Goal: Task Accomplishment & Management: Manage account settings

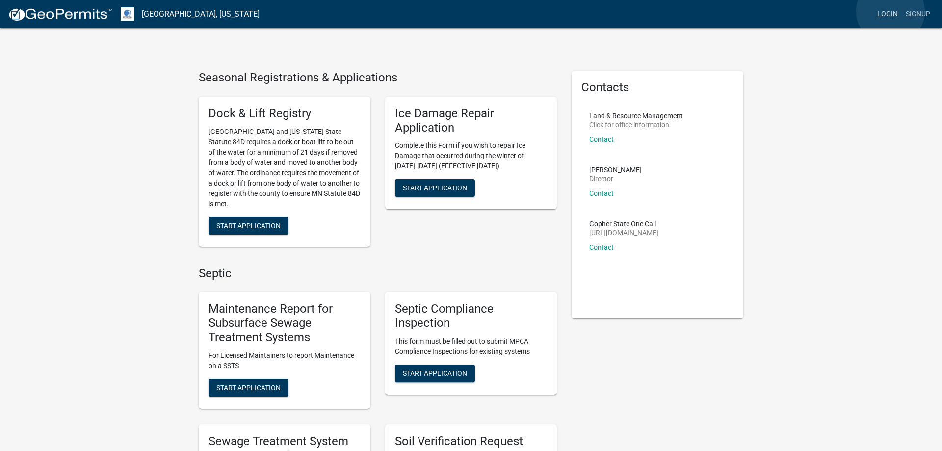
click at [890, 11] on link "Login" at bounding box center [887, 14] width 28 height 19
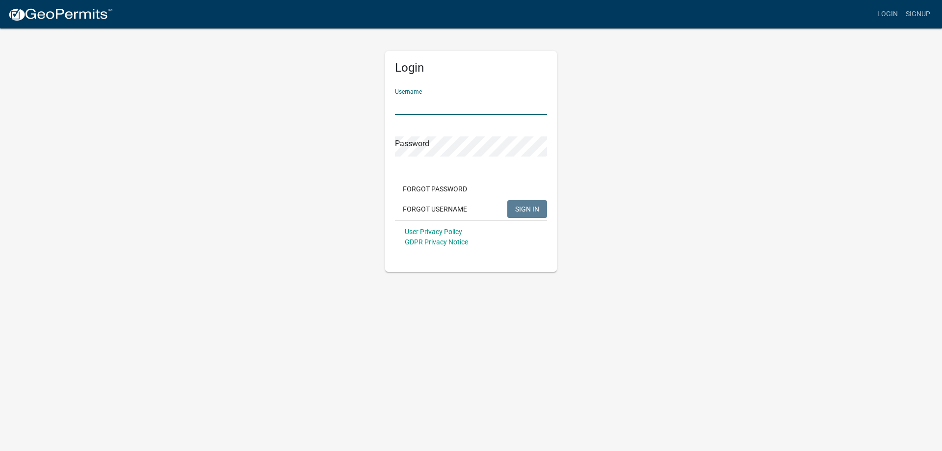
click at [449, 102] on input "Username" at bounding box center [471, 105] width 152 height 20
type input "MJevne"
click at [522, 214] on button "SIGN IN" at bounding box center [527, 209] width 40 height 18
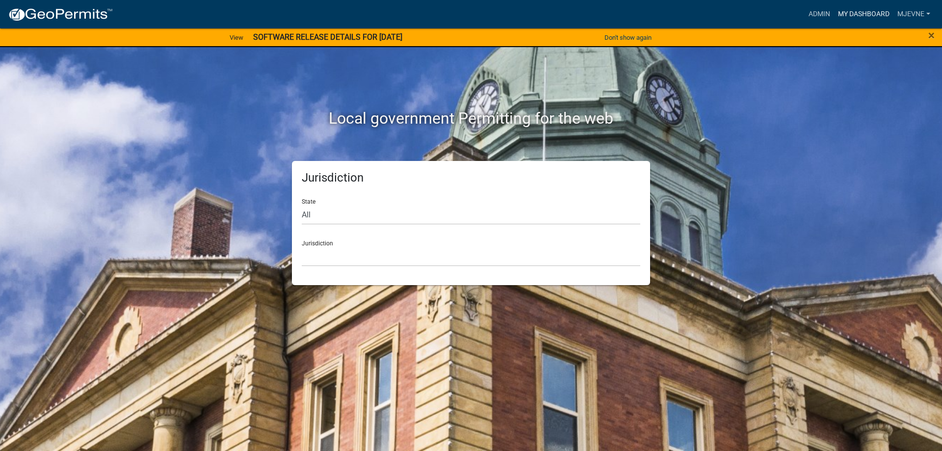
click at [878, 13] on link "My Dashboard" at bounding box center [863, 14] width 59 height 19
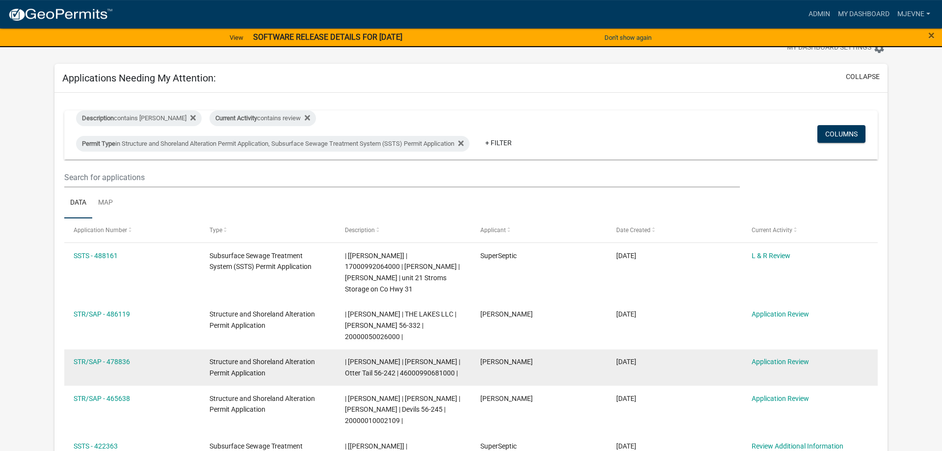
scroll to position [50, 0]
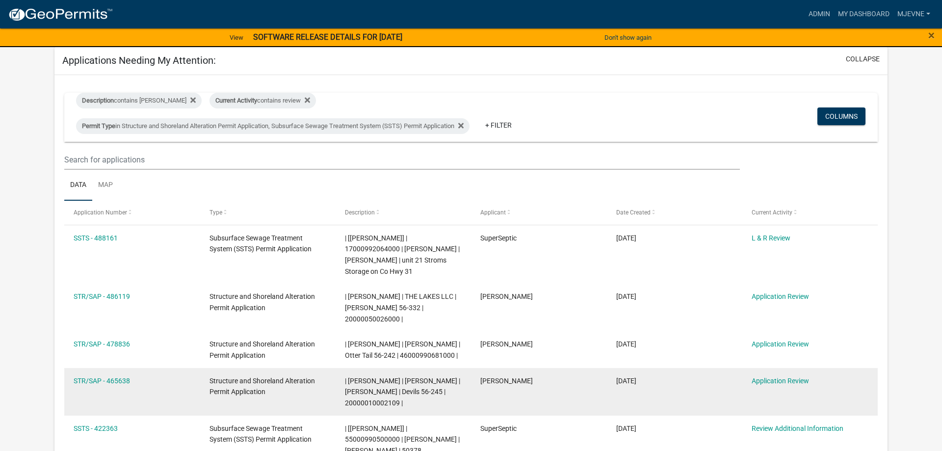
drag, startPoint x: 641, startPoint y: 358, endPoint x: 635, endPoint y: 351, distance: 9.0
click at [635, 368] on datatable-body-cell "08/18/2025" at bounding box center [673, 392] width 135 height 48
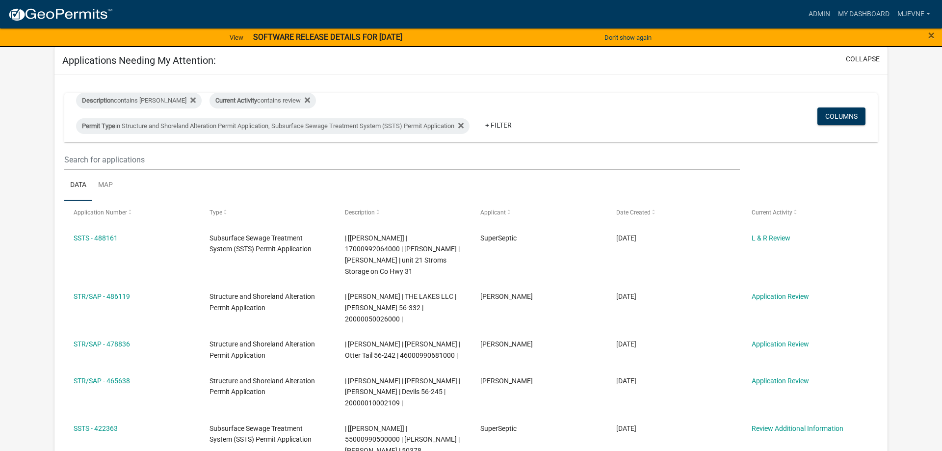
click at [428, 200] on ul "Data Map" at bounding box center [470, 185] width 813 height 31
click at [821, 9] on link "Admin" at bounding box center [818, 14] width 29 height 19
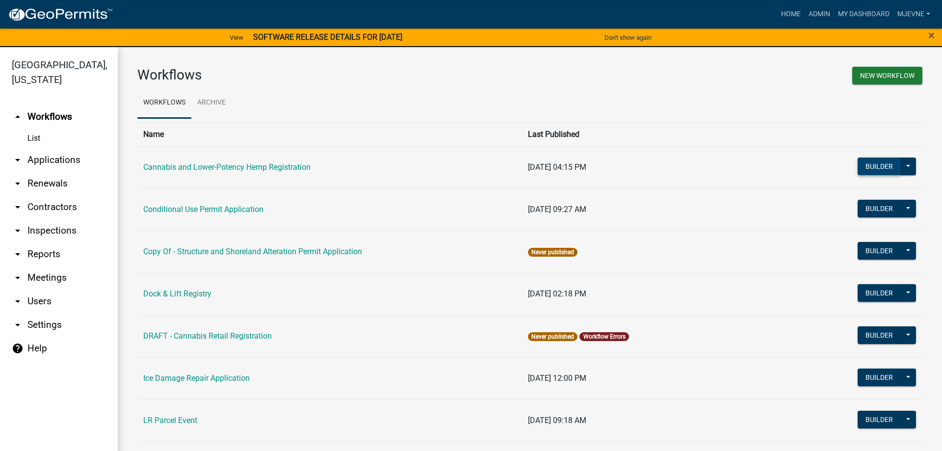
click at [881, 164] on button "Builder" at bounding box center [878, 166] width 43 height 18
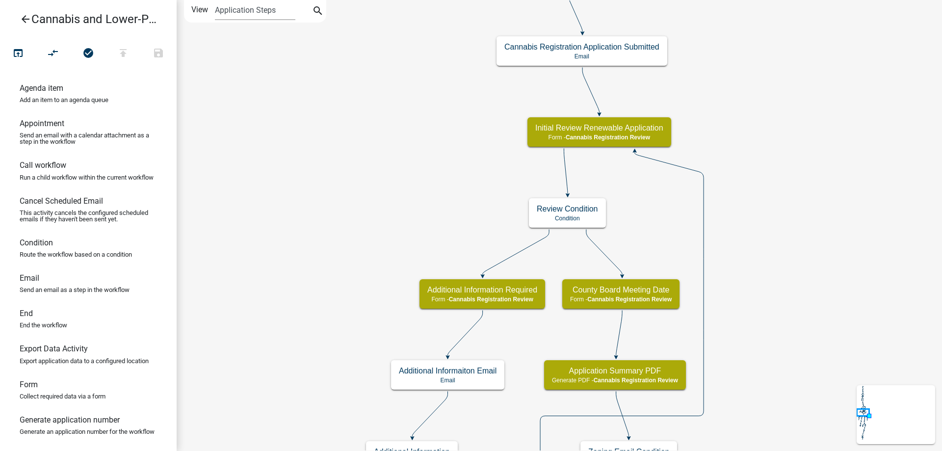
click at [313, 438] on div "start Start - Applicant Application Introduction Form - Applicant Parcel search…" at bounding box center [559, 225] width 765 height 451
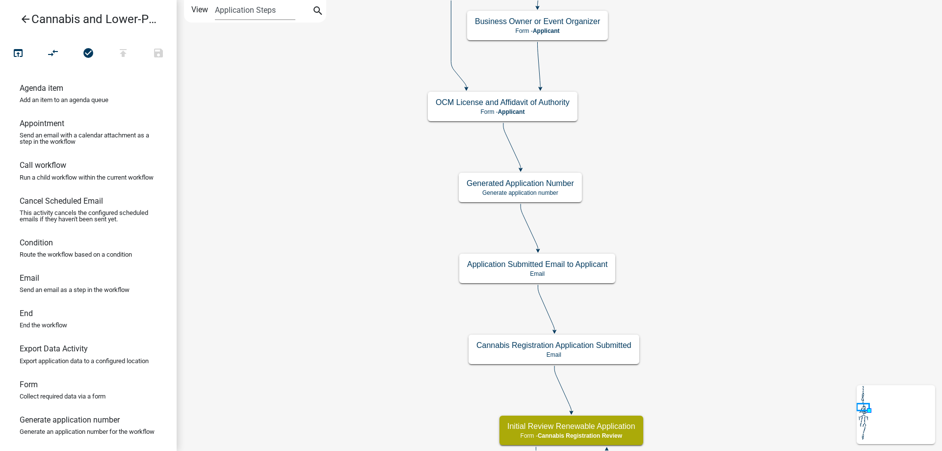
click at [258, 427] on div "start Start - Applicant Application Introduction Form - Applicant Parcel search…" at bounding box center [559, 225] width 765 height 451
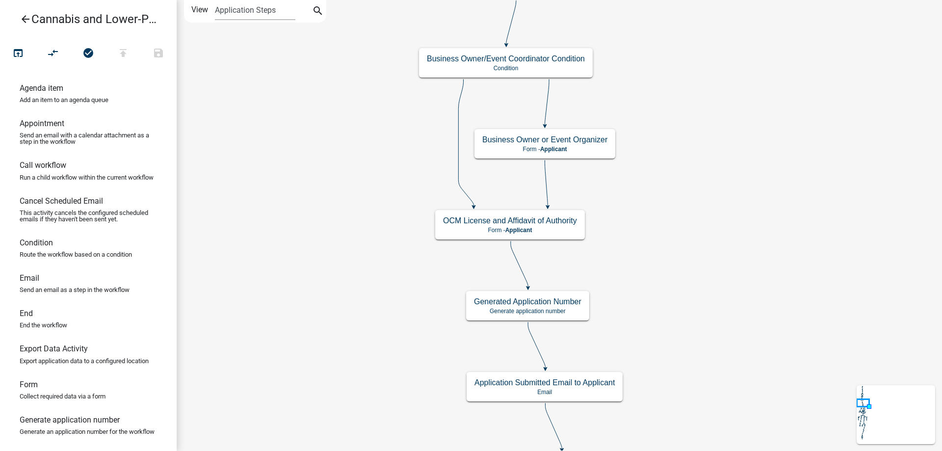
click at [282, 79] on div "start Start - Applicant Application Introduction Form - Applicant Parcel search…" at bounding box center [559, 225] width 765 height 451
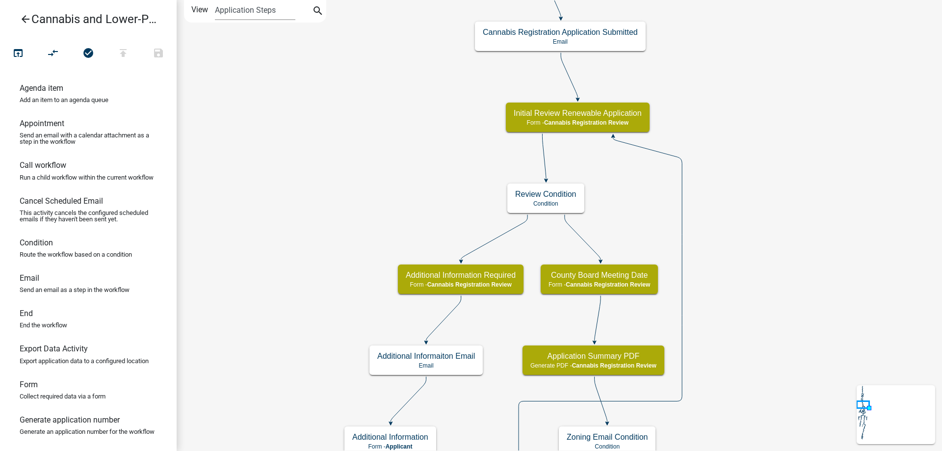
click at [281, 141] on div "start Start - Applicant Application Introduction Form - Applicant Parcel search…" at bounding box center [559, 225] width 765 height 451
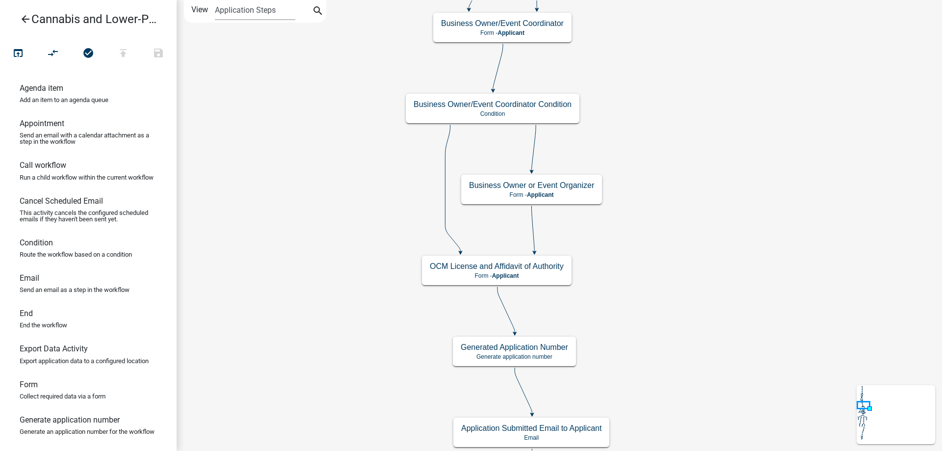
click at [732, 433] on div "start Start - Applicant Application Introduction Form - Applicant Parcel search…" at bounding box center [559, 225] width 765 height 451
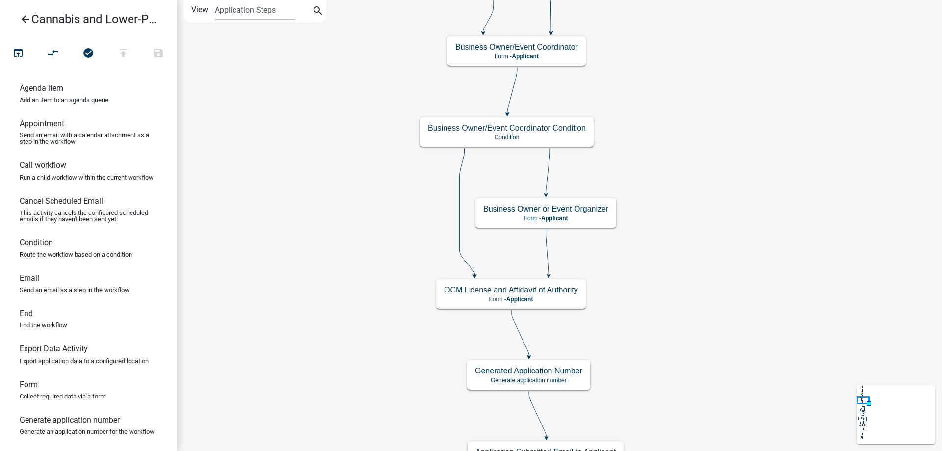
click at [720, 415] on div "start Start - Applicant Application Introduction Form - Applicant Parcel search…" at bounding box center [559, 225] width 765 height 451
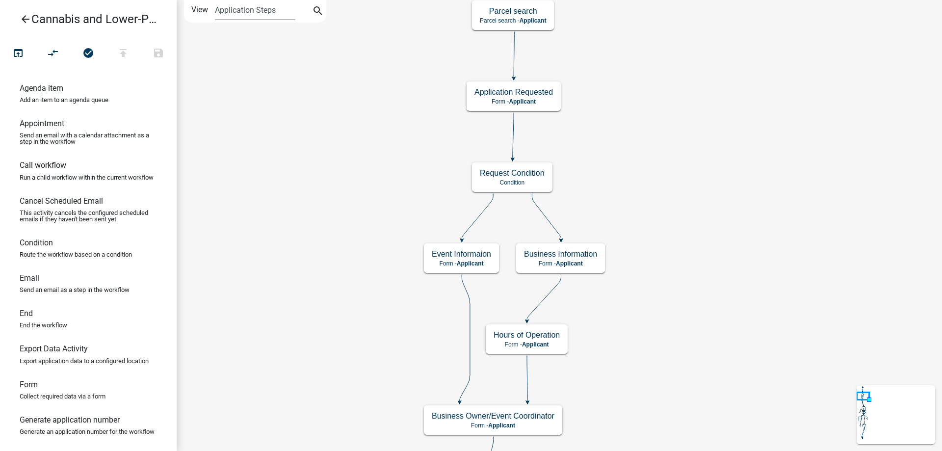
click at [654, 362] on div "start Start - Applicant Application Introduction Form - Applicant Parcel search…" at bounding box center [559, 225] width 765 height 451
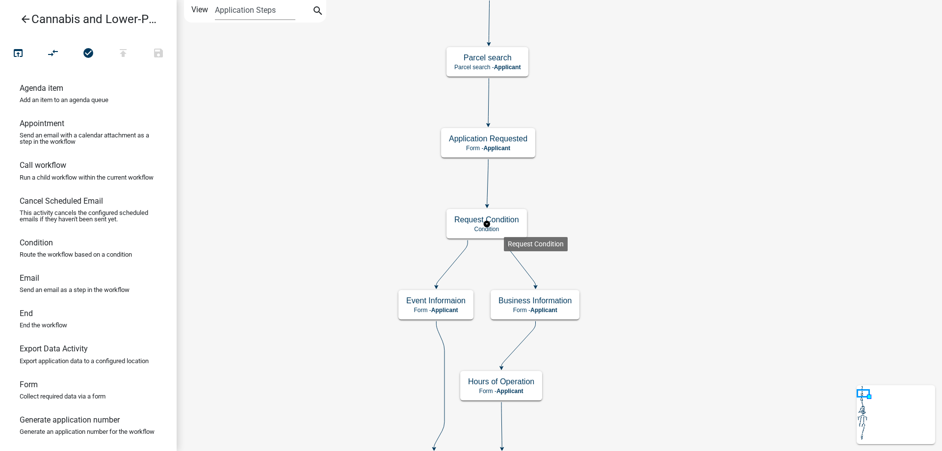
click at [504, 229] on g "Request Condition Condition" at bounding box center [486, 223] width 80 height 28
click at [504, 229] on p "Condition" at bounding box center [486, 229] width 65 height 7
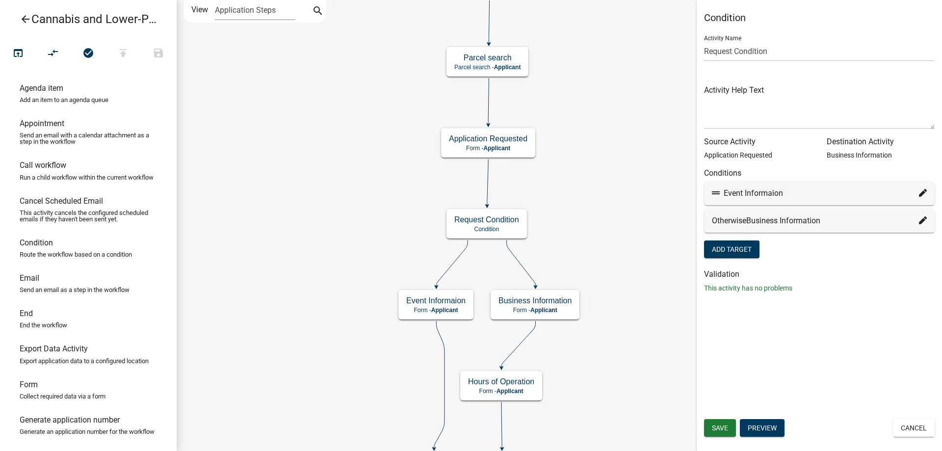
click at [923, 193] on icon at bounding box center [923, 193] width 8 height 8
select select "7: 3eb0c49c-c482-4f7a-a9c8-4ee1be6e0b75"
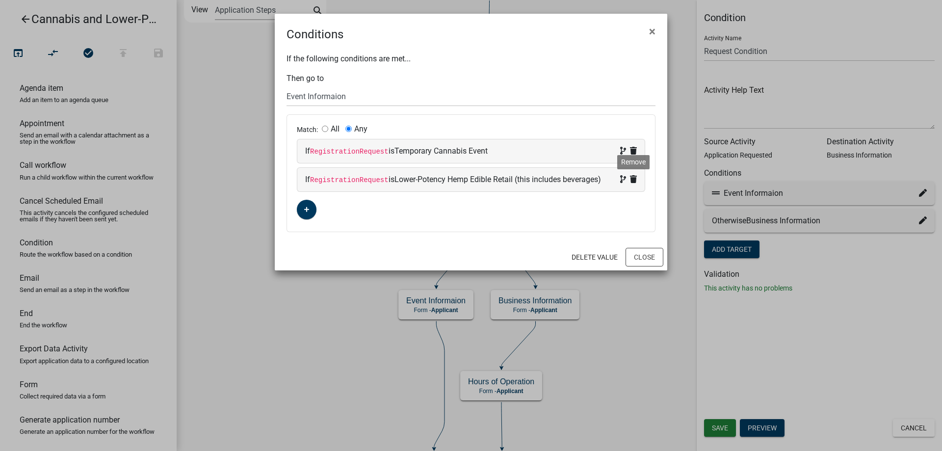
click at [634, 179] on icon at bounding box center [633, 179] width 7 height 8
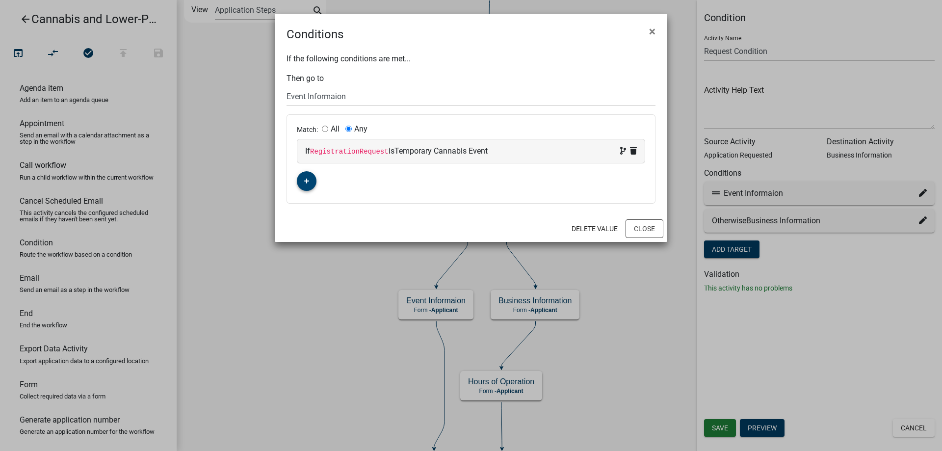
click at [305, 180] on icon "button" at bounding box center [306, 181] width 5 height 6
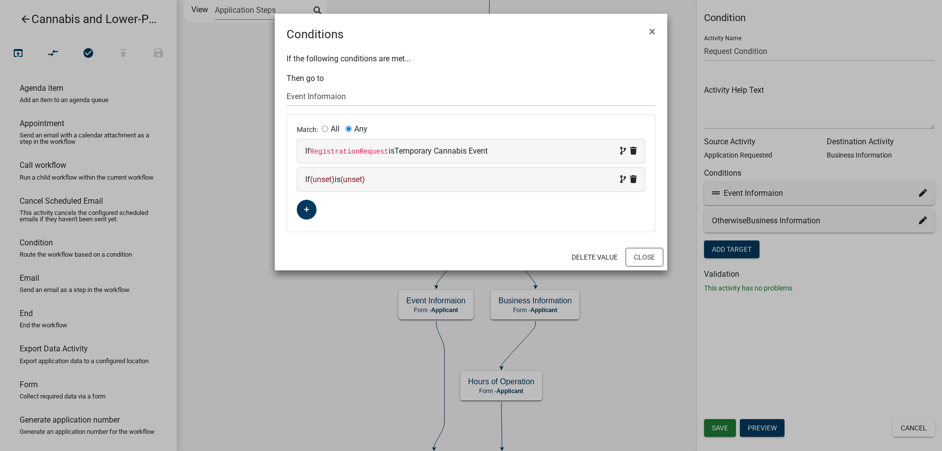
click at [324, 180] on span "(unset)" at bounding box center [322, 179] width 25 height 9
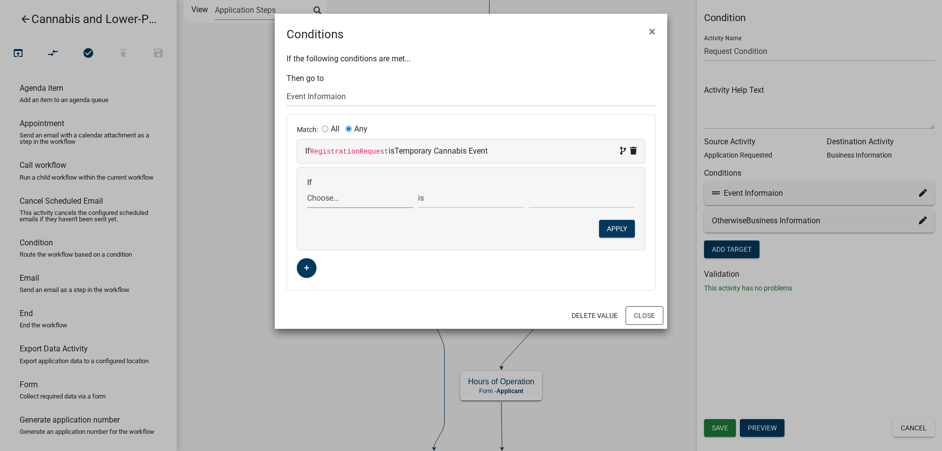
click at [307, 188] on select "Choose... ActiveRegistrationExpDate ALL_FEE_RECIPIENTS APPLICANT_CITY APPLICANT…" at bounding box center [360, 198] width 106 height 20
select select "116: RegistrationRequest"
click option "RegistrationRequest" at bounding box center [0, 0] width 0 height 0
click at [529, 188] on select "Choose... Cannabis Retail Business Cannabis Retail Endorsement Business Lower-P…" at bounding box center [582, 198] width 106 height 20
select select "5: Temporary Lower-Potency Hemp Edible Event (this"
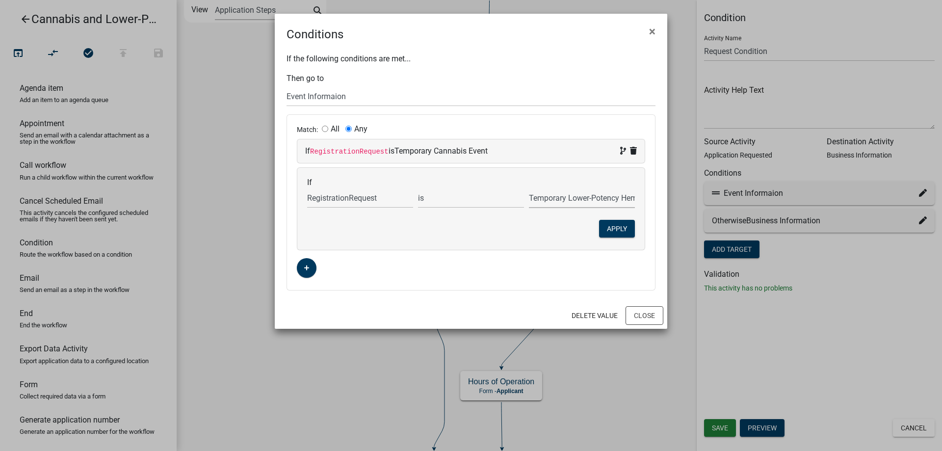
click option "Temporary Lower-Potency Hemp Edible Event (this includes beverages)" at bounding box center [0, 0] width 0 height 0
click at [616, 228] on button "Apply" at bounding box center [617, 229] width 36 height 18
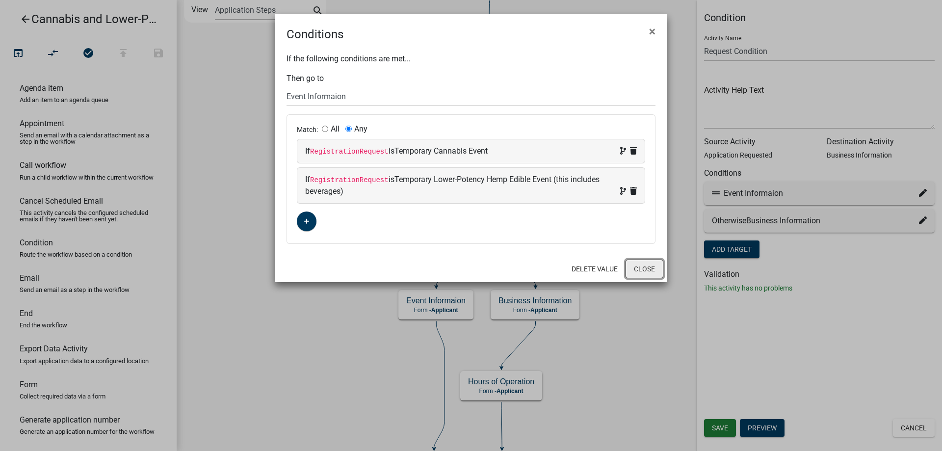
click at [646, 269] on button "Close" at bounding box center [644, 268] width 38 height 19
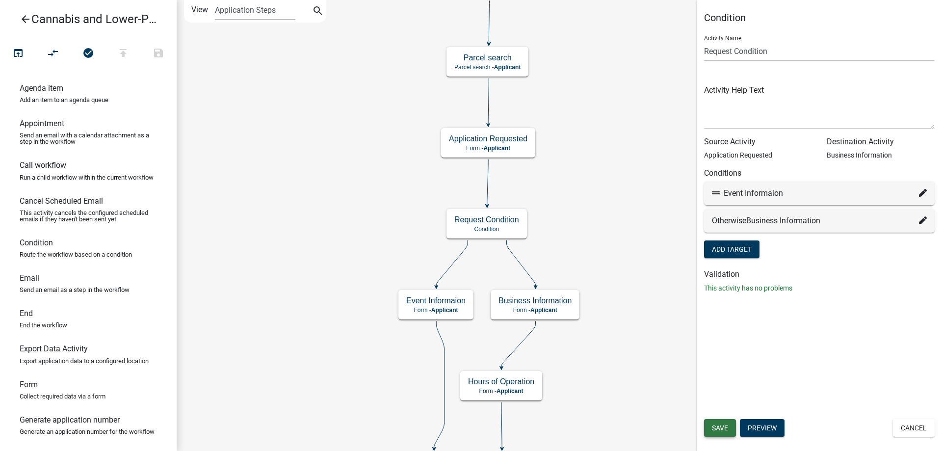
click at [718, 429] on span "Save" at bounding box center [720, 428] width 16 height 8
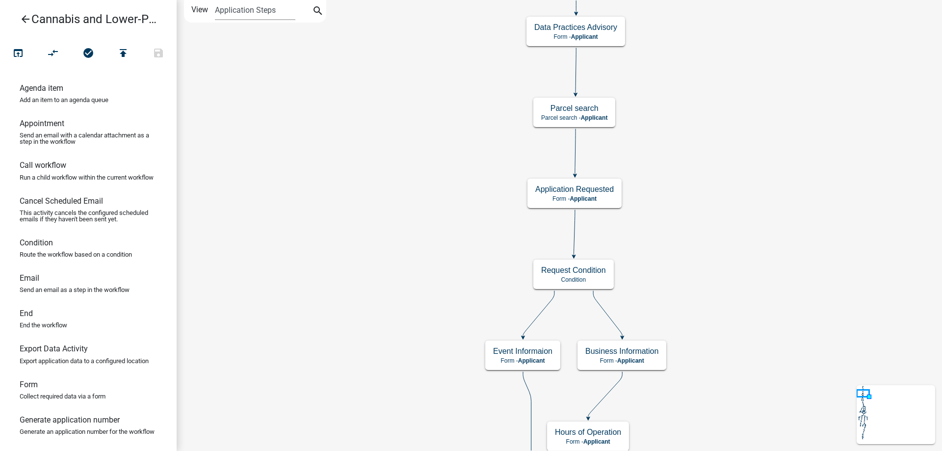
click at [365, 391] on div "start Start - Applicant Application Introduction Form - Applicant Parcel search…" at bounding box center [559, 225] width 765 height 451
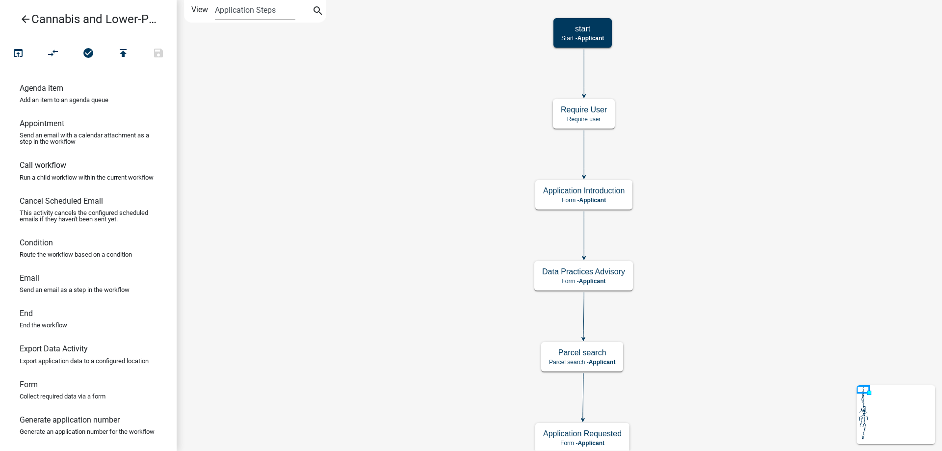
click at [359, 44] on div "start Start - Applicant Application Introduction Form - Applicant Parcel search…" at bounding box center [559, 225] width 765 height 451
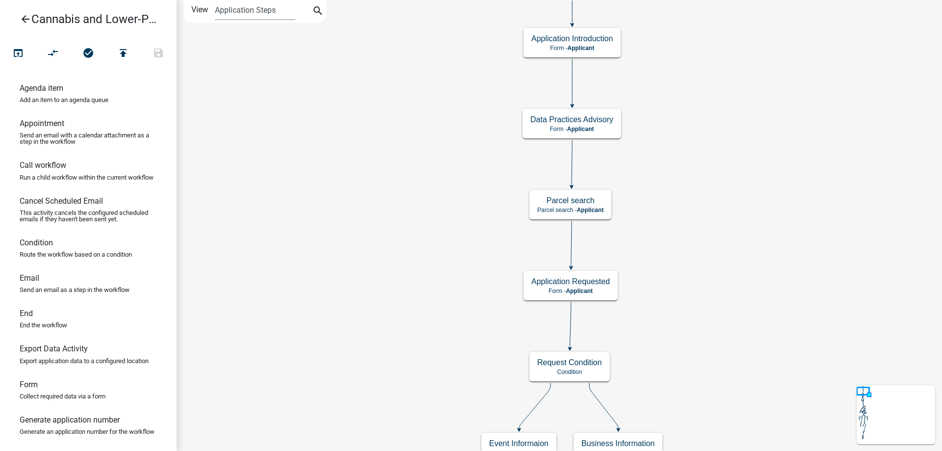
click at [312, 145] on div "start Start - Applicant Application Introduction Form - Applicant Parcel search…" at bounding box center [559, 225] width 765 height 451
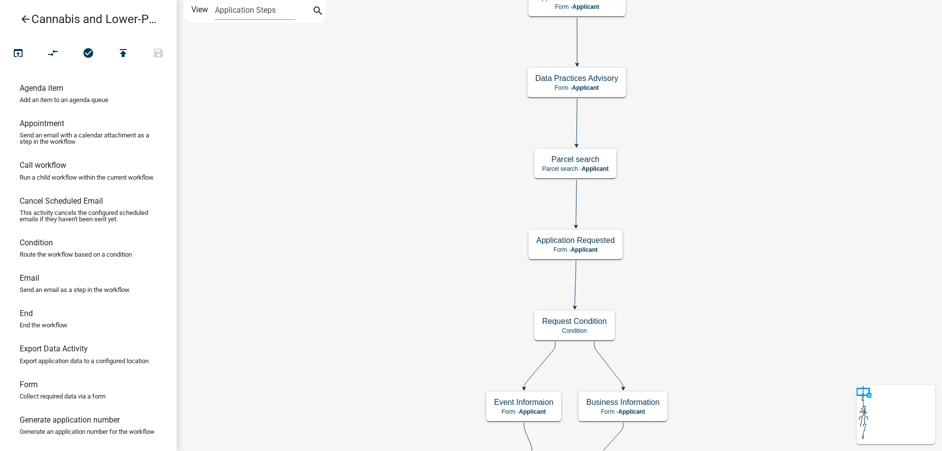
click at [26, 19] on icon "arrow_back" at bounding box center [26, 20] width 12 height 14
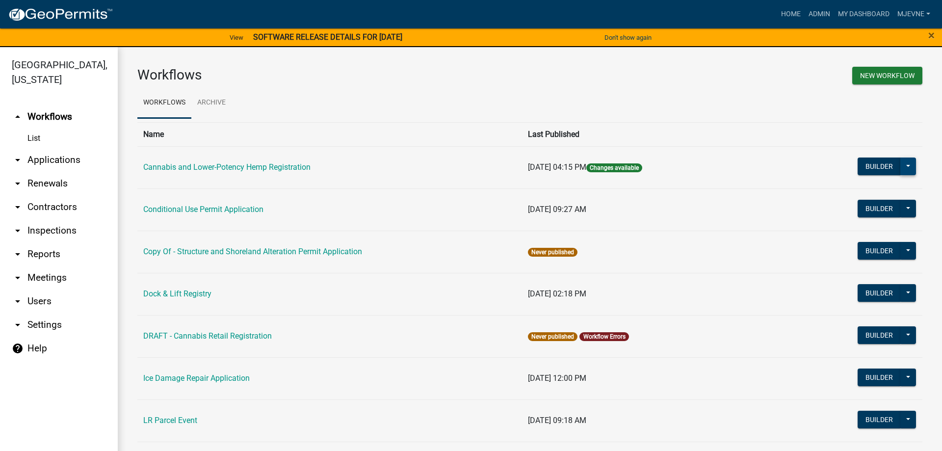
click at [907, 165] on button at bounding box center [908, 166] width 16 height 18
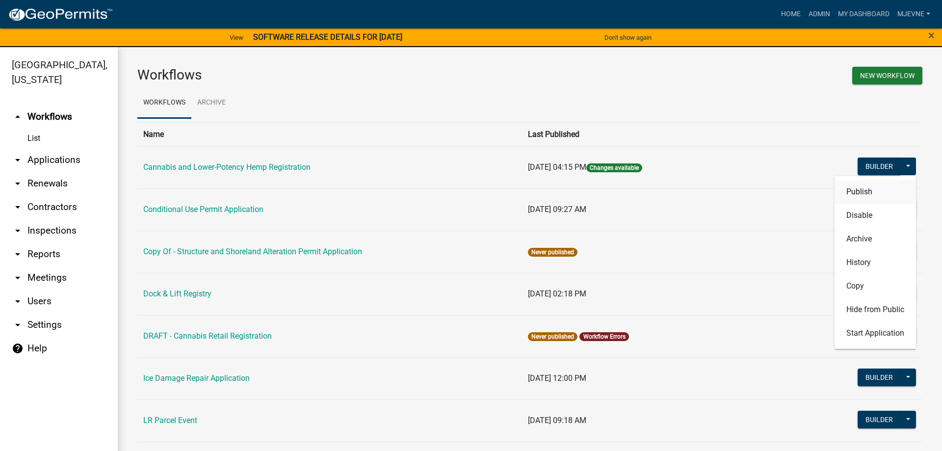
click at [854, 193] on button "Publish" at bounding box center [874, 192] width 81 height 24
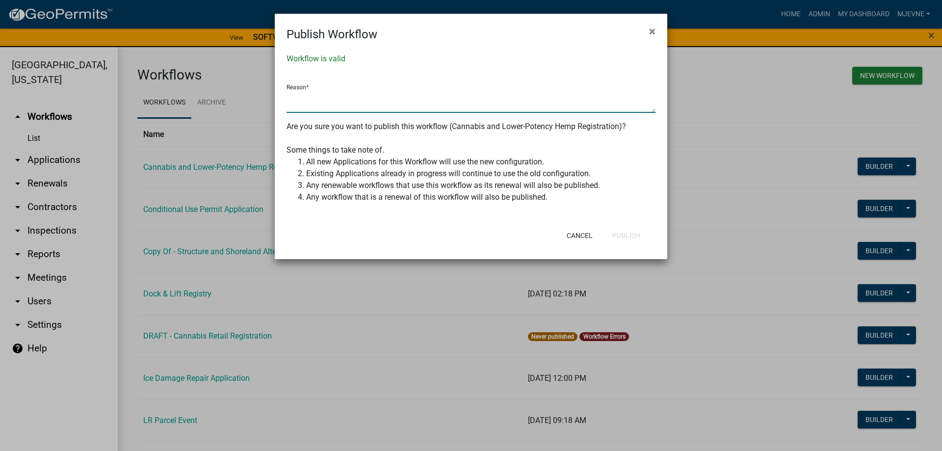
click at [328, 91] on textarea at bounding box center [470, 101] width 369 height 23
type textarea "fixed condition for event and business"
click at [628, 233] on button "Publish" at bounding box center [626, 236] width 44 height 18
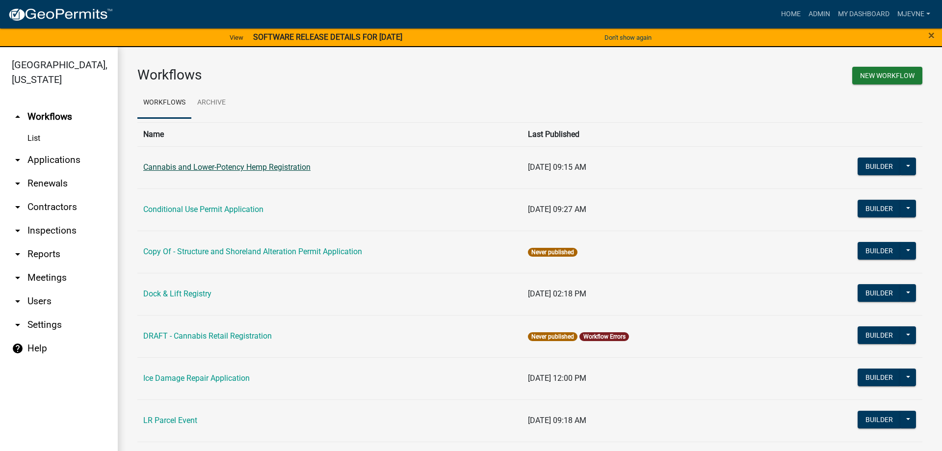
click at [230, 163] on link "Cannabis and Lower-Potency Hemp Registration" at bounding box center [226, 166] width 167 height 9
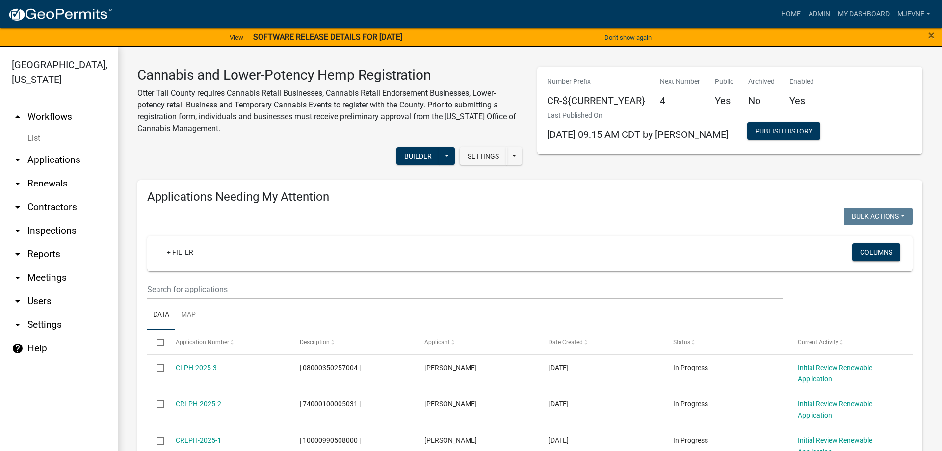
select select "1: 25"
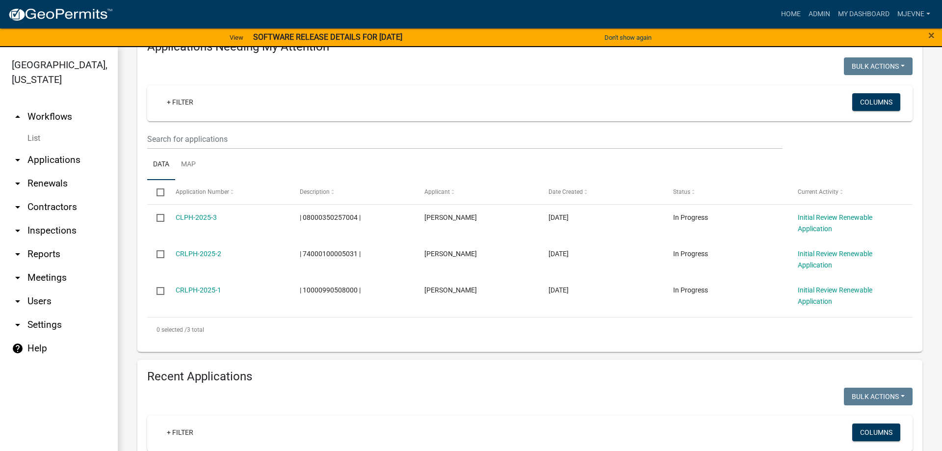
scroll to position [168, 0]
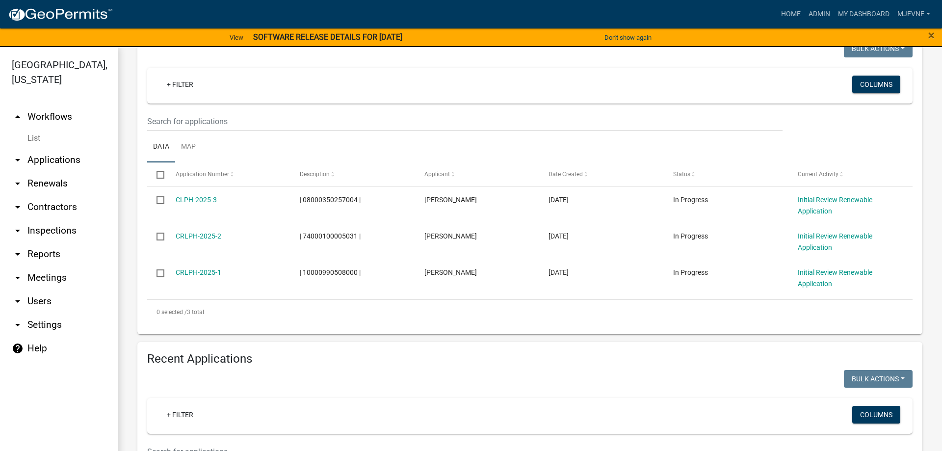
click at [54, 116] on link "arrow_drop_up Workflows" at bounding box center [59, 117] width 118 height 24
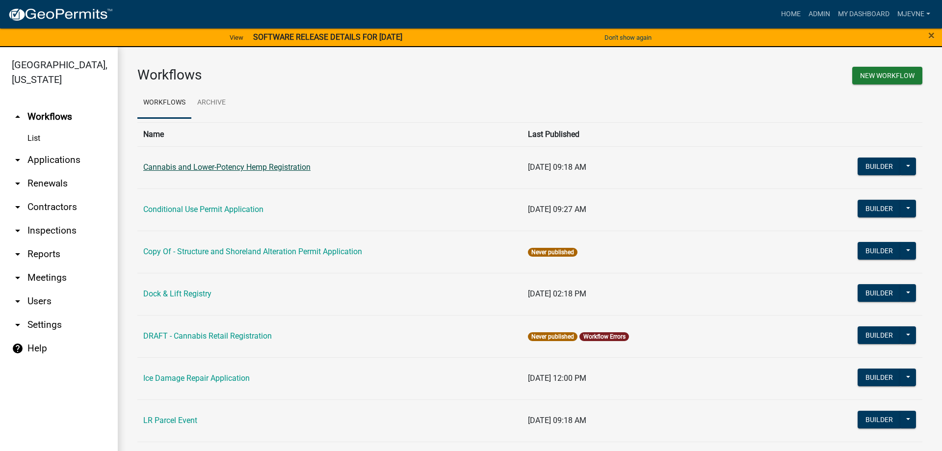
click at [256, 169] on link "Cannabis and Lower-Potency Hemp Registration" at bounding box center [226, 166] width 167 height 9
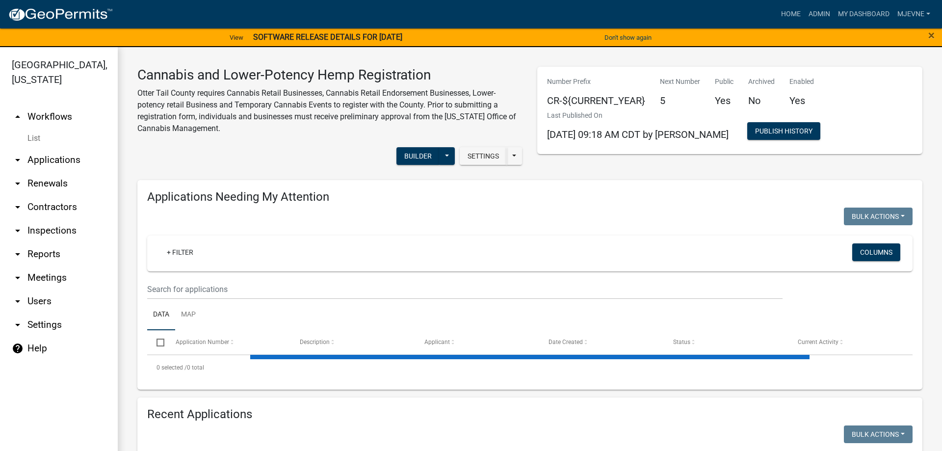
select select "1: 25"
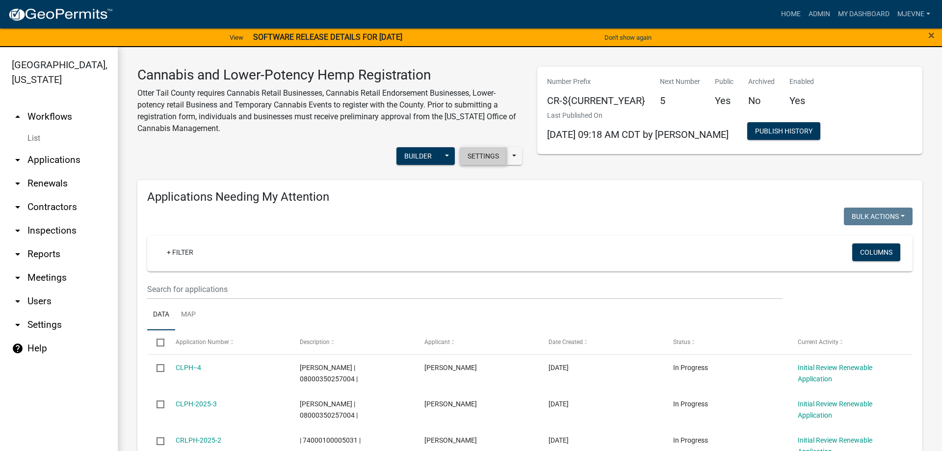
click at [491, 153] on button "Settings" at bounding box center [483, 156] width 47 height 18
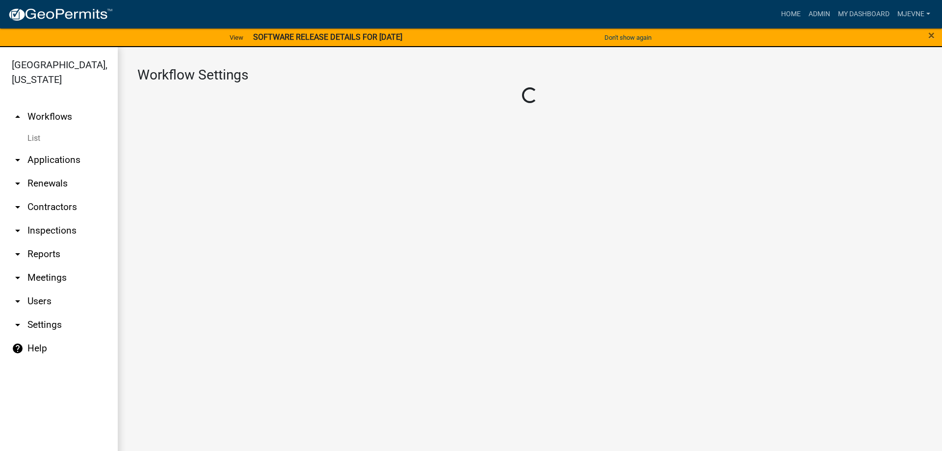
select select "4"
select select "2: Object"
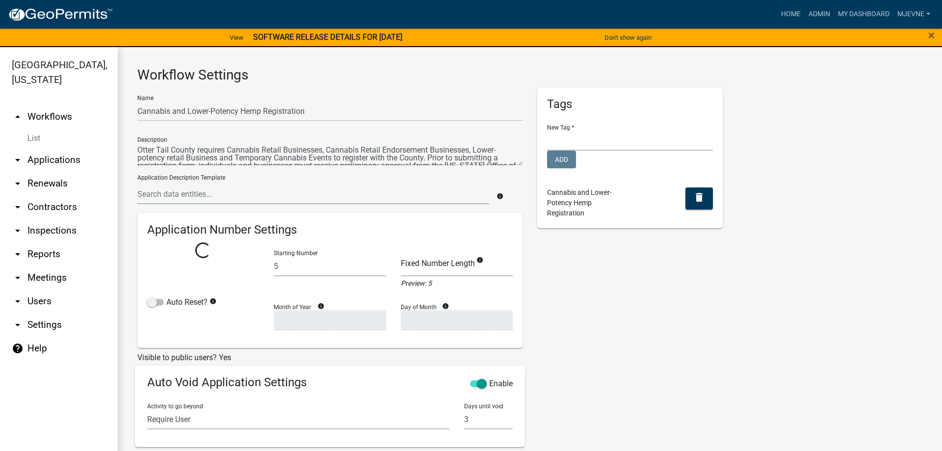
select select "0: c1bfc6c7-788a-4864-9461-c65c13de6891"
select select
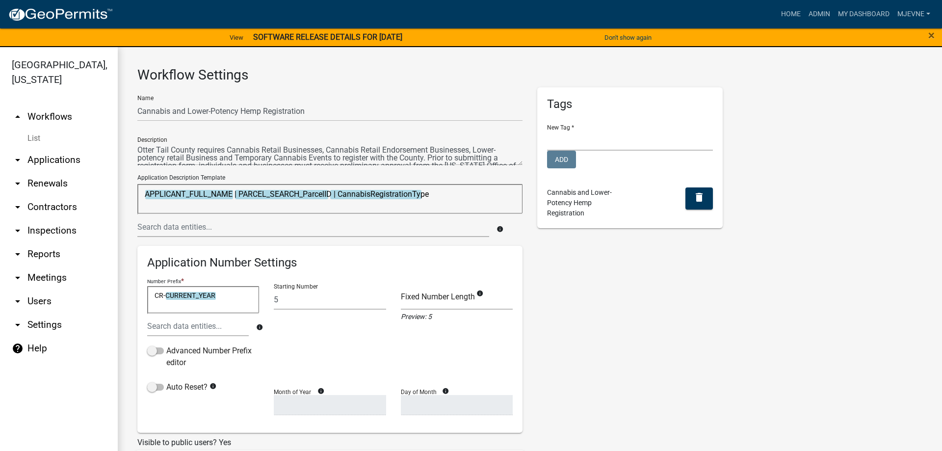
click at [49, 118] on link "arrow_drop_up Workflows" at bounding box center [59, 117] width 118 height 24
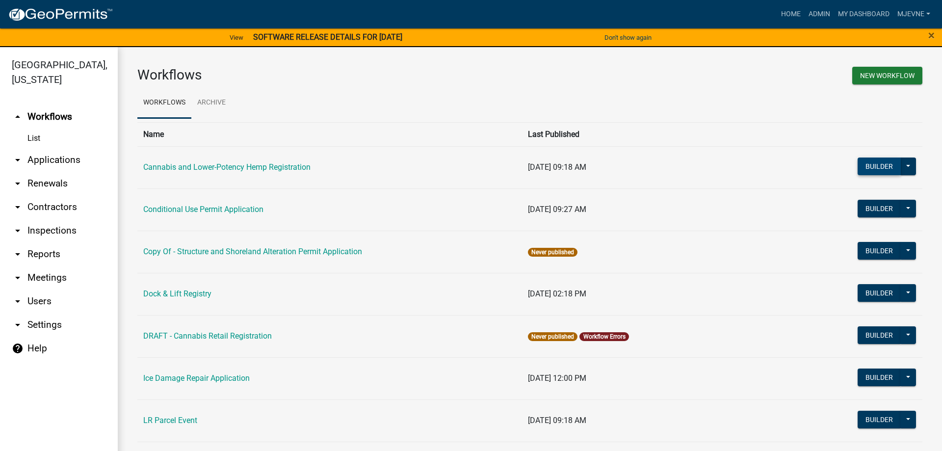
click at [878, 168] on button "Builder" at bounding box center [878, 166] width 43 height 18
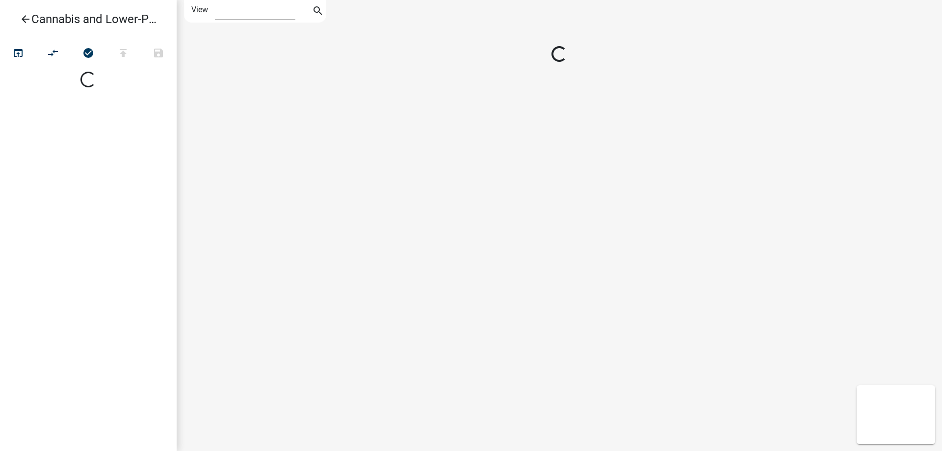
select select "1"
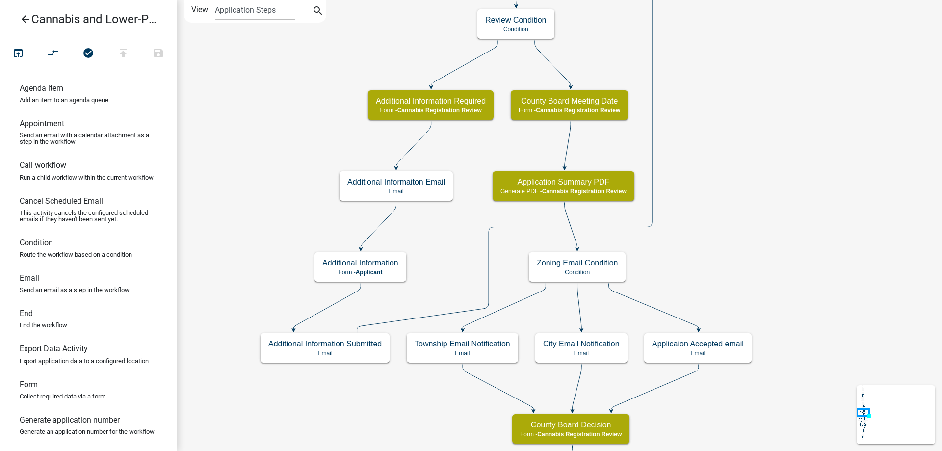
click at [720, 316] on div "start Start - Applicant Application Introduction Form - Applicant Parcel search…" at bounding box center [559, 225] width 765 height 451
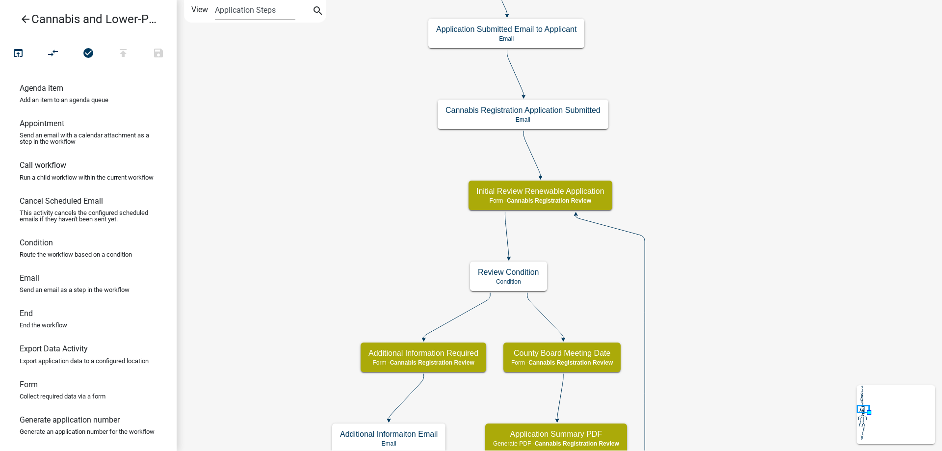
click at [767, 385] on div "start Start - Applicant Application Introduction Form - Applicant Parcel search…" at bounding box center [559, 225] width 765 height 451
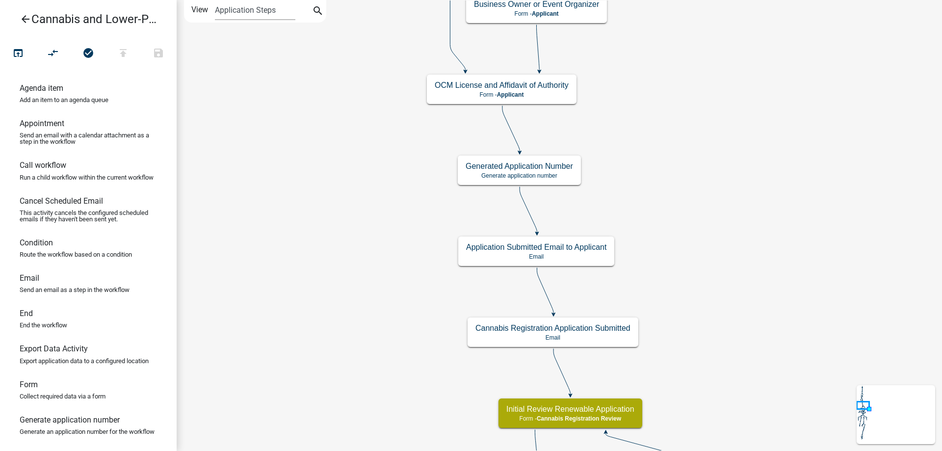
click at [768, 318] on div "start Start - Applicant Application Introduction Form - Applicant Parcel search…" at bounding box center [559, 225] width 765 height 451
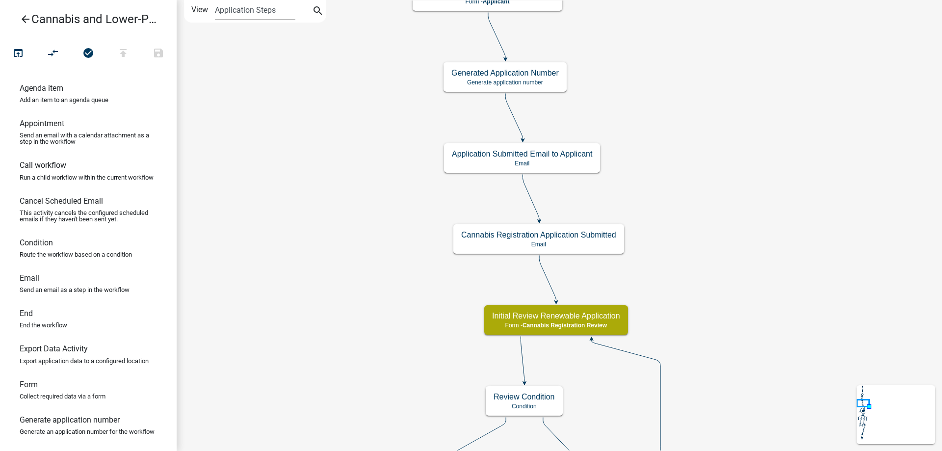
click at [759, 201] on div "start Start - Applicant Application Introduction Form - Applicant Parcel search…" at bounding box center [559, 225] width 765 height 451
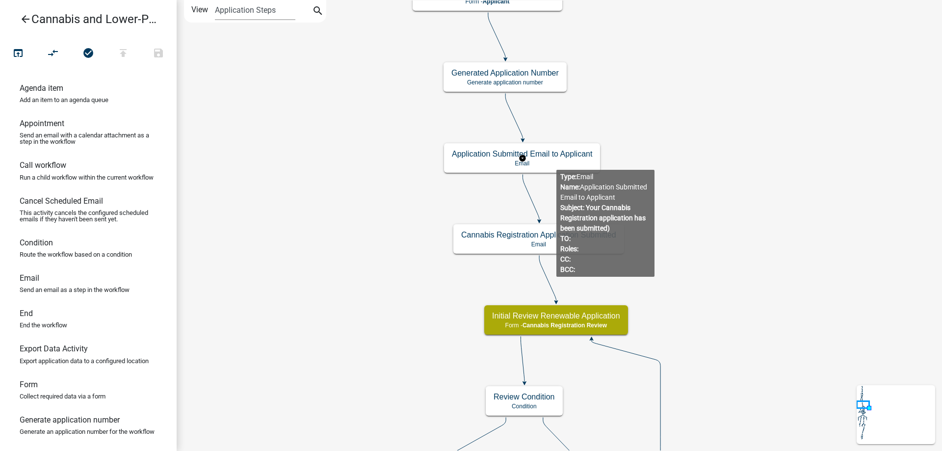
click at [556, 161] on g "Application Submitted Email to Applicant Email" at bounding box center [522, 157] width 156 height 28
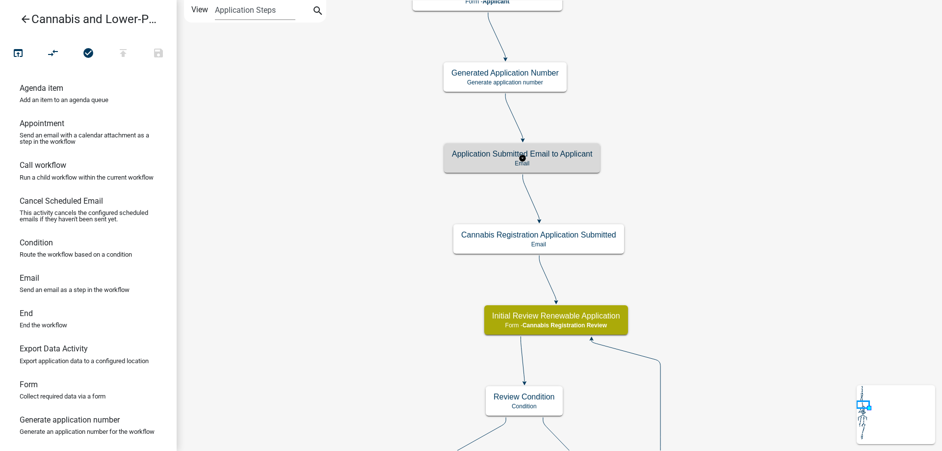
click at [556, 161] on p "Email" at bounding box center [522, 163] width 140 height 7
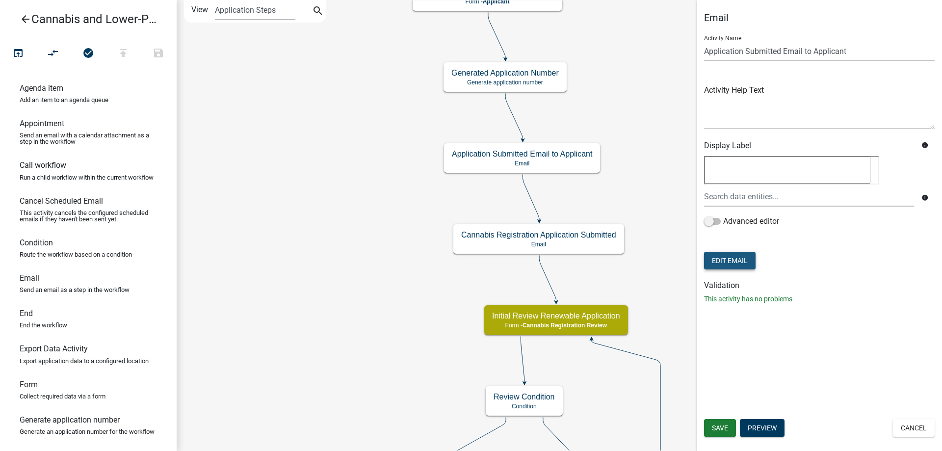
click at [738, 261] on button "Edit Email" at bounding box center [729, 261] width 51 height 18
select select "190bf7b5-d392-4259-aa9b-055c59575267"
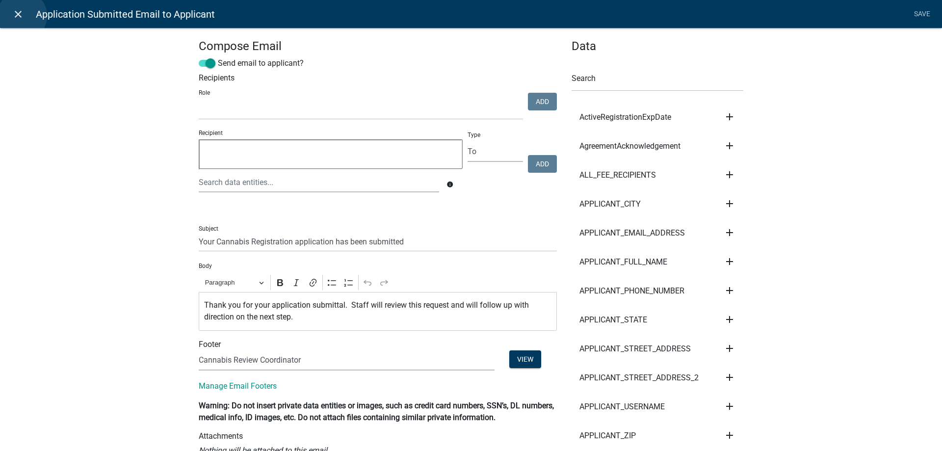
click at [22, 16] on icon "close" at bounding box center [18, 14] width 12 height 12
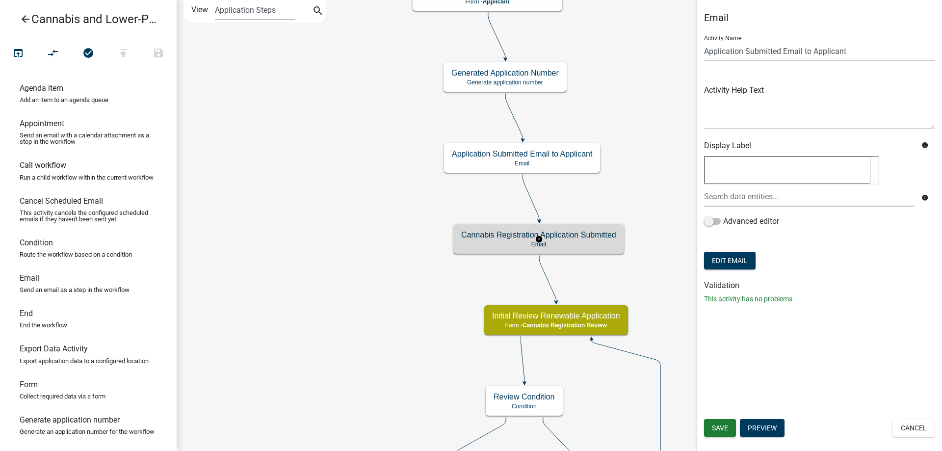
click at [576, 243] on g "Cannabis Registration Application Submitted Email" at bounding box center [538, 238] width 171 height 28
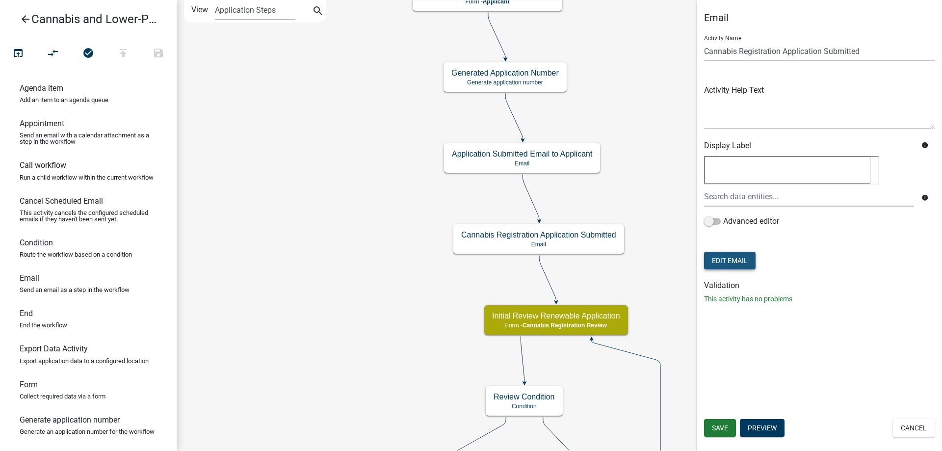
click at [744, 259] on button "Edit Email" at bounding box center [729, 261] width 51 height 18
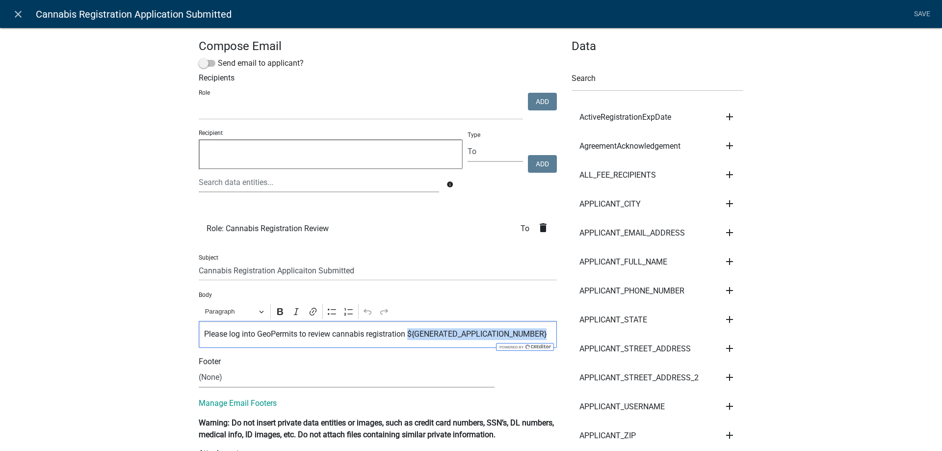
drag, startPoint x: 552, startPoint y: 333, endPoint x: 409, endPoint y: 338, distance: 143.3
click at [409, 338] on div "Please log into GeoPermits to review cannabis registration ${GENERATED_APPLICAT…" at bounding box center [378, 334] width 358 height 27
click at [20, 15] on icon "close" at bounding box center [18, 14] width 12 height 12
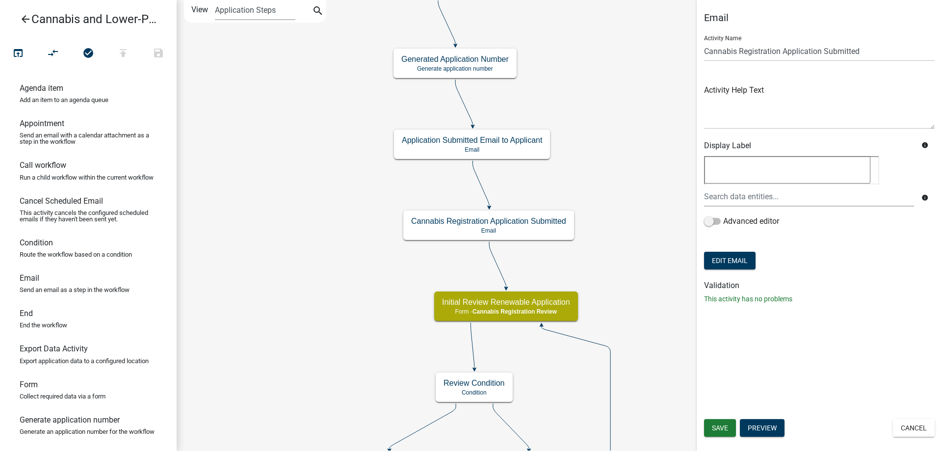
click at [363, 287] on div "start Start - Applicant Application Introduction Form - Applicant Parcel search…" at bounding box center [559, 225] width 765 height 451
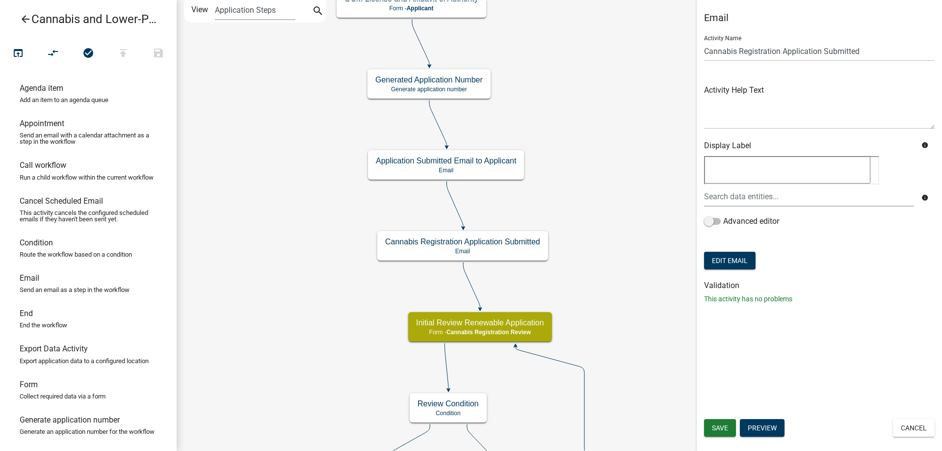
click at [609, 218] on div "start Start - Applicant Application Introduction Form - Applicant Parcel search…" at bounding box center [559, 225] width 765 height 451
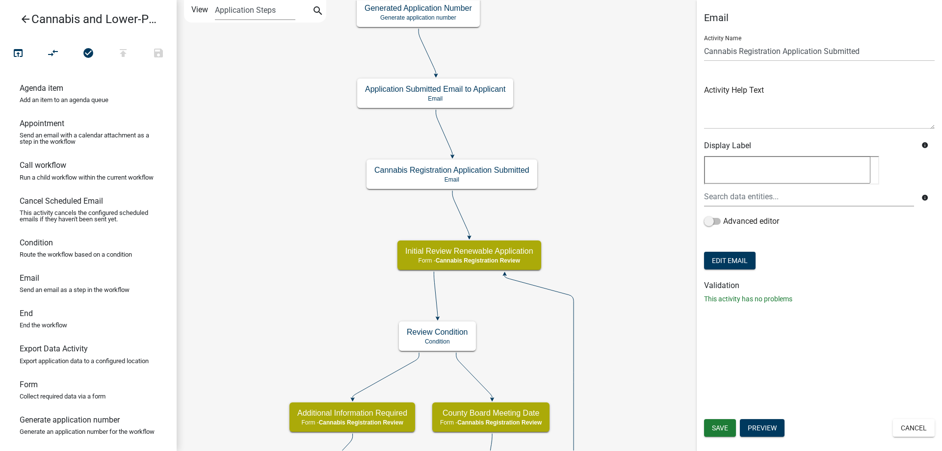
click at [605, 243] on div "start Start - Applicant Application Introduction Form - Applicant Parcel search…" at bounding box center [559, 225] width 765 height 451
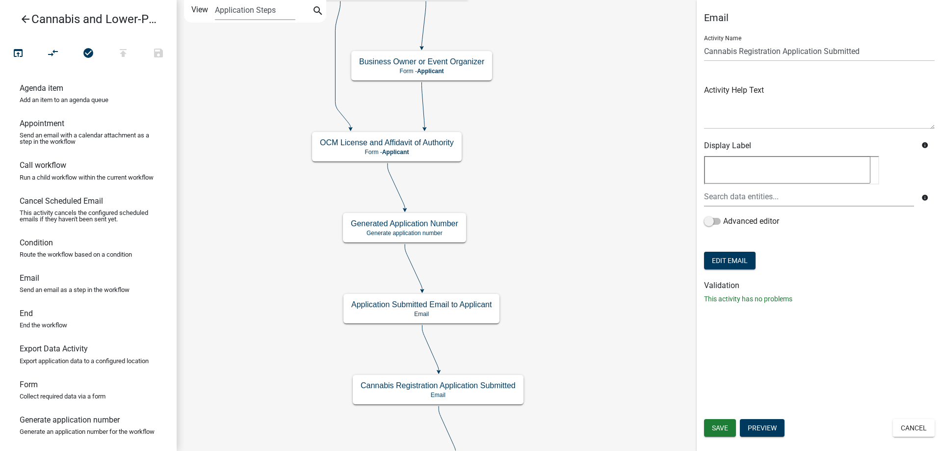
click at [628, 304] on div "start Start - Applicant Application Introduction Form - Applicant Parcel search…" at bounding box center [559, 225] width 765 height 451
click at [440, 231] on g "Generated Application Number Generate application number" at bounding box center [404, 227] width 124 height 28
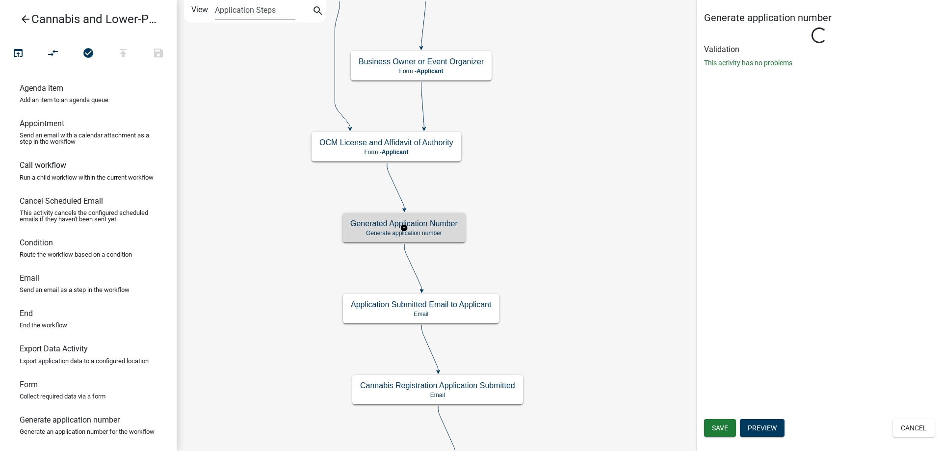
click at [440, 231] on g "Generated Application Number Generate application number" at bounding box center [404, 227] width 124 height 28
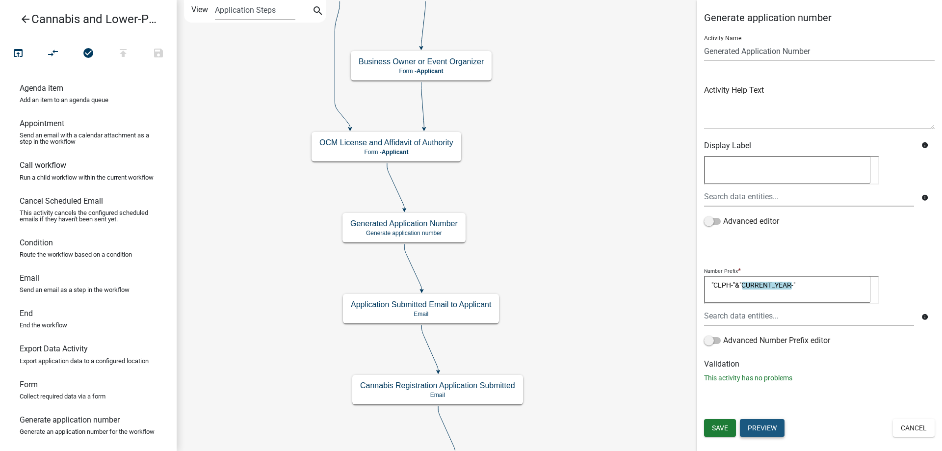
click at [761, 430] on button "Preview" at bounding box center [762, 428] width 45 height 18
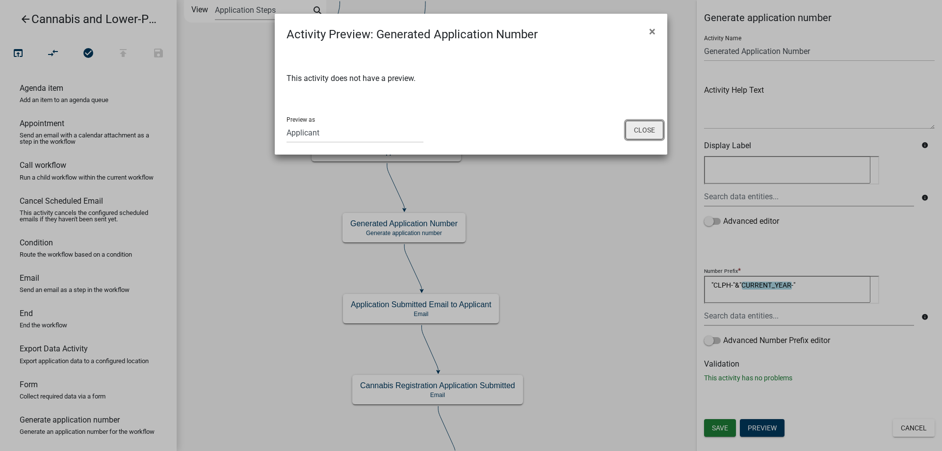
click at [637, 133] on button "Close" at bounding box center [644, 130] width 38 height 19
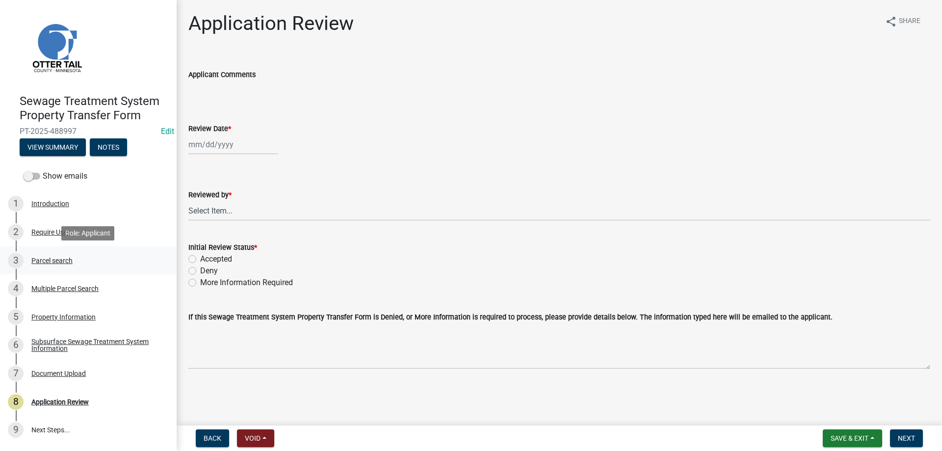
click at [46, 263] on div "Parcel search" at bounding box center [51, 260] width 41 height 7
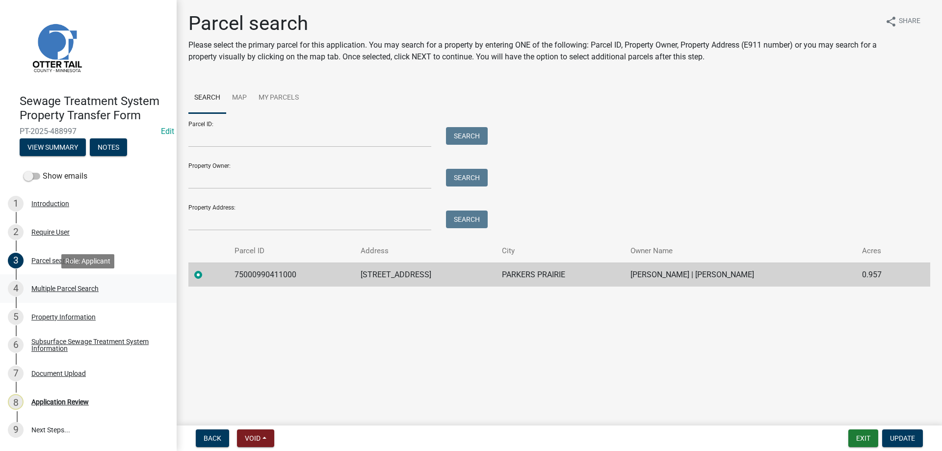
click at [48, 289] on div "Multiple Parcel Search" at bounding box center [64, 288] width 67 height 7
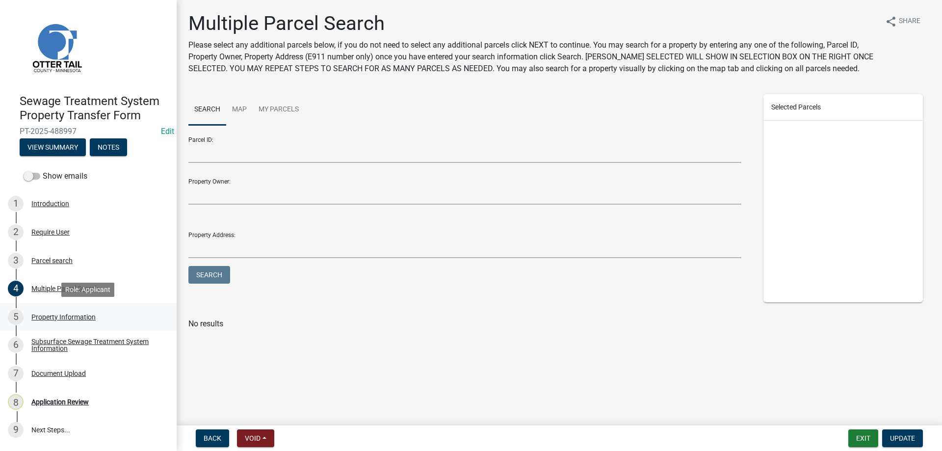
click at [51, 321] on div "5 Property Information" at bounding box center [84, 317] width 153 height 16
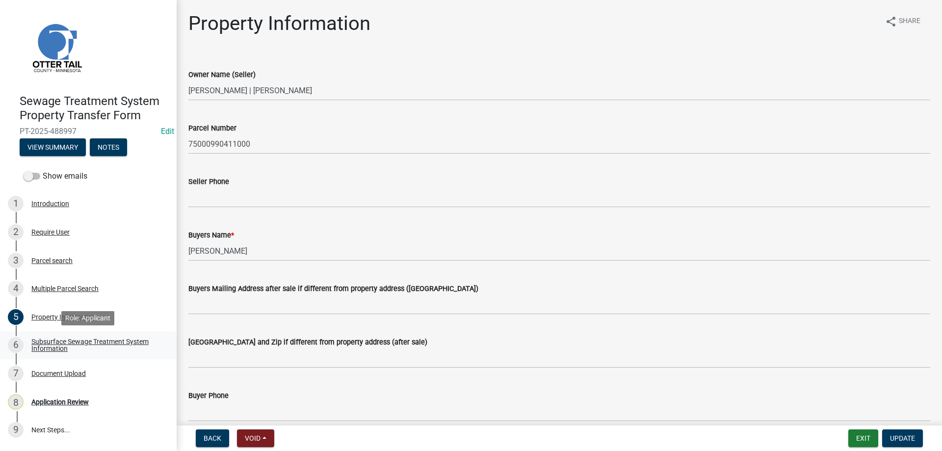
click at [43, 347] on div "Subsurface Sewage Treatment System Information" at bounding box center [95, 345] width 129 height 14
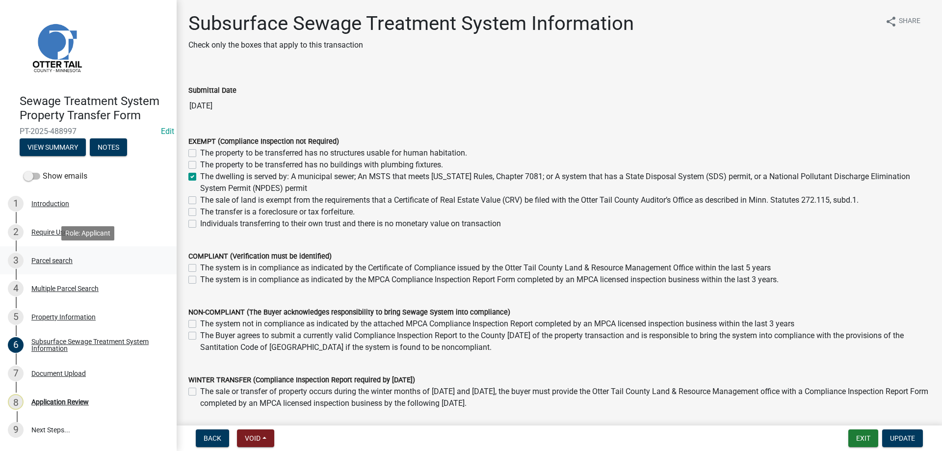
click at [47, 260] on div "Parcel search" at bounding box center [51, 260] width 41 height 7
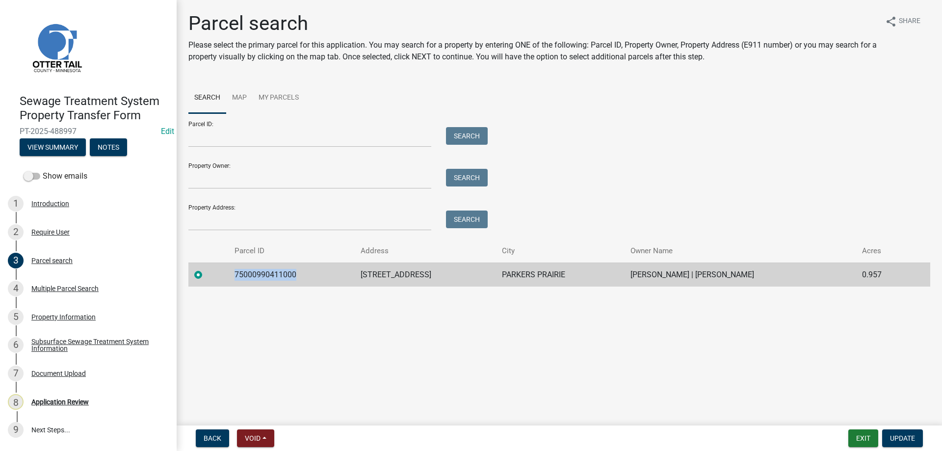
drag, startPoint x: 296, startPoint y: 275, endPoint x: 226, endPoint y: 283, distance: 71.1
click at [226, 283] on tr "75000990411000 409 CENTRE ST E PARKERS PRAIRIE KEVIN WITTHUHN | KIM WITTHUHN 0.…" at bounding box center [559, 274] width 742 height 24
copy tr "75000990411000"
click at [52, 402] on div "Application Review" at bounding box center [59, 401] width 57 height 7
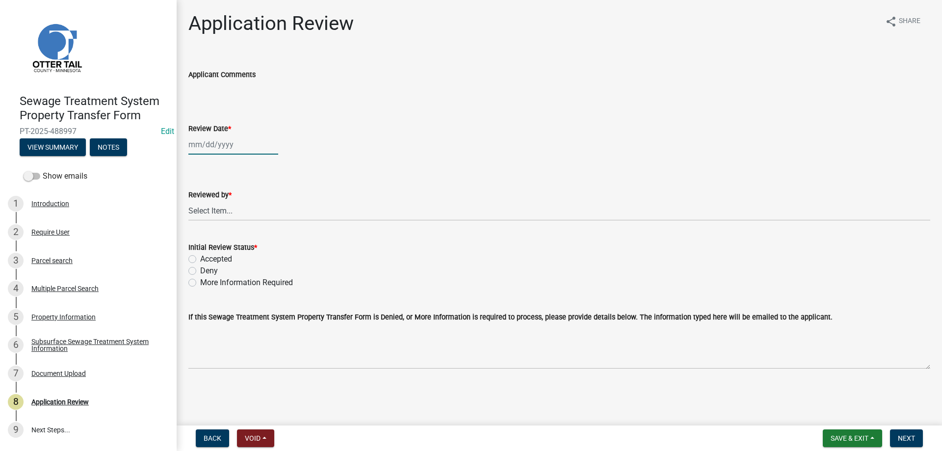
click at [210, 154] on input "Review Date *" at bounding box center [233, 144] width 90 height 20
select select "10"
select select "2025"
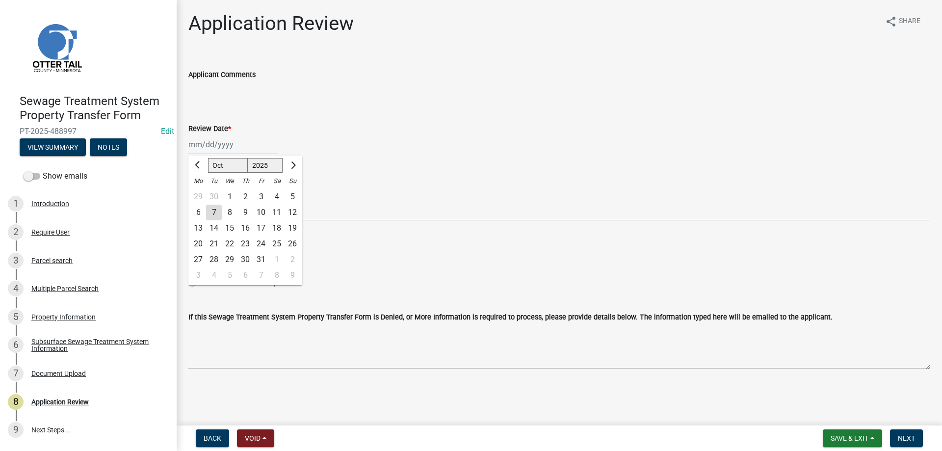
click at [215, 211] on div "7" at bounding box center [214, 213] width 16 height 16
type input "10/07/2025"
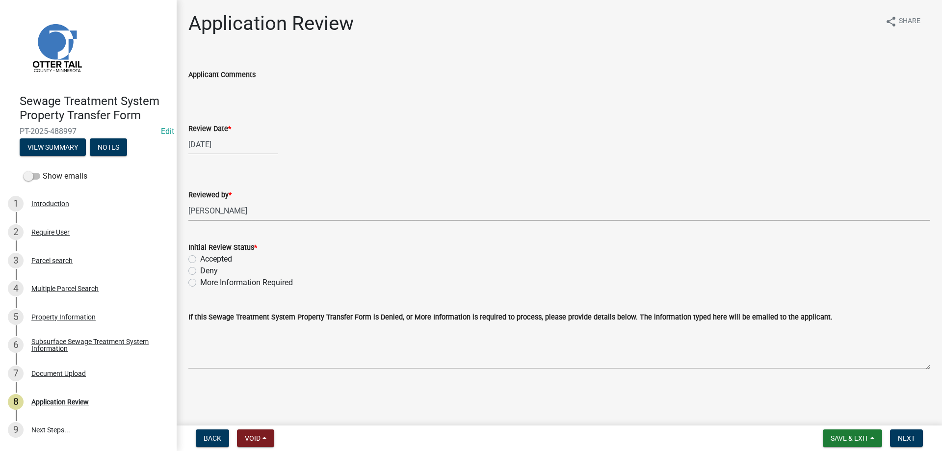
click option "Michelle Jevne" at bounding box center [0, 0] width 0 height 0
select select "b4c12476-3918-4c31-b34d-126d47b866fd"
click at [200, 259] on label "Accepted" at bounding box center [216, 259] width 32 height 12
click at [200, 259] on input "Accepted" at bounding box center [203, 256] width 6 height 6
radio input "true"
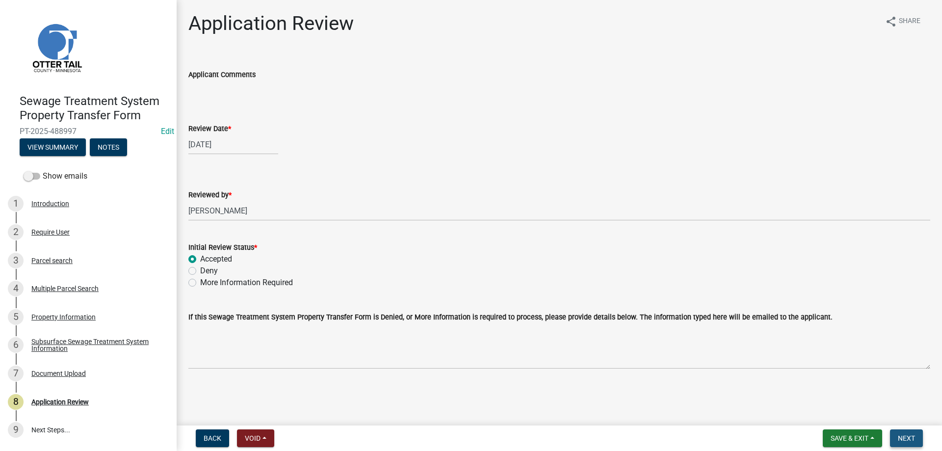
click at [904, 435] on span "Next" at bounding box center [906, 438] width 17 height 8
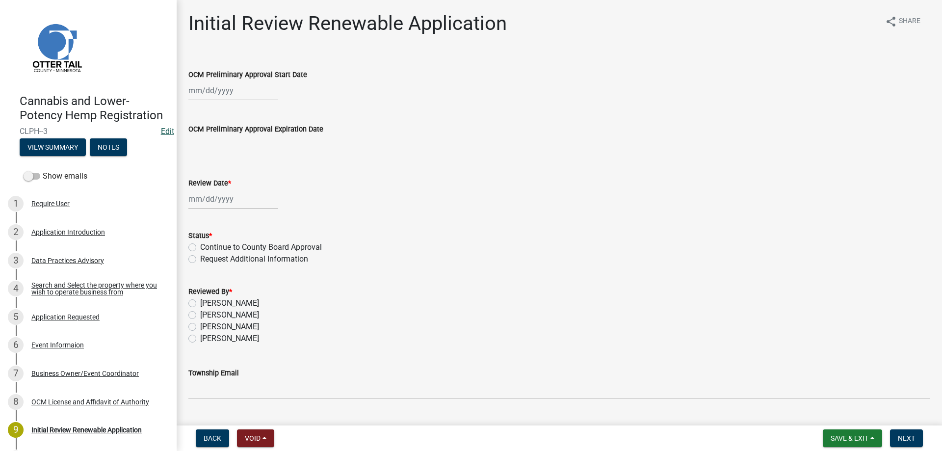
click at [167, 129] on link "Edit" at bounding box center [167, 131] width 13 height 9
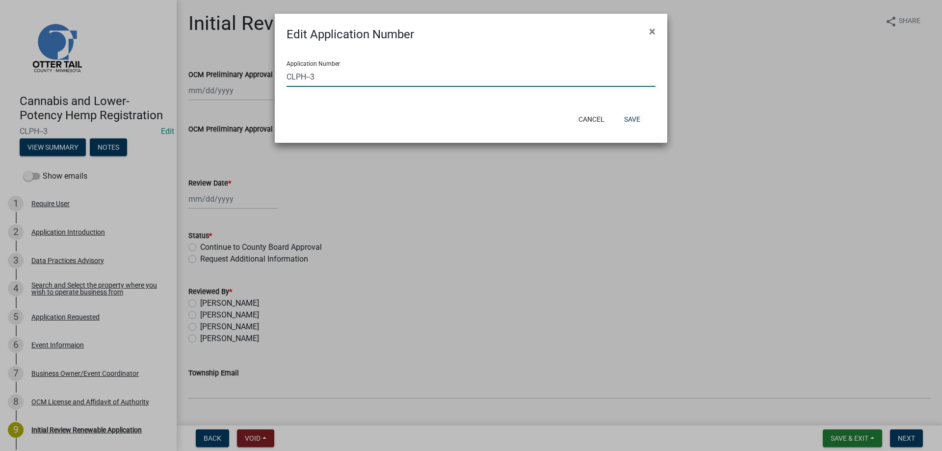
click at [308, 75] on input "CLPH--3" at bounding box center [470, 77] width 369 height 20
type input "CLPH-2025-3"
click at [635, 122] on button "Save" at bounding box center [632, 119] width 32 height 18
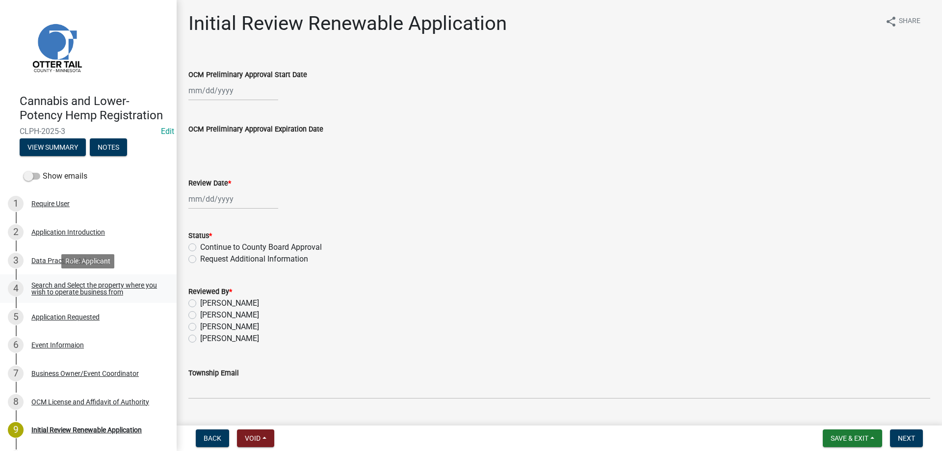
click at [50, 288] on div "Search and Select the property where you wish to operate business from" at bounding box center [95, 289] width 129 height 14
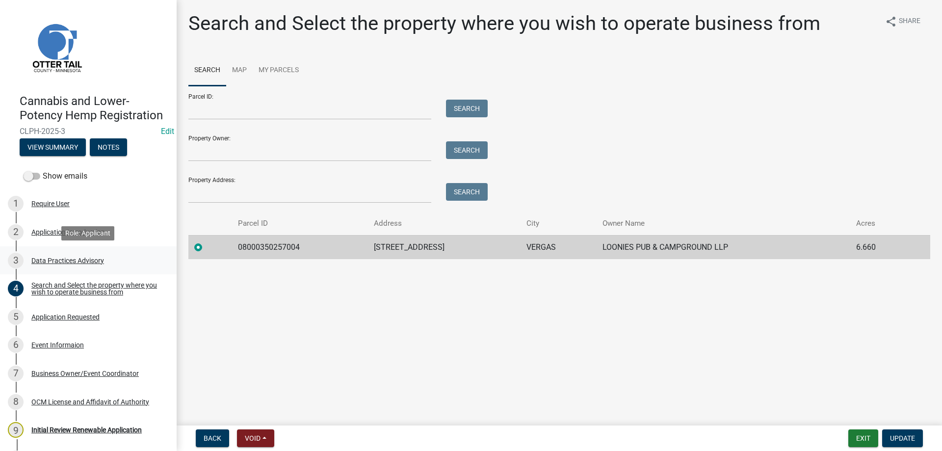
click at [47, 260] on div "Data Practices Advisory" at bounding box center [67, 260] width 73 height 7
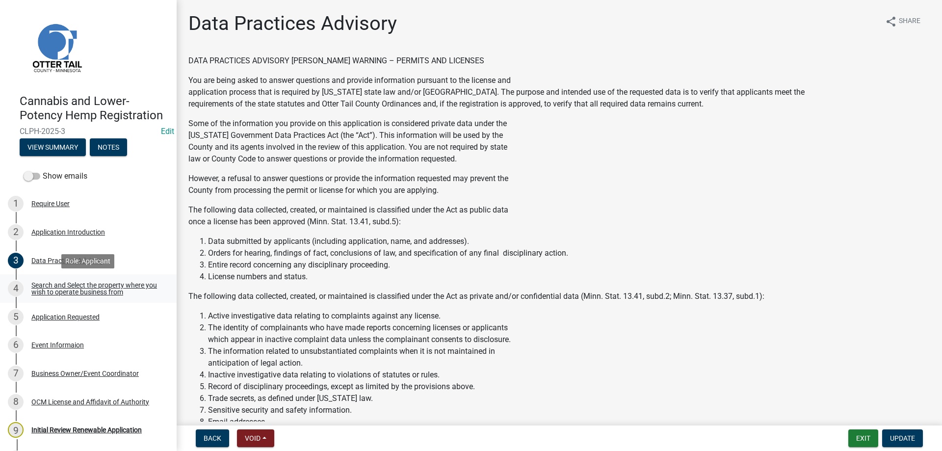
click at [50, 287] on div "Search and Select the property where you wish to operate business from" at bounding box center [95, 289] width 129 height 14
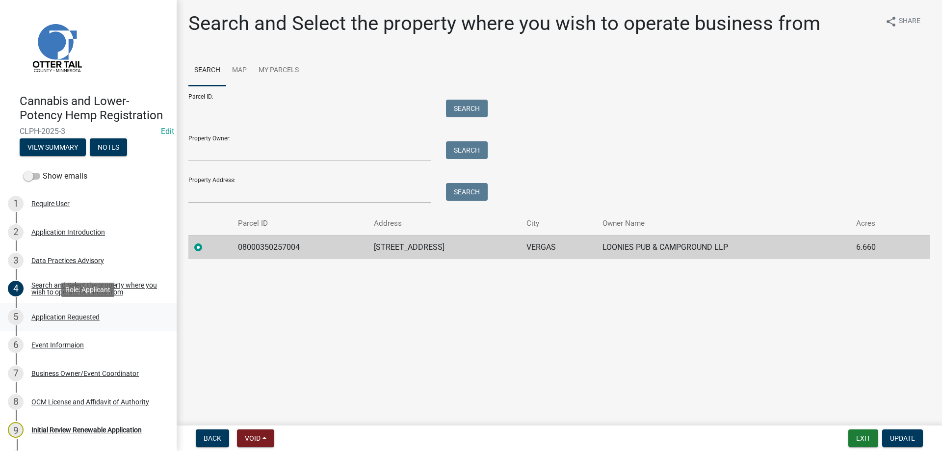
click at [45, 319] on div "Application Requested" at bounding box center [65, 316] width 68 height 7
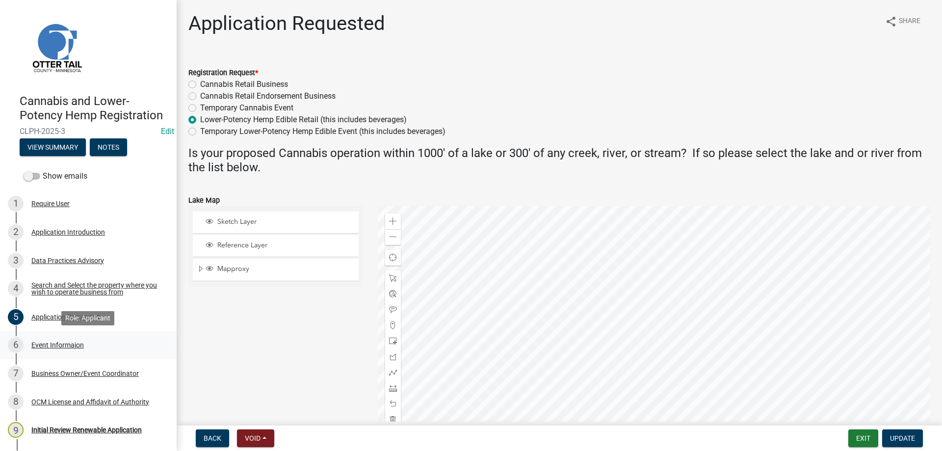
click at [51, 344] on div "Event Informaion" at bounding box center [57, 344] width 52 height 7
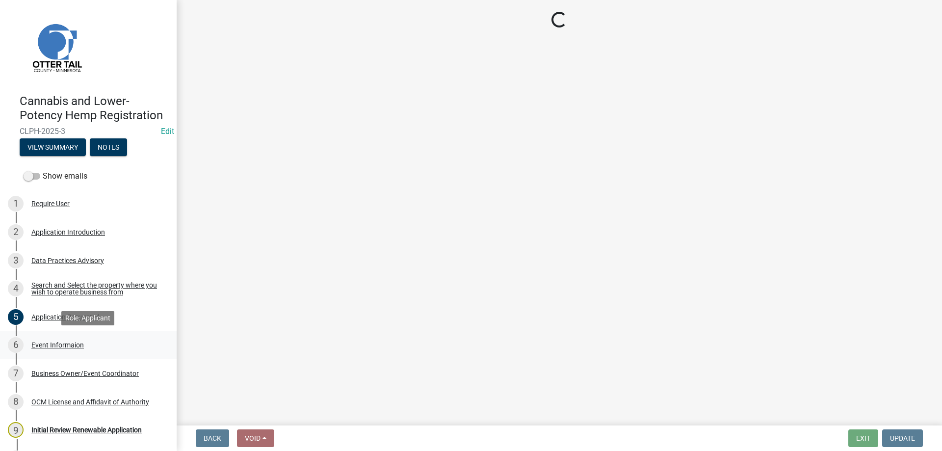
select select "f0d93c07-722f-471f-acd4-62f2acb62593"
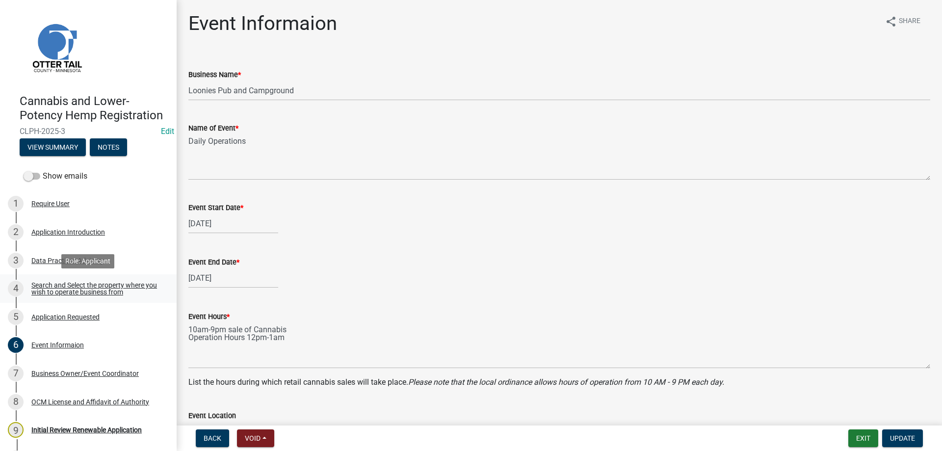
click at [65, 284] on div "Search and Select the property where you wish to operate business from" at bounding box center [95, 289] width 129 height 14
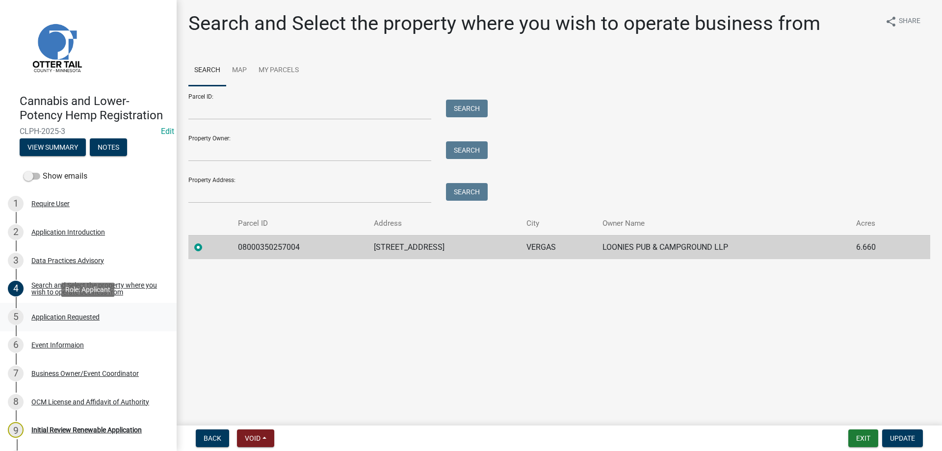
click at [56, 316] on div "Application Requested" at bounding box center [65, 316] width 68 height 7
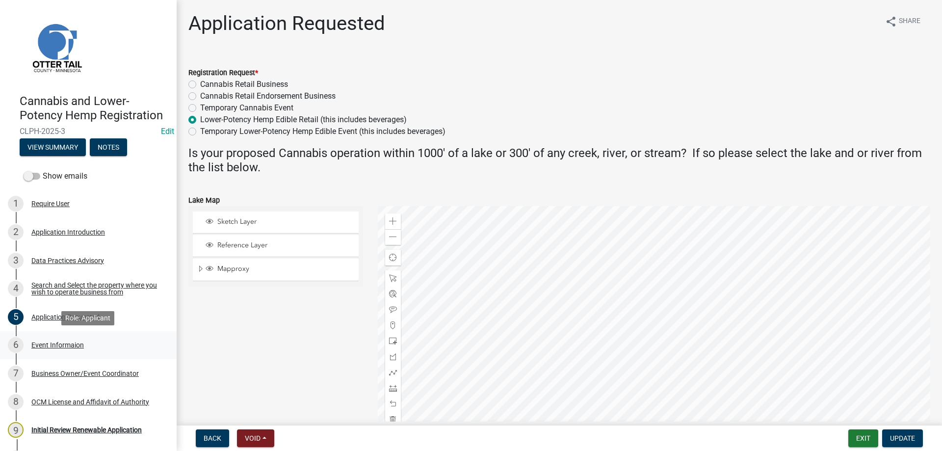
click at [63, 343] on div "Event Informaion" at bounding box center [57, 344] width 52 height 7
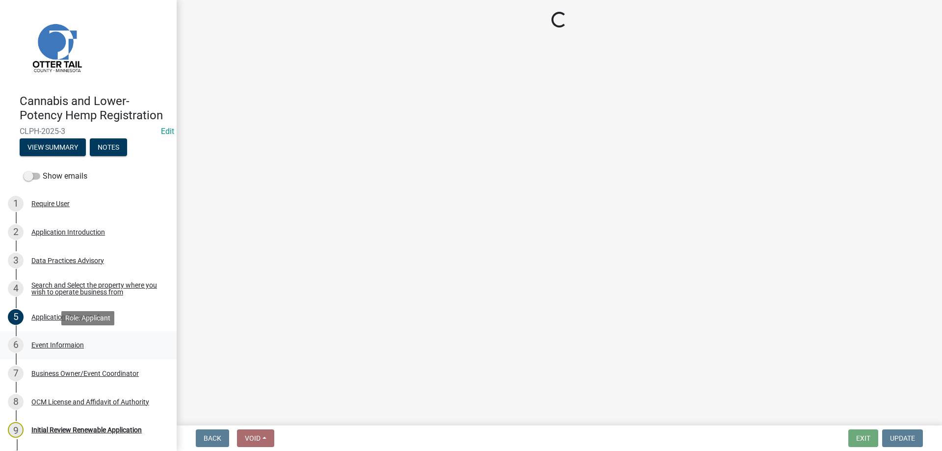
select select "f0d93c07-722f-471f-acd4-62f2acb62593"
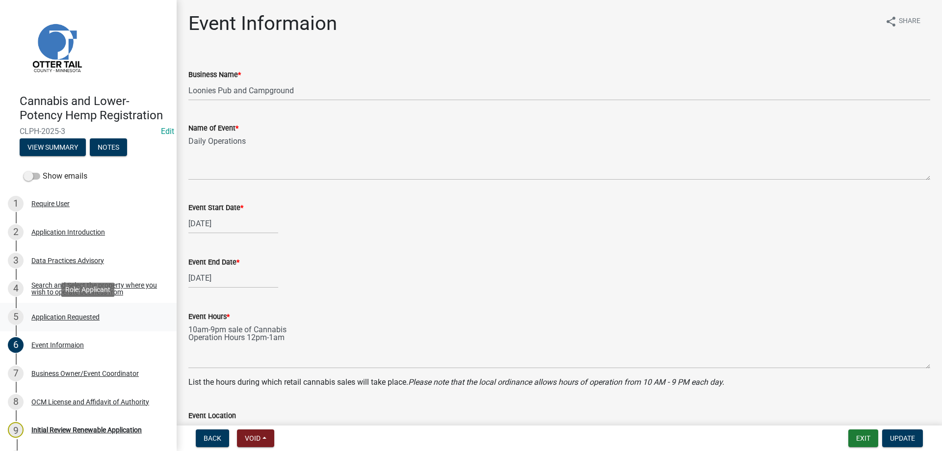
click at [63, 318] on div "Application Requested" at bounding box center [65, 316] width 68 height 7
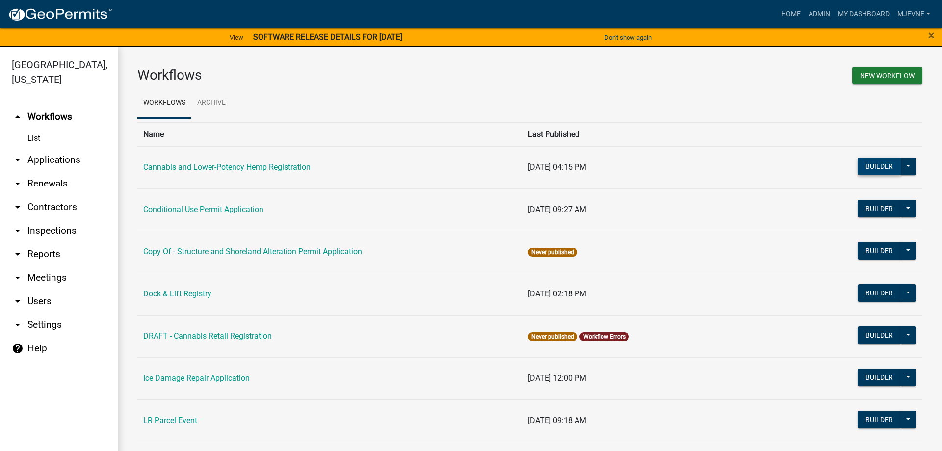
click at [876, 165] on button "Builder" at bounding box center [878, 166] width 43 height 18
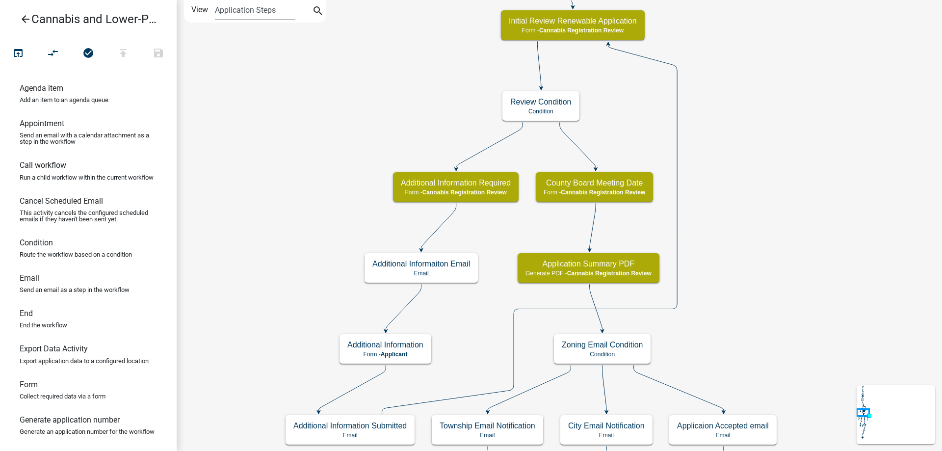
click at [777, 284] on div "start Start - Applicant Application Introduction Form - Applicant Parcel search…" at bounding box center [559, 225] width 765 height 451
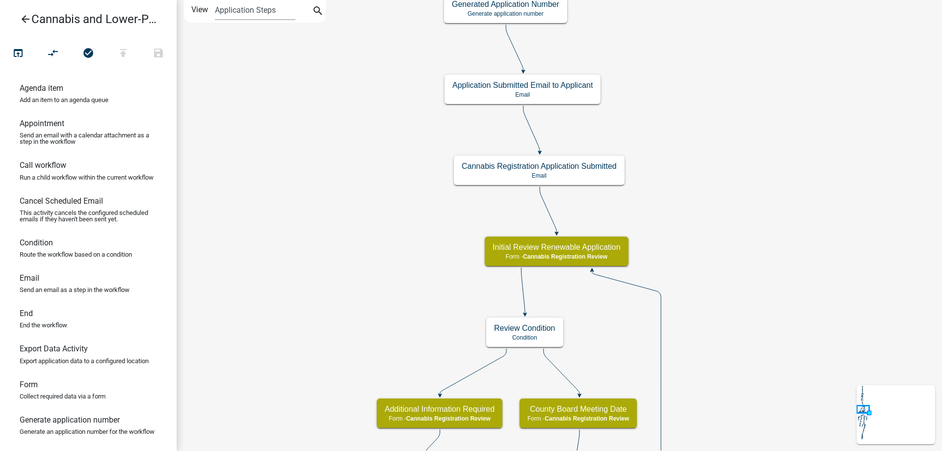
click at [770, 384] on div "start Start - Applicant Application Introduction Form - Applicant Parcel search…" at bounding box center [559, 225] width 765 height 451
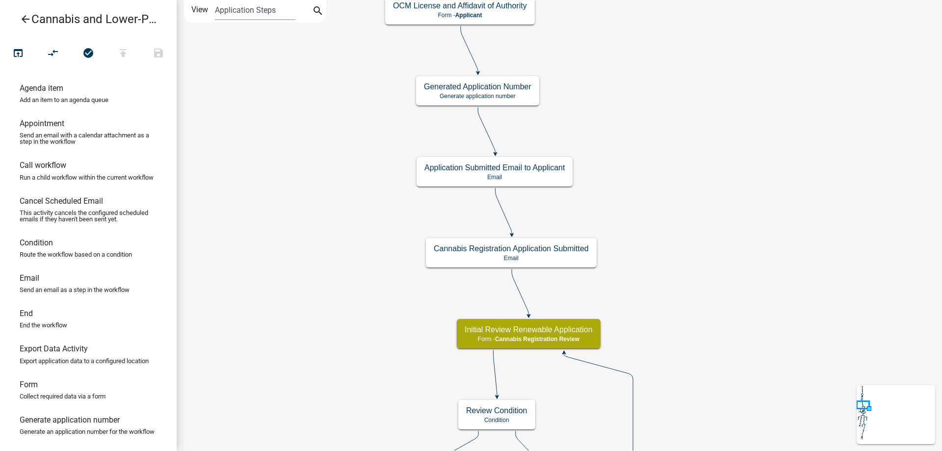
click at [674, 198] on div "start Start - Applicant Application Introduction Form - Applicant Parcel search…" at bounding box center [559, 225] width 765 height 451
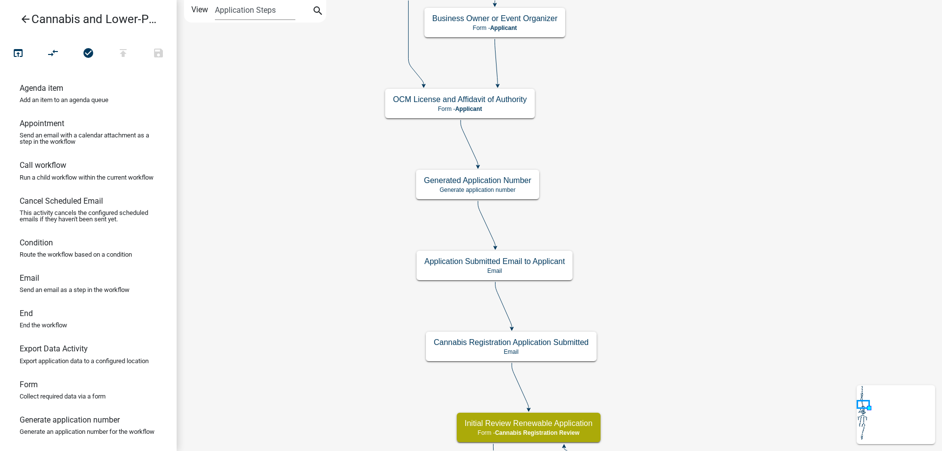
click at [687, 288] on div "start Start - Applicant Application Introduction Form - Applicant Parcel search…" at bounding box center [559, 225] width 765 height 451
click at [504, 187] on g "Generated Application Number Generate application number" at bounding box center [478, 184] width 124 height 28
click at [504, 187] on p "Generate application number" at bounding box center [477, 189] width 107 height 7
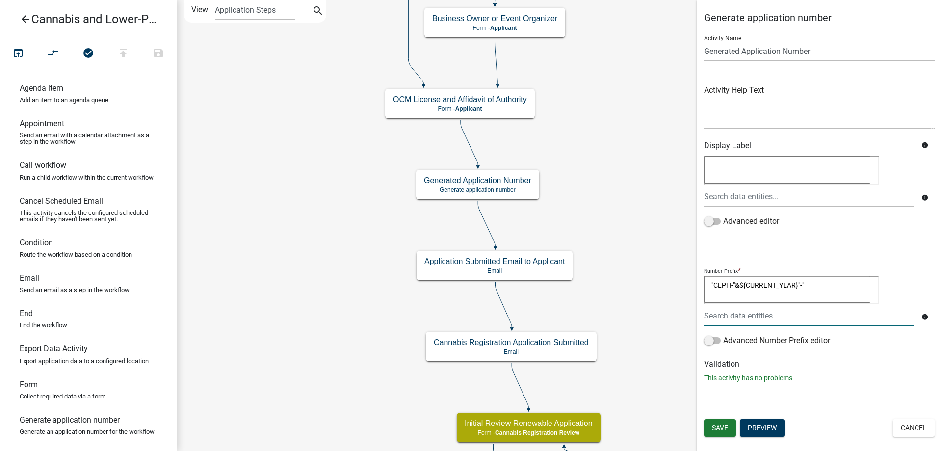
click at [740, 284] on textarea ""CLPH-"&${CURRENT_YEAR}"-"" at bounding box center [787, 289] width 166 height 27
click at [792, 283] on textarea ""CLPH-"&"CURRENT_YEAR"-"" at bounding box center [787, 289] width 166 height 27
type textarea ""CLPH-"&"CURRENT_YEAR""-""
click at [915, 432] on button "Cancel" at bounding box center [914, 428] width 42 height 18
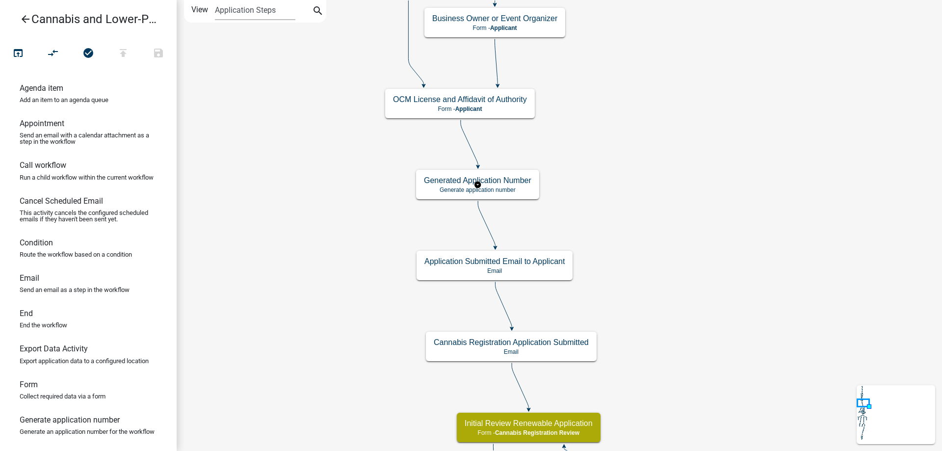
click at [513, 190] on g "Generated Application Number Generate application number" at bounding box center [478, 184] width 124 height 28
click at [513, 190] on p "Generate application number" at bounding box center [477, 189] width 107 height 7
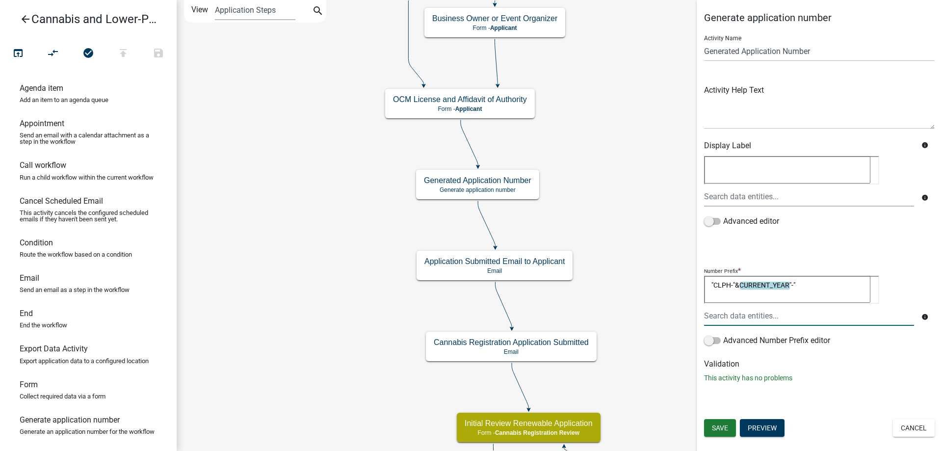
drag, startPoint x: 798, startPoint y: 284, endPoint x: 739, endPoint y: 288, distance: 59.5
click at [739, 288] on textarea ""CLPH-"&CURRENT_YEAR"-"" at bounding box center [787, 289] width 166 height 27
click at [743, 315] on input "text" at bounding box center [809, 316] width 210 height 20
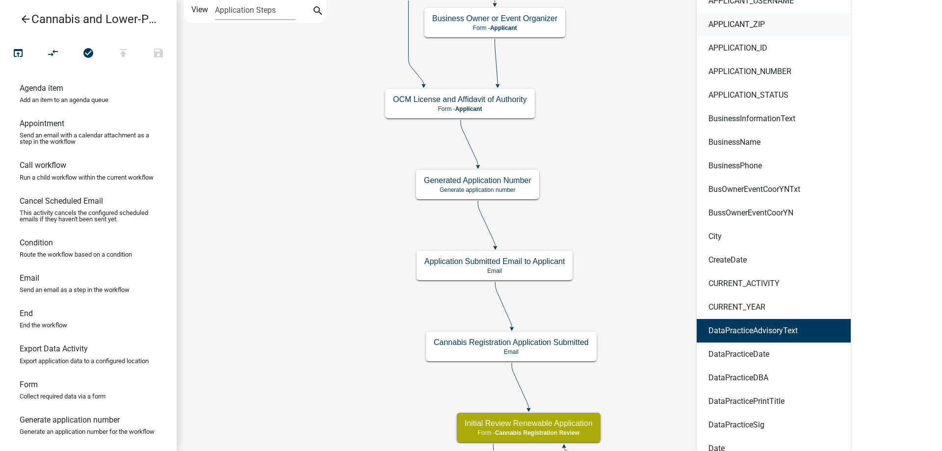
scroll to position [600, 0]
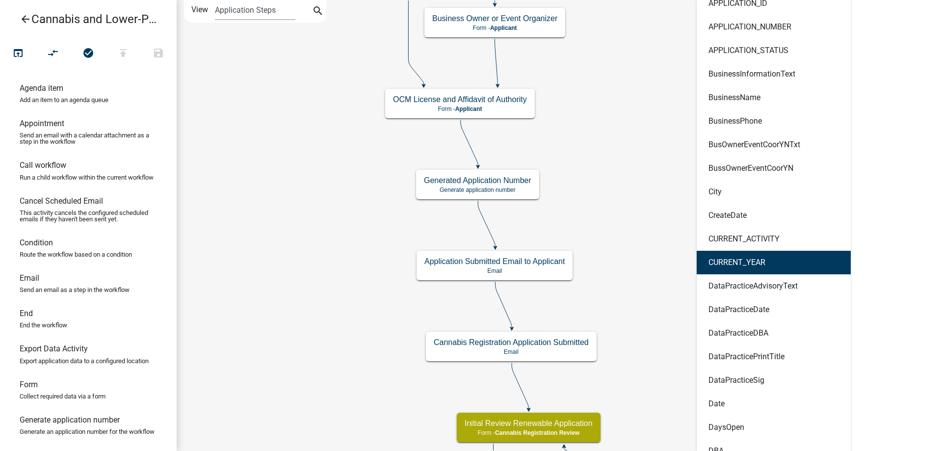
click at [732, 261] on ngb-highlight "CURRENT_YEAR" at bounding box center [736, 262] width 57 height 8
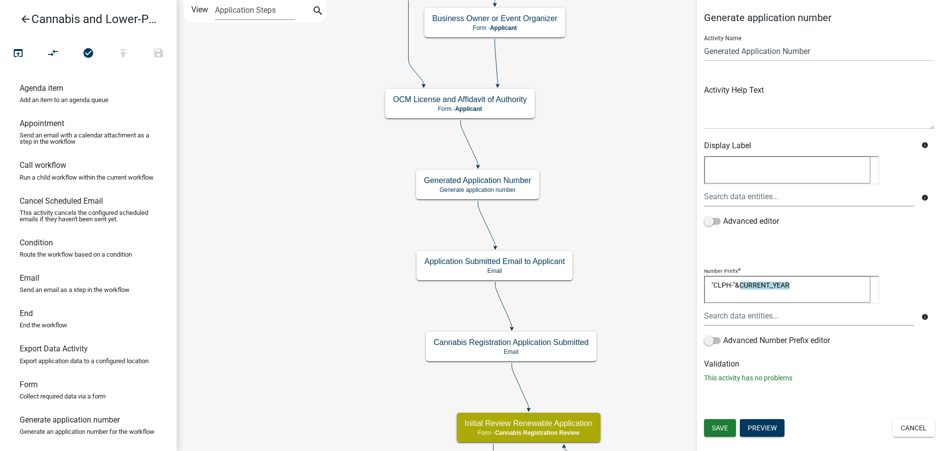
scroll to position [0, 0]
click at [740, 284] on textarea ""CLPH-"&CURRENT_YEAR" at bounding box center [787, 289] width 166 height 27
click at [794, 284] on textarea ""CLPH-"&"CURRENT_YEAR" at bounding box center [787, 289] width 166 height 27
type textarea ""CLPH-"&"CURRENT_YEAR-""
click at [721, 430] on span "Save" at bounding box center [720, 428] width 16 height 8
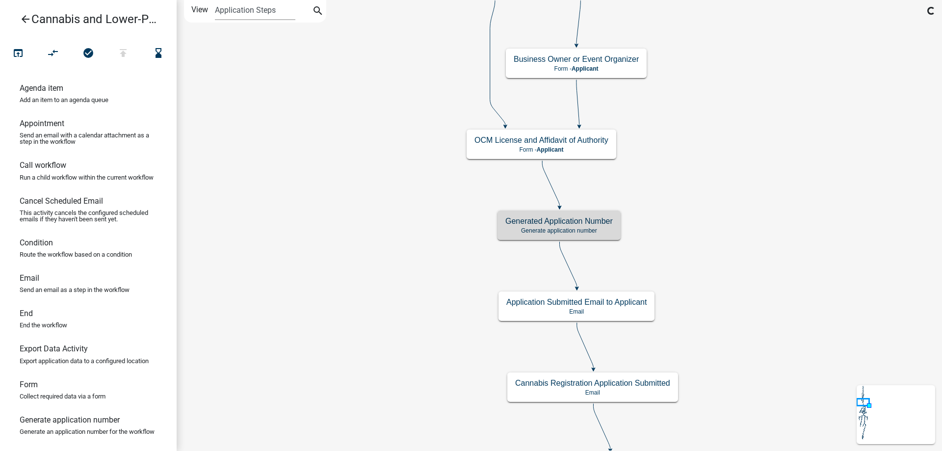
click at [28, 19] on icon "arrow_back" at bounding box center [26, 20] width 12 height 14
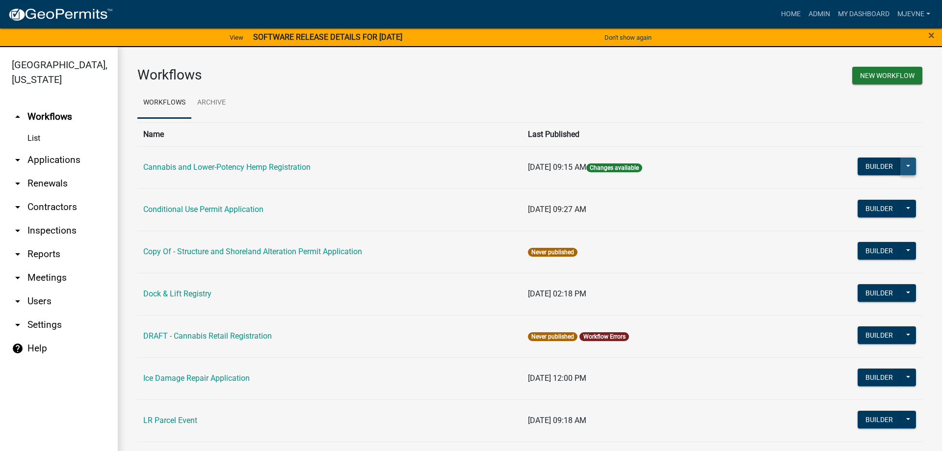
click at [907, 166] on button at bounding box center [908, 166] width 16 height 18
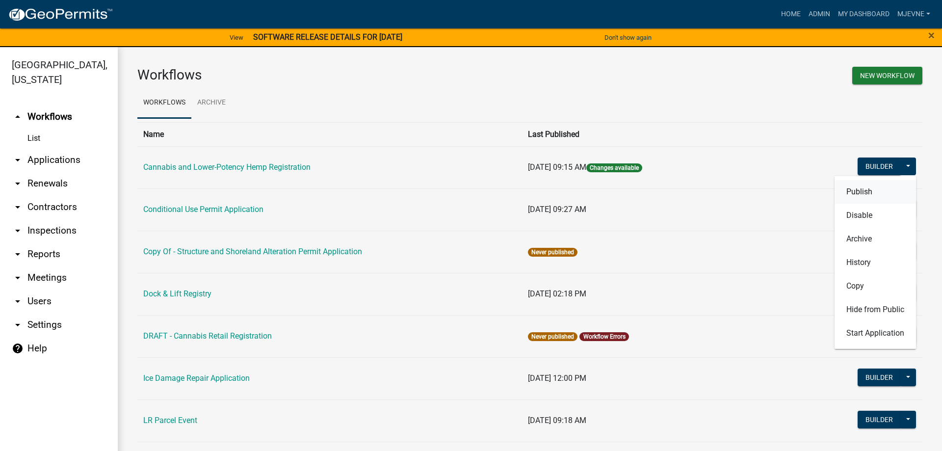
click at [846, 190] on button "Publish" at bounding box center [874, 192] width 81 height 24
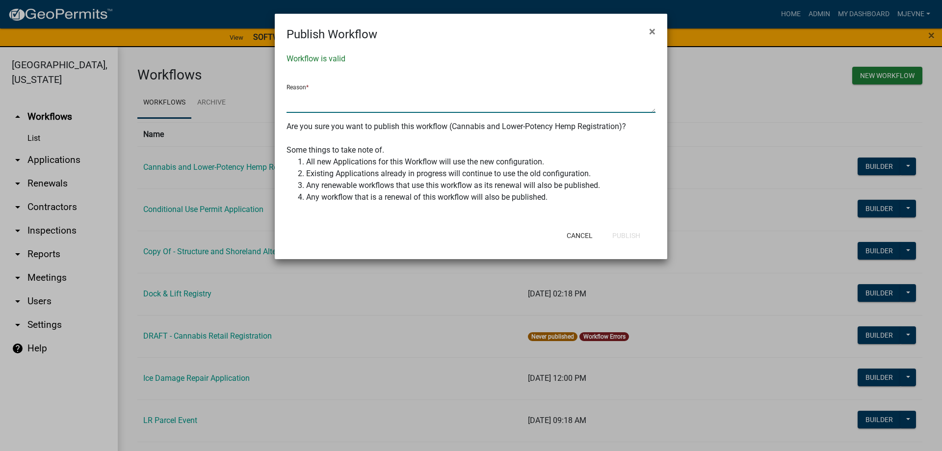
click at [381, 107] on textarea at bounding box center [470, 101] width 369 height 23
type textarea "fixed app number generation"
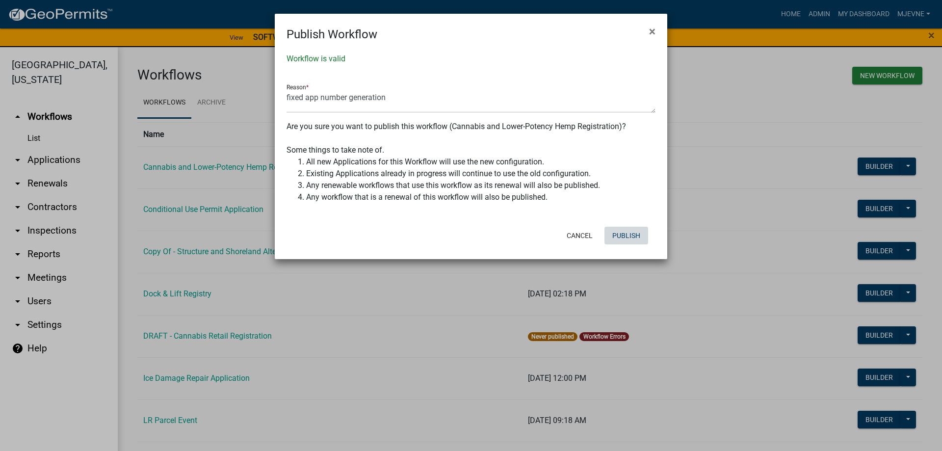
click at [623, 233] on button "Publish" at bounding box center [626, 236] width 44 height 18
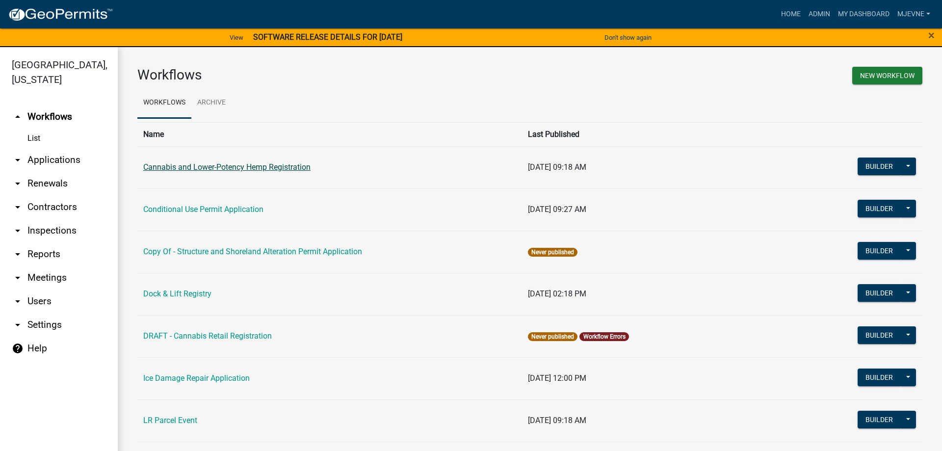
click at [230, 166] on link "Cannabis and Lower-Potency Hemp Registration" at bounding box center [226, 166] width 167 height 9
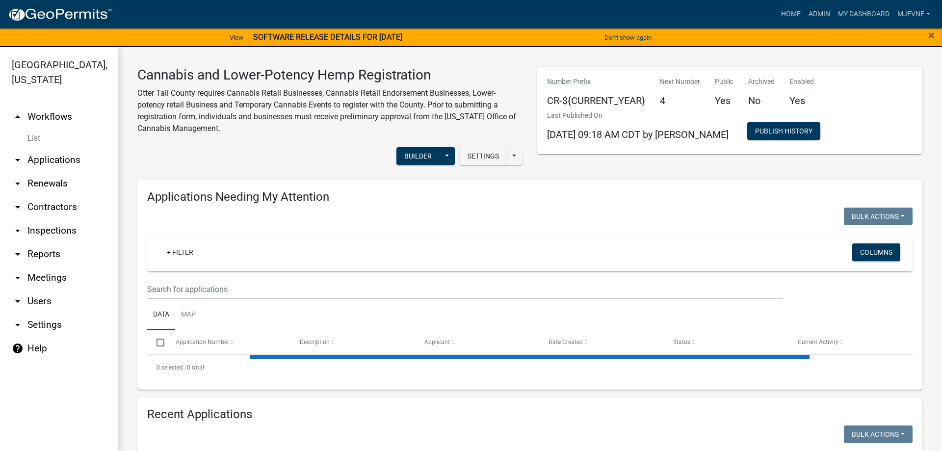
select select "1: 25"
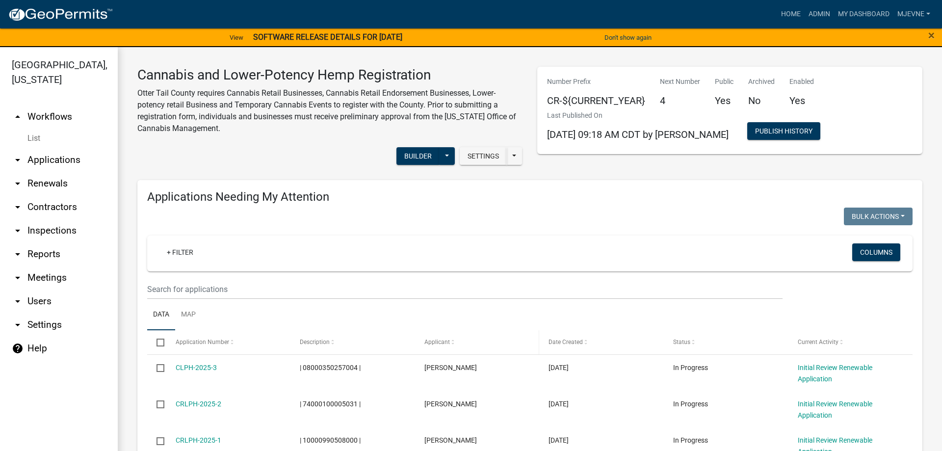
scroll to position [168, 0]
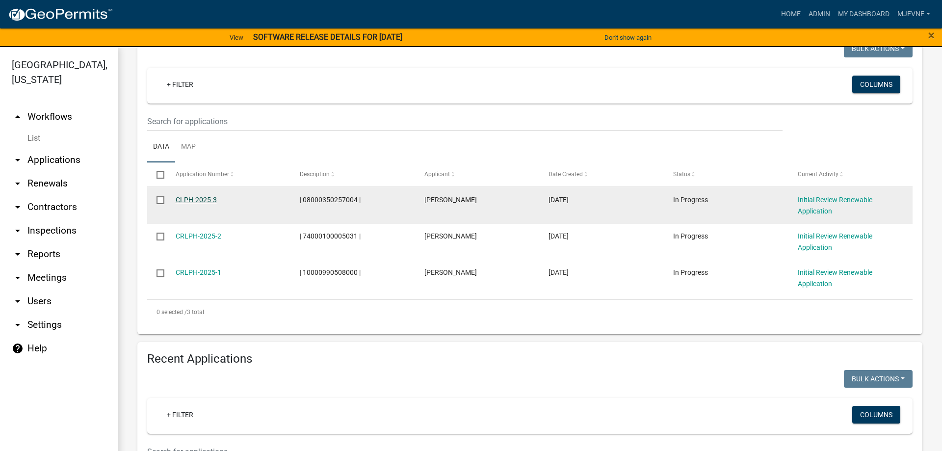
click at [199, 200] on link "CLPH-2025-3" at bounding box center [196, 200] width 41 height 8
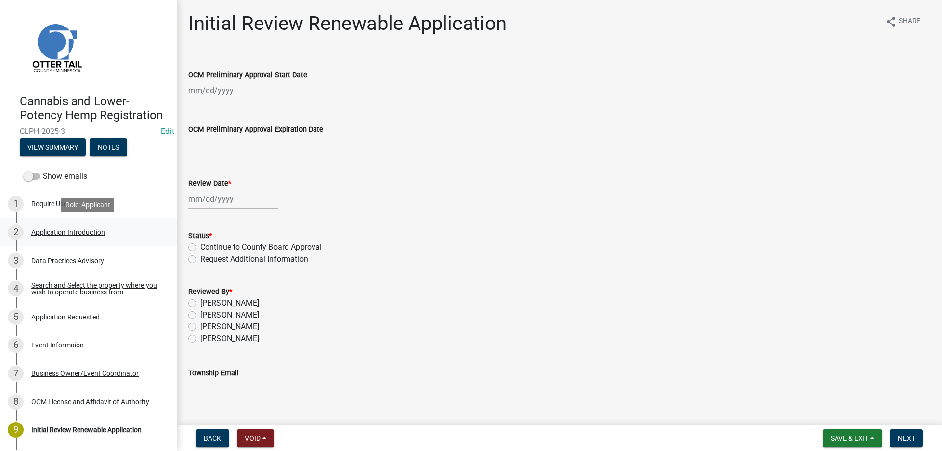
click at [49, 231] on div "Application Introduction" at bounding box center [68, 232] width 74 height 7
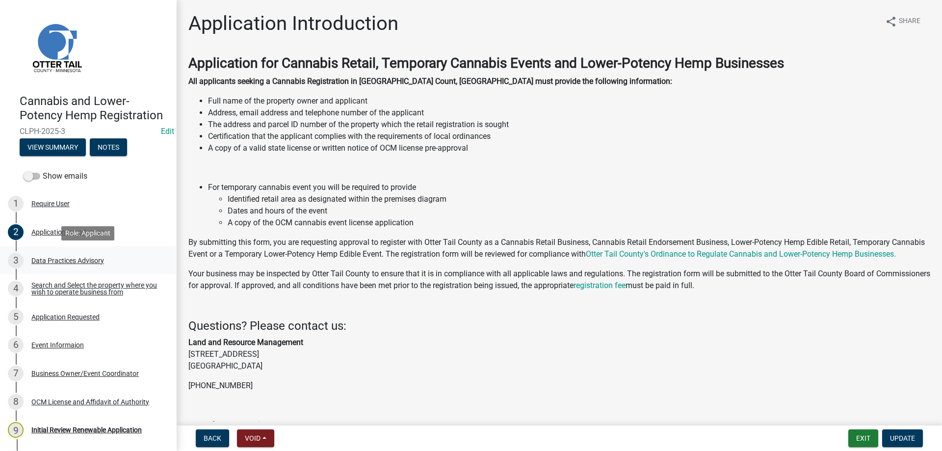
click at [49, 258] on div "Data Practices Advisory" at bounding box center [67, 260] width 73 height 7
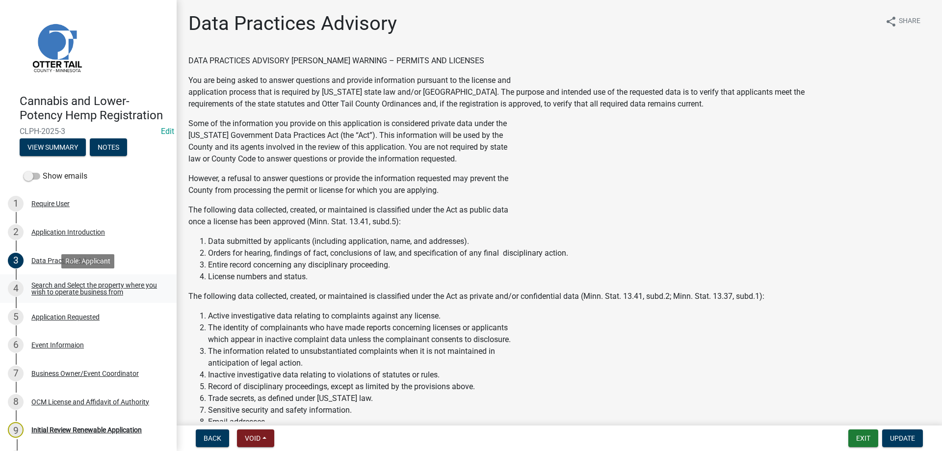
click at [58, 286] on div "Search and Select the property where you wish to operate business from" at bounding box center [95, 289] width 129 height 14
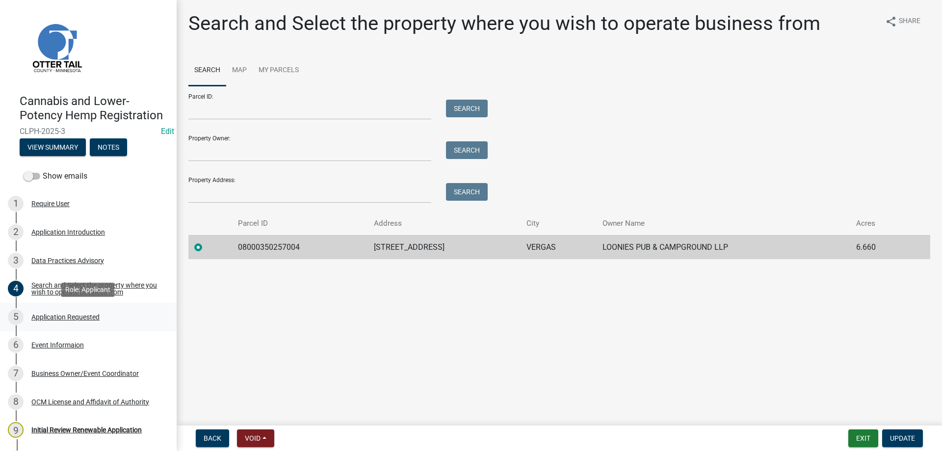
click at [60, 315] on div "Application Requested" at bounding box center [65, 316] width 68 height 7
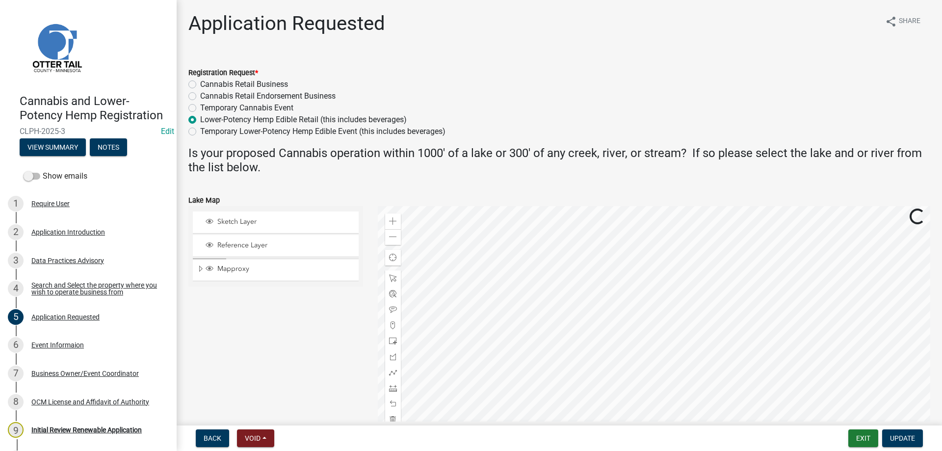
click at [200, 107] on label "Temporary Cannabis Event" at bounding box center [246, 108] width 93 height 12
click at [200, 107] on input "Temporary Cannabis Event" at bounding box center [203, 105] width 6 height 6
radio input "true"
click at [200, 119] on label "Lower-Potency Hemp Edible Retail (this includes beverages)" at bounding box center [303, 120] width 206 height 12
click at [200, 119] on input "Lower-Potency Hemp Edible Retail (this includes beverages)" at bounding box center [203, 117] width 6 height 6
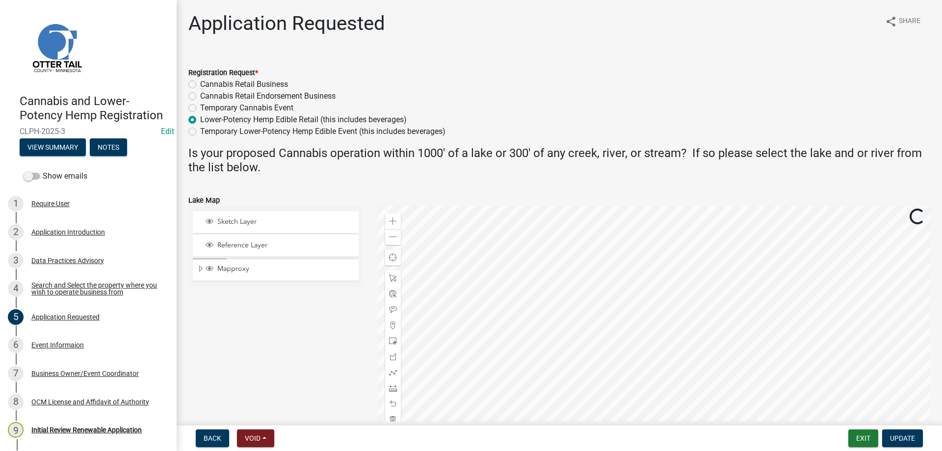
radio input "true"
click at [896, 438] on span "Update" at bounding box center [902, 438] width 25 height 8
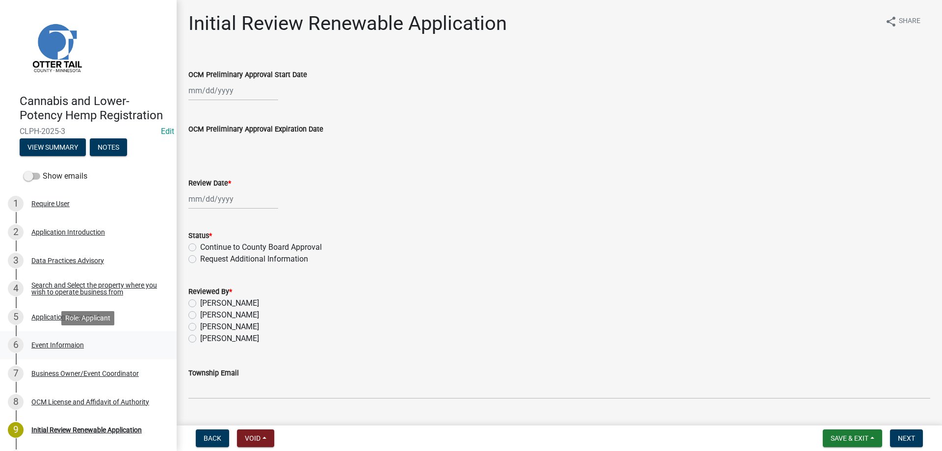
click at [57, 346] on div "Event Informaion" at bounding box center [57, 344] width 52 height 7
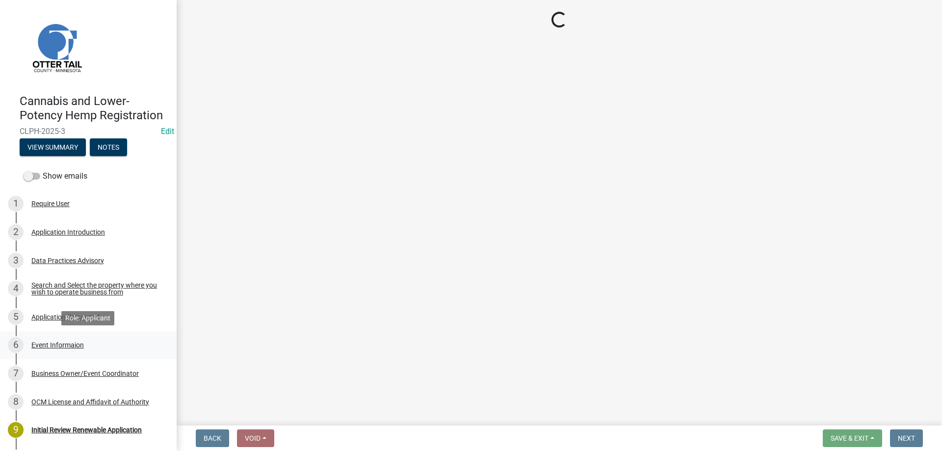
select select "f0d93c07-722f-471f-acd4-62f2acb62593"
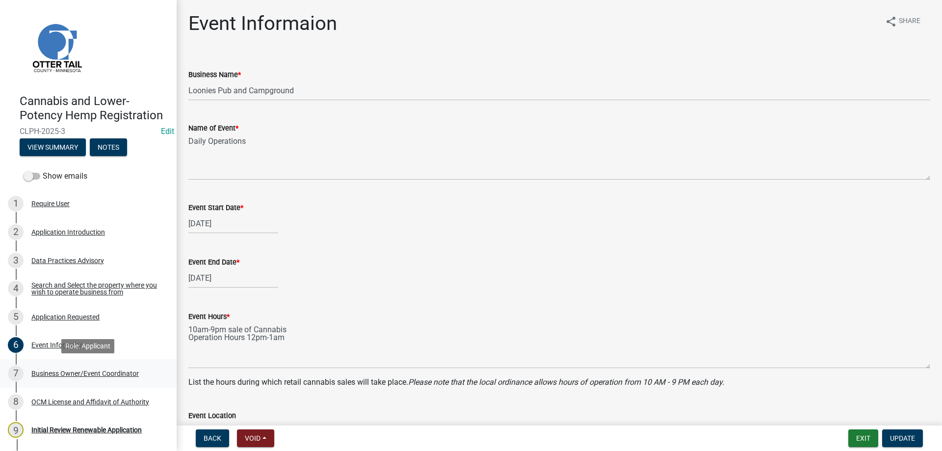
click at [59, 375] on div "Business Owner/Event Coordinator" at bounding box center [84, 373] width 107 height 7
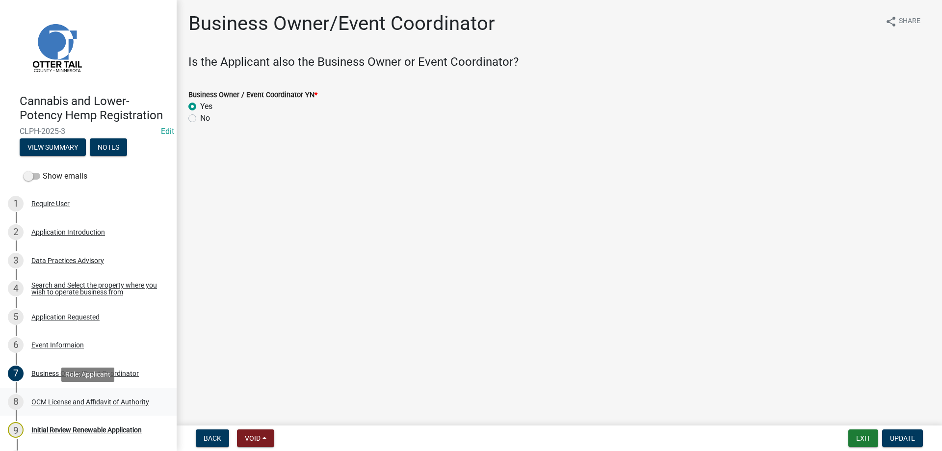
click at [58, 400] on div "OCM License and Affidavit of Authority" at bounding box center [90, 401] width 118 height 7
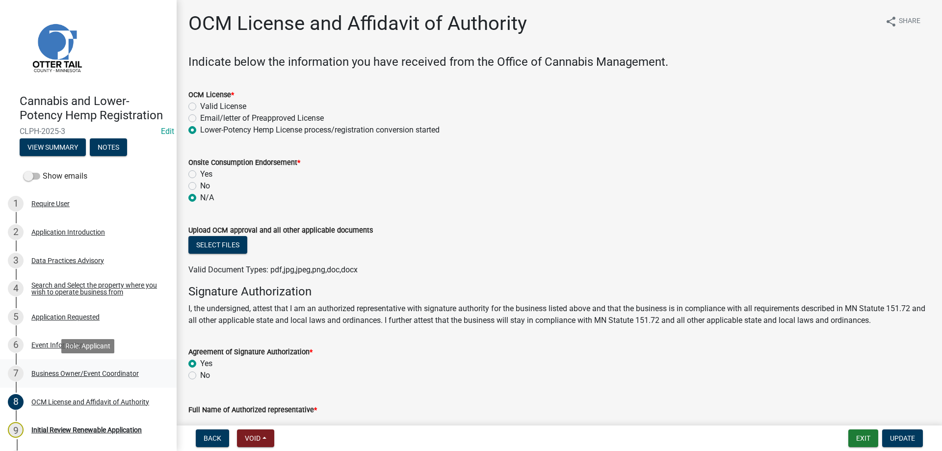
click at [74, 374] on div "Business Owner/Event Coordinator" at bounding box center [84, 373] width 107 height 7
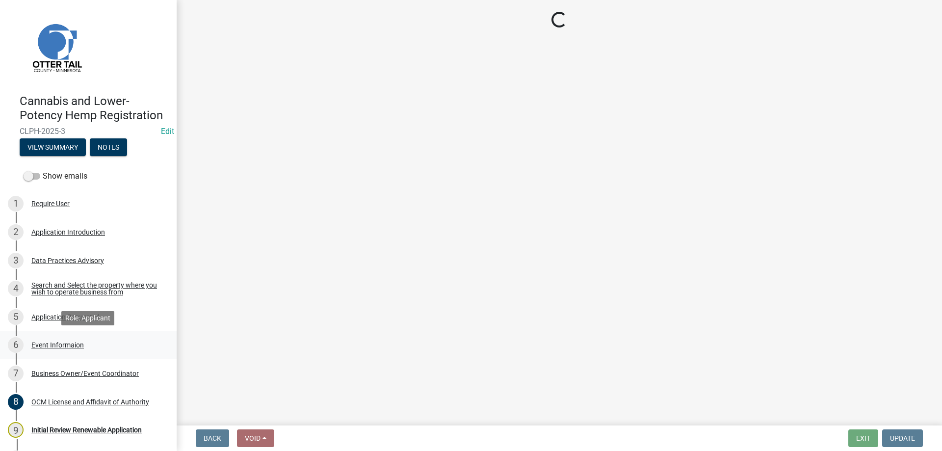
click at [50, 344] on div "Event Informaion" at bounding box center [57, 344] width 52 height 7
click at [52, 314] on div "Application Requested" at bounding box center [65, 316] width 68 height 7
select select "f0d93c07-722f-471f-acd4-62f2acb62593"
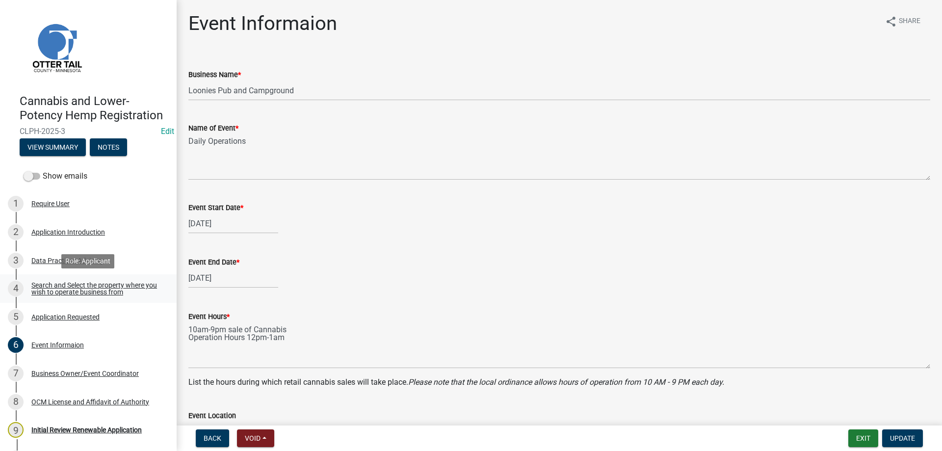
click at [55, 285] on div "Search and Select the property where you wish to operate business from" at bounding box center [95, 289] width 129 height 14
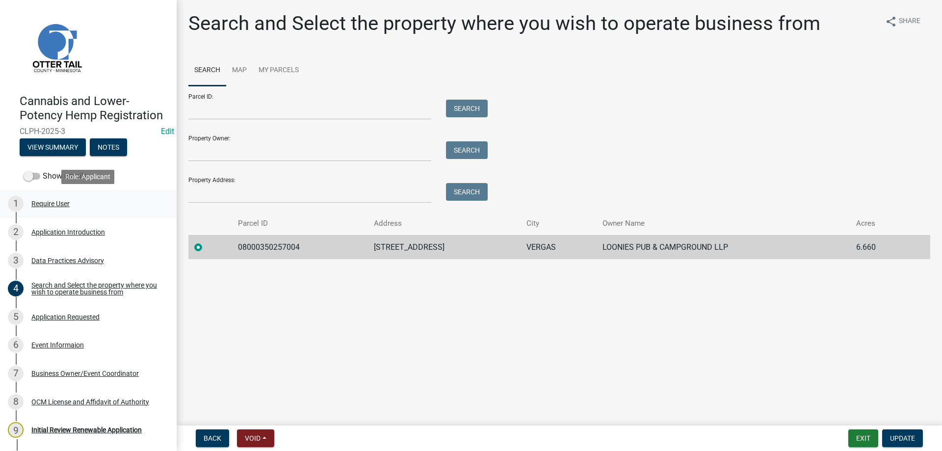
click at [53, 203] on div "Require User" at bounding box center [50, 203] width 38 height 7
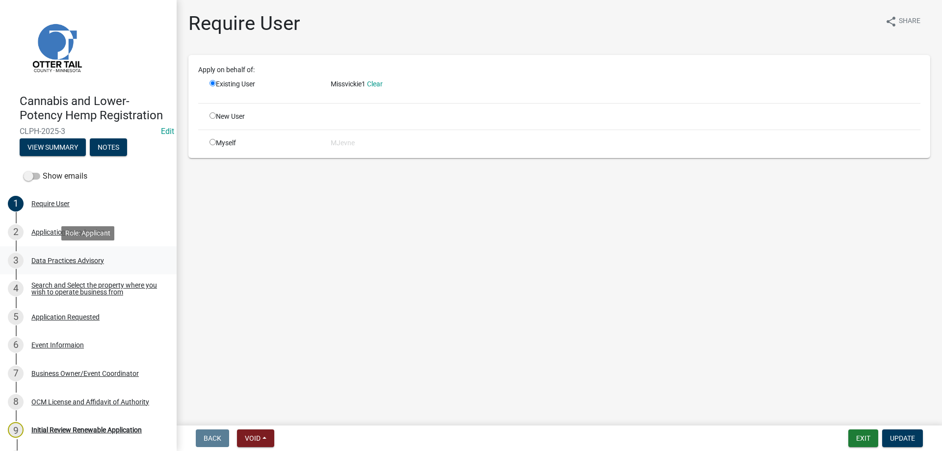
click at [63, 259] on div "Data Practices Advisory" at bounding box center [67, 260] width 73 height 7
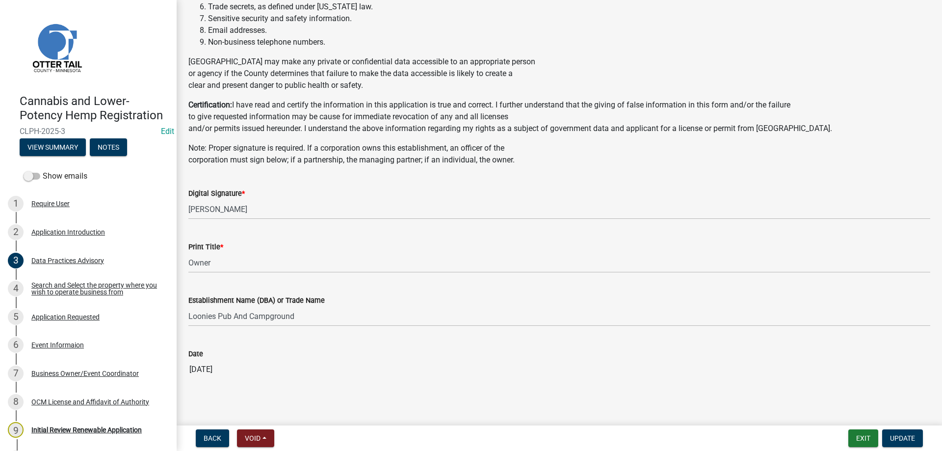
scroll to position [395, 0]
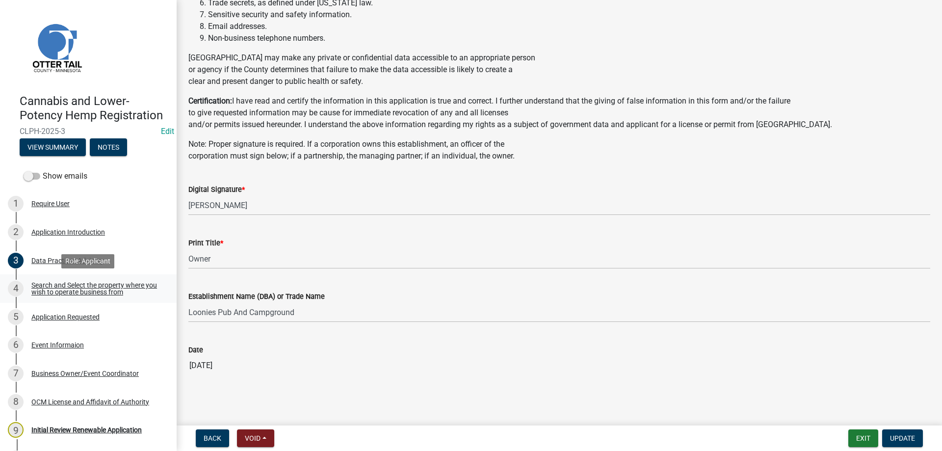
click at [56, 288] on div "Search and Select the property where you wish to operate business from" at bounding box center [95, 289] width 129 height 14
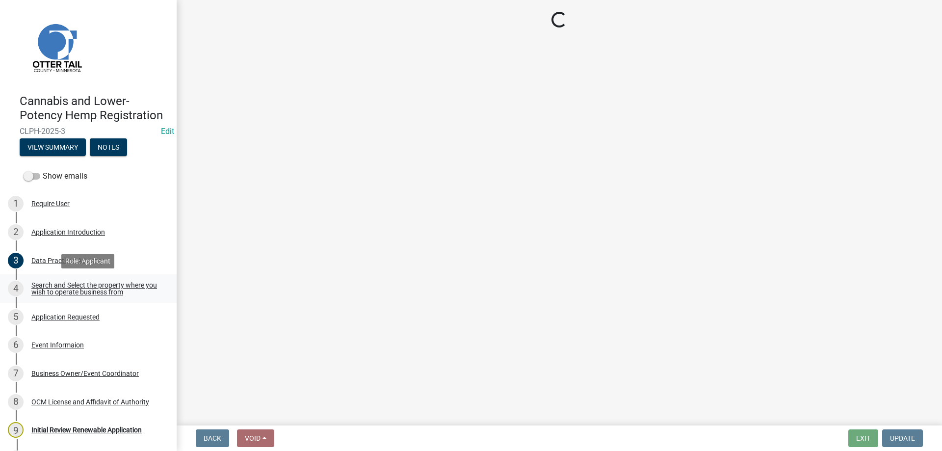
scroll to position [0, 0]
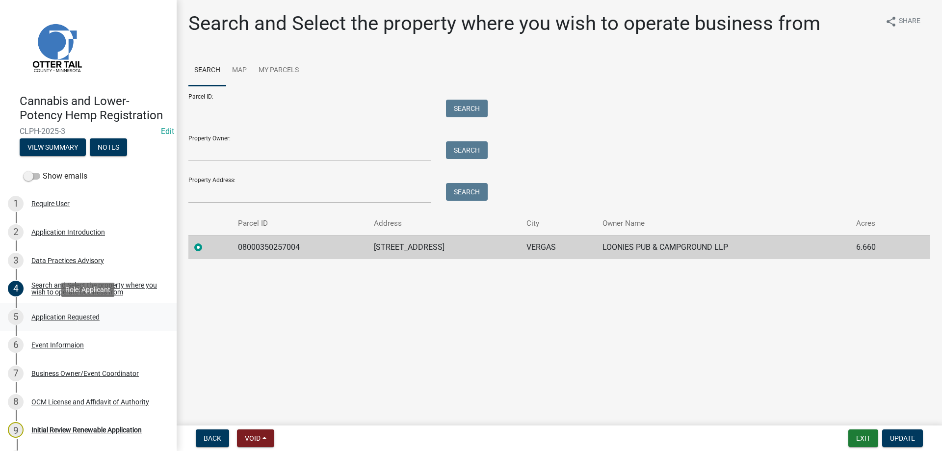
click at [53, 316] on div "Application Requested" at bounding box center [65, 316] width 68 height 7
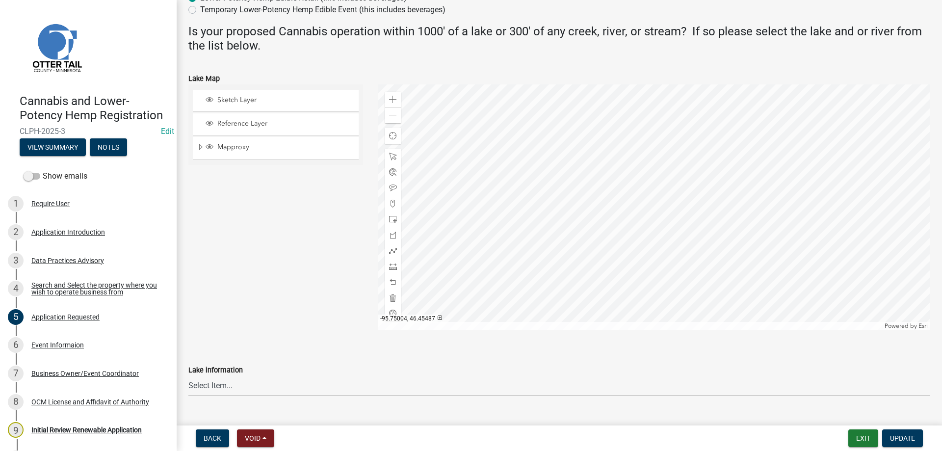
scroll to position [143, 0]
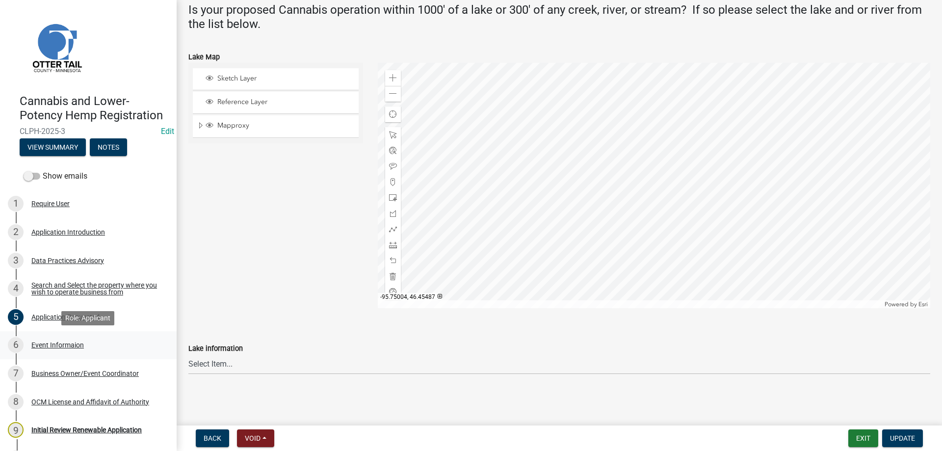
click at [59, 347] on div "Event Informaion" at bounding box center [57, 344] width 52 height 7
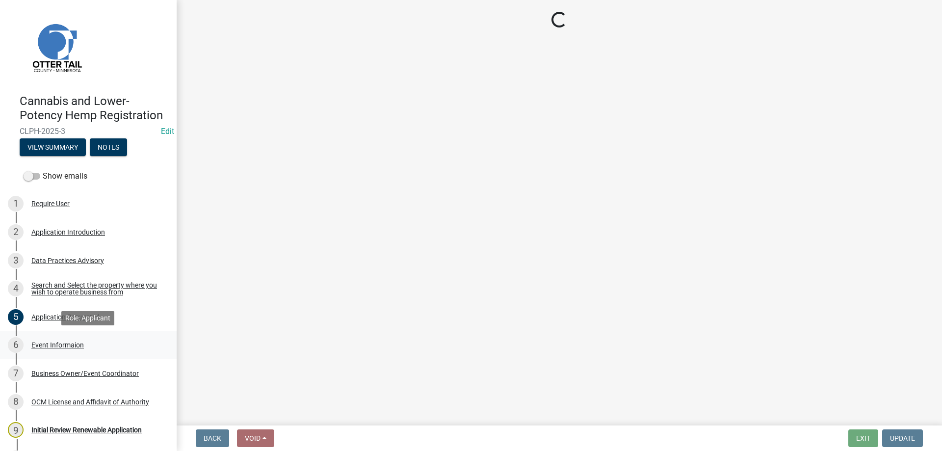
scroll to position [0, 0]
select select "f0d93c07-722f-471f-acd4-62f2acb62593"
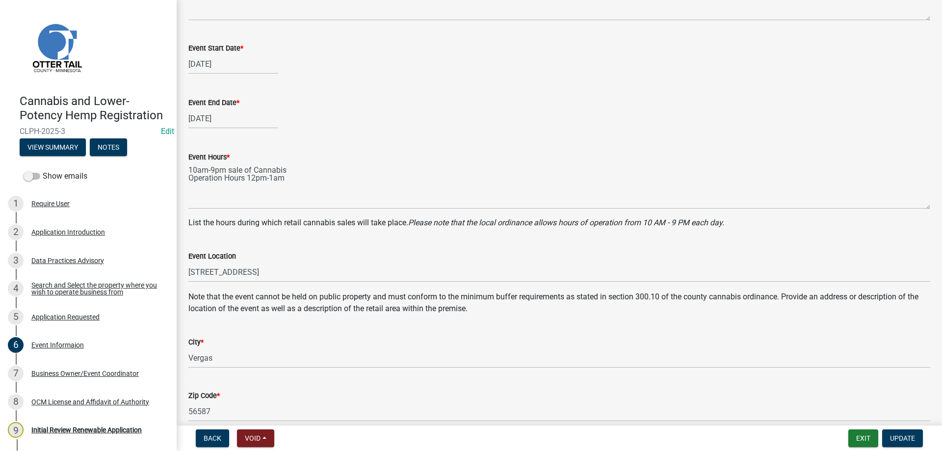
scroll to position [104, 0]
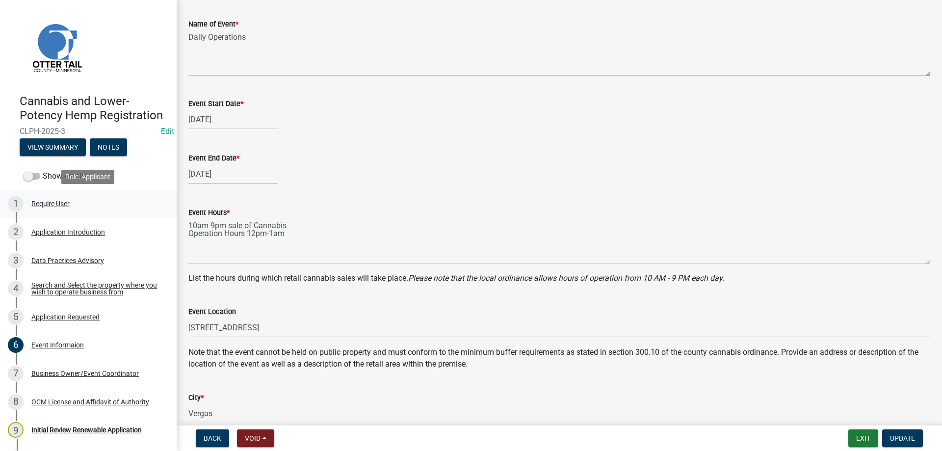
click at [45, 202] on div "Require User" at bounding box center [50, 203] width 38 height 7
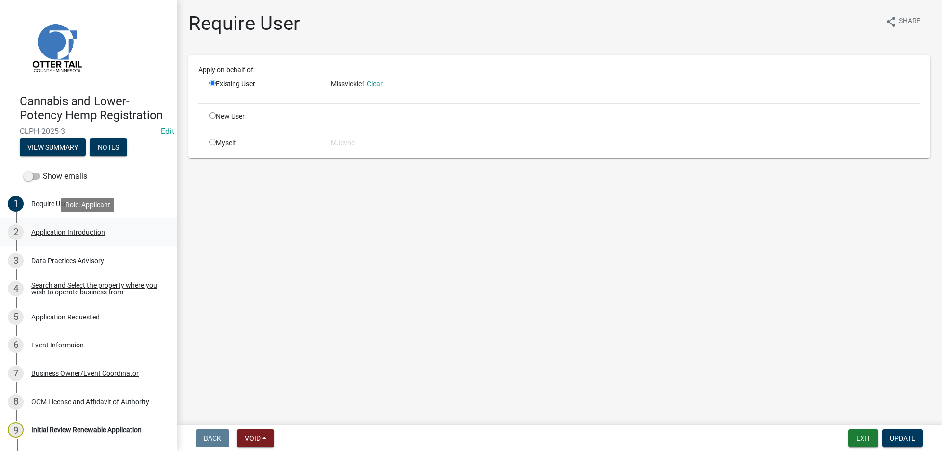
click at [46, 231] on div "Application Introduction" at bounding box center [68, 232] width 74 height 7
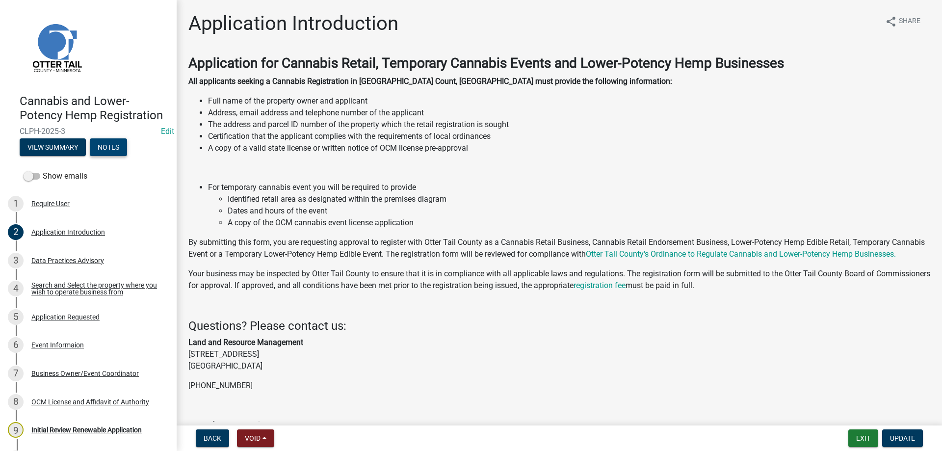
click at [110, 147] on button "Notes" at bounding box center [108, 147] width 37 height 18
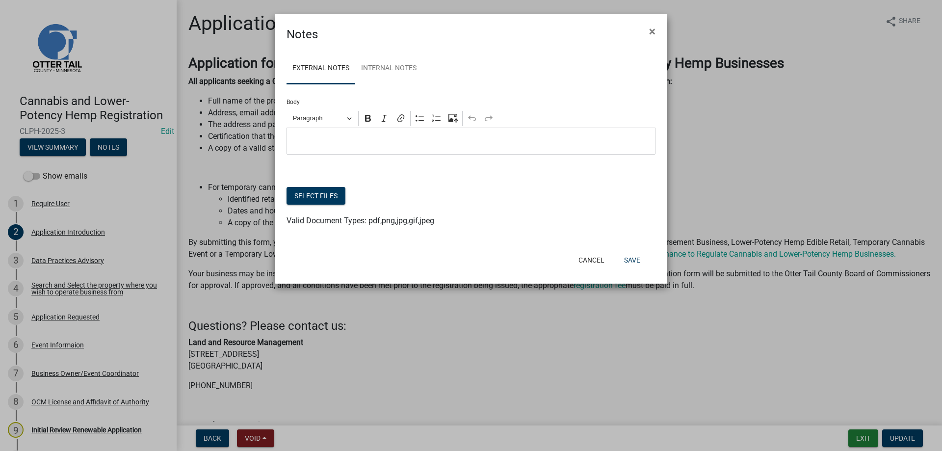
click at [319, 141] on p "Editor editing area: main. Press Alt+0 for help." at bounding box center [471, 141] width 359 height 12
click at [400, 74] on link "Internal Notes" at bounding box center [388, 68] width 67 height 31
click at [330, 141] on p "Editor editing area: main. Press Alt+0 for help." at bounding box center [471, 141] width 359 height 12
click at [630, 260] on button "Save" at bounding box center [632, 260] width 32 height 18
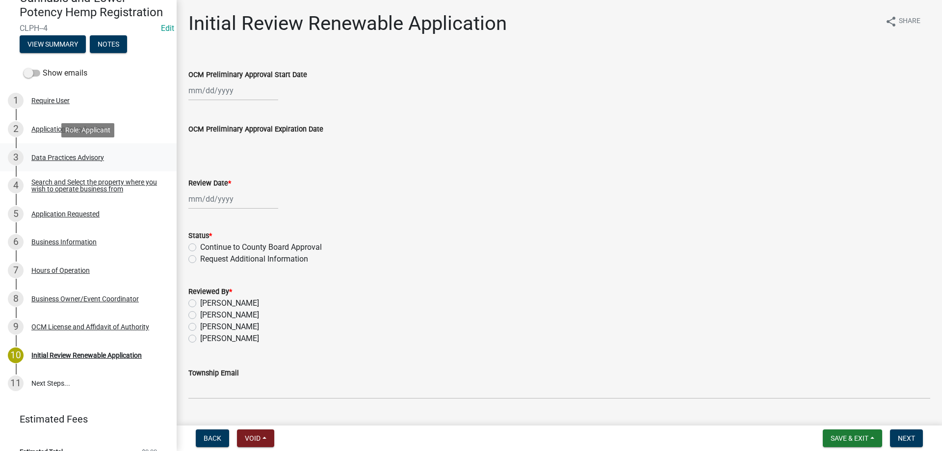
scroll to position [119, 0]
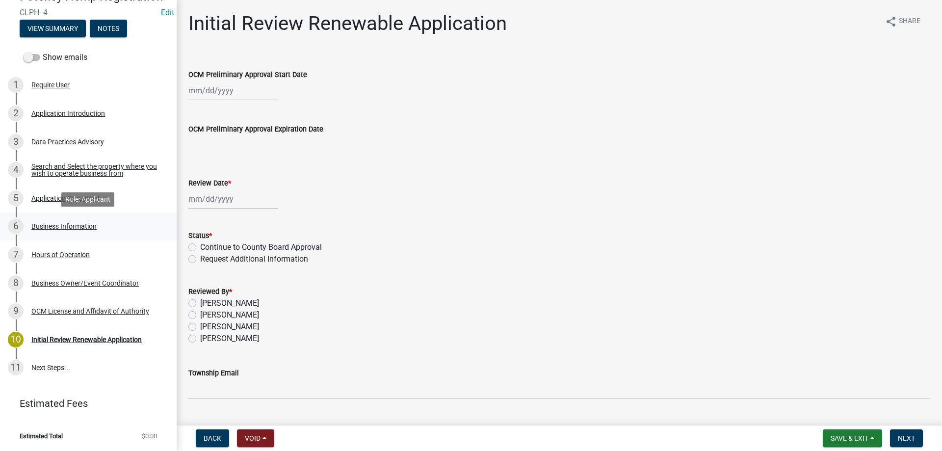
click at [77, 226] on div "Business Information" at bounding box center [63, 226] width 65 height 7
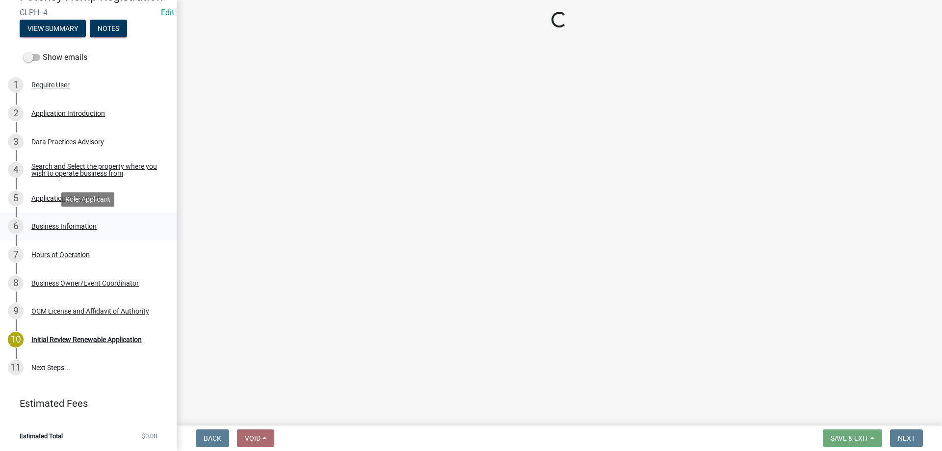
select select "f0d93c07-722f-471f-acd4-62f2acb62593"
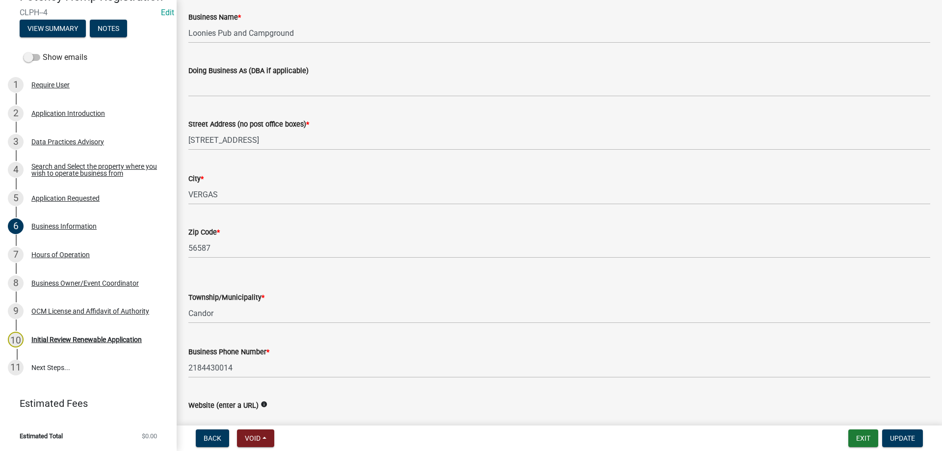
scroll to position [140, 0]
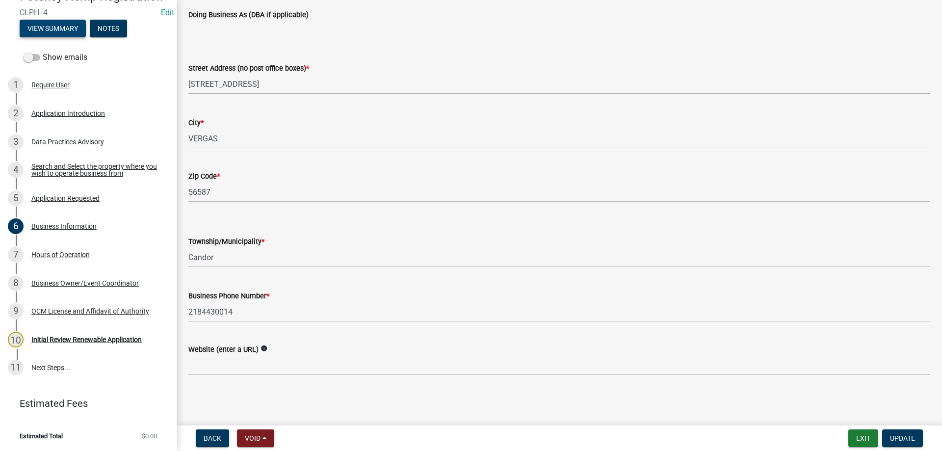
click at [46, 27] on button "View Summary" at bounding box center [53, 29] width 66 height 18
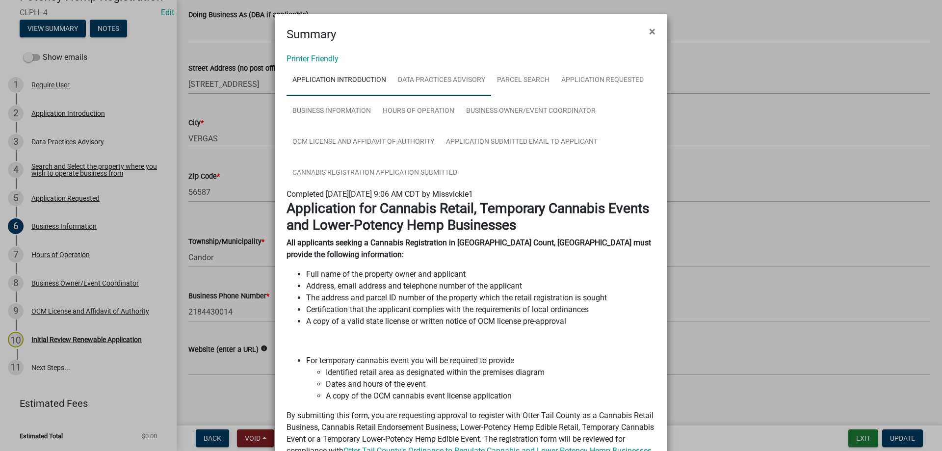
click at [440, 86] on link "Data Practices Advisory" at bounding box center [441, 80] width 99 height 31
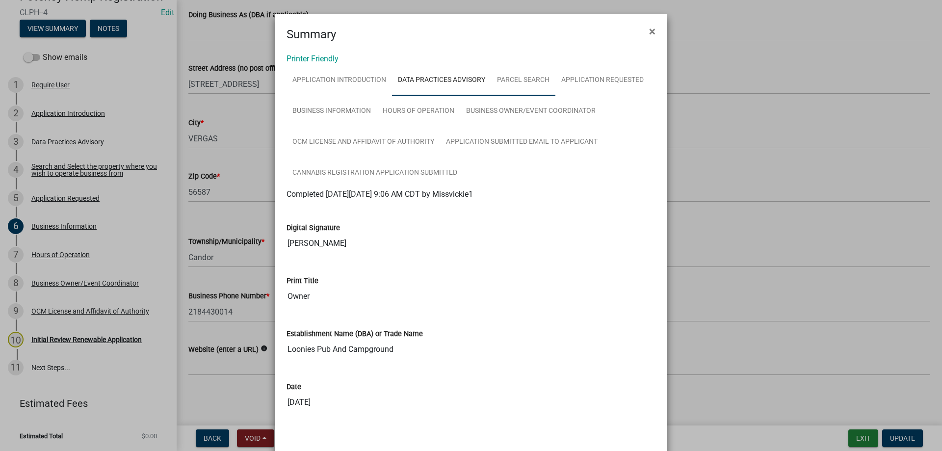
click at [542, 90] on link "Parcel search" at bounding box center [523, 80] width 64 height 31
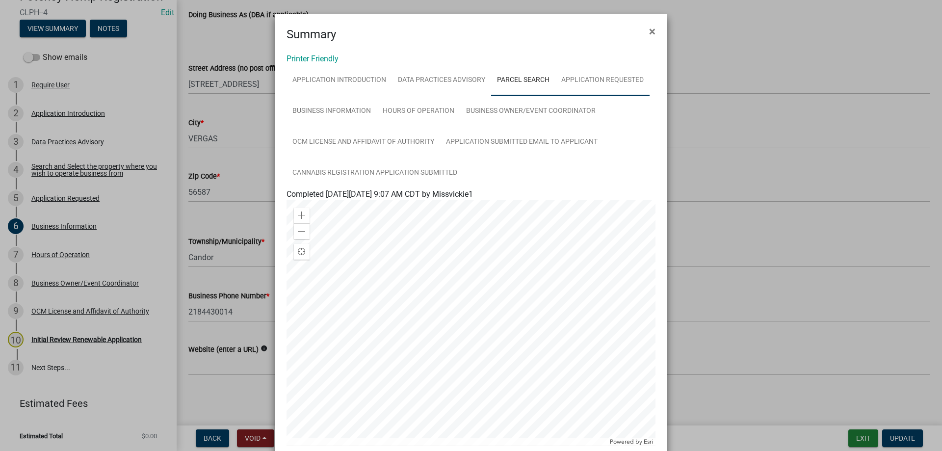
click at [604, 95] on link "Application Requested" at bounding box center [602, 80] width 94 height 31
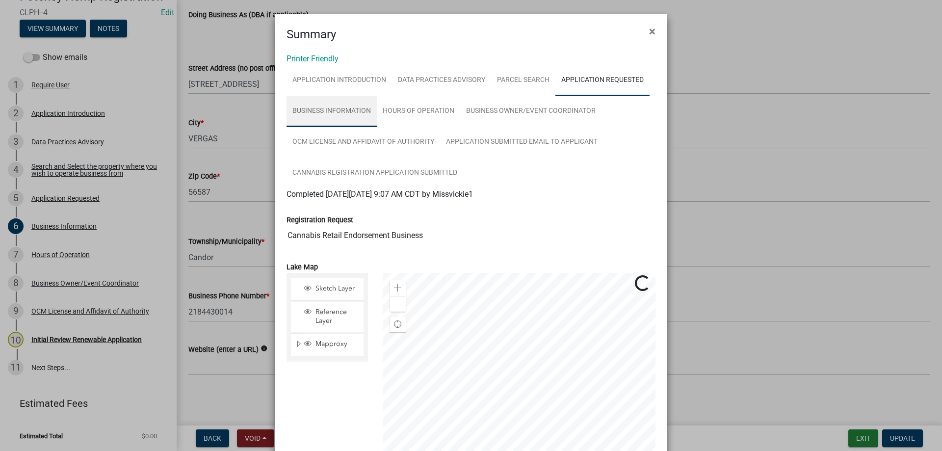
click at [340, 120] on link "Business Information" at bounding box center [331, 111] width 90 height 31
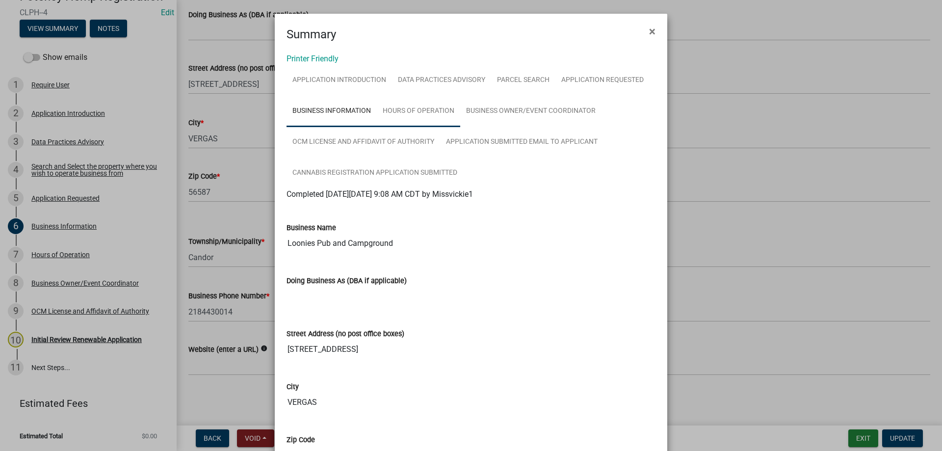
click at [415, 122] on link "Hours of Operation" at bounding box center [418, 111] width 83 height 31
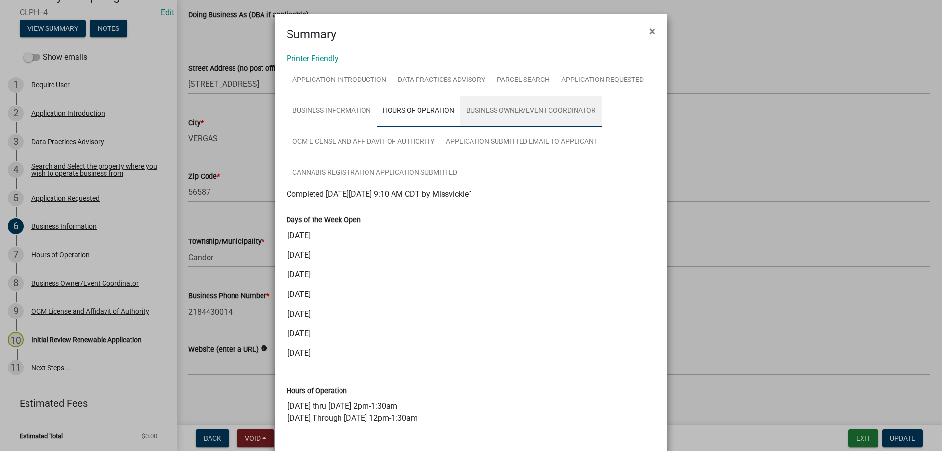
click at [552, 120] on link "Business Owner/Event Coordinator" at bounding box center [530, 111] width 141 height 31
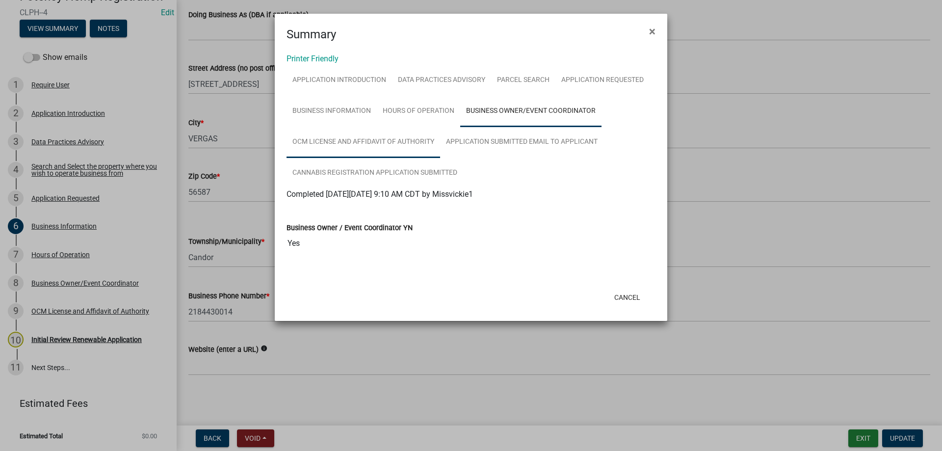
click at [335, 151] on link "OCM License and Affidavit of Authority" at bounding box center [363, 142] width 154 height 31
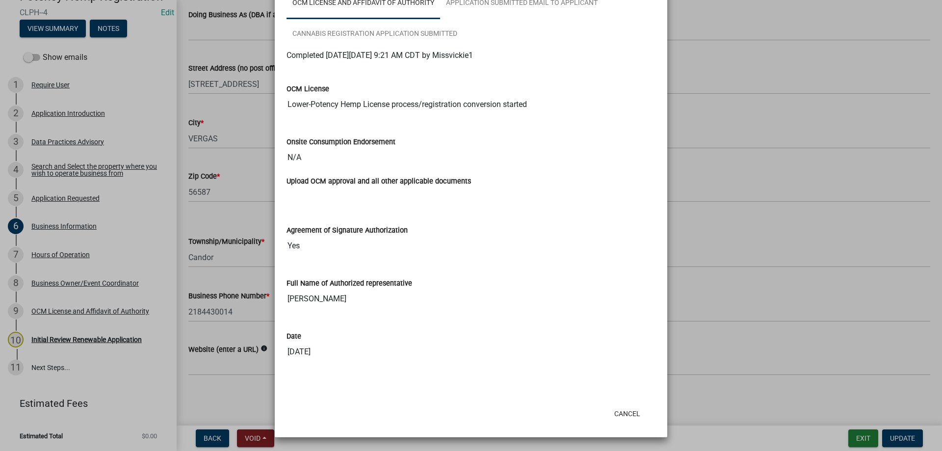
scroll to position [0, 0]
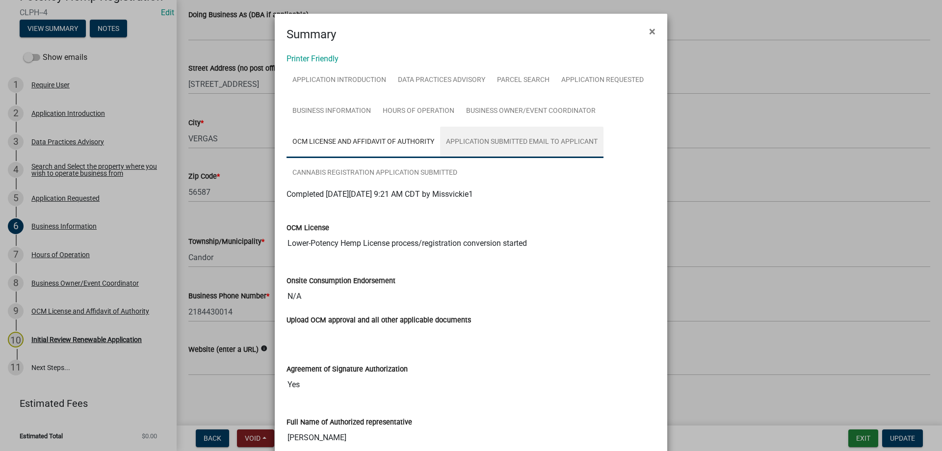
click at [509, 155] on link "Application Submitted Email to Applicant" at bounding box center [521, 142] width 163 height 31
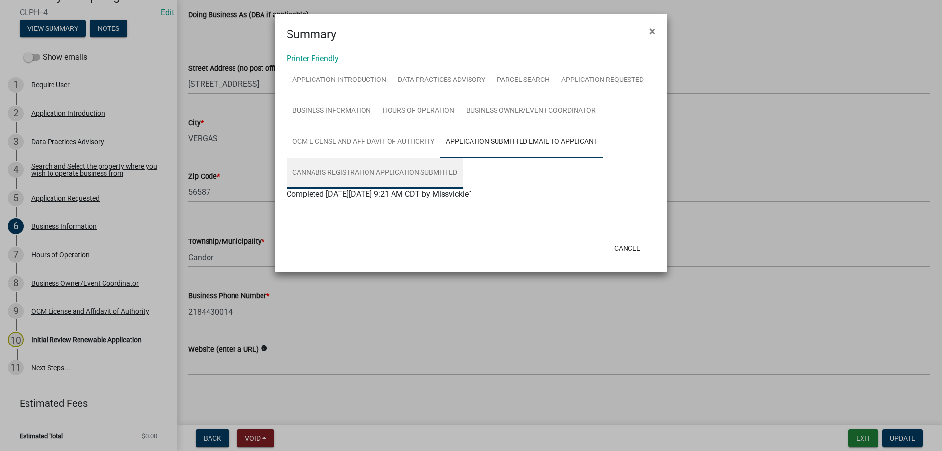
click at [374, 177] on link "Cannabis Registration Application Submitted" at bounding box center [374, 172] width 177 height 31
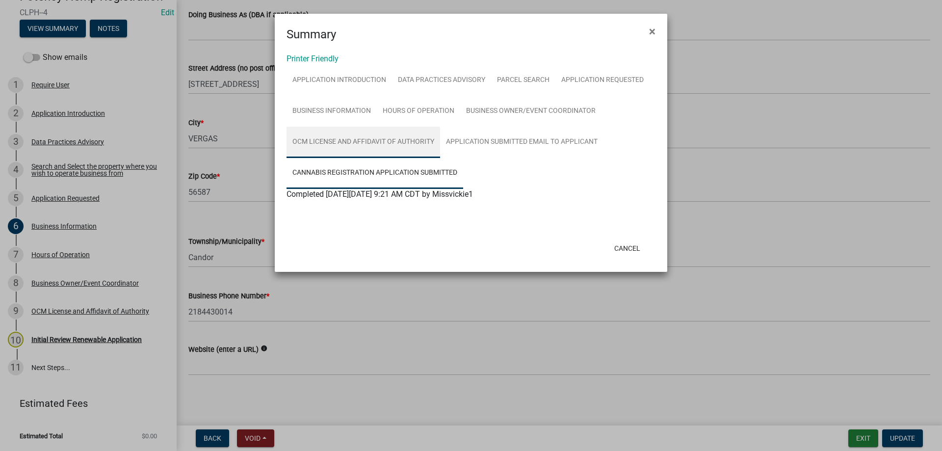
click at [352, 150] on link "OCM License and Affidavit of Authority" at bounding box center [363, 142] width 154 height 31
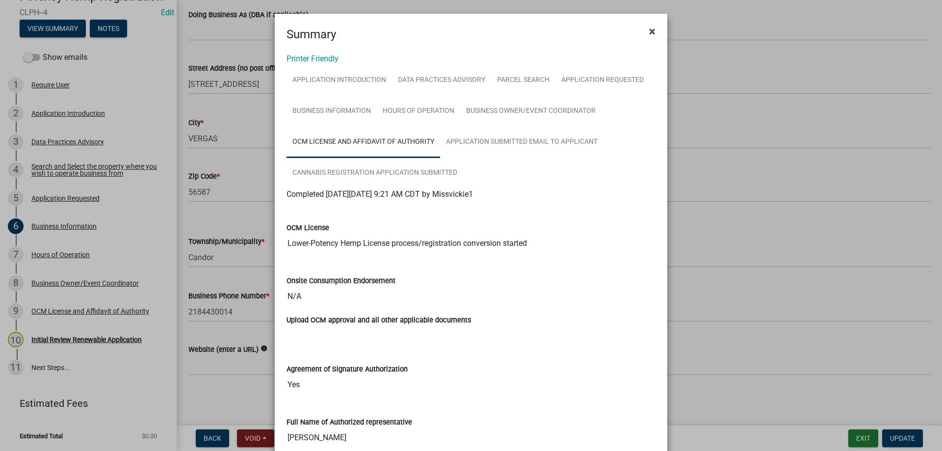
click at [653, 32] on span "×" at bounding box center [652, 32] width 6 height 14
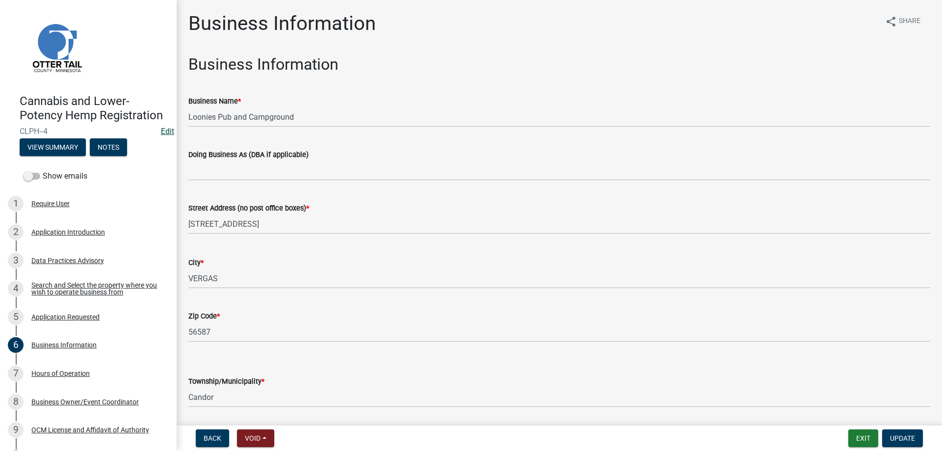
click at [169, 130] on link "Edit" at bounding box center [167, 131] width 13 height 9
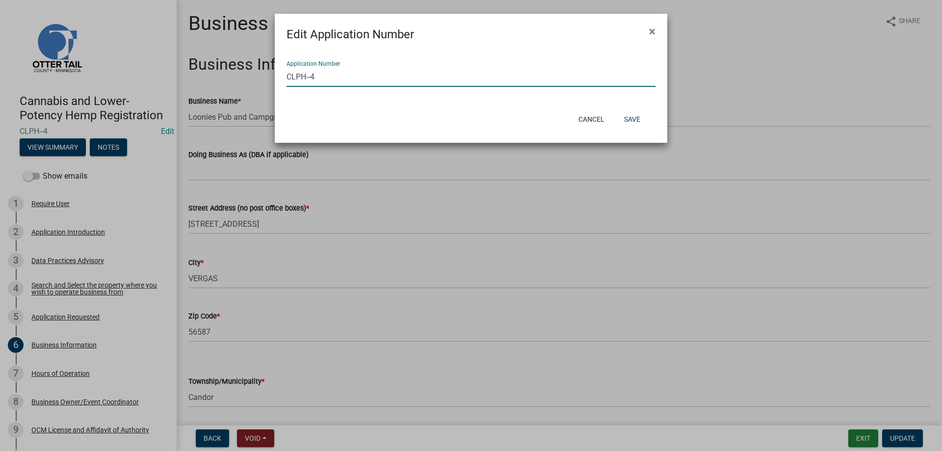
click at [308, 77] on input "CLPH--4" at bounding box center [470, 77] width 369 height 20
type input "CLPH-2025-4"
click at [633, 120] on button "Save" at bounding box center [632, 119] width 32 height 18
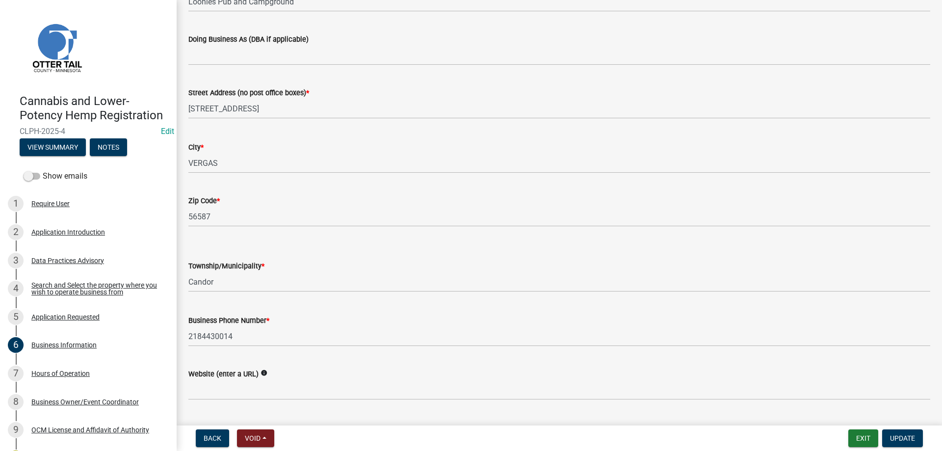
scroll to position [140, 0]
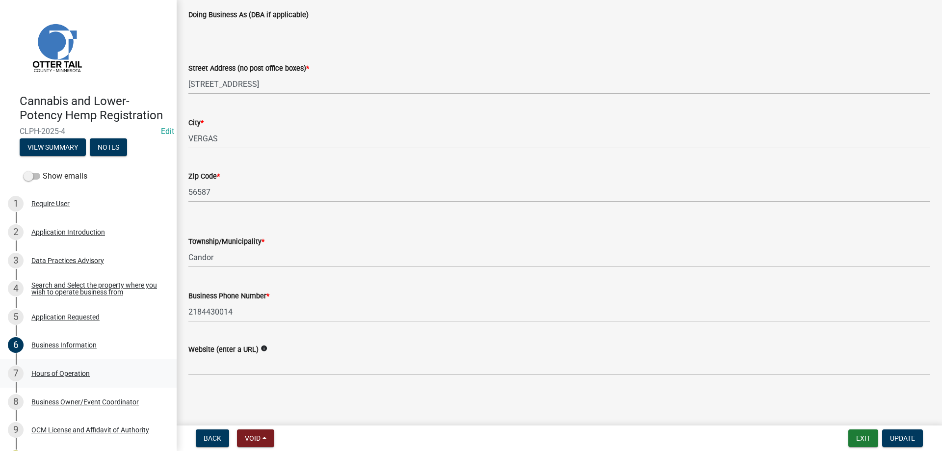
click at [52, 375] on div "Hours of Operation" at bounding box center [60, 373] width 58 height 7
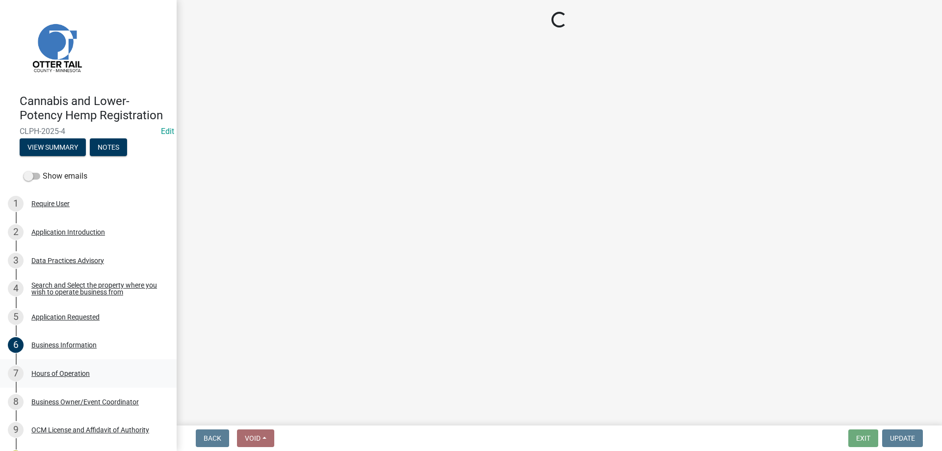
scroll to position [0, 0]
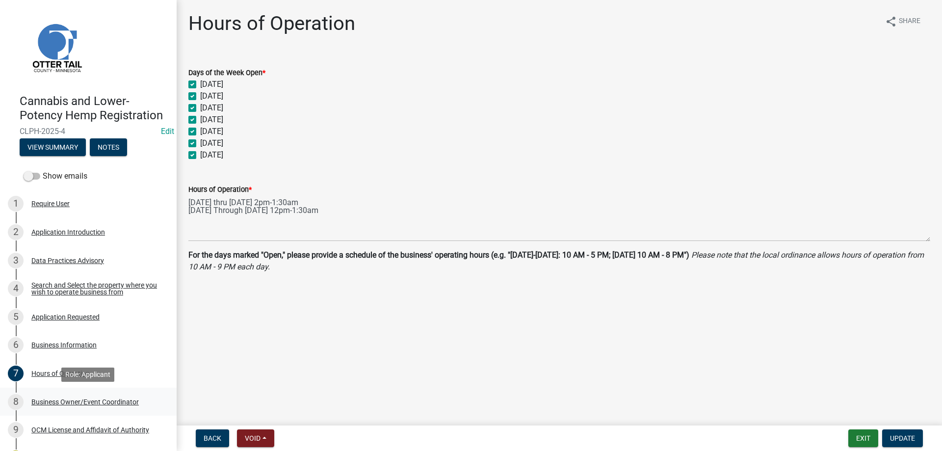
click at [60, 397] on div "8 Business Owner/Event Coordinator" at bounding box center [84, 402] width 153 height 16
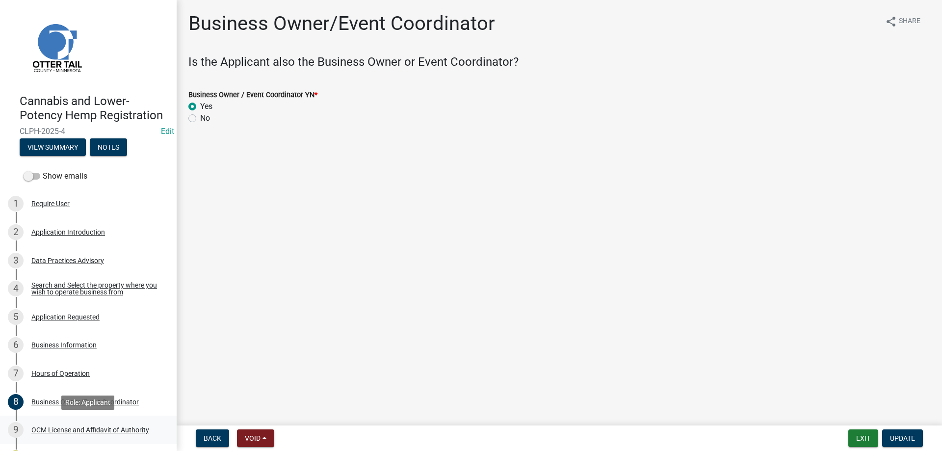
click at [81, 429] on div "OCM License and Affidavit of Authority" at bounding box center [90, 429] width 118 height 7
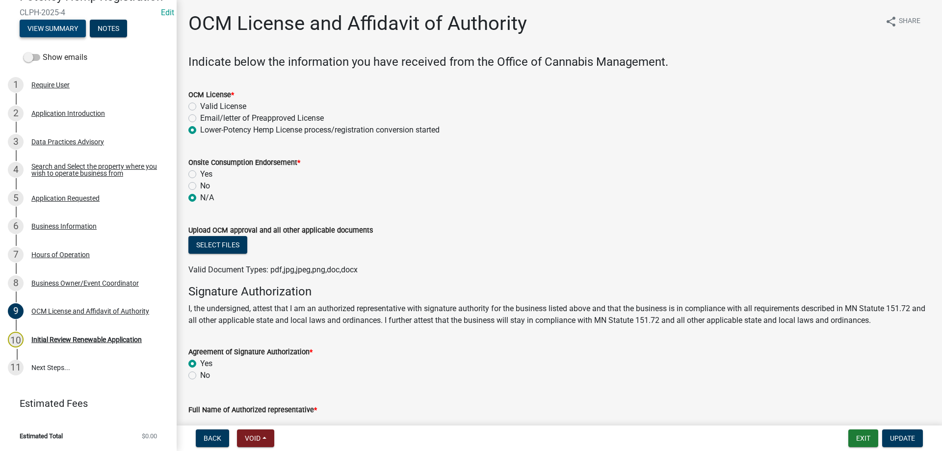
click at [61, 26] on button "View Summary" at bounding box center [53, 29] width 66 height 18
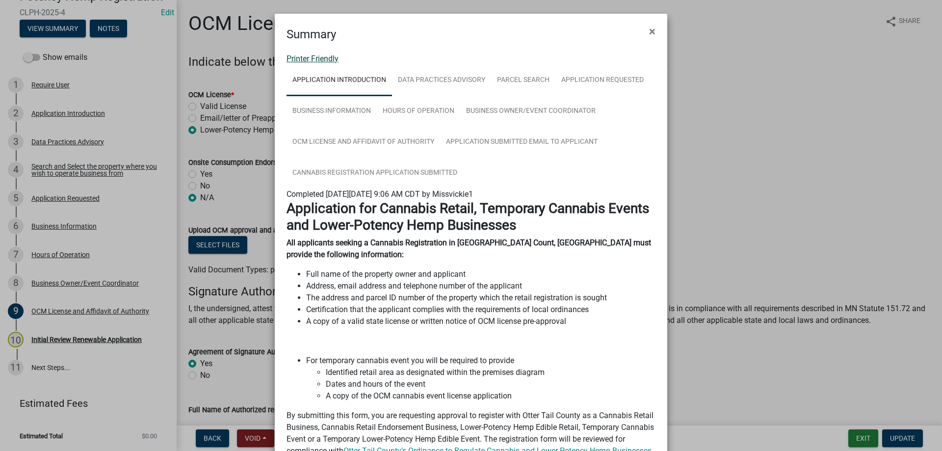
click at [327, 59] on link "Printer Friendly" at bounding box center [312, 58] width 52 height 9
click at [655, 32] on button "×" at bounding box center [652, 31] width 22 height 27
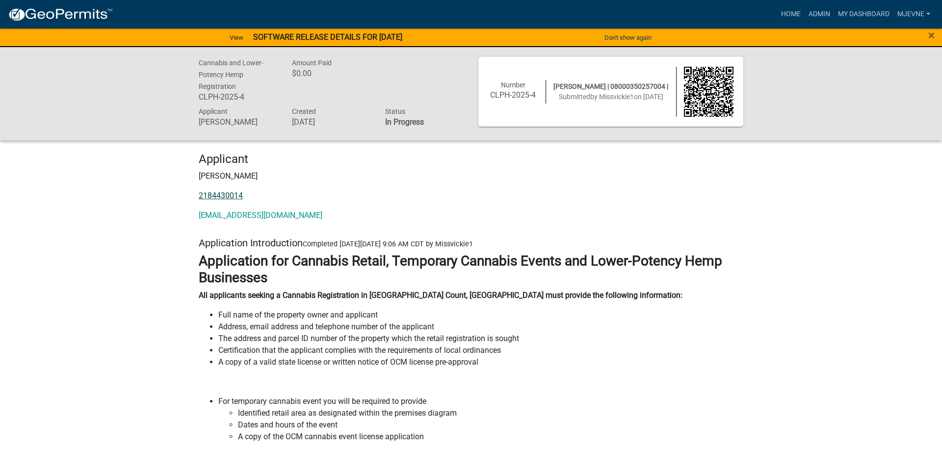
click at [225, 194] on link "2184430014" at bounding box center [221, 195] width 44 height 9
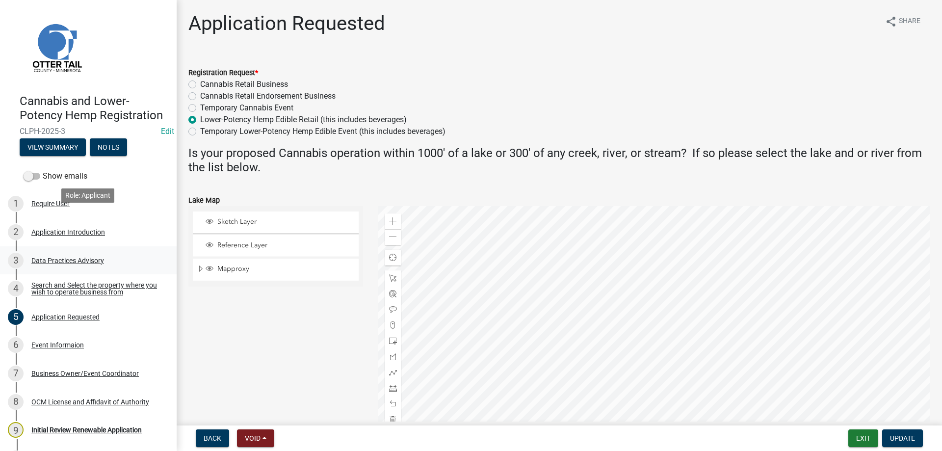
scroll to position [91, 0]
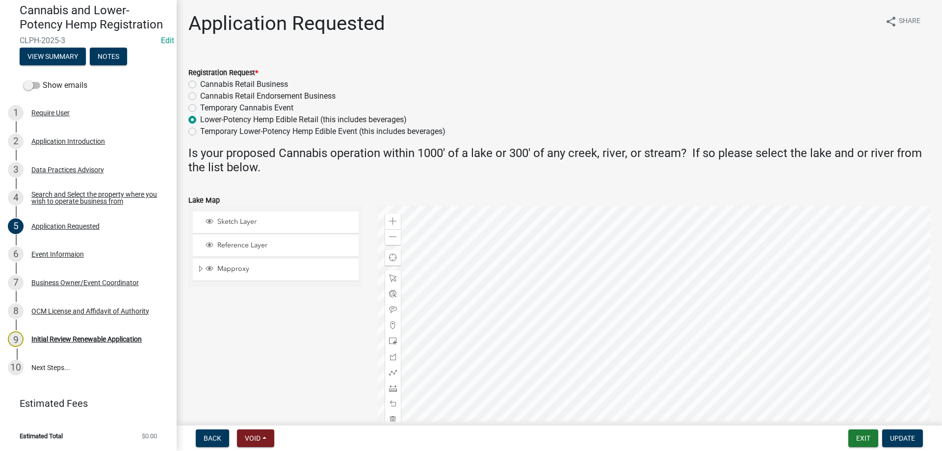
click at [312, 345] on div "Sketch Layer Reference Layer Mapproxy Municipalities Corporate Limits Low Level…" at bounding box center [275, 328] width 189 height 245
click at [315, 351] on div "Sketch Layer Reference Layer Mapproxy Municipalities Corporate Limits Low Level…" at bounding box center [275, 328] width 189 height 245
click at [60, 253] on div "Event Informaion" at bounding box center [57, 254] width 52 height 7
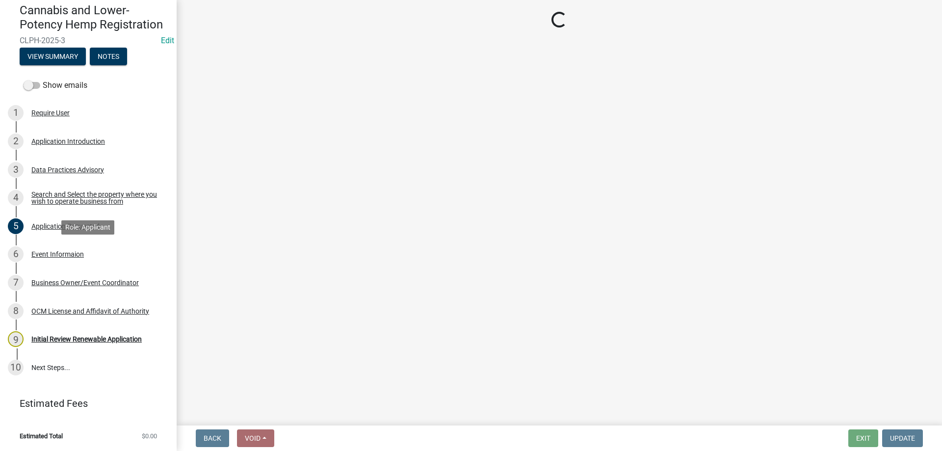
select select "f0d93c07-722f-471f-acd4-62f2acb62593"
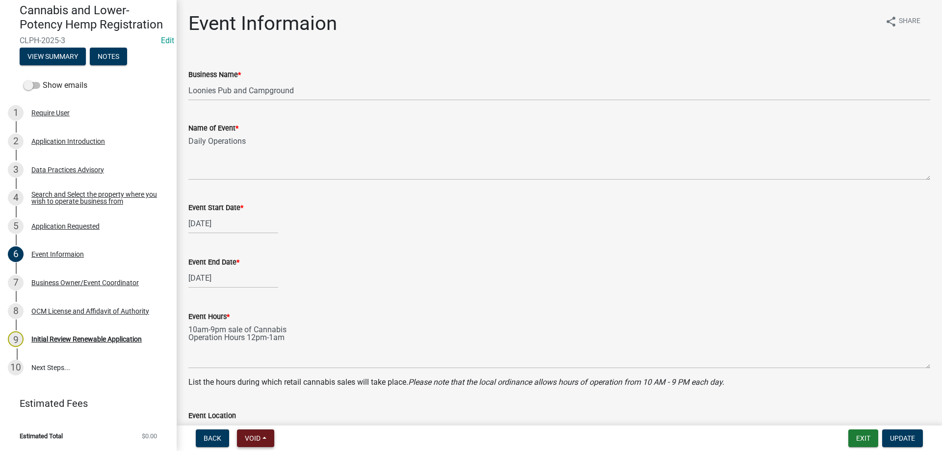
click at [252, 437] on span "Void" at bounding box center [253, 438] width 16 height 8
click at [254, 416] on button "Void" at bounding box center [276, 413] width 78 height 24
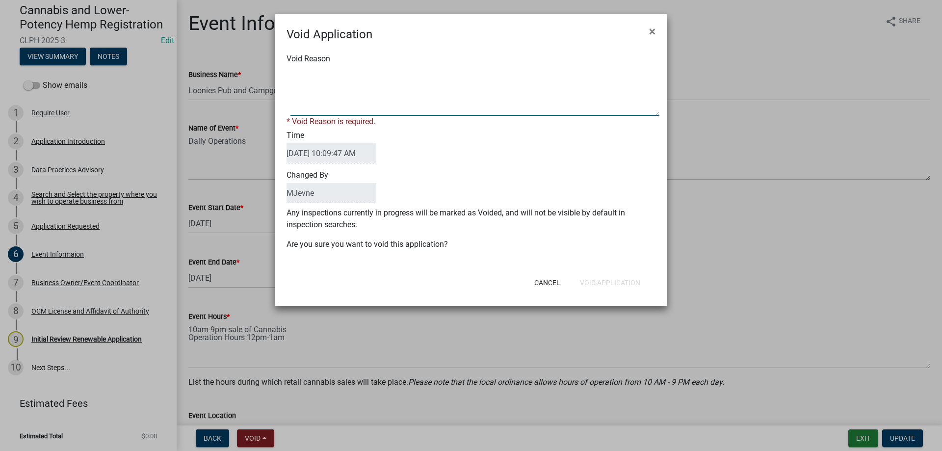
click at [337, 87] on textarea "Void Reason" at bounding box center [474, 91] width 369 height 49
type textarea "Not having an event wrong selection made"
click at [610, 285] on form "Void Application × Void Reason * Void Reason is required. Time [DATE] 10:09:47 …" at bounding box center [471, 155] width 392 height 283
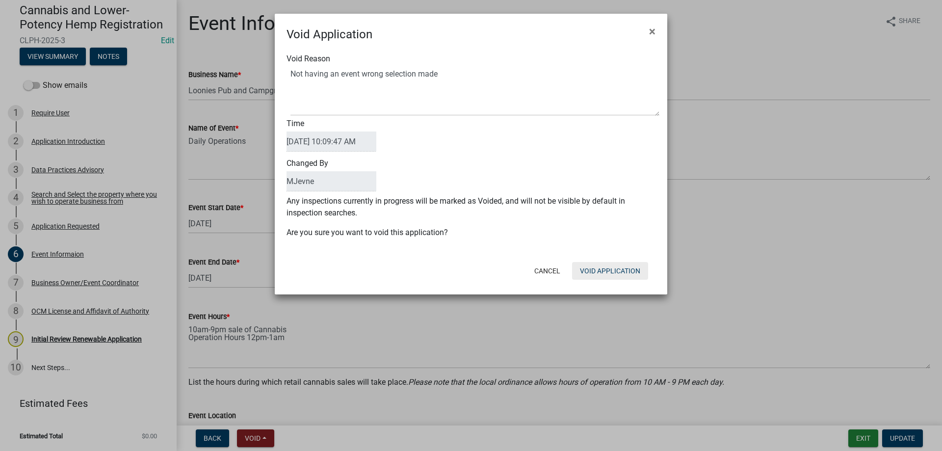
click at [606, 262] on button "Void Application" at bounding box center [610, 271] width 76 height 18
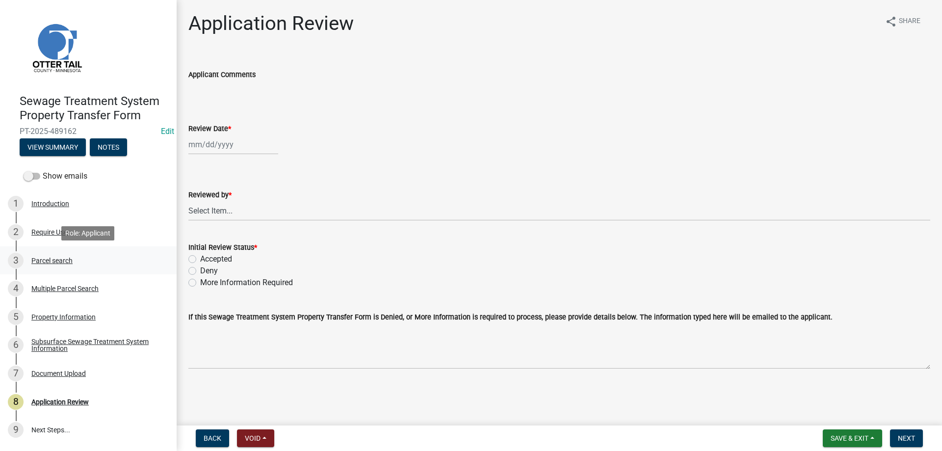
click at [42, 260] on div "Parcel search" at bounding box center [51, 260] width 41 height 7
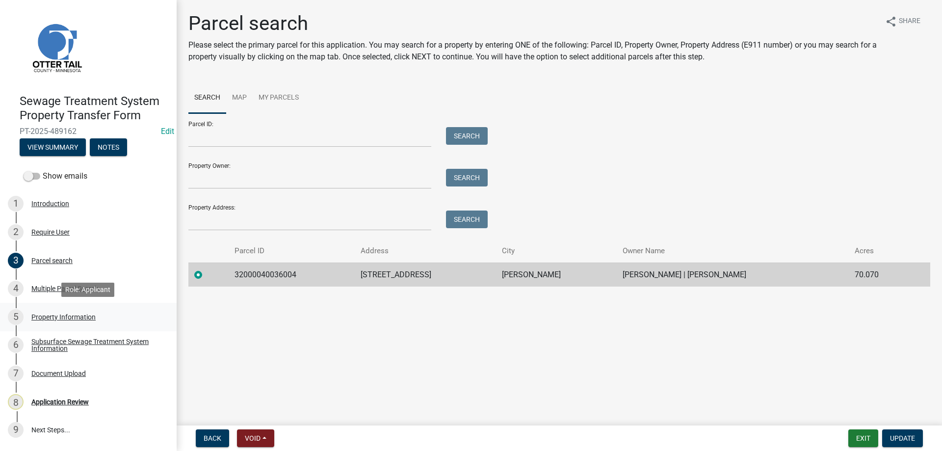
click at [43, 315] on div "Property Information" at bounding box center [63, 316] width 64 height 7
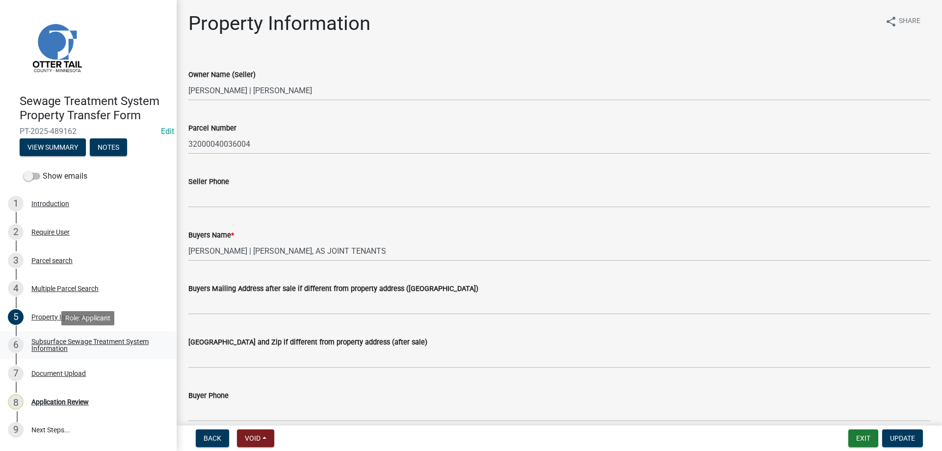
click at [44, 348] on div "Subsurface Sewage Treatment System Information" at bounding box center [95, 345] width 129 height 14
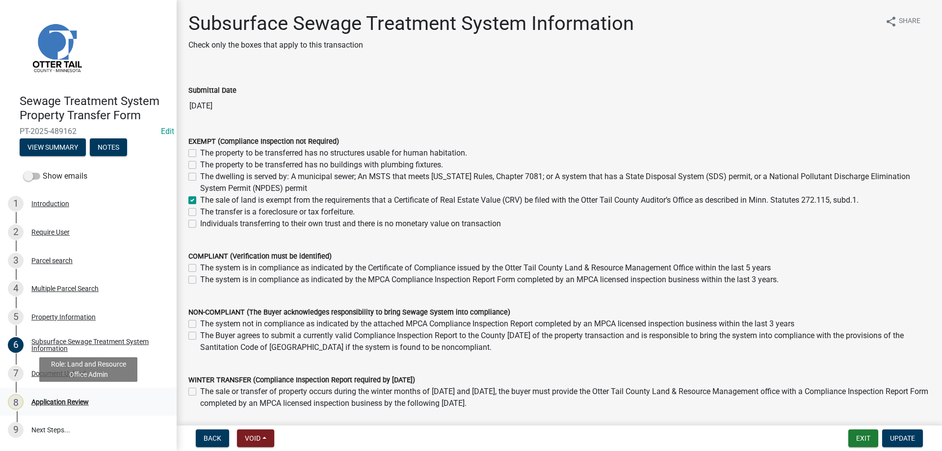
click at [56, 399] on div "Application Review" at bounding box center [59, 401] width 57 height 7
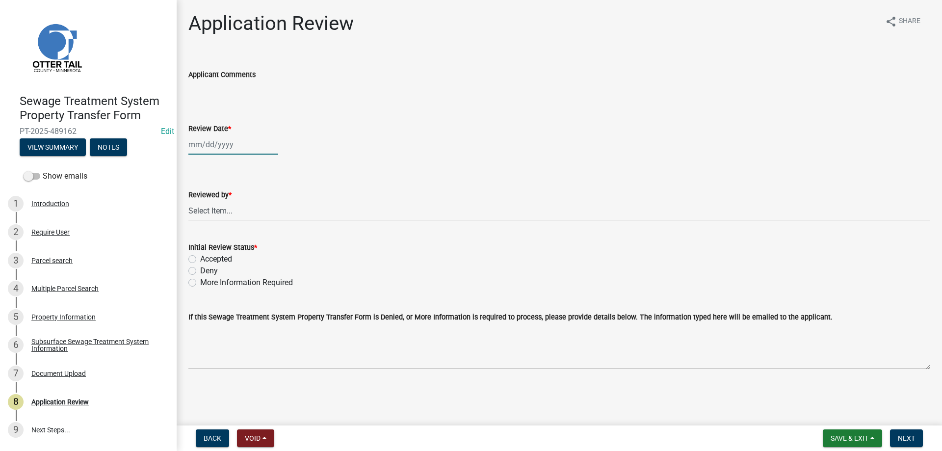
select select "10"
select select "2025"
click at [221, 146] on input "Review Date *" at bounding box center [233, 144] width 90 height 20
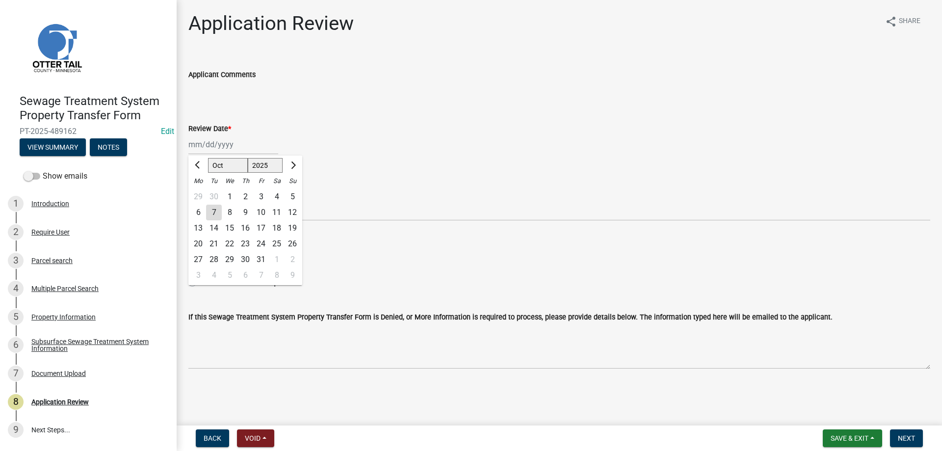
click at [215, 207] on div "7" at bounding box center [214, 213] width 16 height 16
type input "[DATE]"
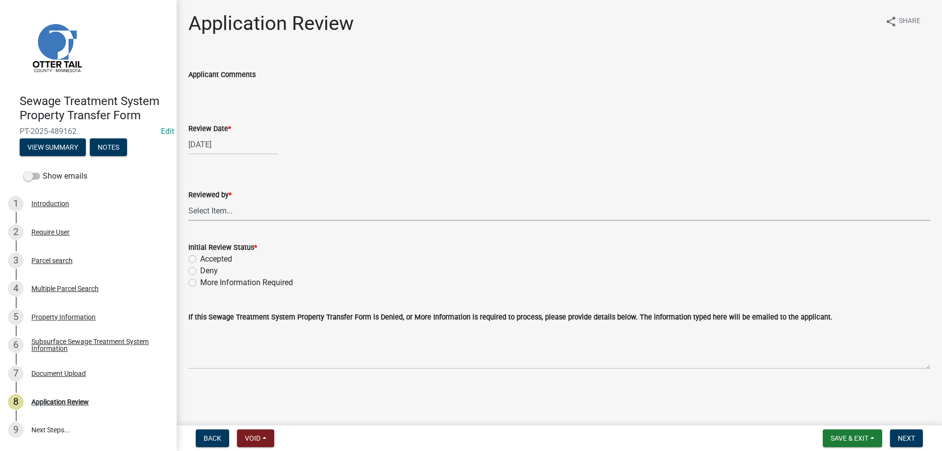
click at [188, 201] on select "Select Item... [PERSON_NAME] [PERSON_NAME] [PERSON_NAME] [PERSON_NAME] [PERSON_…" at bounding box center [559, 211] width 742 height 20
click option "[PERSON_NAME]" at bounding box center [0, 0] width 0 height 0
select select "b4c12476-3918-4c31-b34d-126d47b866fd"
click at [200, 258] on label "Accepted" at bounding box center [216, 259] width 32 height 12
click at [200, 258] on input "Accepted" at bounding box center [203, 256] width 6 height 6
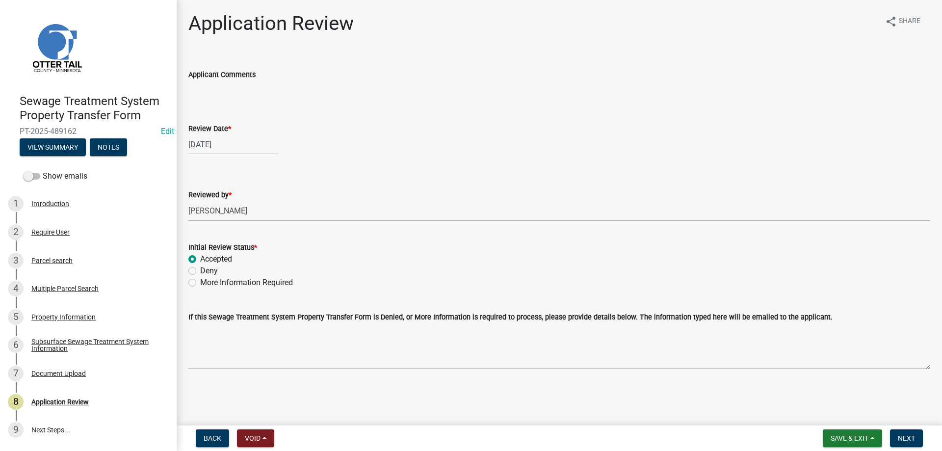
radio input "true"
click at [908, 433] on button "Next" at bounding box center [906, 438] width 33 height 18
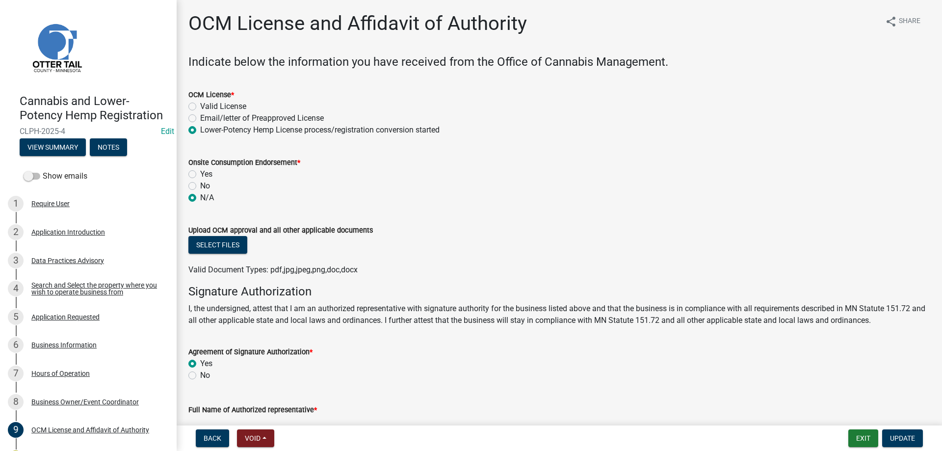
scroll to position [136, 0]
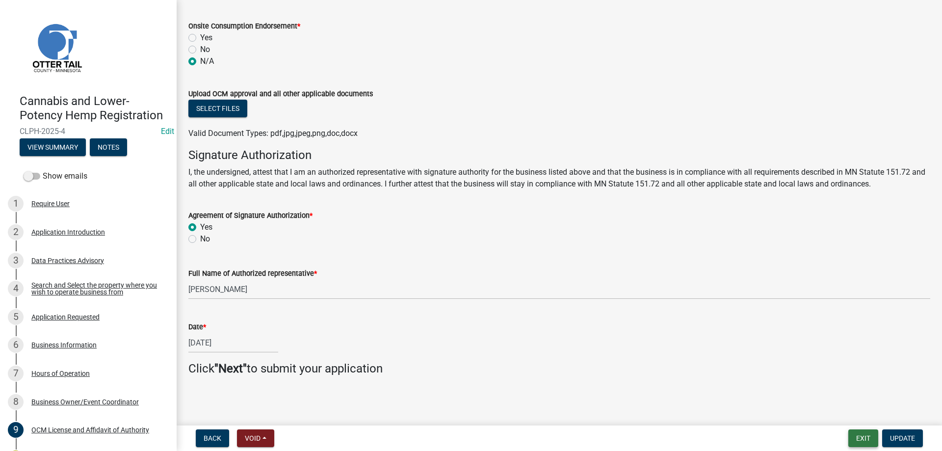
click at [858, 440] on button "Exit" at bounding box center [863, 438] width 30 height 18
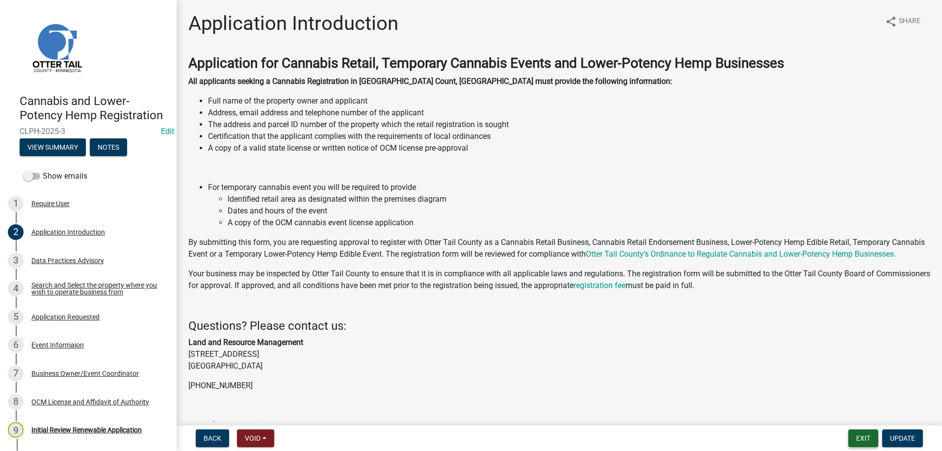
click at [859, 441] on button "Exit" at bounding box center [863, 438] width 30 height 18
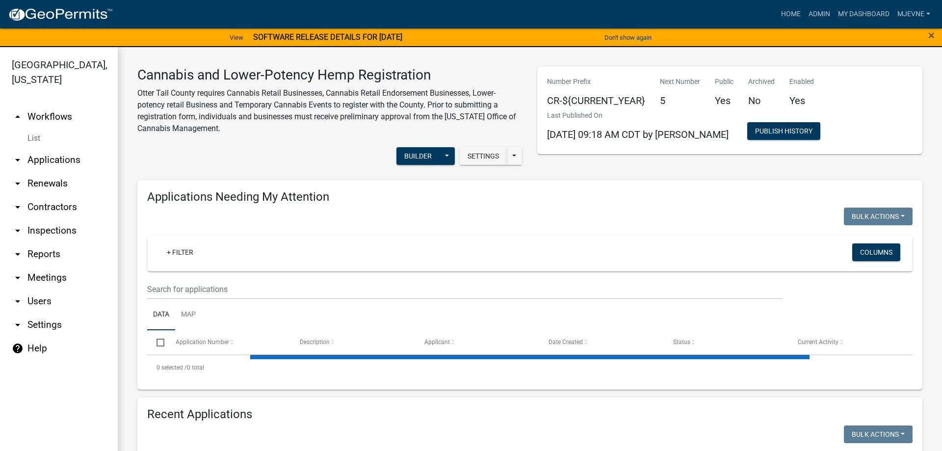
select select "1: 25"
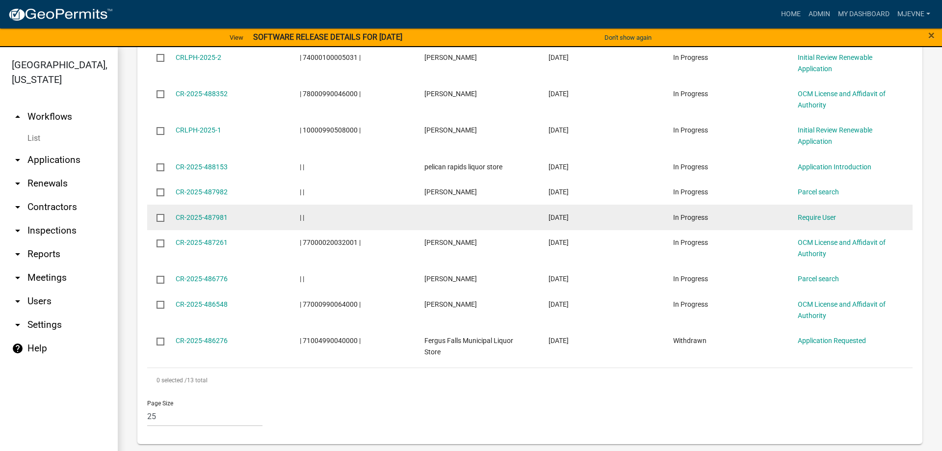
scroll to position [671, 0]
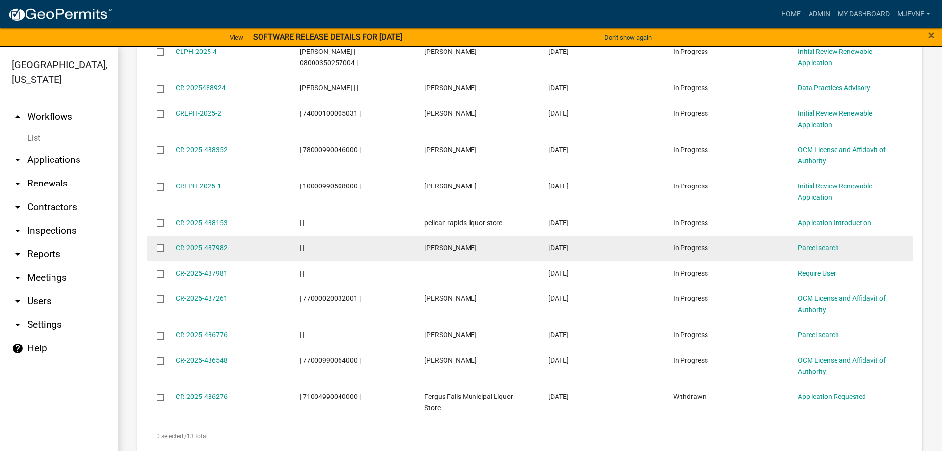
click at [159, 249] on input "checkbox" at bounding box center [159, 247] width 6 height 6
checkbox input "true"
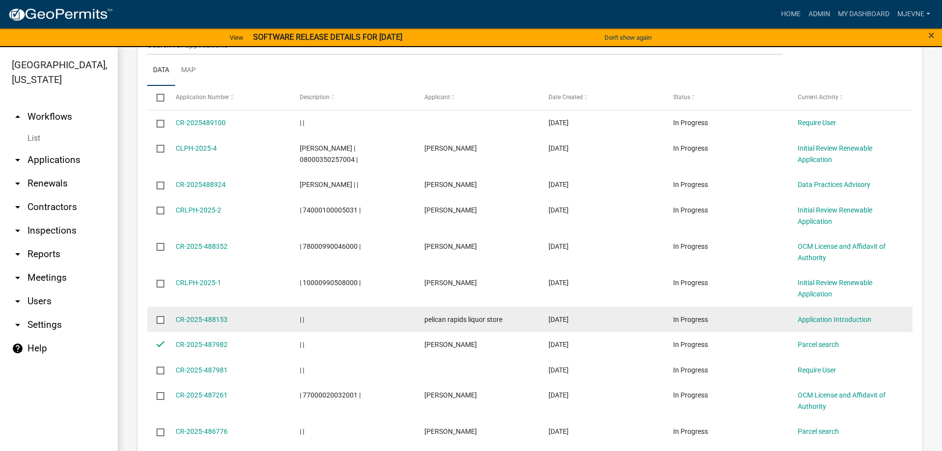
scroll to position [559, 0]
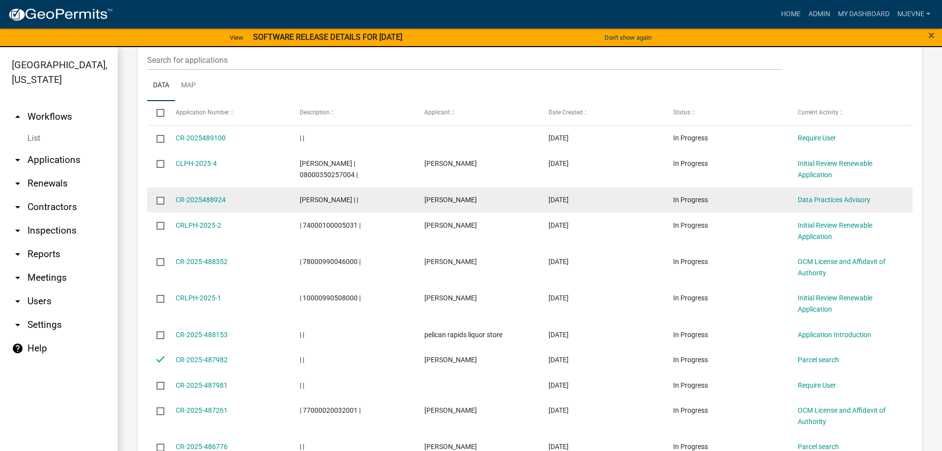
click at [159, 199] on input "checkbox" at bounding box center [159, 200] width 6 height 6
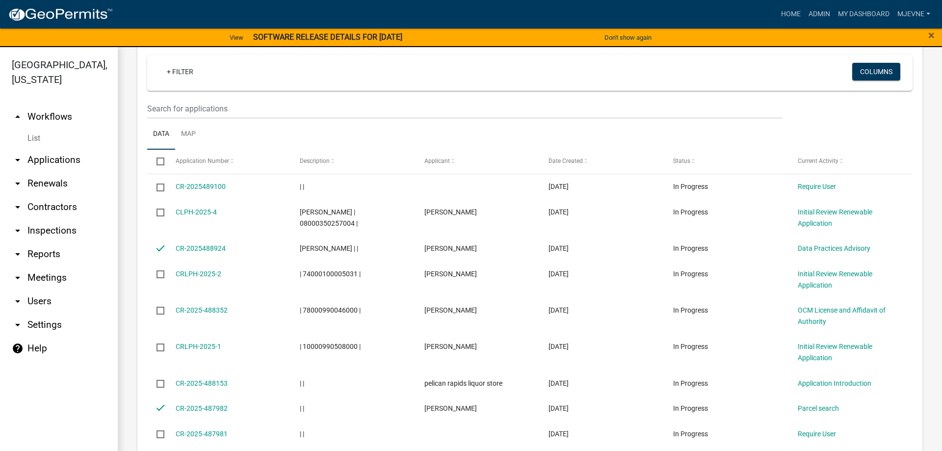
scroll to position [335, 0]
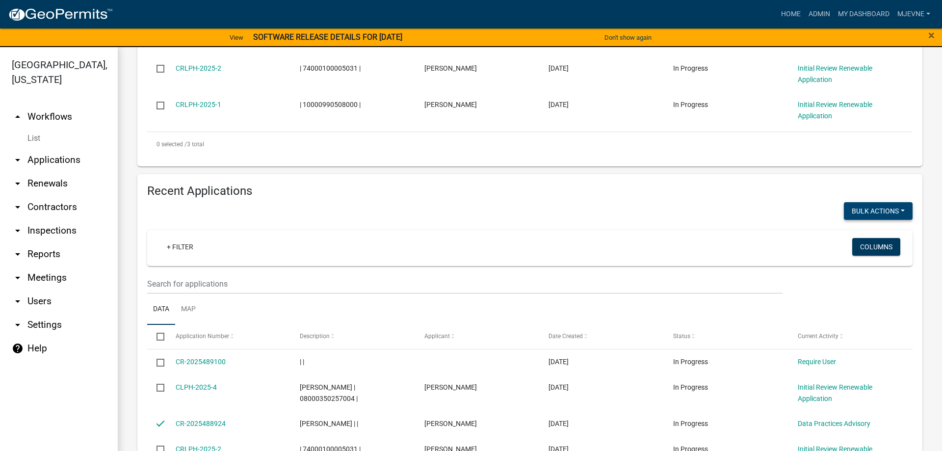
click at [904, 212] on button "Bulk Actions" at bounding box center [878, 211] width 69 height 18
click at [855, 237] on button "Void" at bounding box center [873, 237] width 78 height 24
checkbox input "false"
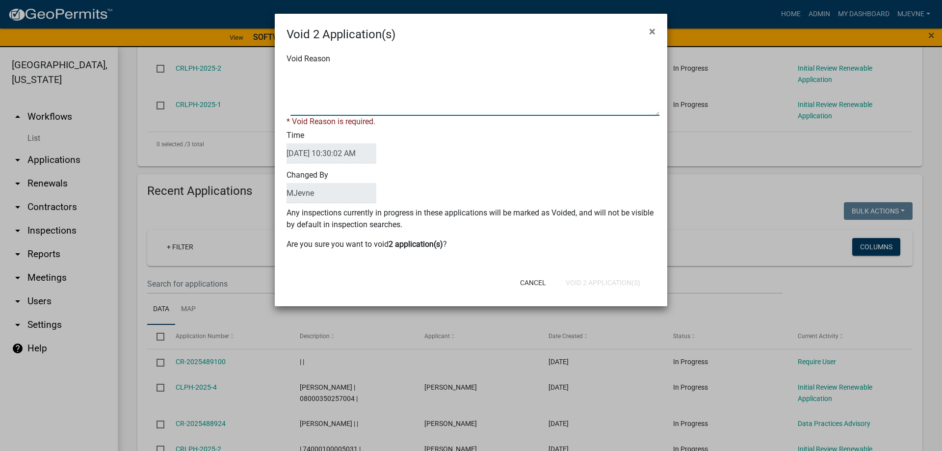
click at [343, 81] on textarea "Void Reason" at bounding box center [474, 91] width 369 height 49
type textarea "multiple applications for same registration"
click at [593, 283] on div "Cancel Void 2 Application(s)" at bounding box center [535, 283] width 242 height 26
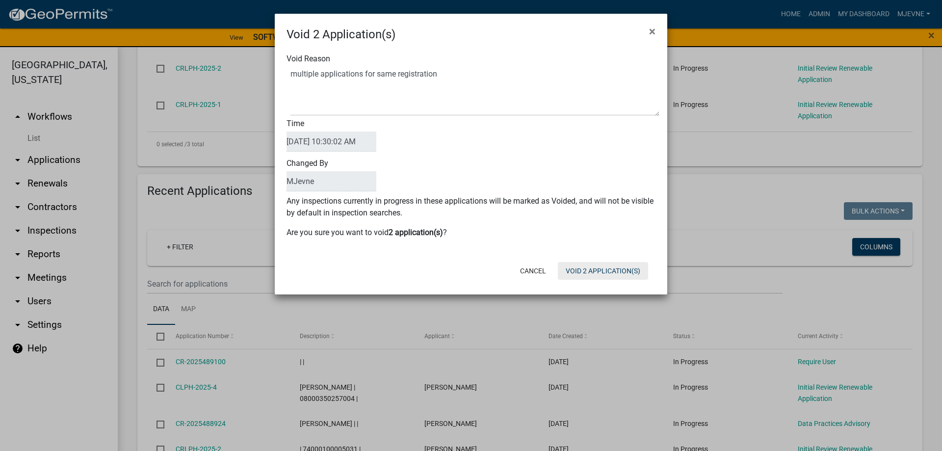
click at [597, 269] on button "Void 2 Application(s)" at bounding box center [603, 271] width 90 height 18
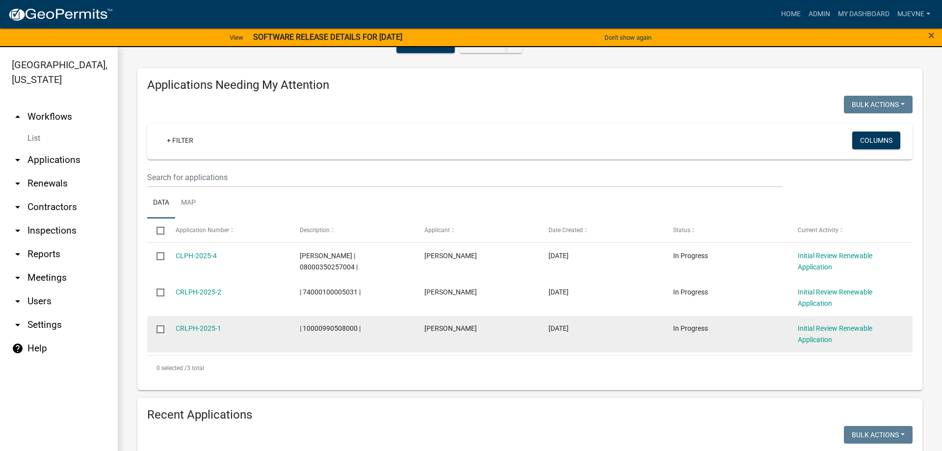
scroll to position [0, 0]
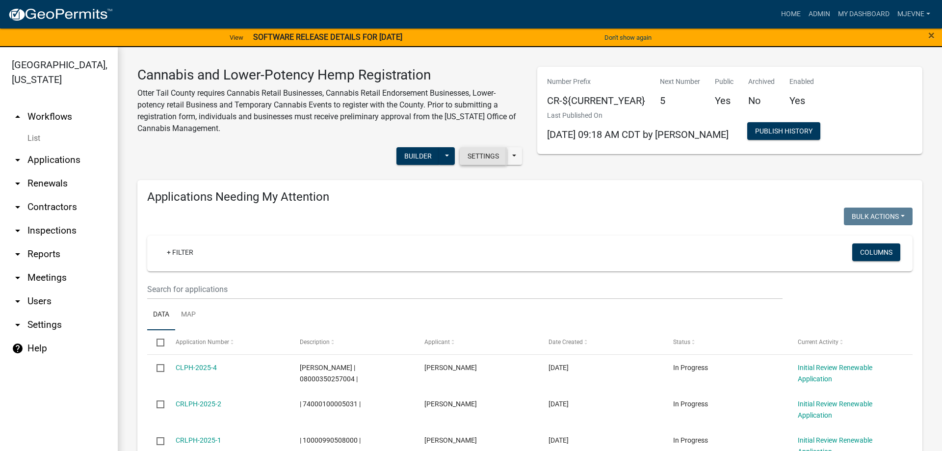
click at [479, 156] on button "Settings" at bounding box center [483, 156] width 47 height 18
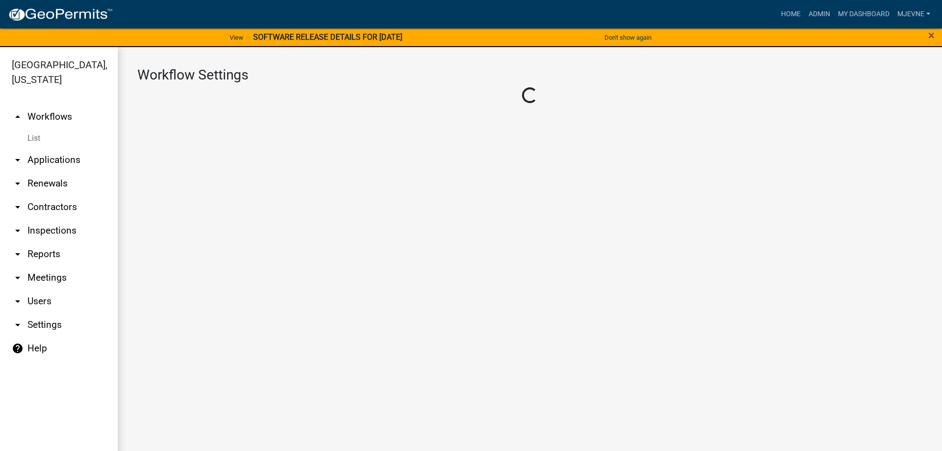
select select "4"
select select "2: Object"
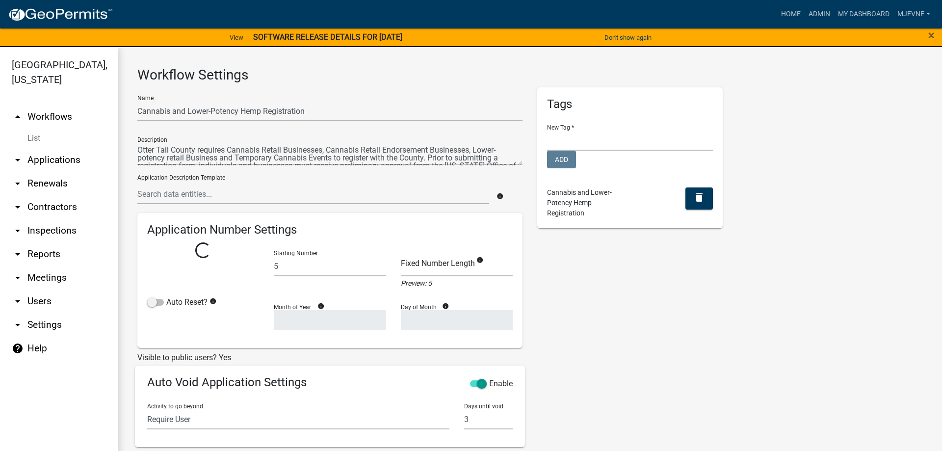
select select "0: c1bfc6c7-788a-4864-9461-c65c13de6891"
select select
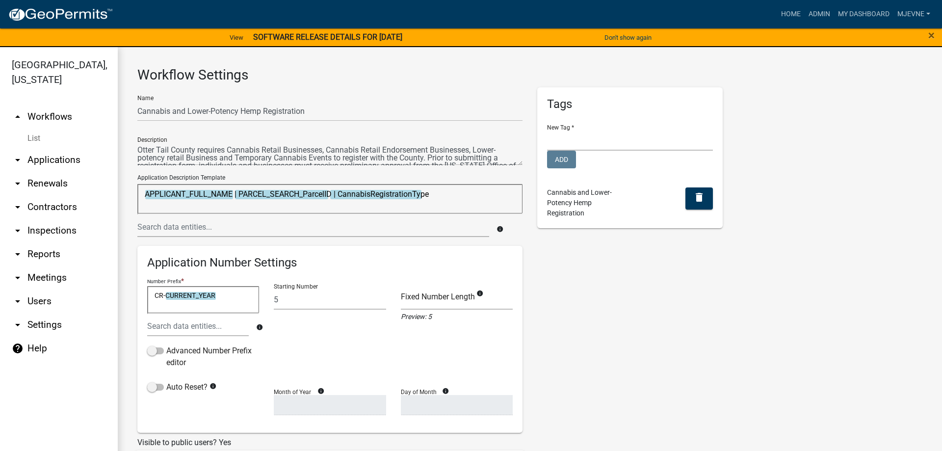
click at [418, 193] on textarea "APPLICANT_FULL_NAME | PARCEL_SEARCH_ParcelID | CannabisRegistrationType" at bounding box center [329, 198] width 385 height 29
drag, startPoint x: 445, startPoint y: 194, endPoint x: 339, endPoint y: 195, distance: 105.9
click at [339, 195] on textarea "APPLICANT_FULL_NAME | PARCEL_SEARCH_ParcelID | CannabisRegistrationType" at bounding box center [329, 198] width 385 height 29
click at [172, 228] on input "text" at bounding box center [313, 227] width 352 height 20
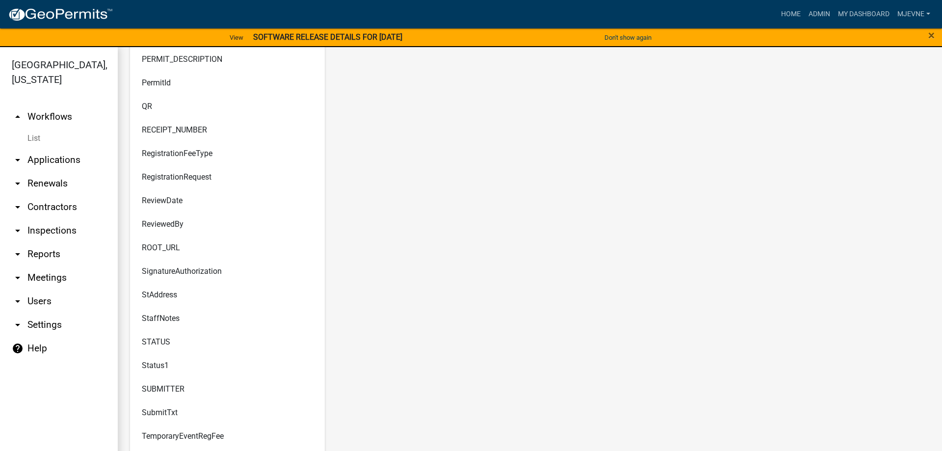
scroll to position [4696, 0]
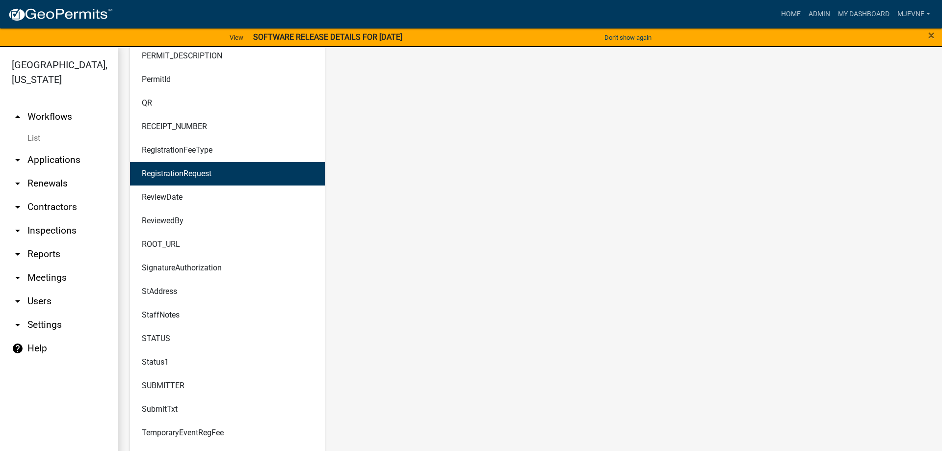
click at [173, 175] on ngb-highlight "RegistrationRequest" at bounding box center [177, 174] width 70 height 8
type textarea "APPLICANT_FULL_NAME | PARCEL_SEARCH_ParcelID | RegistrationRequest"
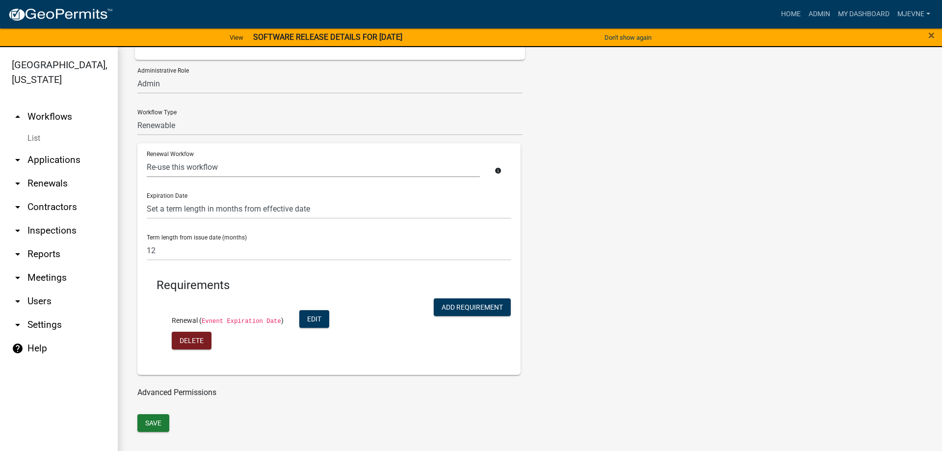
scroll to position [498, 0]
click at [612, 260] on div "Tags New Tag * CUP/Variance LR Internal Notes and Applications LR Parcel Events…" at bounding box center [630, 2] width 200 height 827
click at [147, 425] on button "Save" at bounding box center [153, 425] width 32 height 18
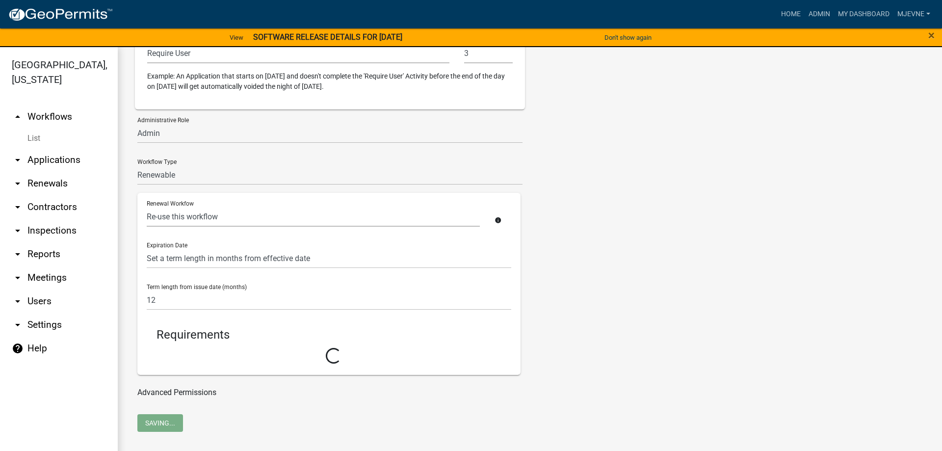
scroll to position [448, 0]
select select "3: c1bfc6c7-788a-4864-9461-c65c13de6891"
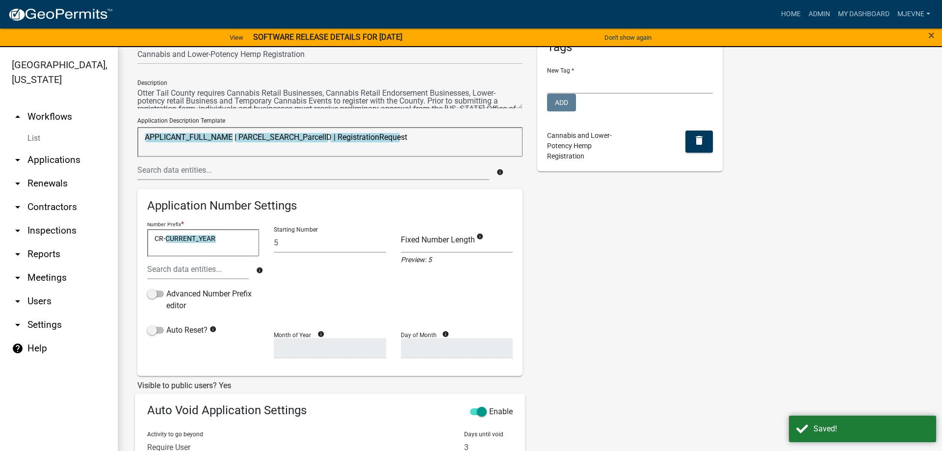
scroll to position [0, 0]
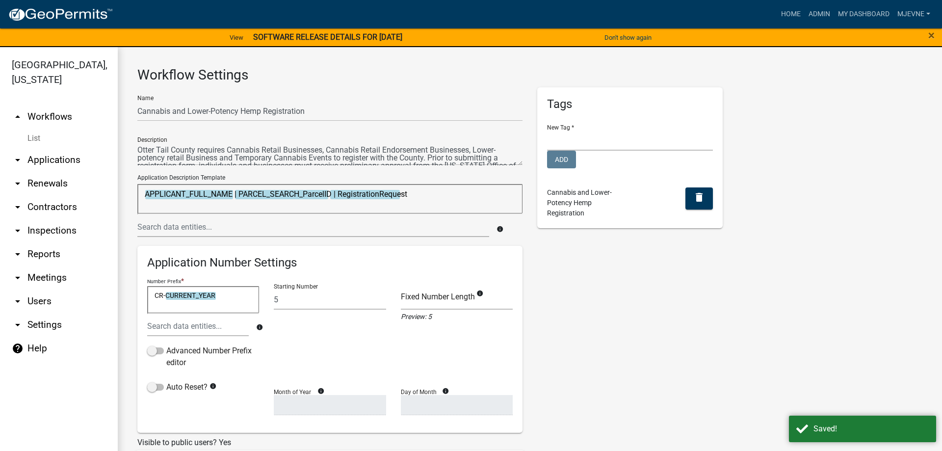
click at [50, 115] on link "arrow_drop_up Workflows" at bounding box center [59, 117] width 118 height 24
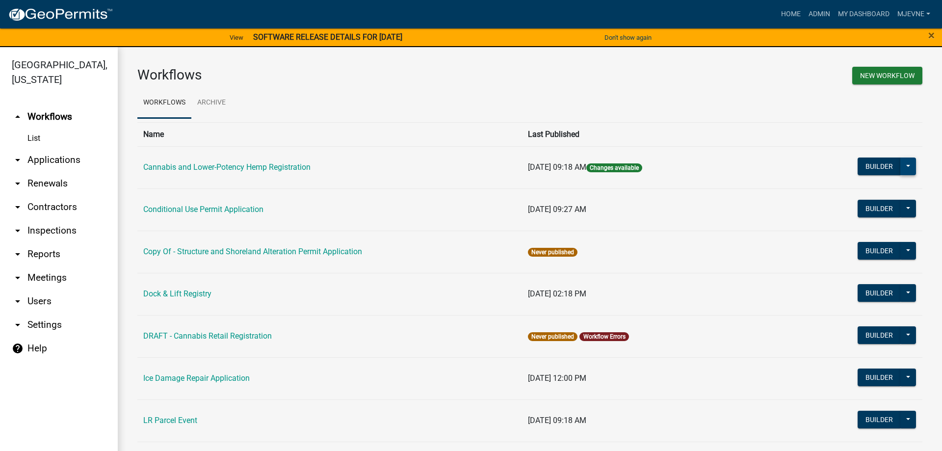
click at [908, 162] on button at bounding box center [908, 166] width 16 height 18
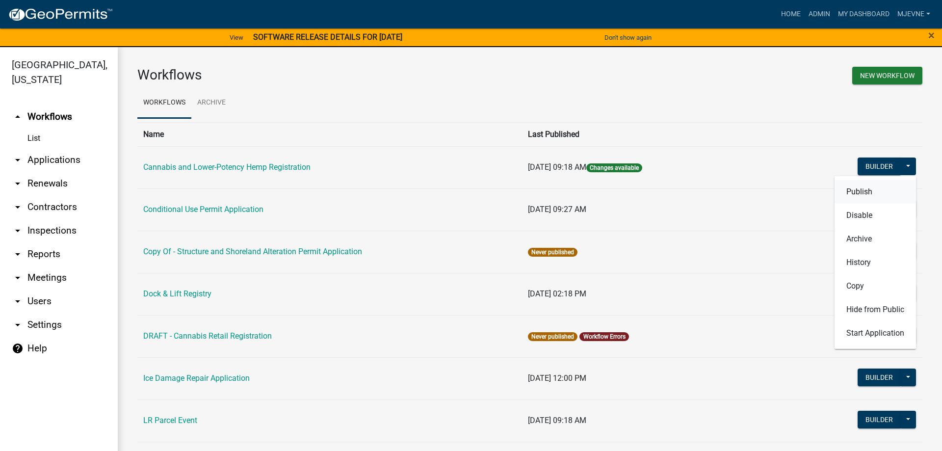
click at [850, 190] on button "Publish" at bounding box center [874, 192] width 81 height 24
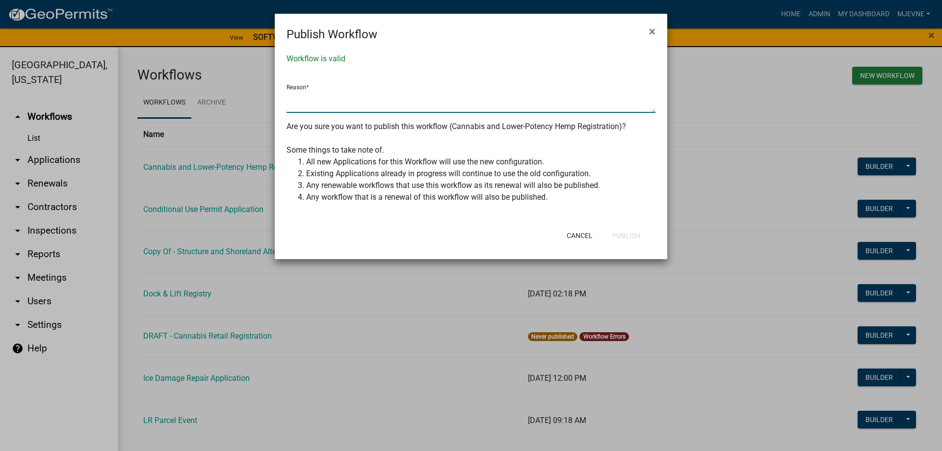
click at [345, 101] on textarea at bounding box center [470, 101] width 369 height 23
type textarea "p"
type textarea "updated Description"
click at [624, 240] on button "Publish" at bounding box center [626, 236] width 44 height 18
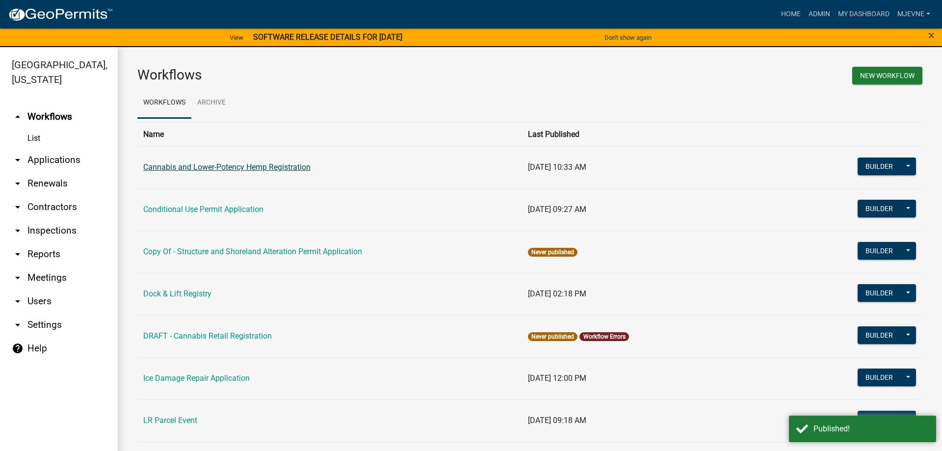
click at [204, 170] on link "Cannabis and Lower-Potency Hemp Registration" at bounding box center [226, 166] width 167 height 9
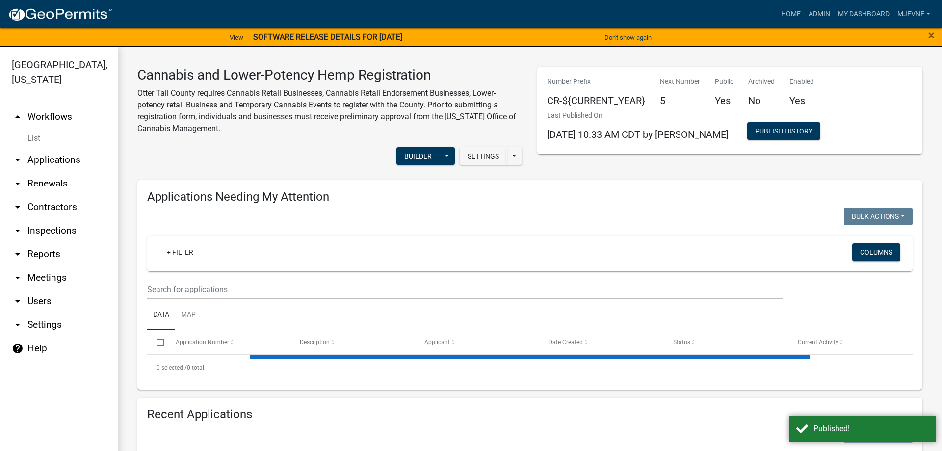
select select "1: 25"
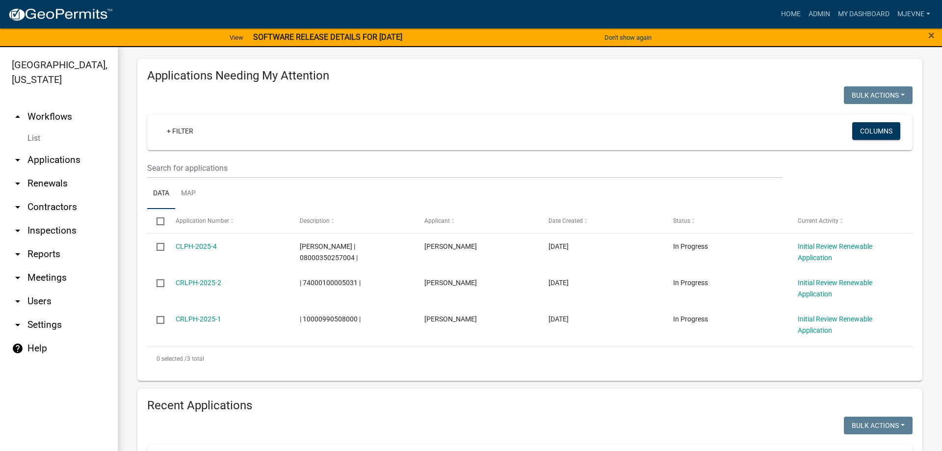
scroll to position [112, 0]
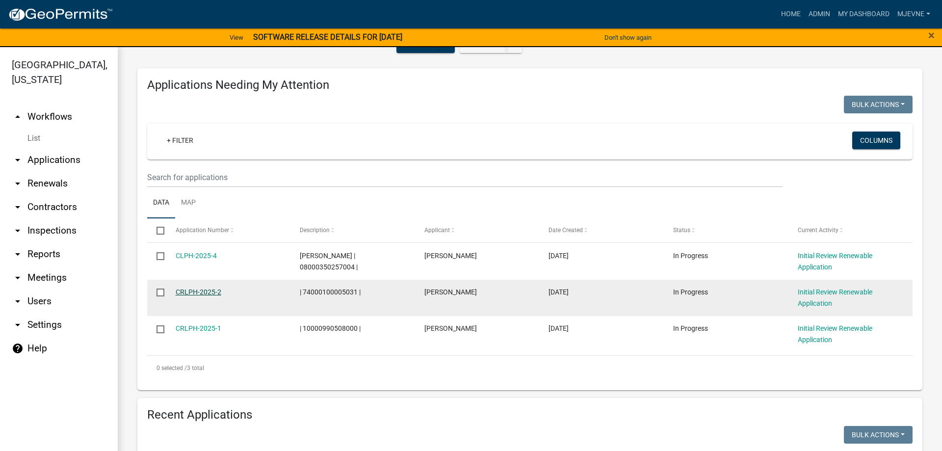
click at [186, 294] on link "CRLPH-2025-2" at bounding box center [199, 292] width 46 height 8
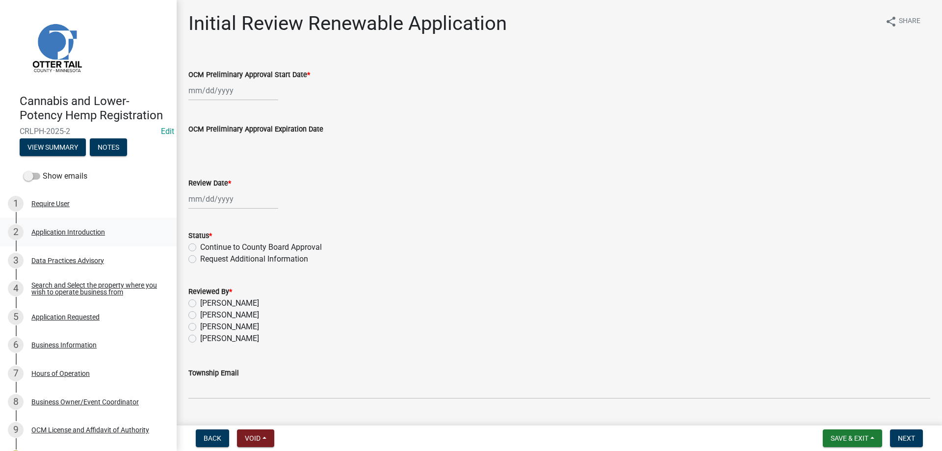
click at [54, 232] on div "Application Introduction" at bounding box center [68, 232] width 74 height 7
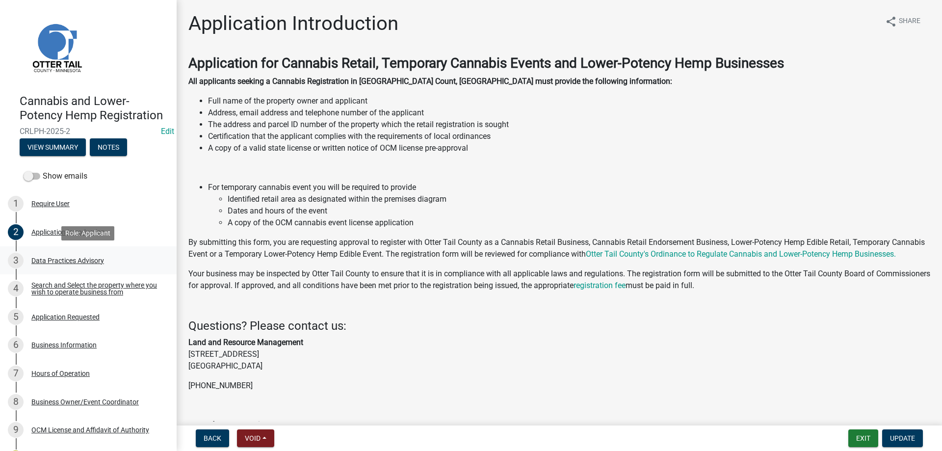
click at [58, 257] on div "Data Practices Advisory" at bounding box center [67, 260] width 73 height 7
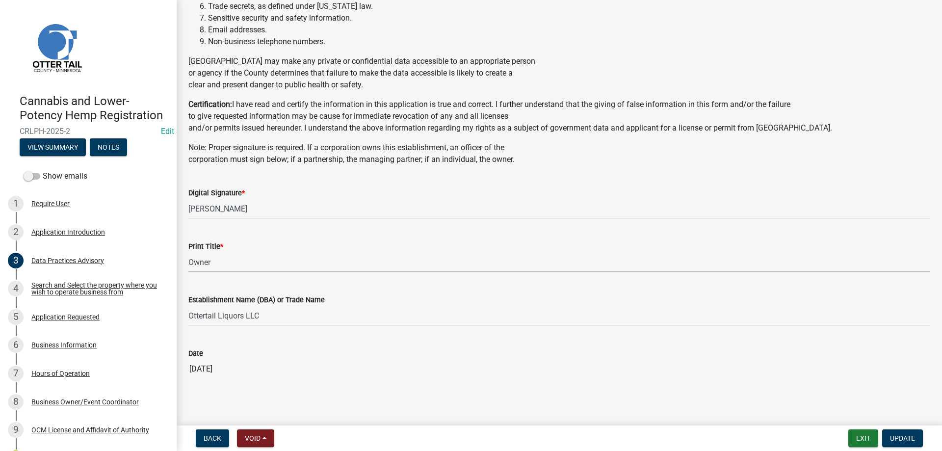
scroll to position [395, 0]
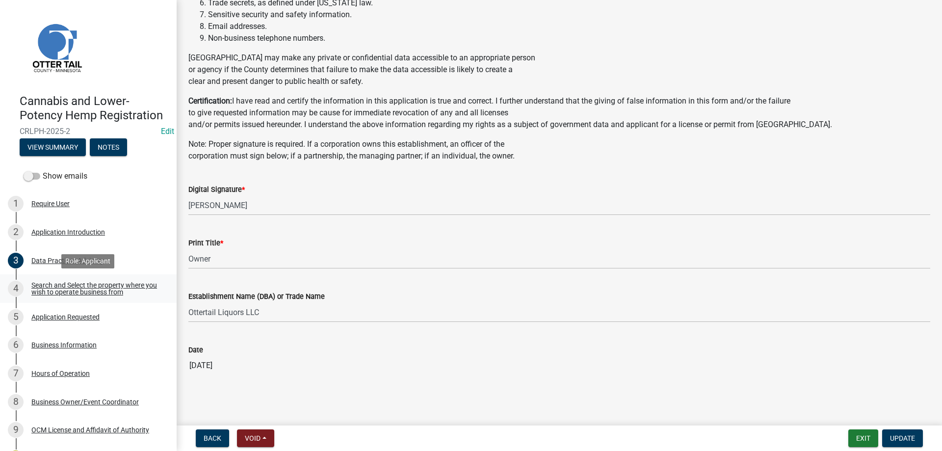
click at [48, 289] on div "Search and Select the property where you wish to operate business from" at bounding box center [95, 289] width 129 height 14
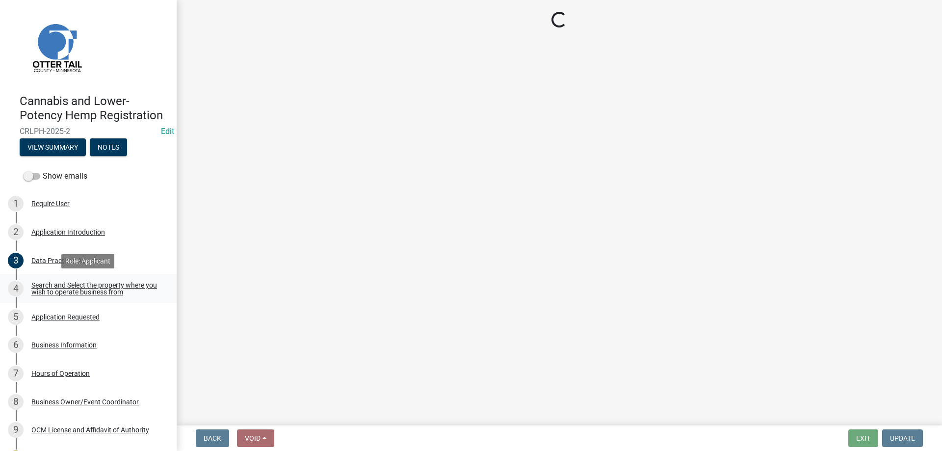
scroll to position [0, 0]
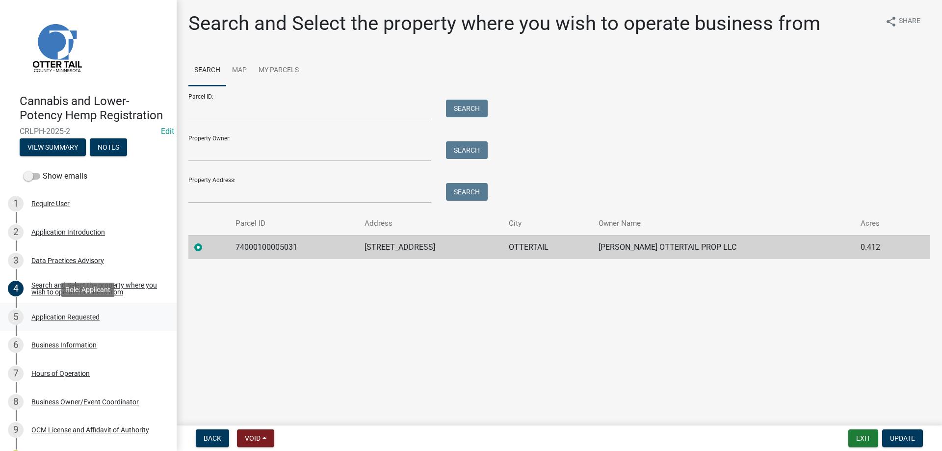
click at [50, 319] on div "Application Requested" at bounding box center [65, 316] width 68 height 7
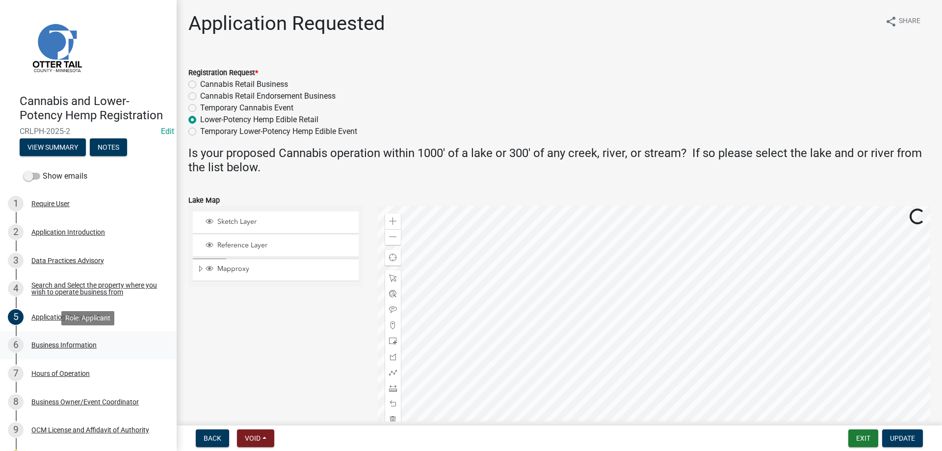
click at [54, 342] on div "Business Information" at bounding box center [63, 344] width 65 height 7
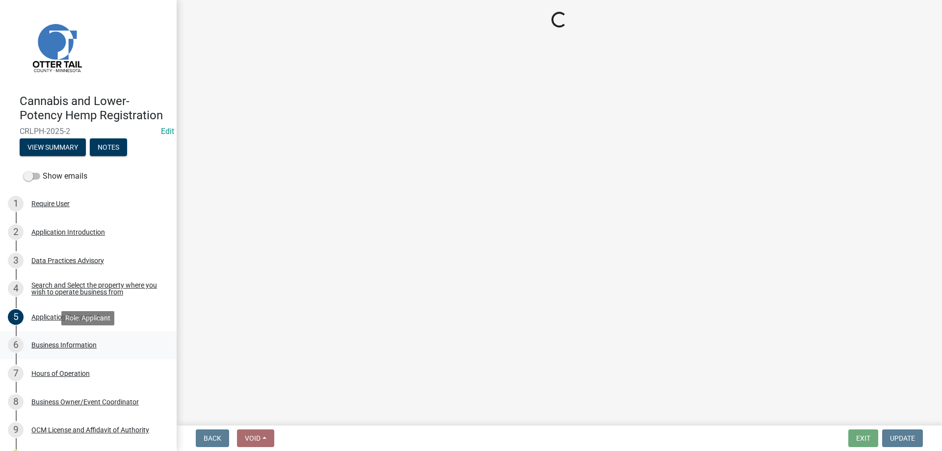
select select "ded5d9be-48a1-404b-8f76-4f06390963e5"
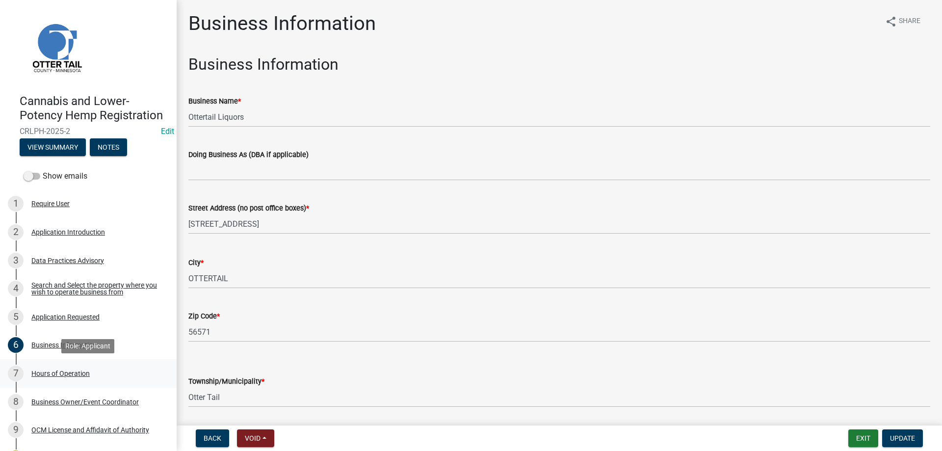
click at [55, 373] on div "Hours of Operation" at bounding box center [60, 373] width 58 height 7
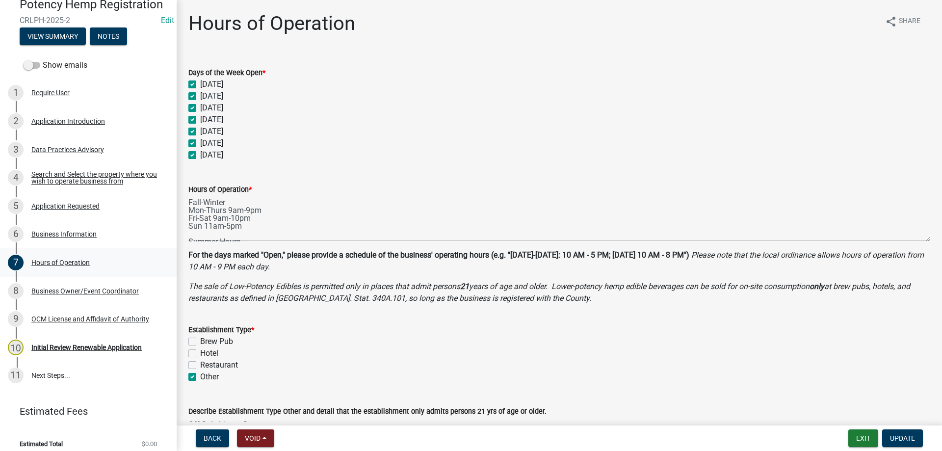
scroll to position [119, 0]
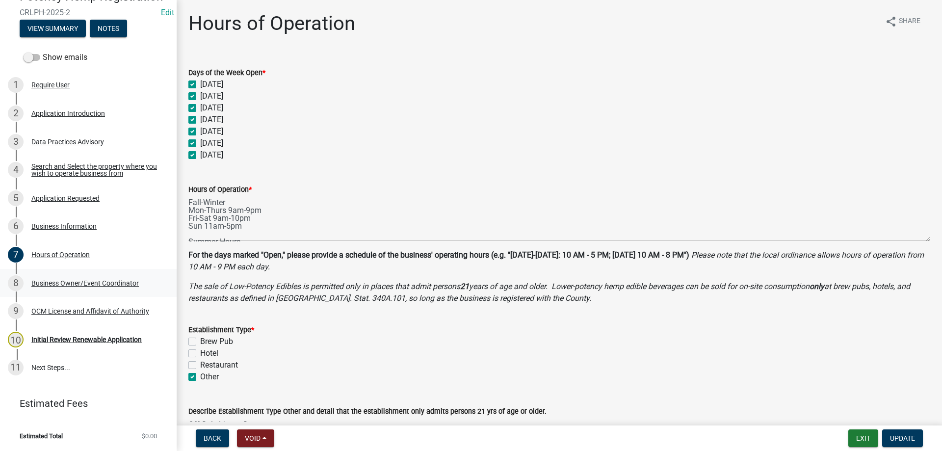
click at [48, 283] on div "Business Owner/Event Coordinator" at bounding box center [84, 283] width 107 height 7
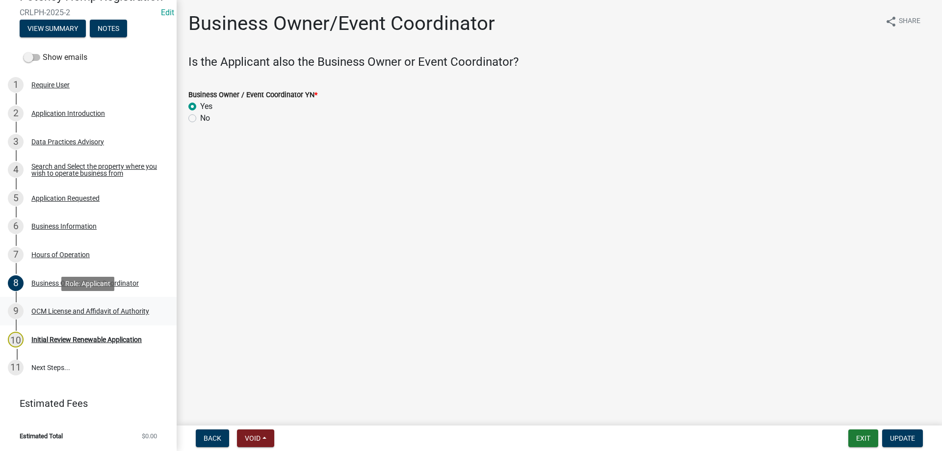
click at [52, 312] on div "OCM License and Affidavit of Authority" at bounding box center [90, 311] width 118 height 7
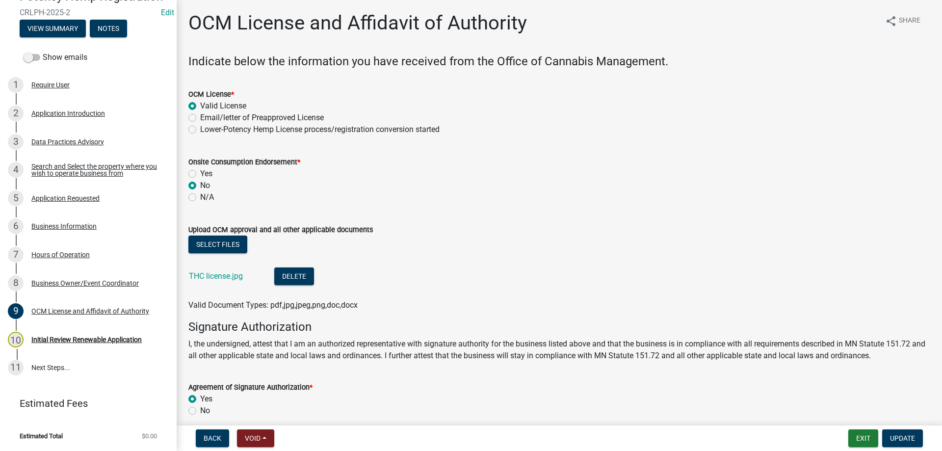
scroll to position [0, 0]
click at [858, 438] on button "Exit" at bounding box center [863, 438] width 30 height 18
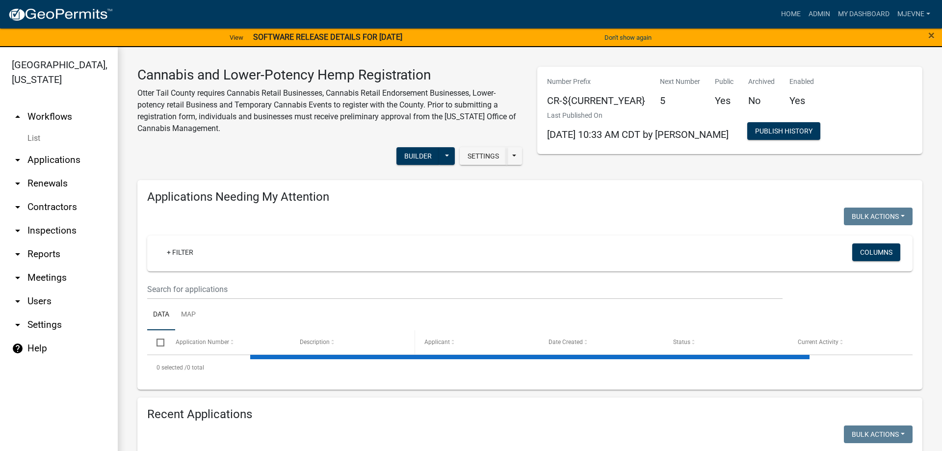
select select "1: 25"
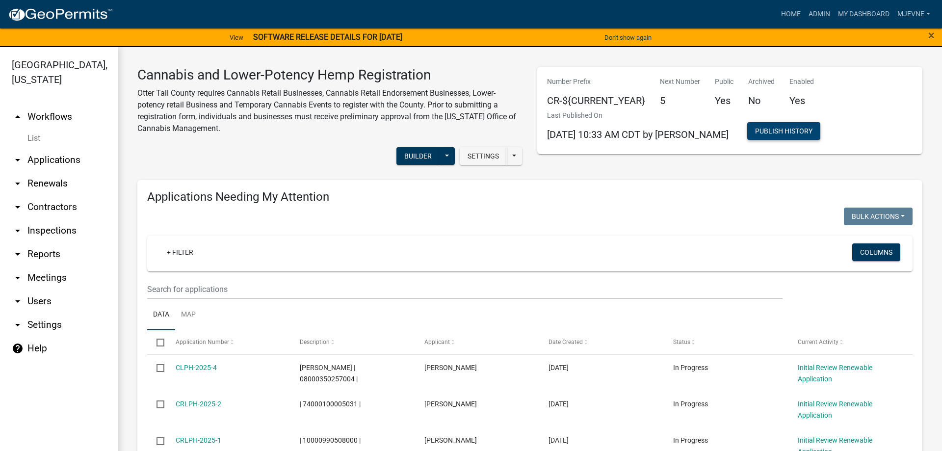
click at [756, 132] on button "Publish History" at bounding box center [783, 131] width 73 height 18
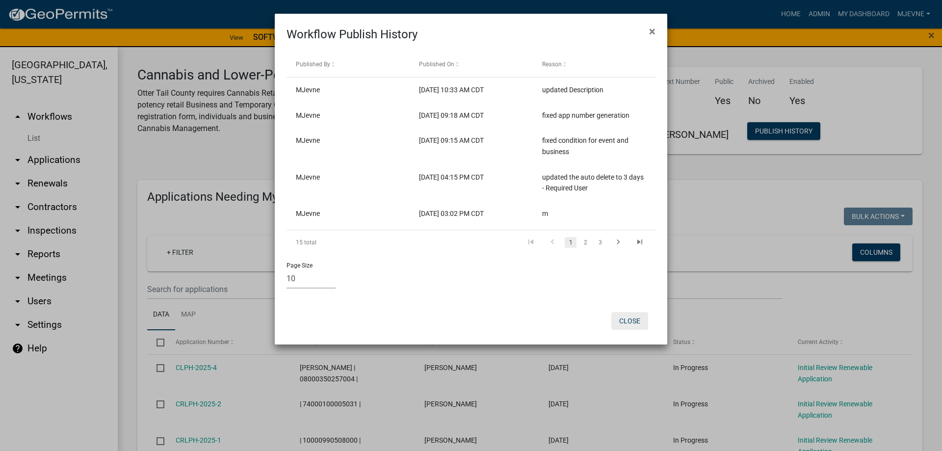
click at [629, 319] on button "Close" at bounding box center [629, 321] width 37 height 18
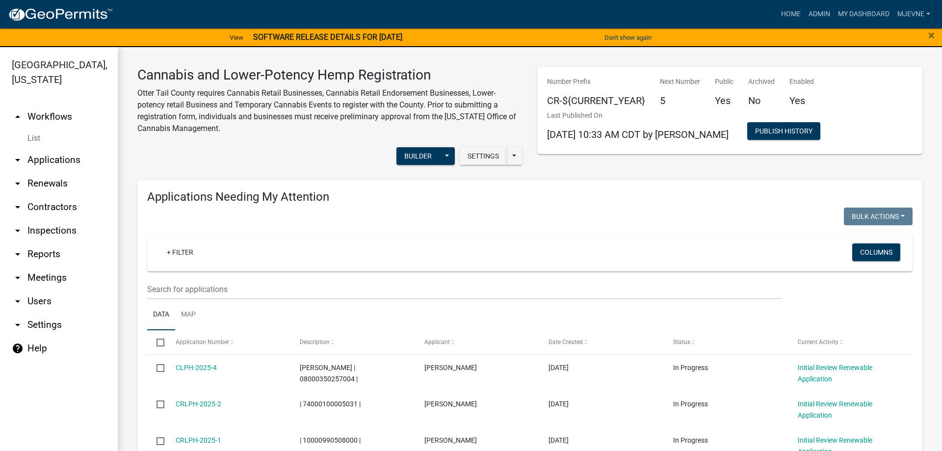
click at [311, 36] on strong "SOFTWARE RELEASE DETAILS FOR [DATE]" at bounding box center [327, 36] width 149 height 9
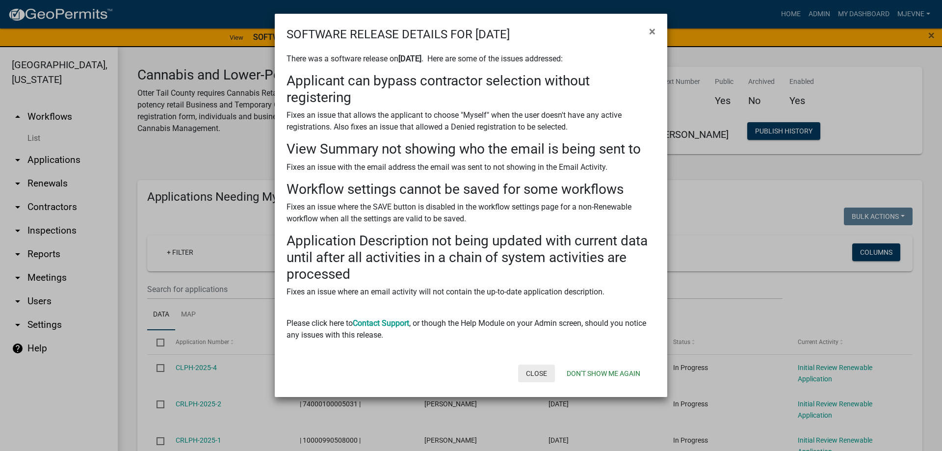
click at [533, 372] on button "Close" at bounding box center [536, 373] width 37 height 18
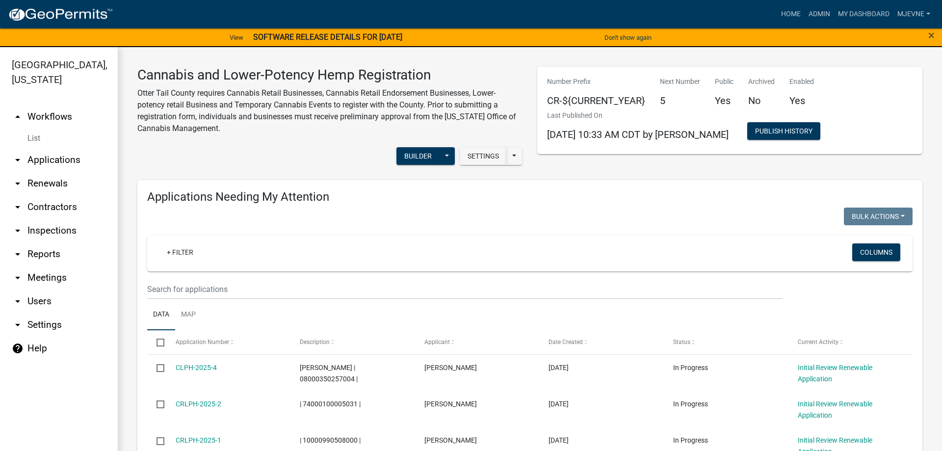
click at [333, 156] on div "Settings Start Application URL Start Application URL With Parcel ID Builder Pub…" at bounding box center [330, 157] width 400 height 30
click at [53, 117] on link "arrow_drop_up Workflows" at bounding box center [59, 117] width 118 height 24
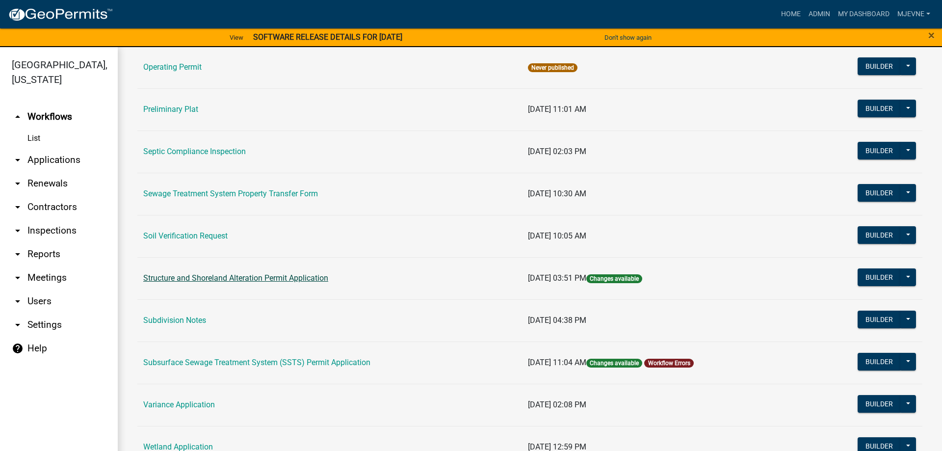
scroll to position [559, 0]
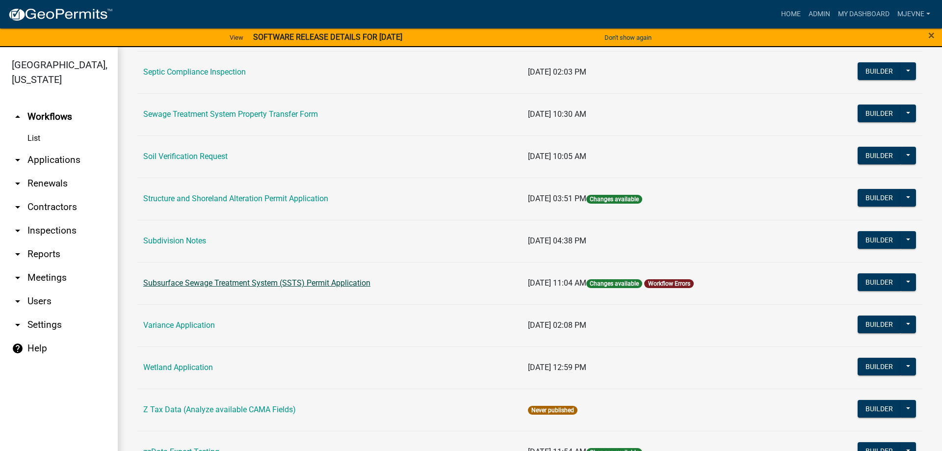
click at [239, 282] on link "Subsurface Sewage Treatment System (SSTS) Permit Application" at bounding box center [256, 282] width 227 height 9
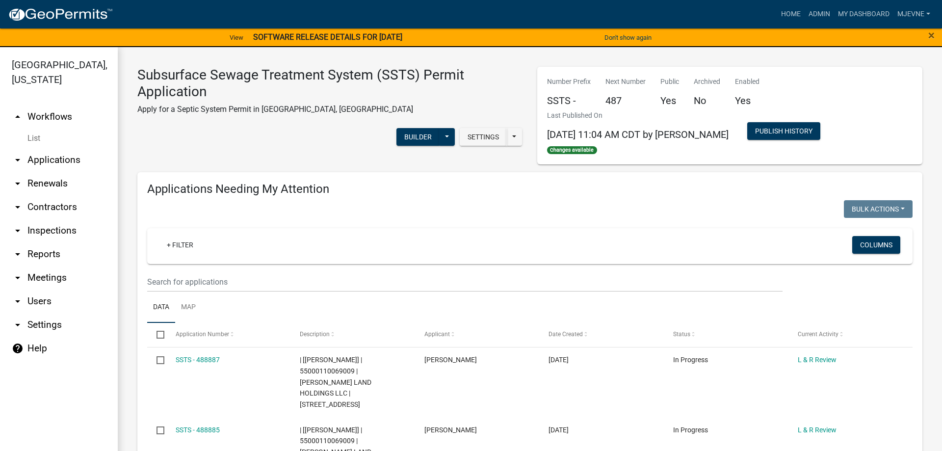
select select "1: 25"
click at [180, 279] on input "text" at bounding box center [464, 282] width 635 height 20
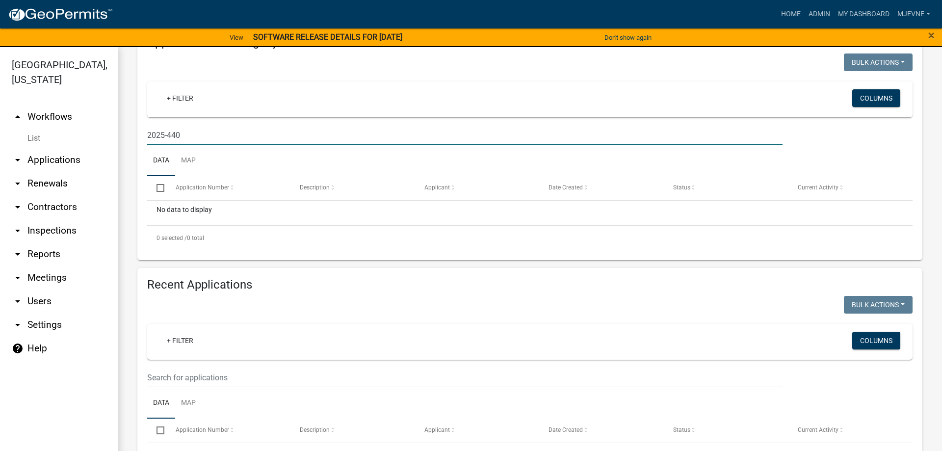
scroll to position [224, 0]
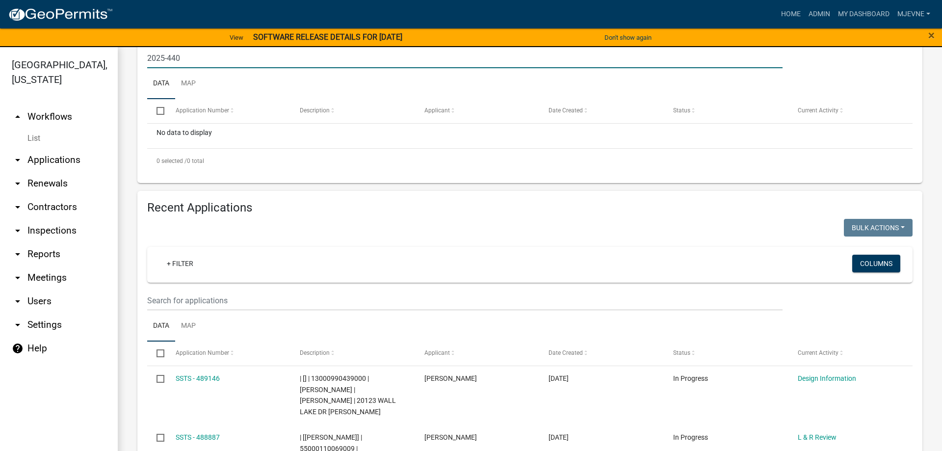
type input "2025-440"
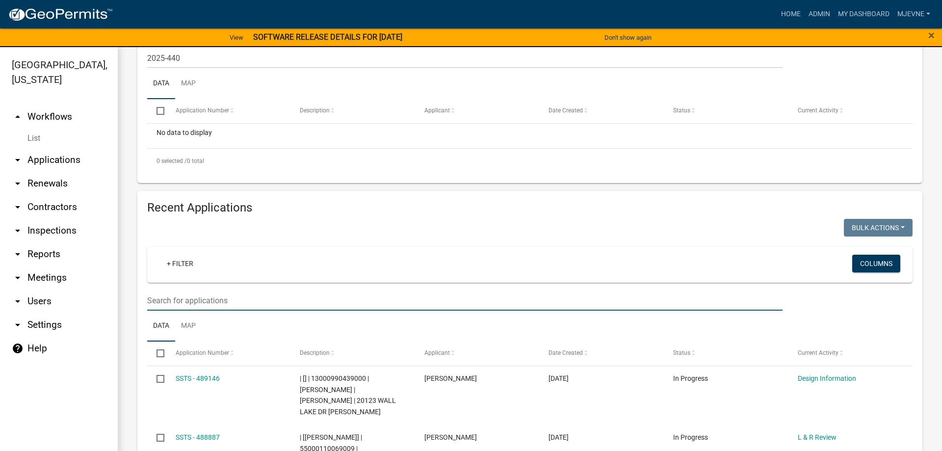
click at [181, 299] on input "text" at bounding box center [464, 300] width 635 height 20
type input "2025-440"
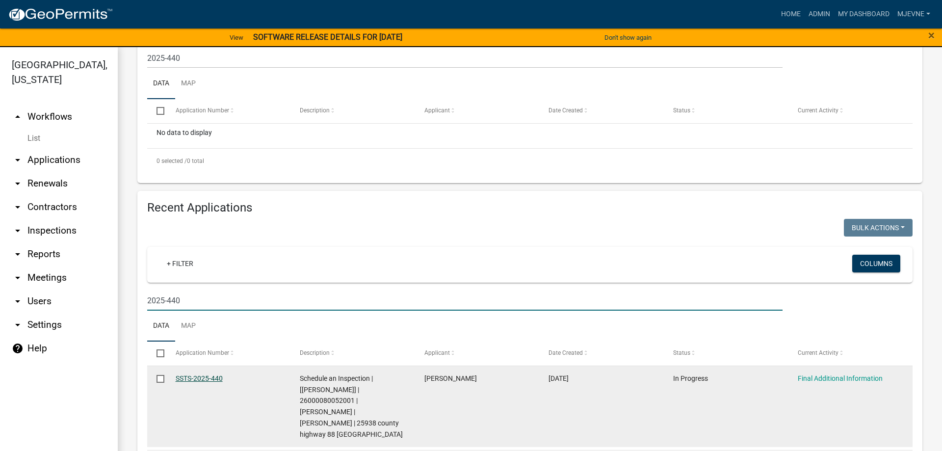
click at [195, 378] on link "SSTS-2025-440" at bounding box center [199, 378] width 47 height 8
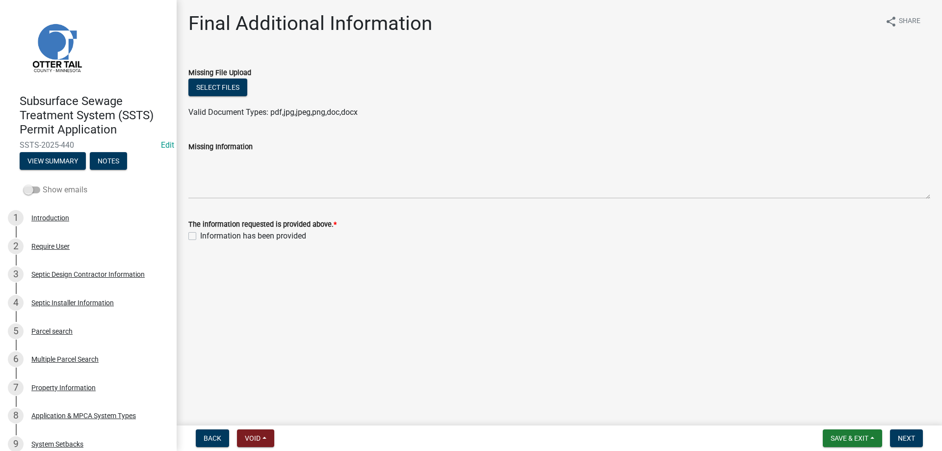
click at [38, 192] on span at bounding box center [32, 189] width 17 height 7
click at [43, 184] on input "Show emails" at bounding box center [43, 184] width 0 height 0
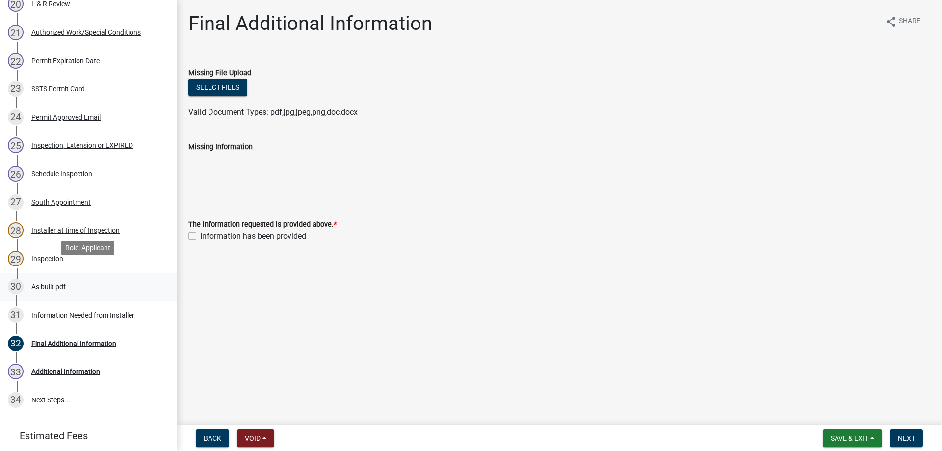
scroll to position [800, 0]
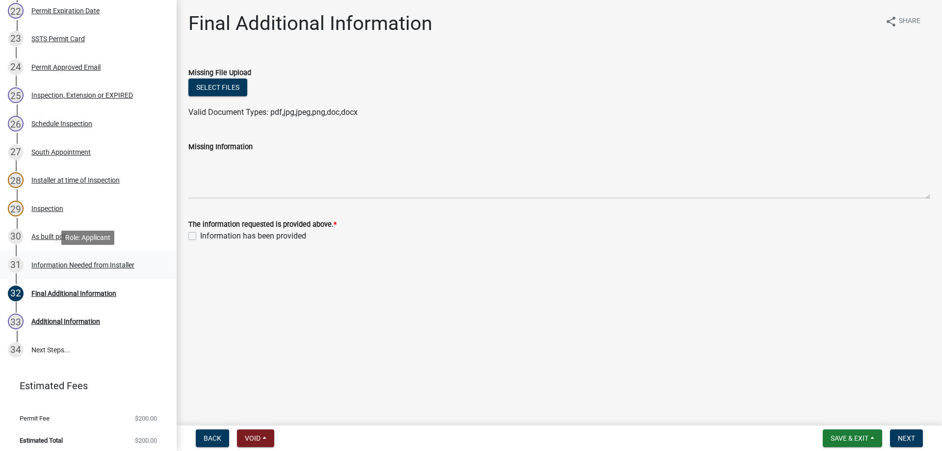
click at [80, 264] on div "Information Needed from Installer" at bounding box center [82, 264] width 103 height 7
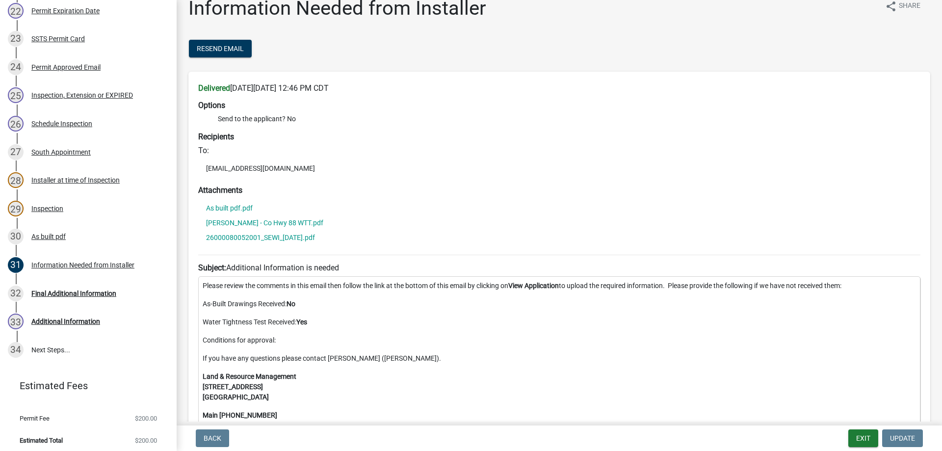
scroll to position [0, 0]
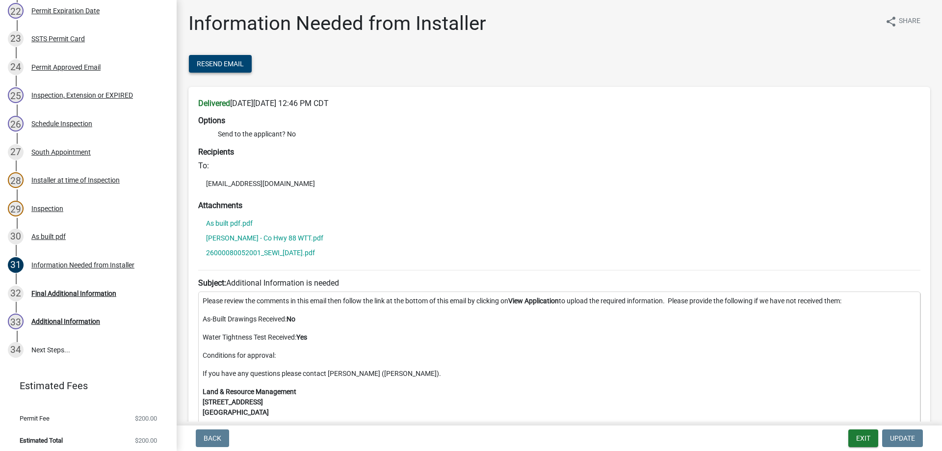
click at [223, 64] on span "Resend Email" at bounding box center [220, 64] width 47 height 8
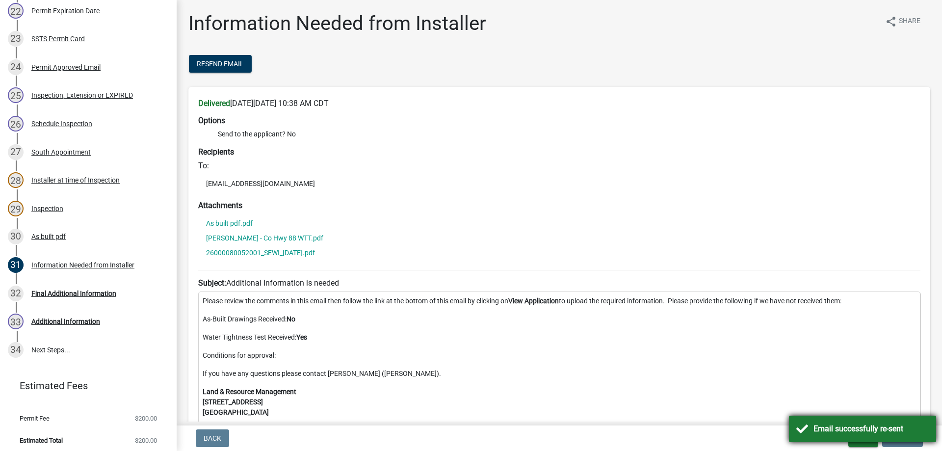
click at [801, 427] on div "Email successfully re-sent" at bounding box center [862, 428] width 147 height 26
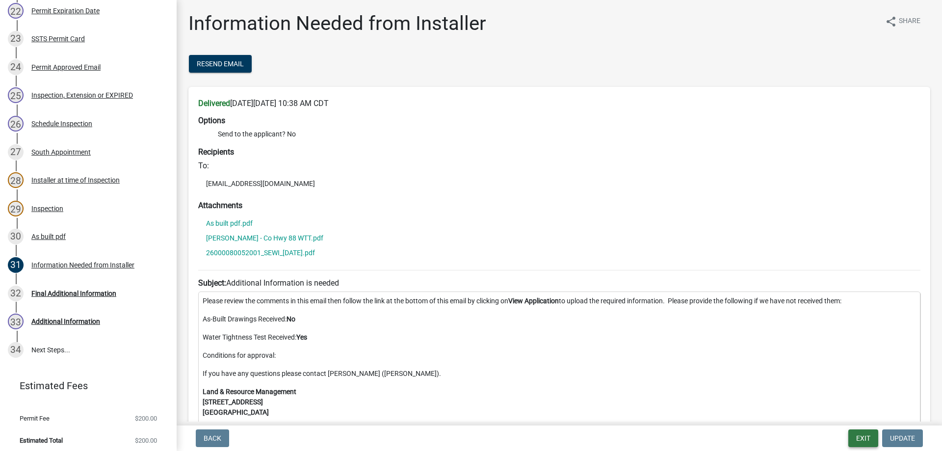
click at [862, 442] on button "Exit" at bounding box center [863, 438] width 30 height 18
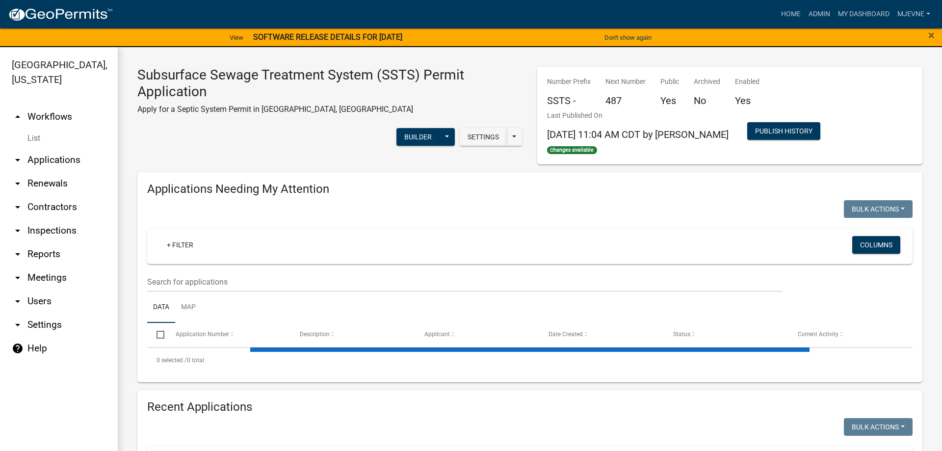
select select "1: 25"
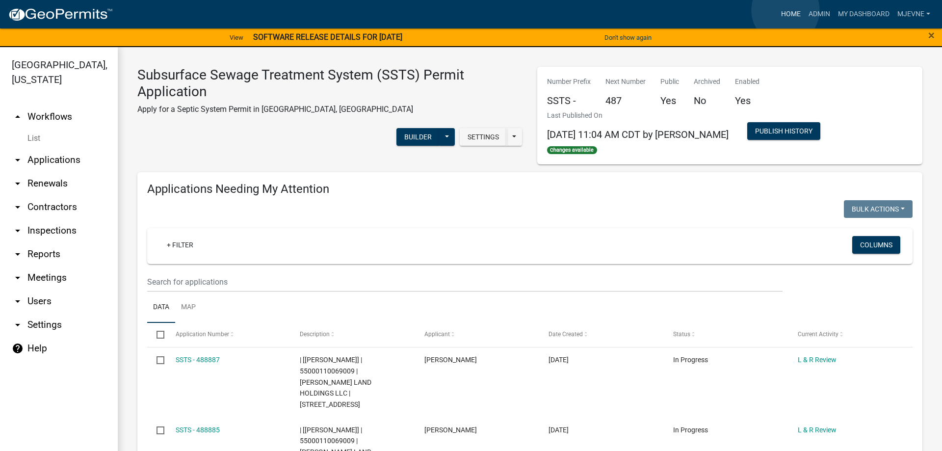
click at [785, 10] on link "Home" at bounding box center [790, 14] width 27 height 19
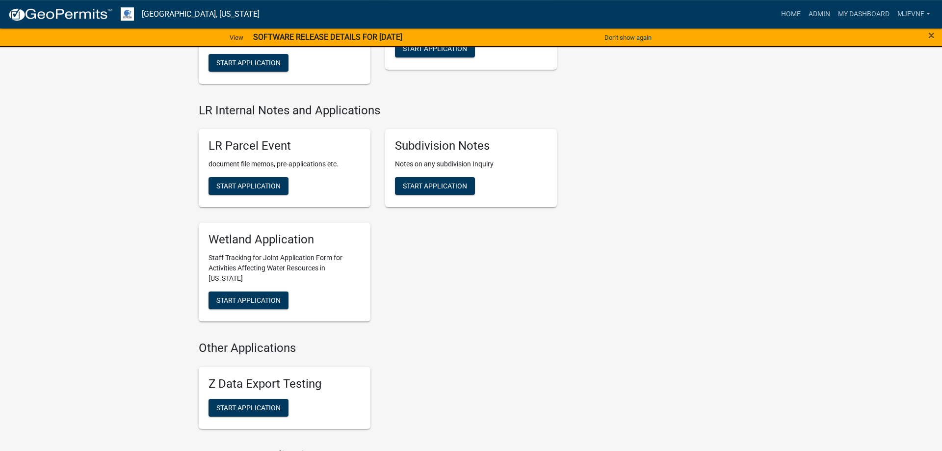
scroll to position [1651, 0]
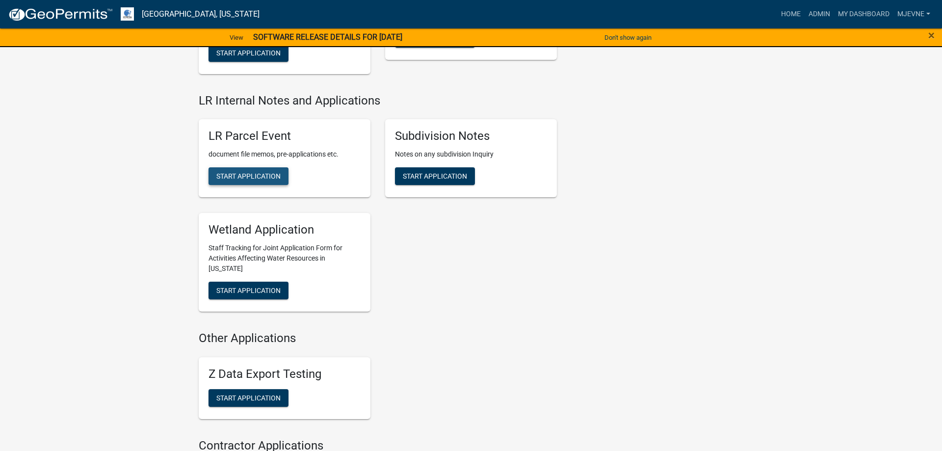
click at [262, 177] on span "Start Application" at bounding box center [248, 176] width 64 height 8
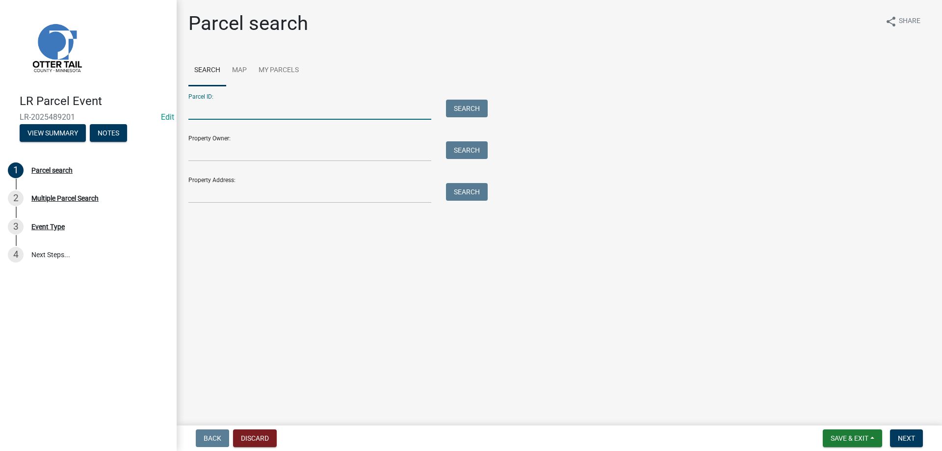
click at [207, 107] on input "Parcel ID:" at bounding box center [309, 110] width 243 height 20
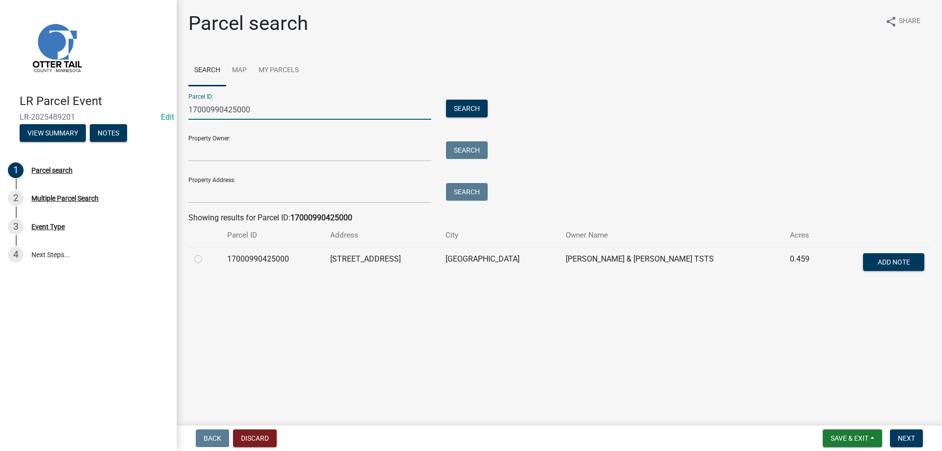
type input "17000990425000"
click at [206, 253] on label at bounding box center [206, 253] width 0 height 0
click at [206, 258] on input "radio" at bounding box center [209, 256] width 6 height 6
radio input "true"
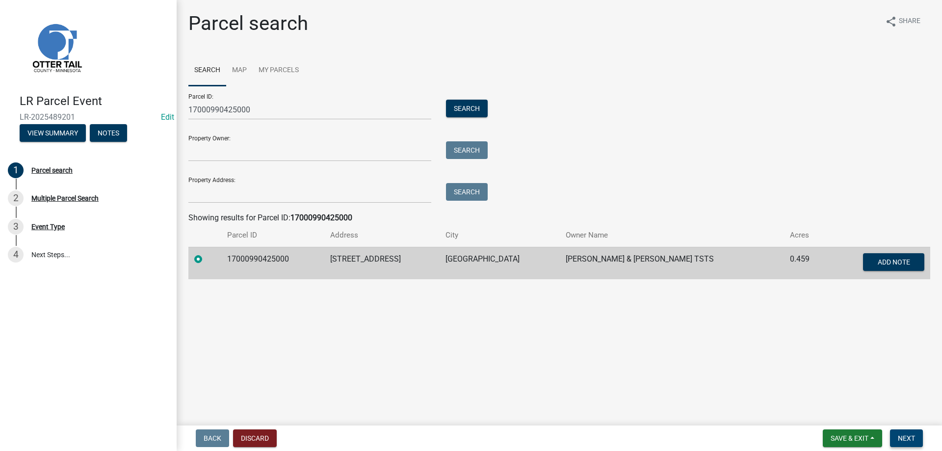
click at [903, 442] on button "Next" at bounding box center [906, 438] width 33 height 18
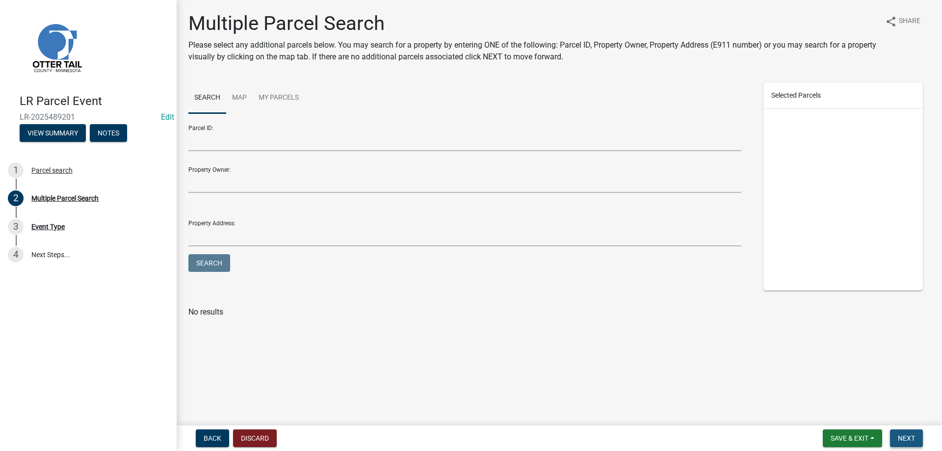
click at [903, 442] on button "Next" at bounding box center [906, 438] width 33 height 18
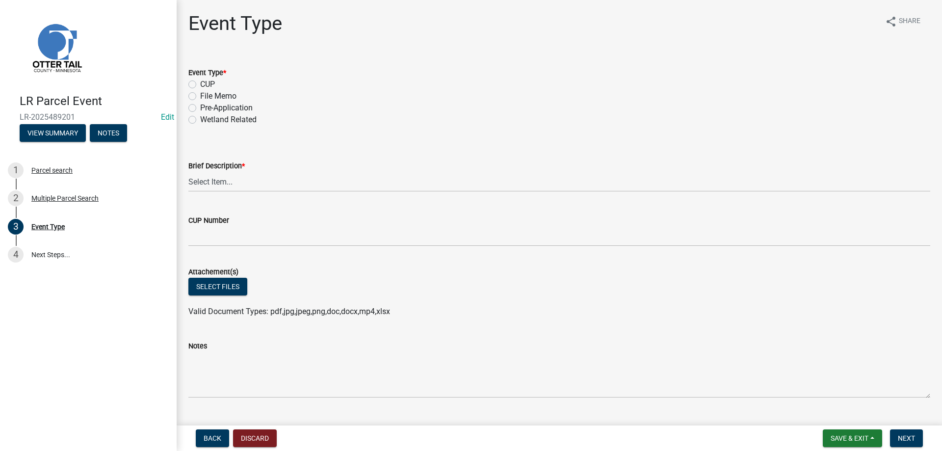
click at [200, 96] on label "File Memo" at bounding box center [218, 96] width 36 height 12
click at [200, 96] on input "File Memo" at bounding box center [203, 93] width 6 height 6
radio input "true"
click at [188, 172] on select "Select Item... Bluff Determination Building or Site line Complaint Corresponden…" at bounding box center [559, 182] width 742 height 20
click option "Soils Letter" at bounding box center [0, 0] width 0 height 0
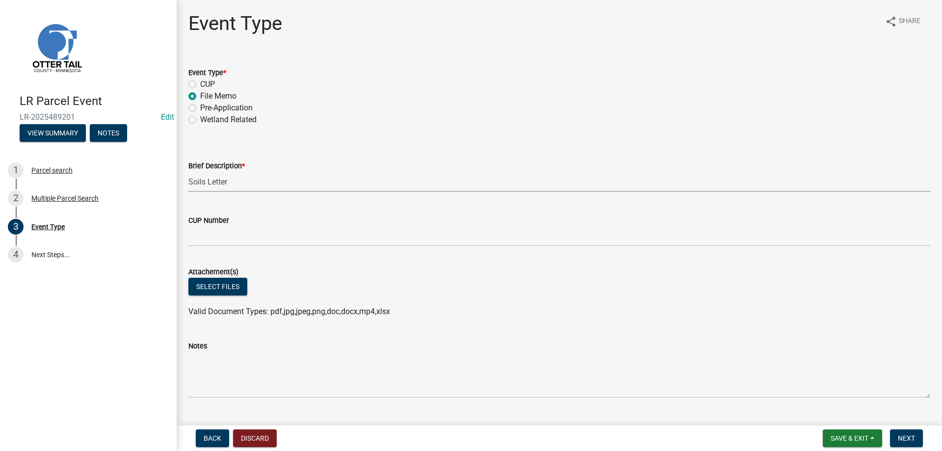
select select "bc5aa519-3cf5-4629-aac2-1a51af55b843"
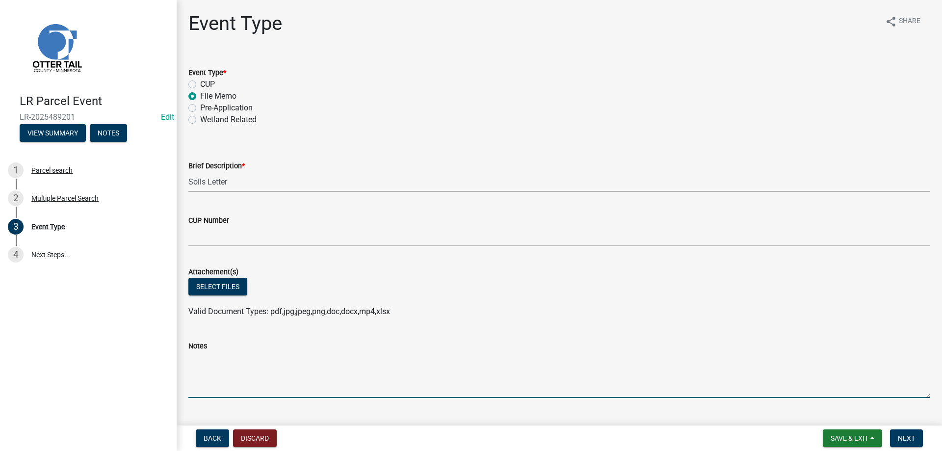
click at [223, 373] on textarea "Notes" at bounding box center [559, 375] width 742 height 46
click at [532, 359] on textarea "Permit Issued 8/13/18 insp. 5/23/19 Two previous soils exist for this system. S…" at bounding box center [559, 375] width 742 height 46
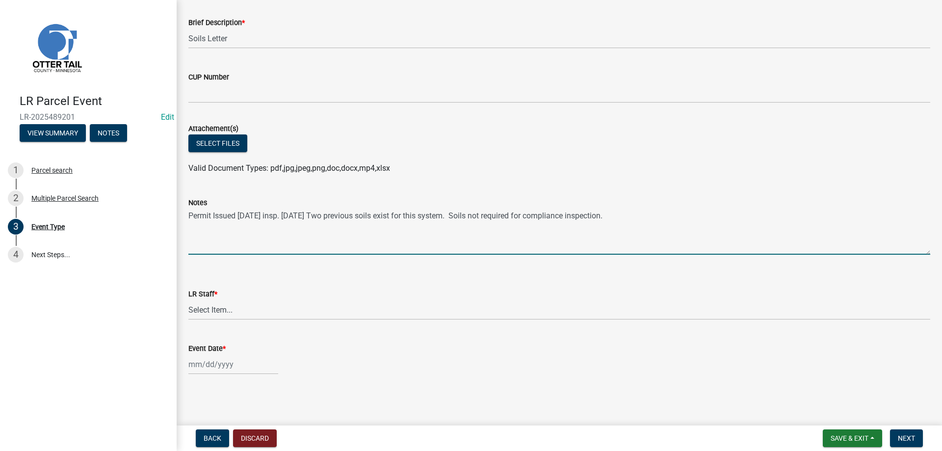
type textarea "Permit Issued 8/13/18 insp. 5/23/19 Two previous soils exist for this system. S…"
click at [188, 300] on select "Select Item... Alexis Newark Amy Busko Andrea Perales Brittany Tollefson Christ…" at bounding box center [559, 310] width 742 height 20
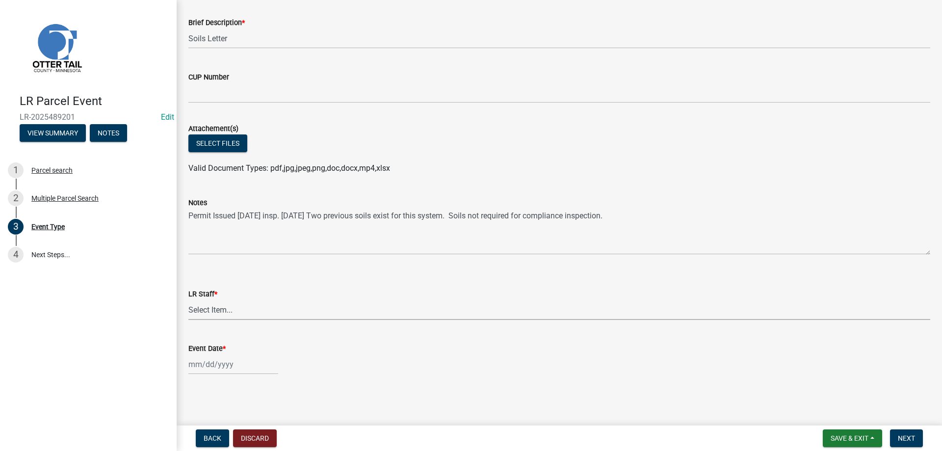
click option "Michelle Jevne" at bounding box center [0, 0] width 0 height 0
select select "b4c12476-3918-4c31-b34d-126d47b866fd"
click at [200, 364] on input "Event Date *" at bounding box center [233, 364] width 90 height 20
select select "10"
select select "2025"
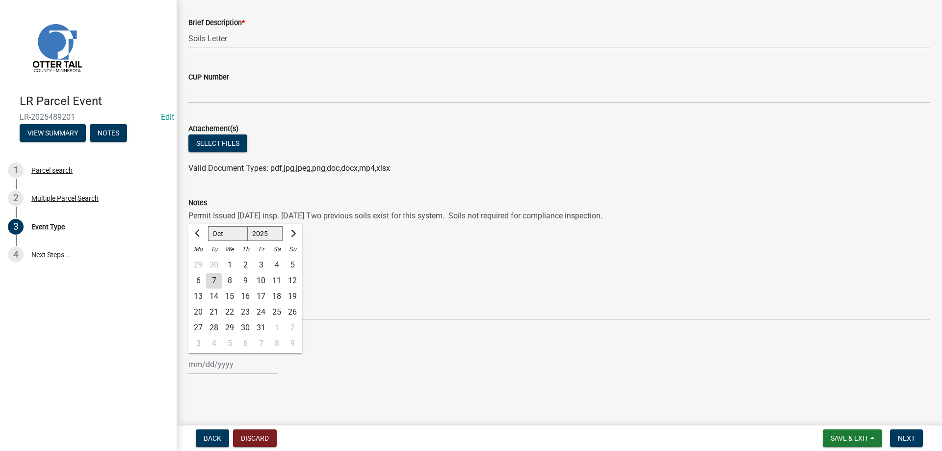
click at [216, 276] on div "7" at bounding box center [214, 281] width 16 height 16
type input "10/07/2025"
click at [910, 437] on span "Next" at bounding box center [906, 438] width 17 height 8
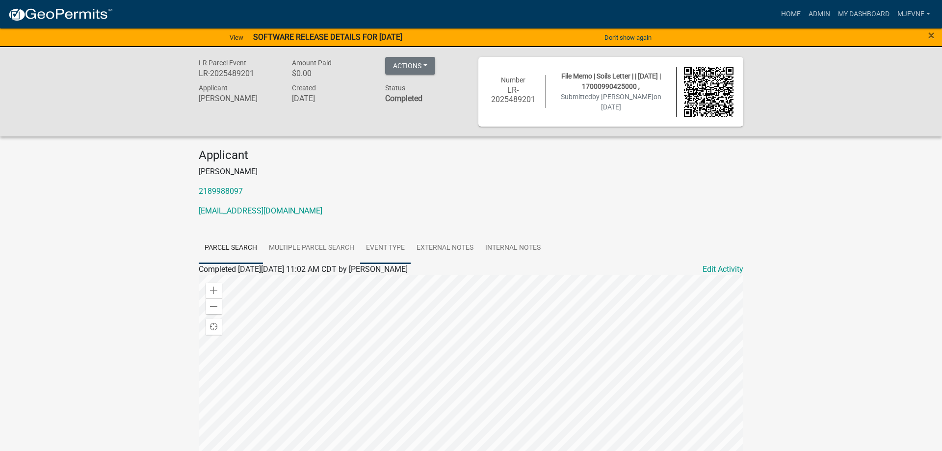
click at [381, 246] on link "Event Type" at bounding box center [385, 247] width 51 height 31
click at [422, 62] on button "Actions" at bounding box center [410, 66] width 50 height 18
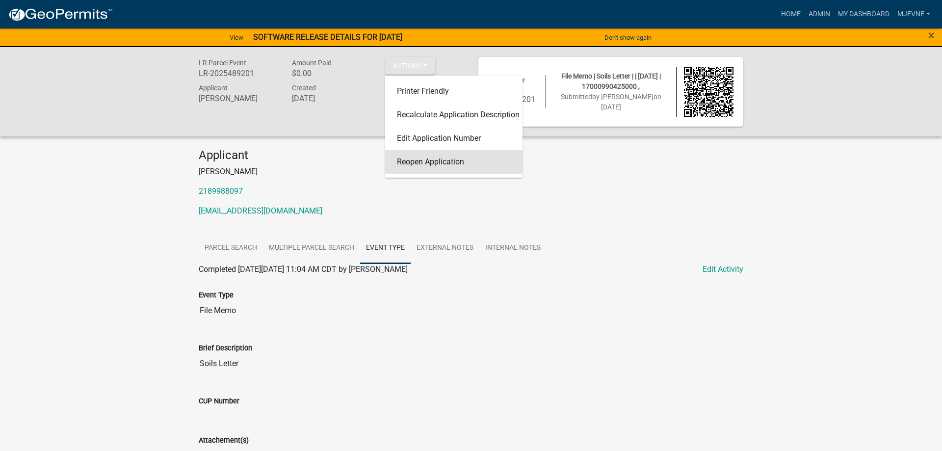
click at [419, 163] on link "Reopen Application" at bounding box center [453, 162] width 137 height 24
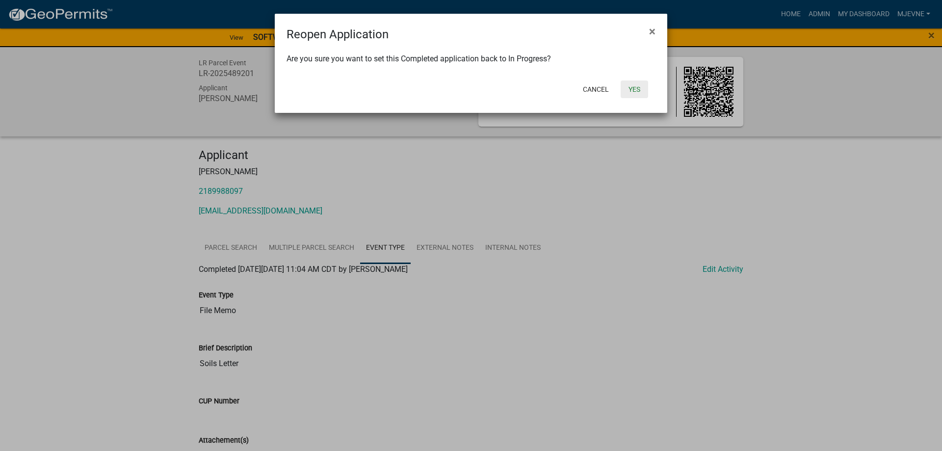
click at [636, 89] on button "Yes" at bounding box center [633, 89] width 27 height 18
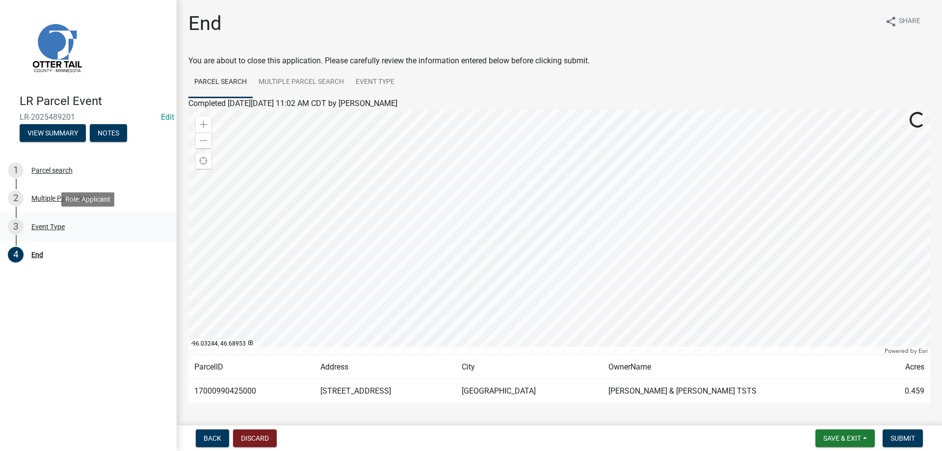
click at [43, 227] on div "Event Type" at bounding box center [47, 226] width 33 height 7
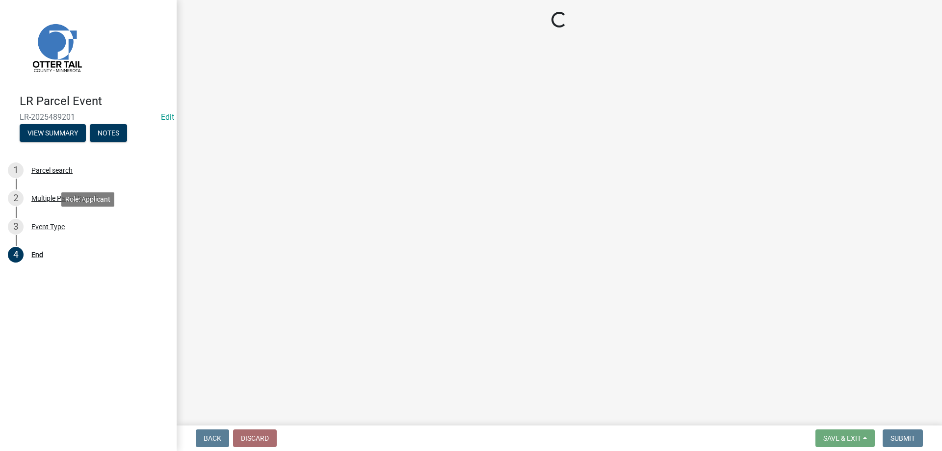
select select "bc5aa519-3cf5-4629-aac2-1a51af55b843"
select select "b4c12476-3918-4c31-b34d-126d47b866fd"
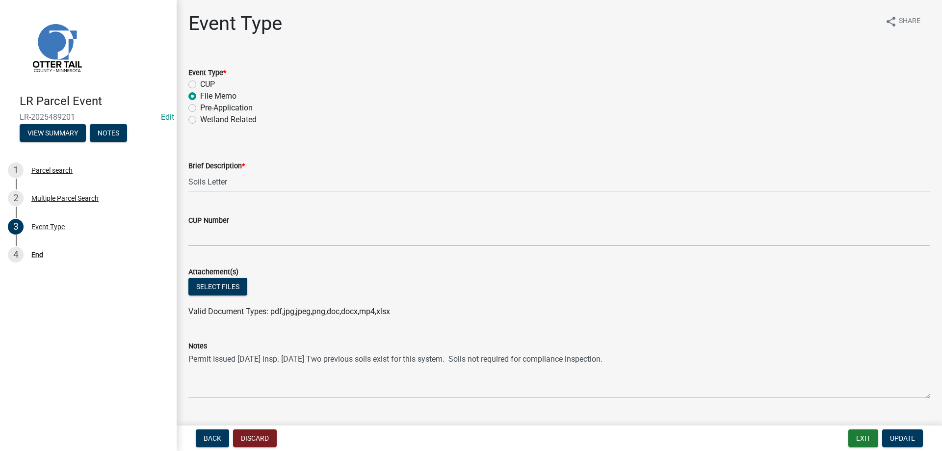
scroll to position [143, 0]
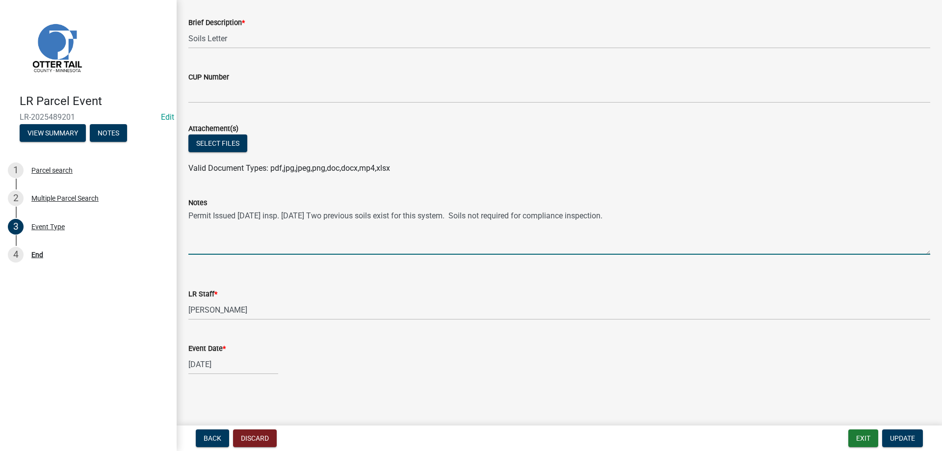
click at [237, 214] on textarea "Permit Issued 8/13/18 insp. 5/23/19 Two previous soils exist for this system. S…" at bounding box center [559, 231] width 742 height 46
click at [297, 215] on textarea "Permit Issued #25462 8/13/18 insp. 5/23/19 Two previous soils exist for this sy…" at bounding box center [559, 231] width 742 height 46
drag, startPoint x: 238, startPoint y: 215, endPoint x: 210, endPoint y: 214, distance: 27.5
click at [210, 214] on textarea "Permit Issued #25462 8/13/18 insp. 5/23/19 Two previous soils exist for this sy…" at bounding box center [559, 231] width 742 height 46
click at [241, 215] on textarea "Permit#25462 8/13/18 insp. 5/23/19 Two previous soils exist for this system. So…" at bounding box center [559, 231] width 742 height 46
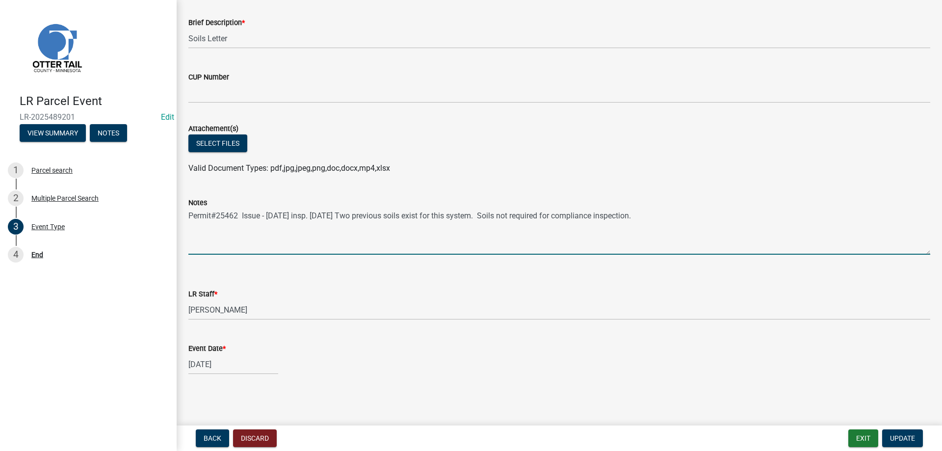
click at [298, 215] on textarea "Permit#25462 Issue - 8/13/18 insp. 5/23/19 Two previous soils exist for this sy…" at bounding box center [559, 231] width 742 height 46
click at [316, 216] on textarea "Permit#25462 Issue - 8/13/18 Insp. 5/23/19 Two previous soils exist for this sy…" at bounding box center [559, 231] width 742 height 46
click at [497, 240] on textarea "Permit#25462 Issue - 8/13/18 Insp. - 5/23/19 Two previous soils exist for this …" at bounding box center [559, 231] width 742 height 46
type textarea "Permit#25462 Issue - 8/13/18 Insp. - 5/23/19 Two previous soils exist for this …"
click at [897, 436] on span "Update" at bounding box center [902, 438] width 25 height 8
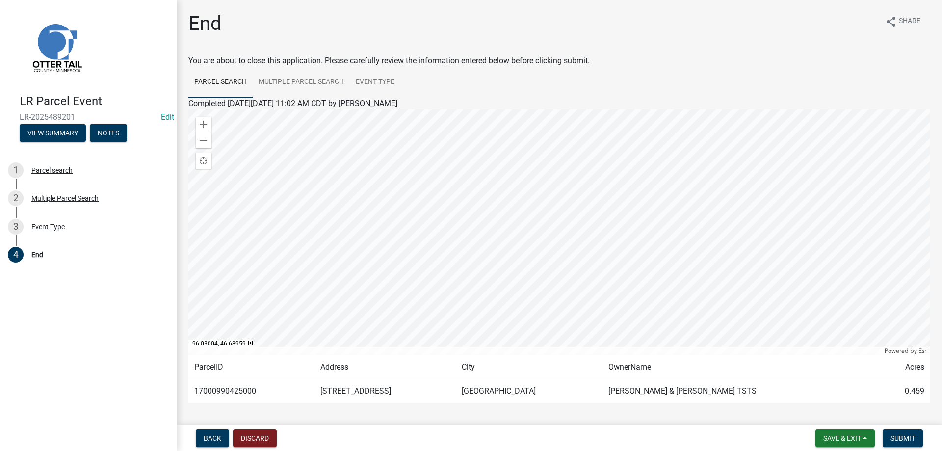
scroll to position [39, 0]
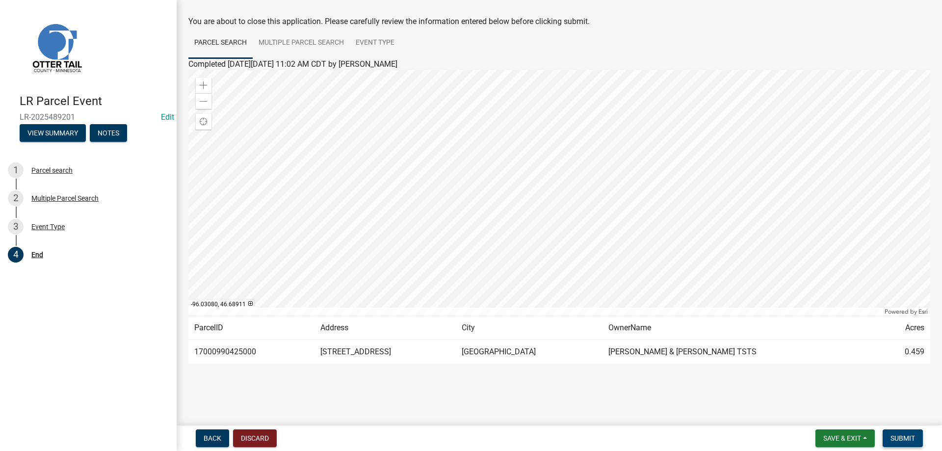
click at [904, 439] on span "Submit" at bounding box center [902, 438] width 25 height 8
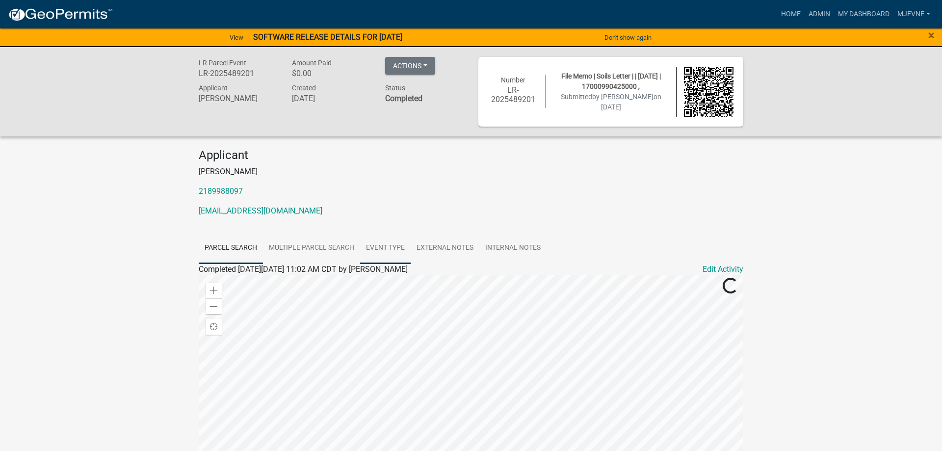
click at [390, 244] on link "Event Type" at bounding box center [385, 247] width 51 height 31
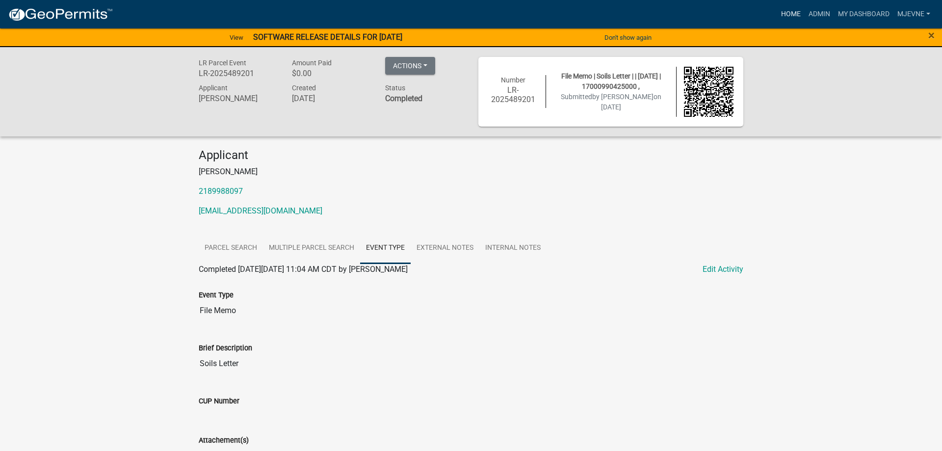
click at [780, 11] on link "Home" at bounding box center [790, 14] width 27 height 19
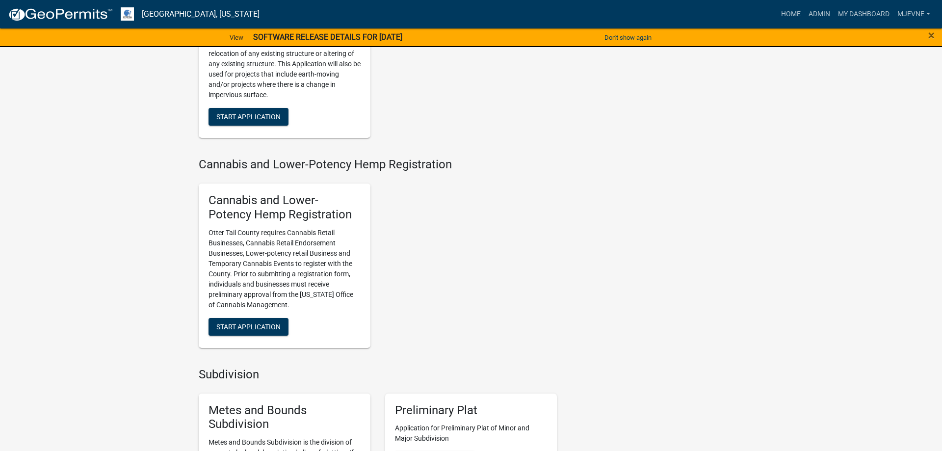
scroll to position [1501, 0]
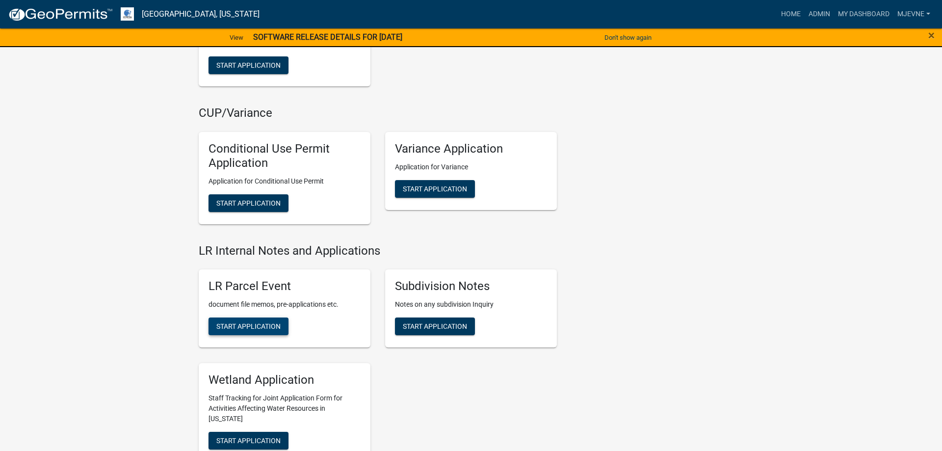
click at [234, 324] on span "Start Application" at bounding box center [248, 326] width 64 height 8
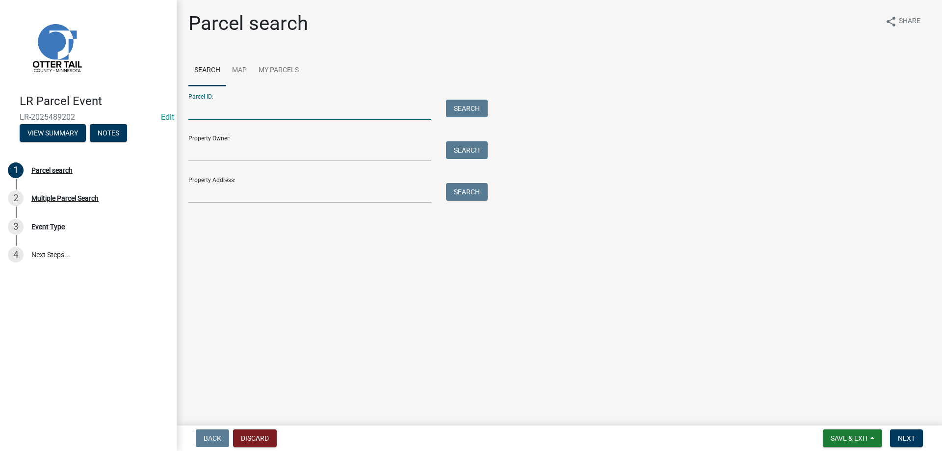
click at [214, 109] on input "Parcel ID:" at bounding box center [309, 110] width 243 height 20
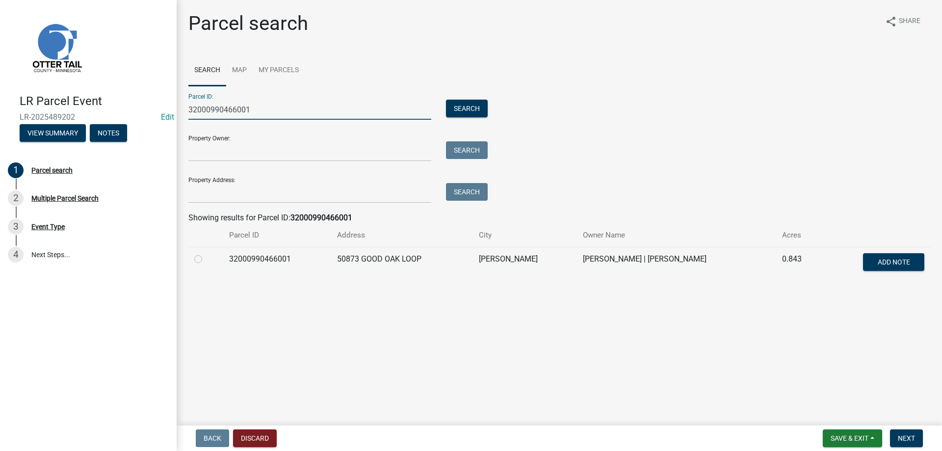
type input "32000990466001"
click at [206, 253] on label at bounding box center [206, 253] width 0 height 0
click at [206, 259] on input "radio" at bounding box center [209, 256] width 6 height 6
radio input "true"
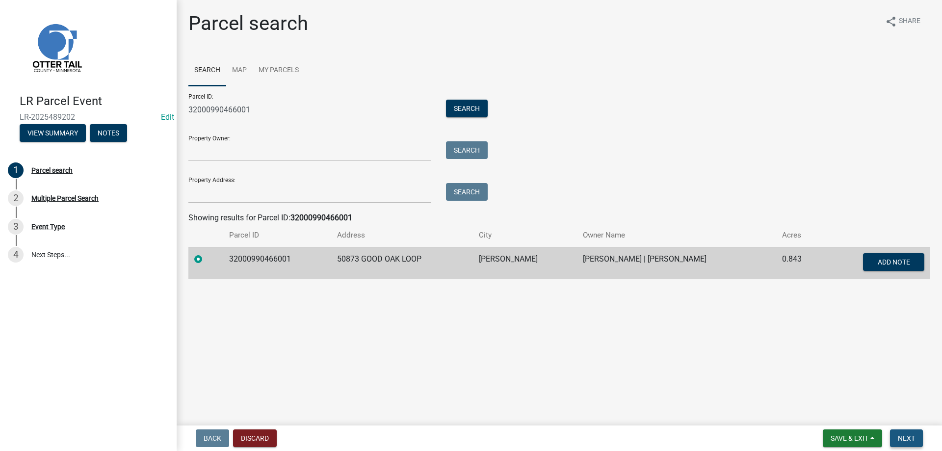
click at [905, 440] on span "Next" at bounding box center [906, 438] width 17 height 8
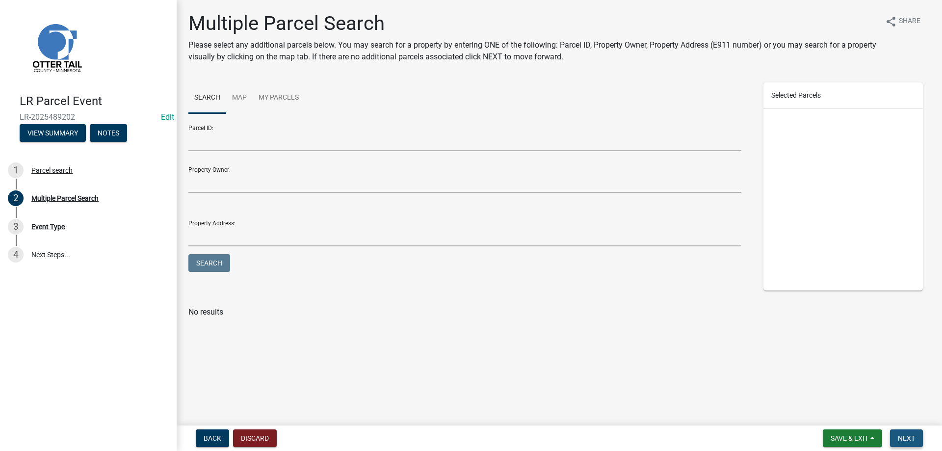
click at [912, 437] on span "Next" at bounding box center [906, 438] width 17 height 8
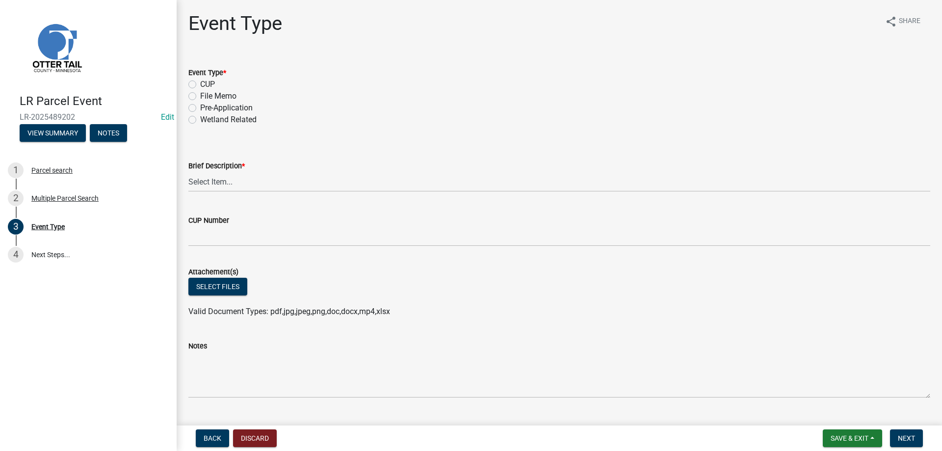
click at [200, 94] on label "File Memo" at bounding box center [218, 96] width 36 height 12
click at [200, 94] on input "File Memo" at bounding box center [203, 93] width 6 height 6
radio input "true"
click at [188, 172] on select "Select Item... Bluff Determination Building or Site line Complaint Corresponden…" at bounding box center [559, 182] width 742 height 20
click option "Soils Letter" at bounding box center [0, 0] width 0 height 0
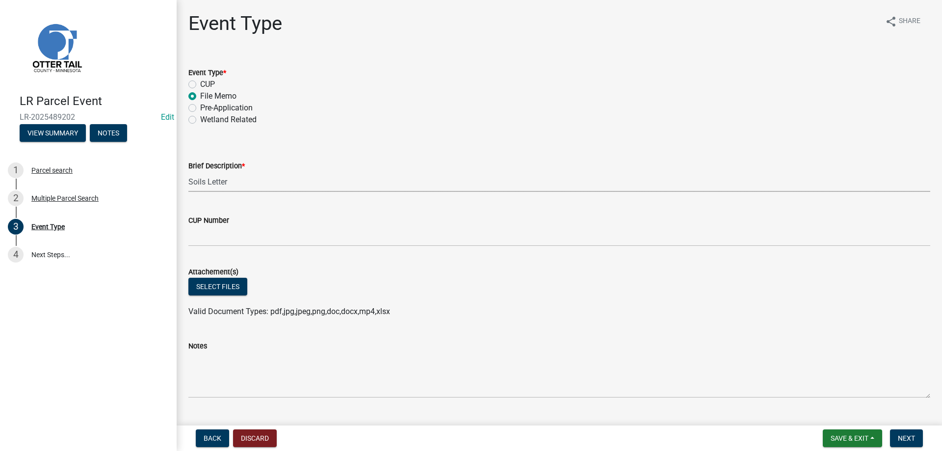
select select "bc5aa519-3cf5-4629-aac2-1a51af55b843"
click at [219, 286] on button "Select files" at bounding box center [217, 287] width 59 height 18
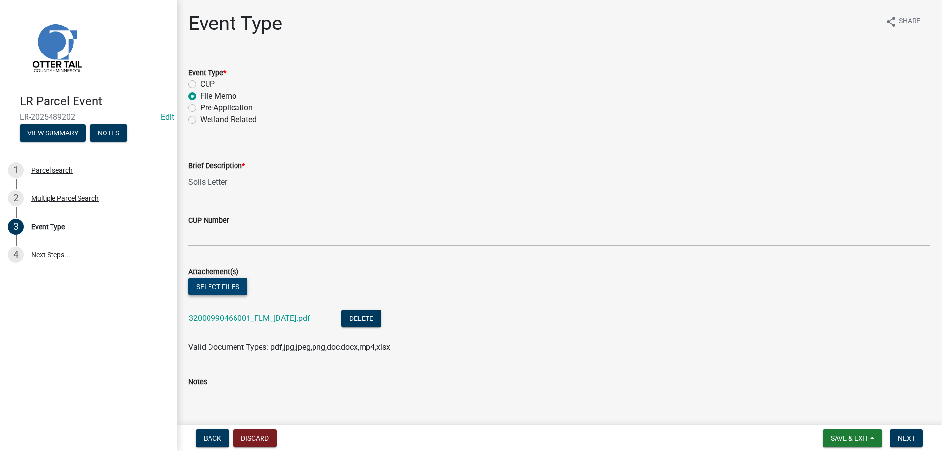
scroll to position [179, 0]
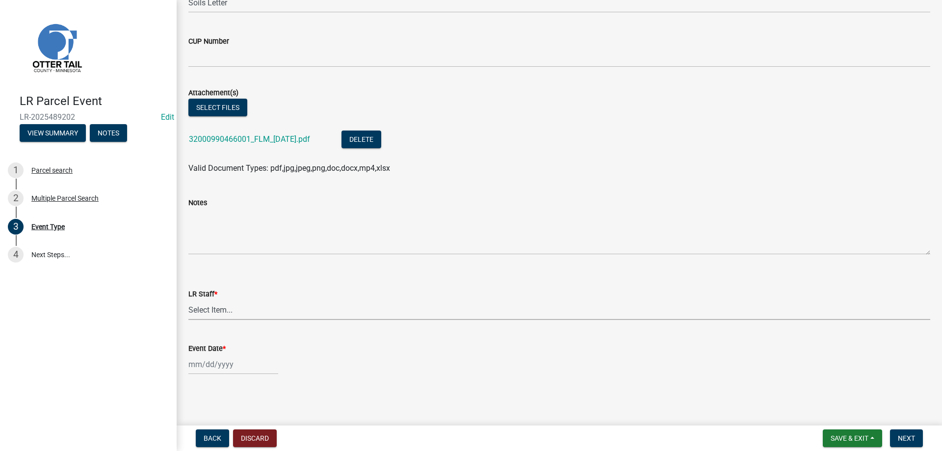
click at [188, 300] on select "Select Item... Alexis Newark Amy Busko Andrea Perales Brittany Tollefson Christ…" at bounding box center [559, 310] width 742 height 20
click option "Michelle Jevne" at bounding box center [0, 0] width 0 height 0
select select "b4c12476-3918-4c31-b34d-126d47b866fd"
select select "10"
select select "2025"
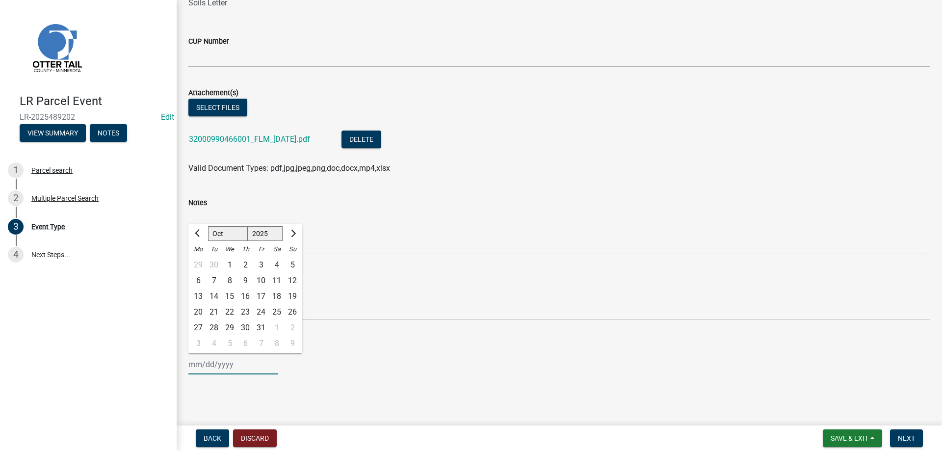
click at [197, 371] on input "Event Date *" at bounding box center [233, 364] width 90 height 20
click at [213, 278] on div "7" at bounding box center [214, 281] width 16 height 16
type input "10/07/2025"
click at [913, 440] on span "Next" at bounding box center [906, 438] width 17 height 8
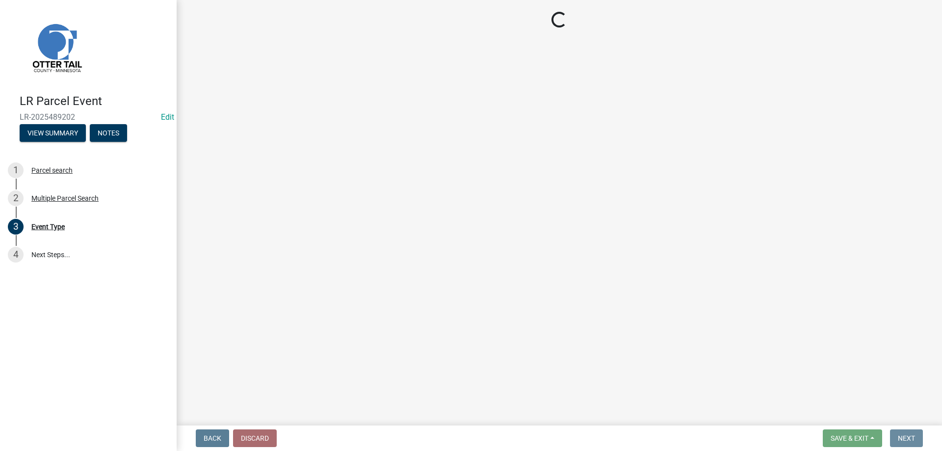
scroll to position [0, 0]
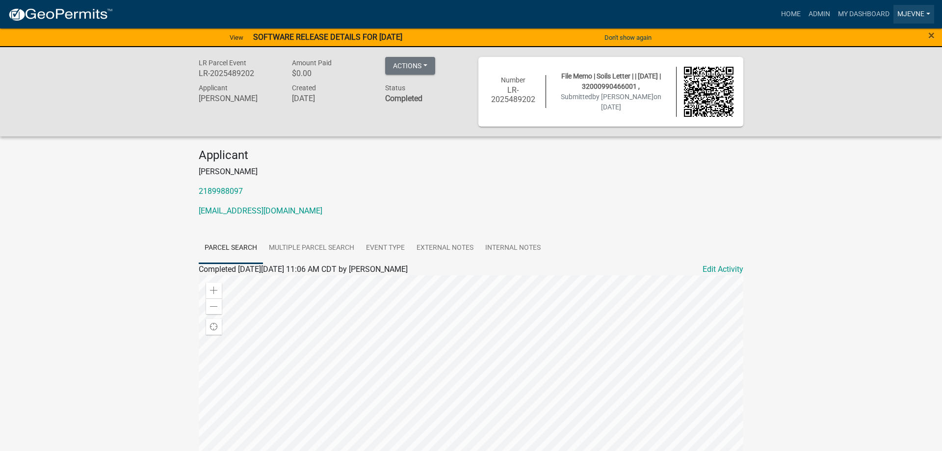
click at [916, 15] on link "MJevne" at bounding box center [913, 14] width 41 height 19
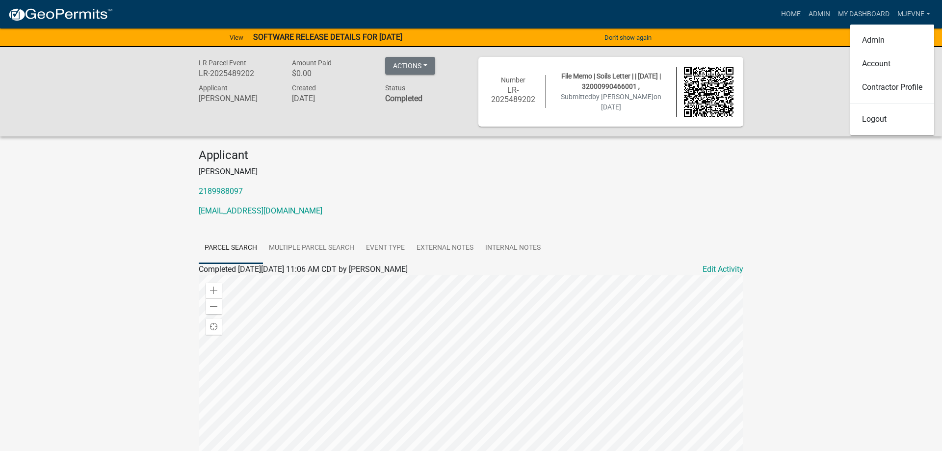
click at [817, 201] on div "LR Parcel Event LR-2025489202 Amount Paid $0.00 Actions Printer Friendly Recalc…" at bounding box center [471, 326] width 942 height 559
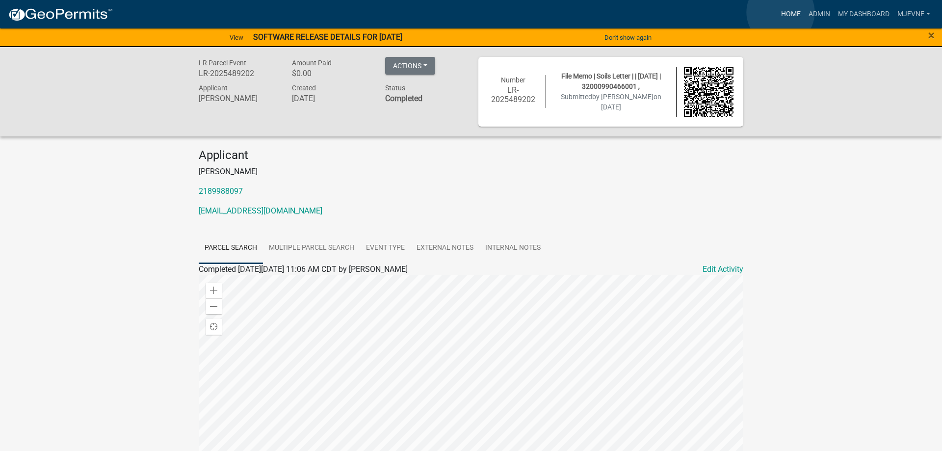
click at [780, 12] on link "Home" at bounding box center [790, 14] width 27 height 19
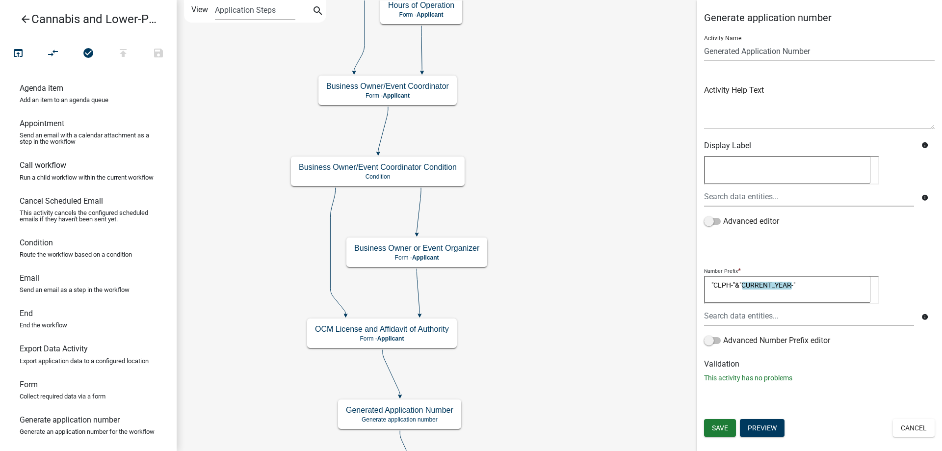
click at [537, 261] on div "start Start - Applicant Application Introduction Form - Applicant Parcel search…" at bounding box center [559, 225] width 765 height 451
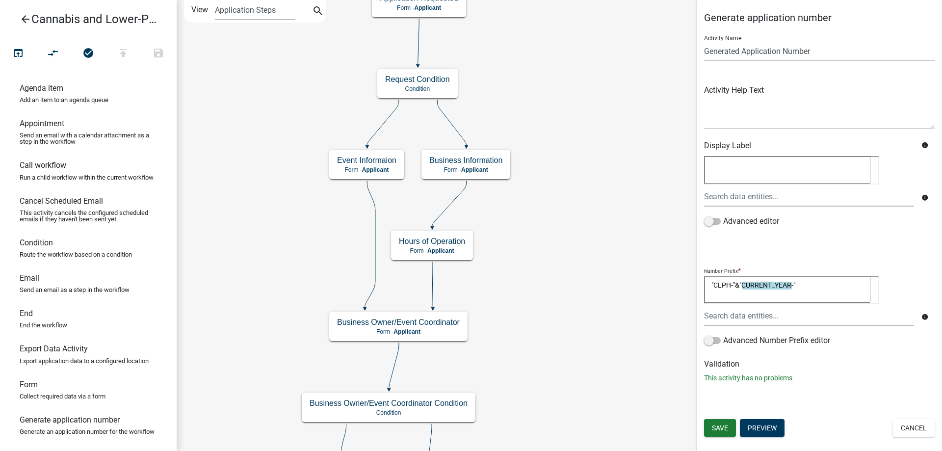
click at [563, 296] on div "start Start - Applicant Application Introduction Form - Applicant Parcel search…" at bounding box center [559, 225] width 765 height 451
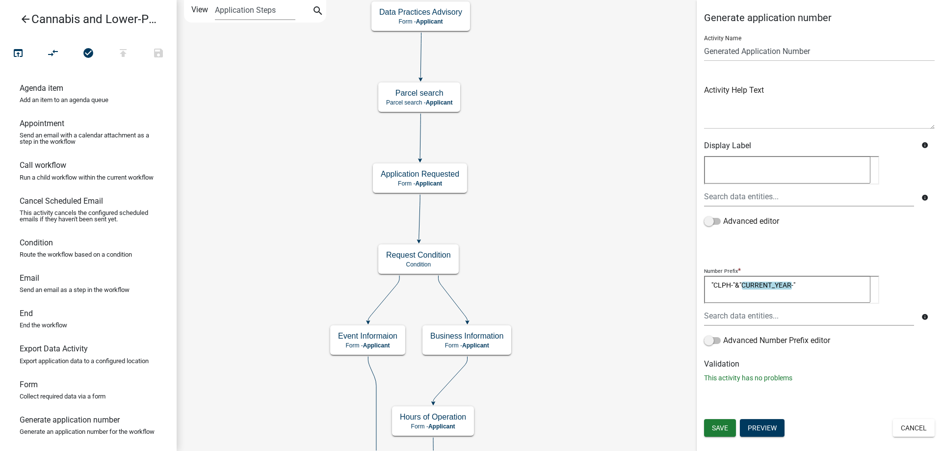
click at [583, 308] on div "start Start - Applicant Application Introduction Form - Applicant Parcel search…" at bounding box center [559, 225] width 765 height 451
click at [718, 432] on span "Save" at bounding box center [720, 428] width 16 height 8
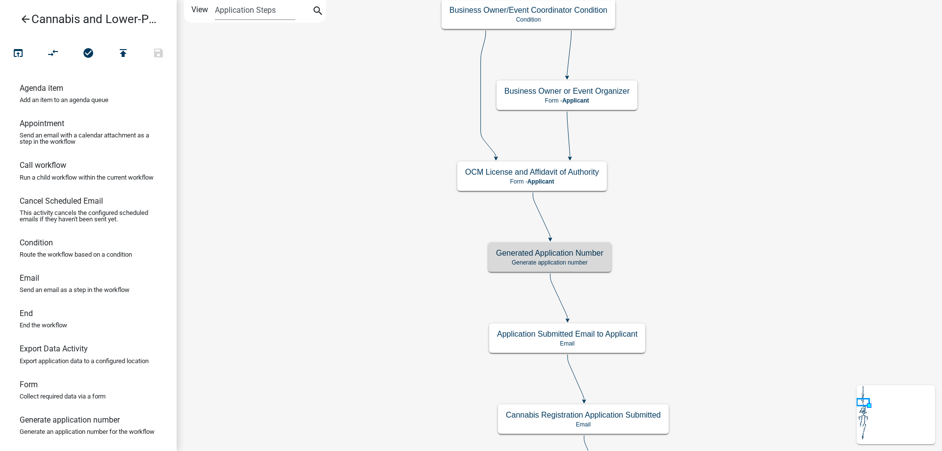
click at [381, 188] on div "start Start - Applicant Application Introduction Form - Applicant Parcel search…" at bounding box center [559, 225] width 765 height 451
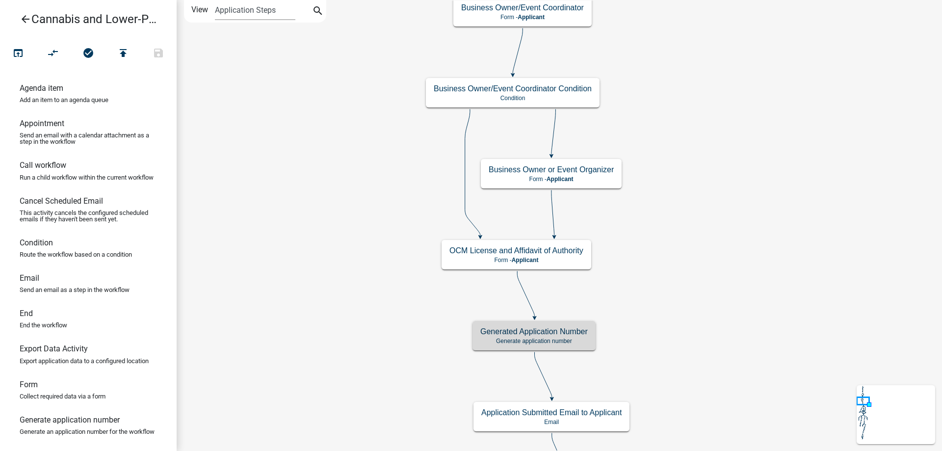
click at [367, 278] on div "start Start - Applicant Application Introduction Form - Applicant Parcel search…" at bounding box center [559, 225] width 765 height 451
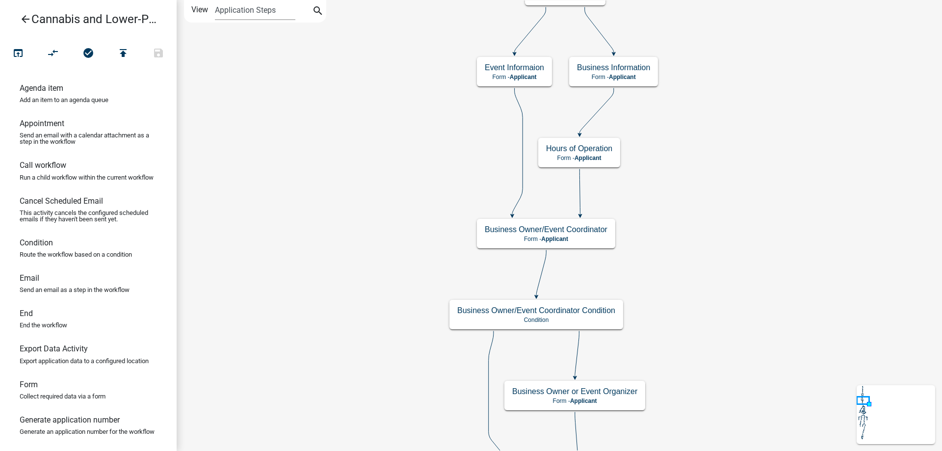
click at [364, 421] on div "start Start - Applicant Application Introduction Form - Applicant Parcel search…" at bounding box center [559, 225] width 765 height 451
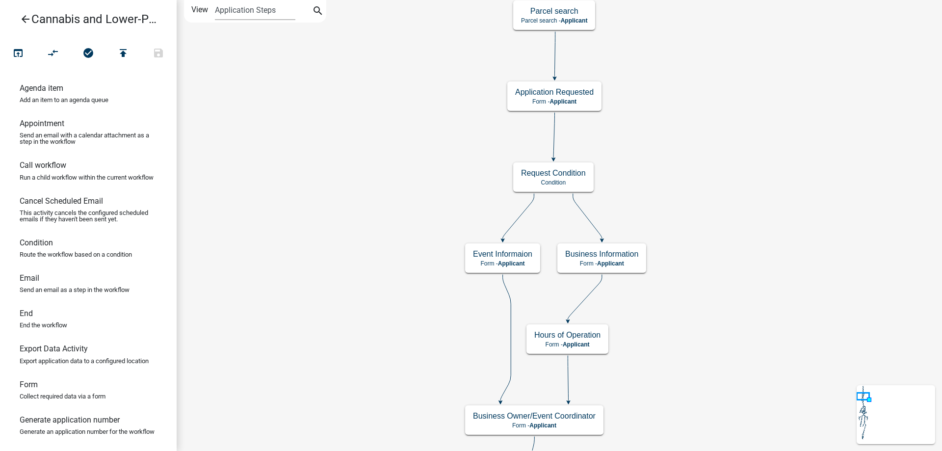
click at [336, 263] on div "start Start - Applicant Application Introduction Form - Applicant Parcel search…" at bounding box center [559, 225] width 765 height 451
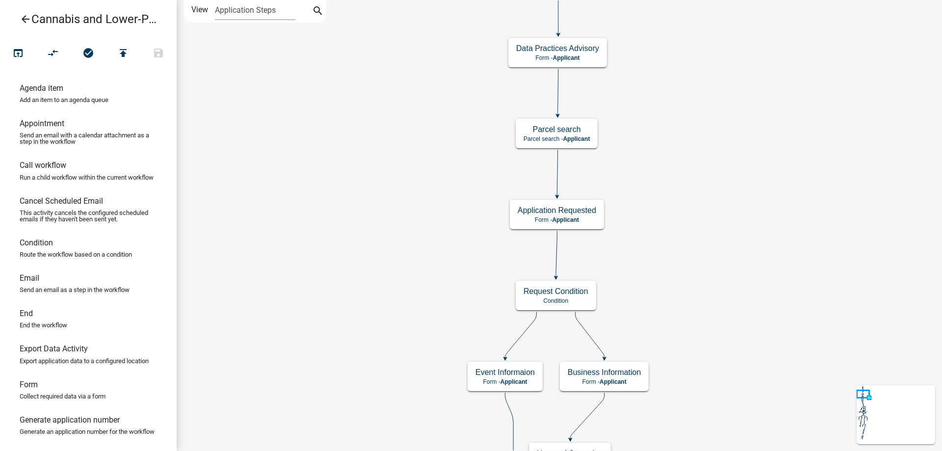
click at [360, 273] on div "start Start - Applicant Application Introduction Form - Applicant Parcel search…" at bounding box center [559, 225] width 765 height 451
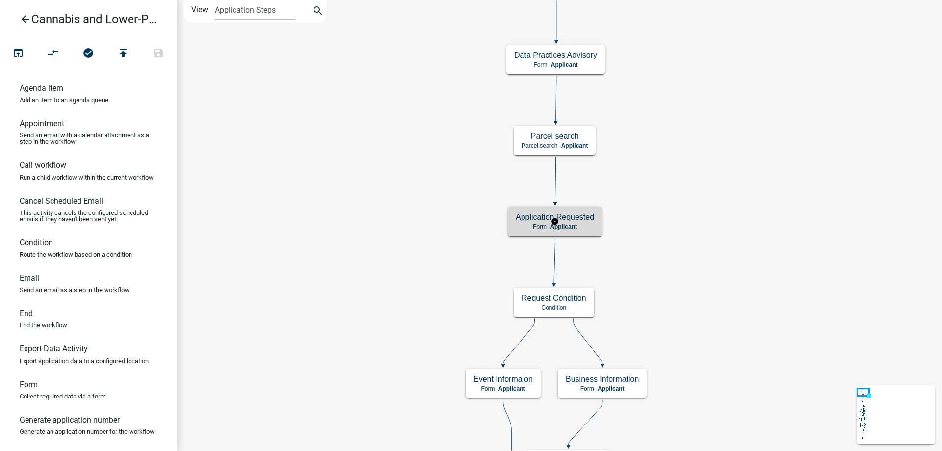
click at [583, 223] on g "Application Requested Form - Applicant" at bounding box center [555, 220] width 94 height 28
click at [583, 223] on div "Application Requested Form - Applicant" at bounding box center [555, 220] width 94 height 29
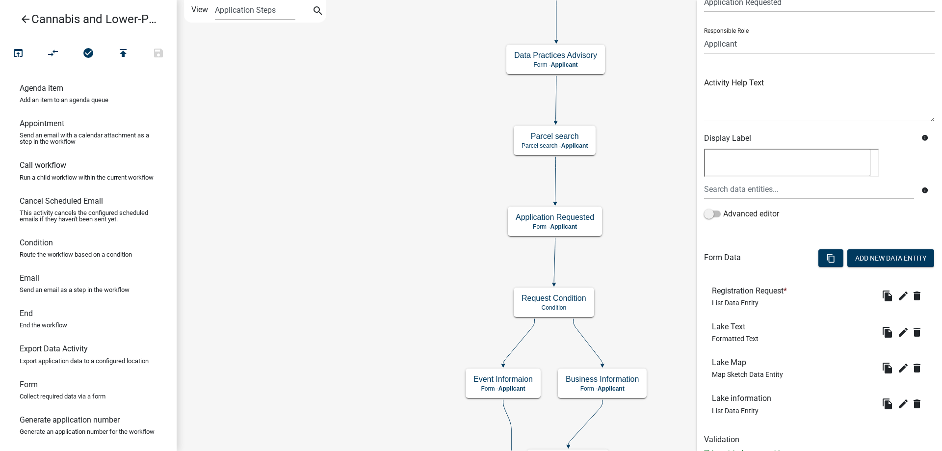
scroll to position [83, 0]
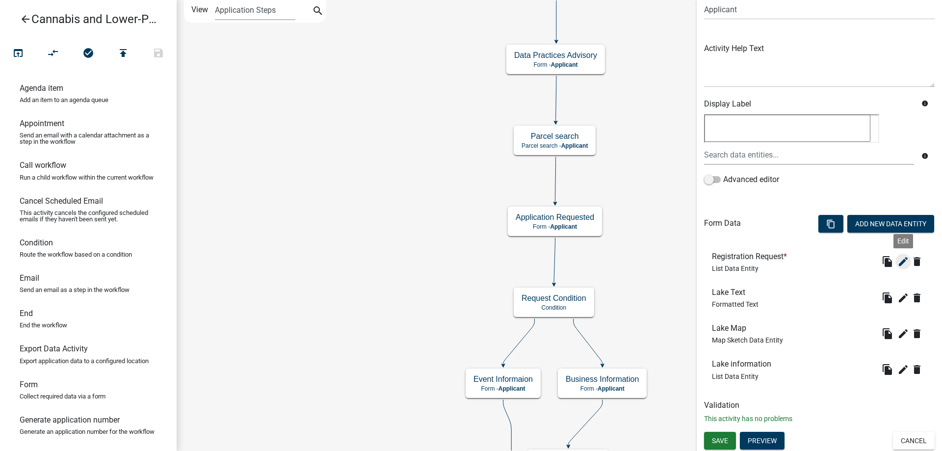
click at [904, 261] on icon "edit" at bounding box center [903, 262] width 12 height 12
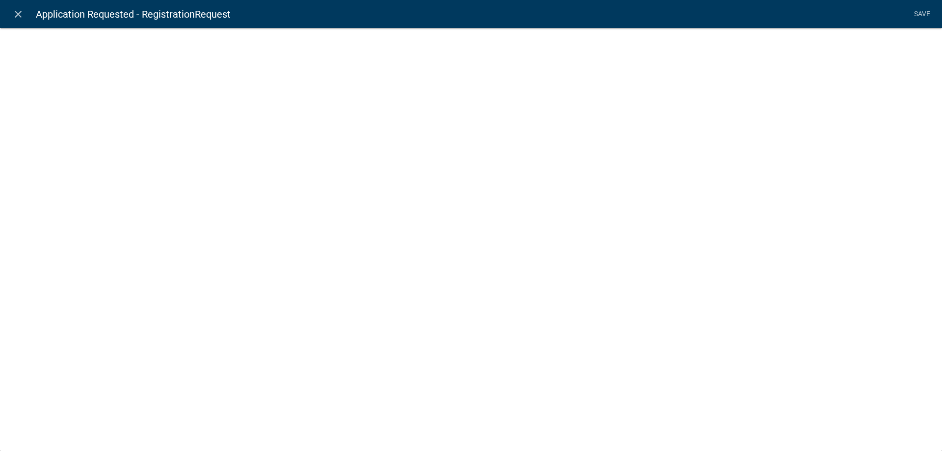
select select "list-data"
select select
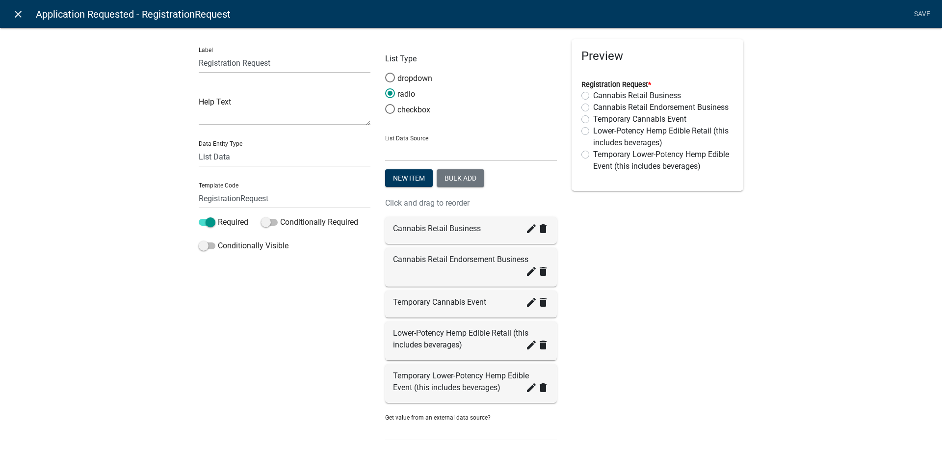
click at [17, 12] on icon "close" at bounding box center [18, 14] width 12 height 12
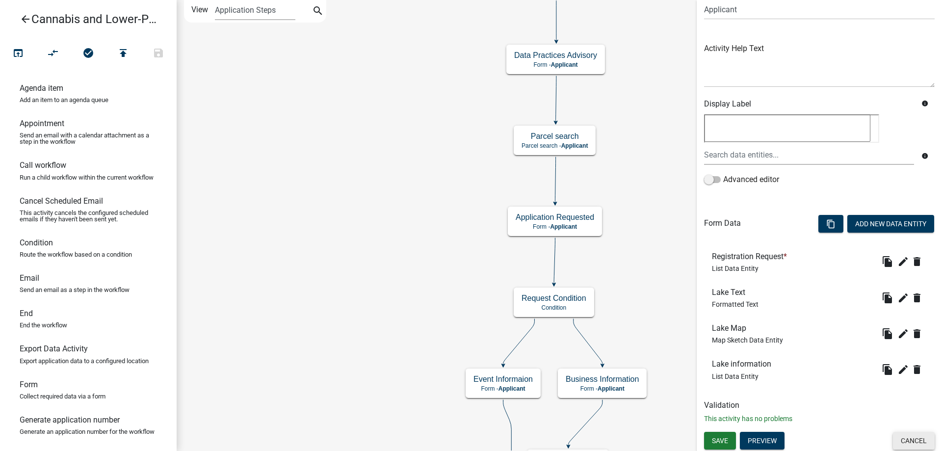
click at [912, 437] on button "Cancel" at bounding box center [914, 441] width 42 height 18
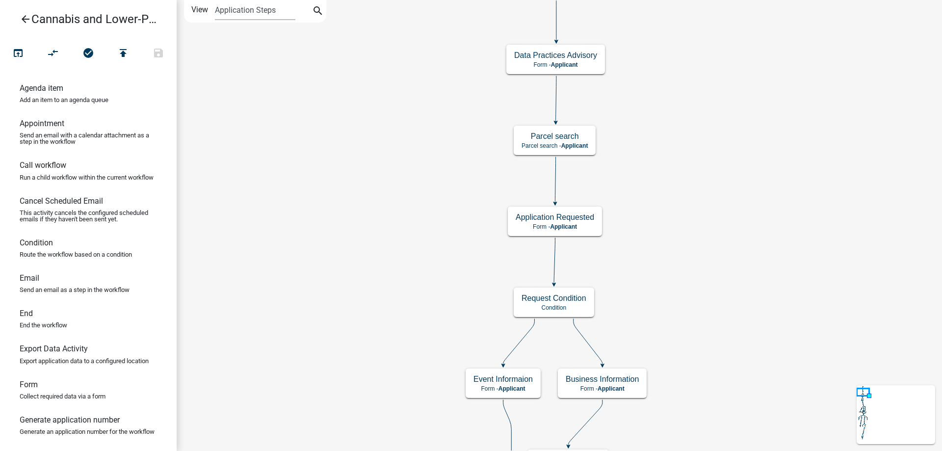
scroll to position [0, 0]
click at [26, 23] on icon "arrow_back" at bounding box center [26, 20] width 12 height 14
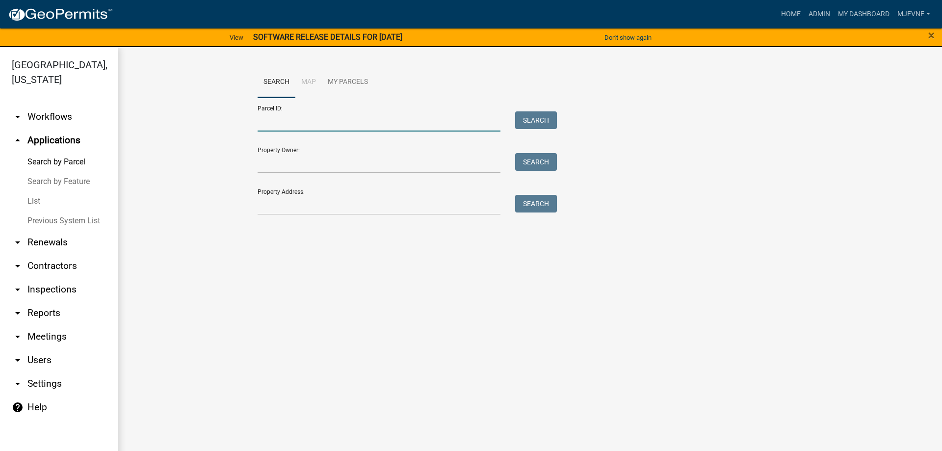
click at [274, 123] on input "Parcel ID:" at bounding box center [378, 121] width 243 height 20
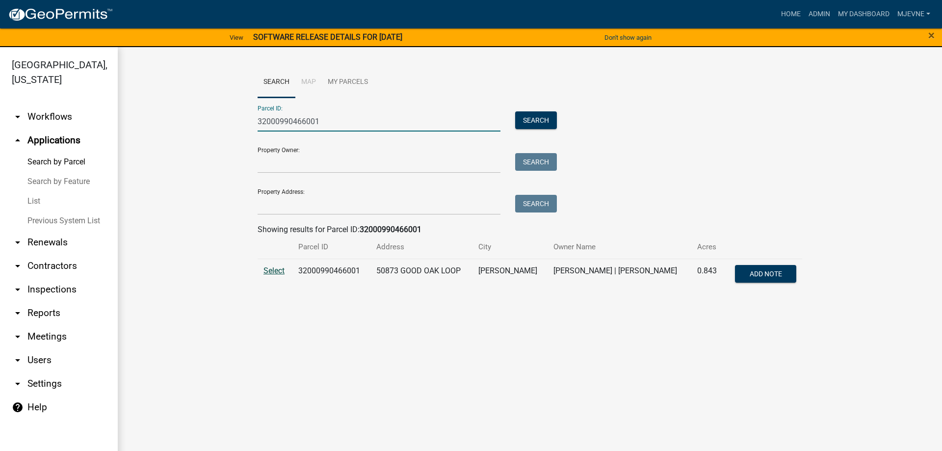
click at [276, 270] on span "Select" at bounding box center [273, 270] width 21 height 9
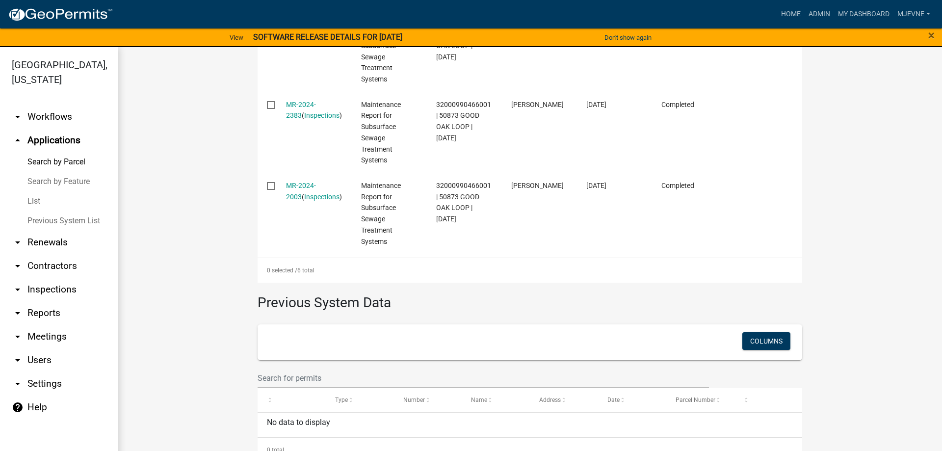
scroll to position [644, 0]
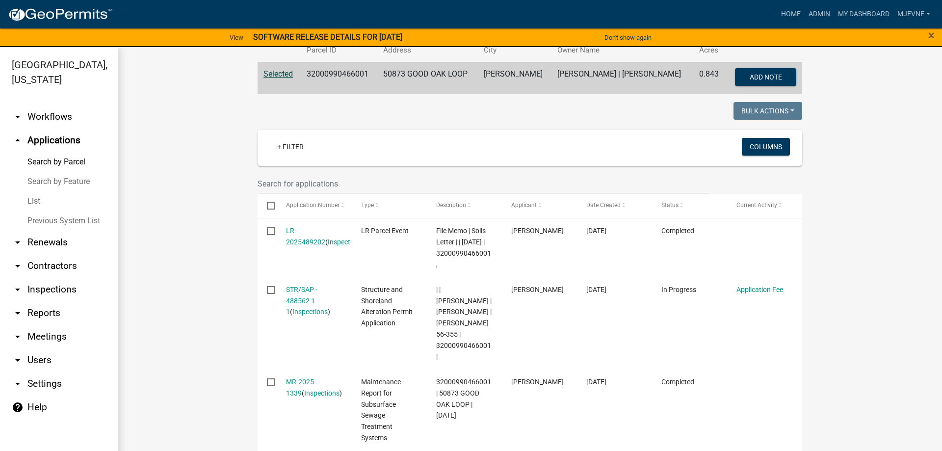
scroll to position [0, 0]
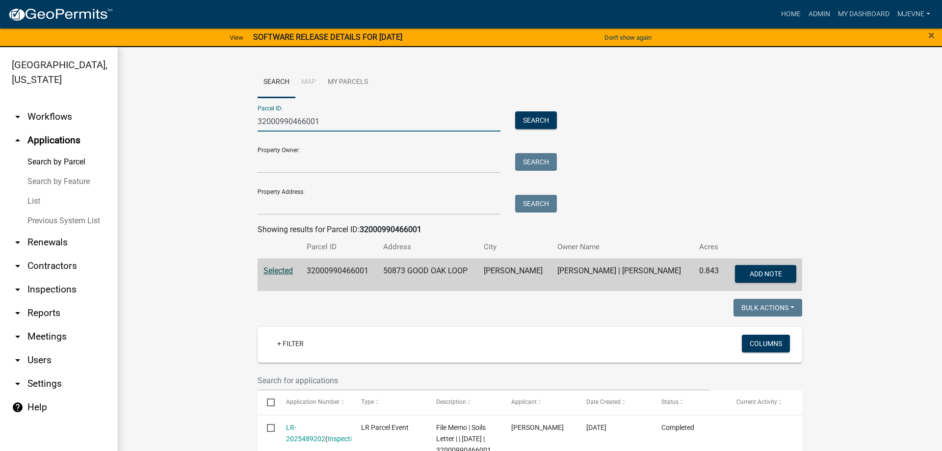
drag, startPoint x: 338, startPoint y: 123, endPoint x: 226, endPoint y: 126, distance: 112.3
click at [257, 126] on input "32000990466001" at bounding box center [378, 121] width 243 height 20
paste input "18000050032004"
type input "18000050032004"
click at [531, 119] on button "Search" at bounding box center [536, 120] width 42 height 18
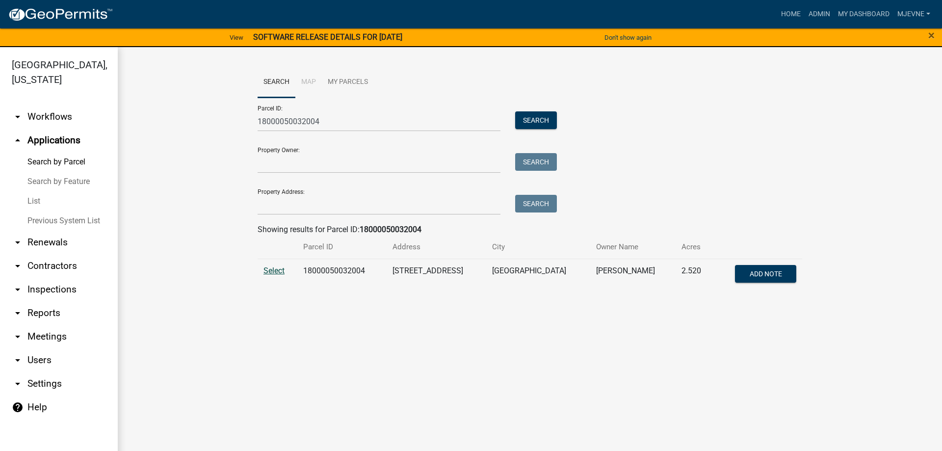
click at [274, 271] on span "Select" at bounding box center [273, 270] width 21 height 9
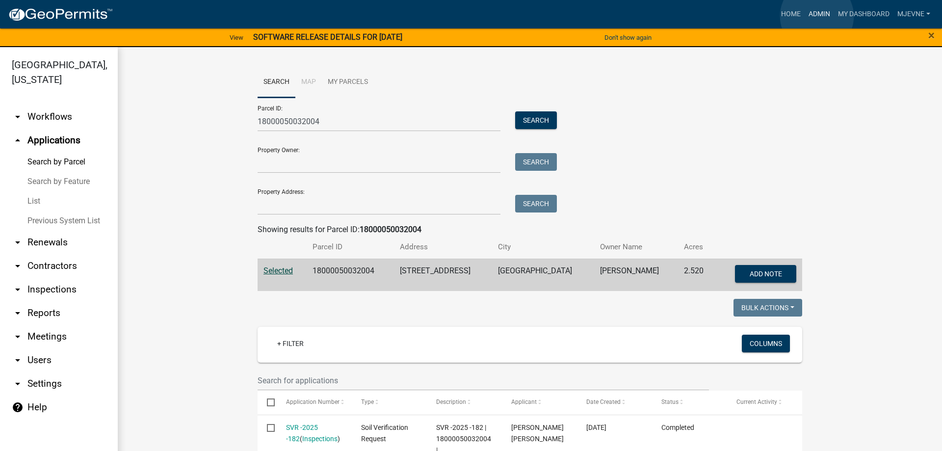
click at [817, 16] on link "Admin" at bounding box center [818, 14] width 29 height 19
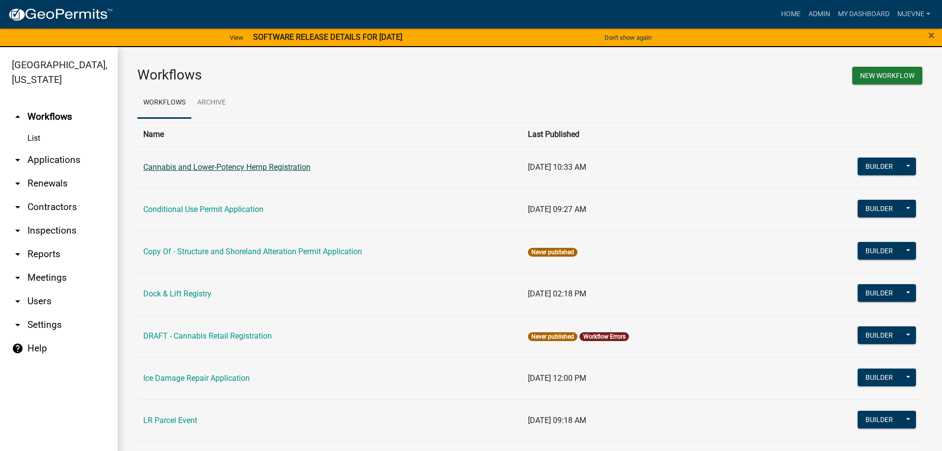
click at [185, 169] on link "Cannabis and Lower-Potency Hemp Registration" at bounding box center [226, 166] width 167 height 9
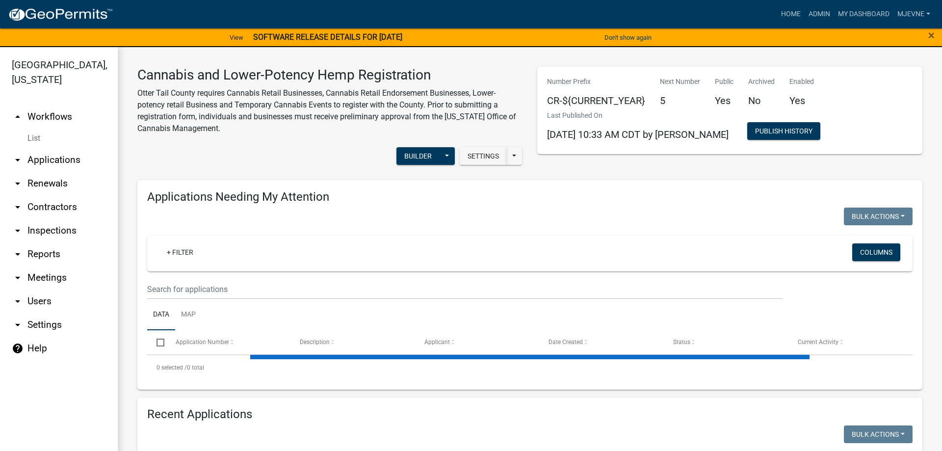
select select "1: 25"
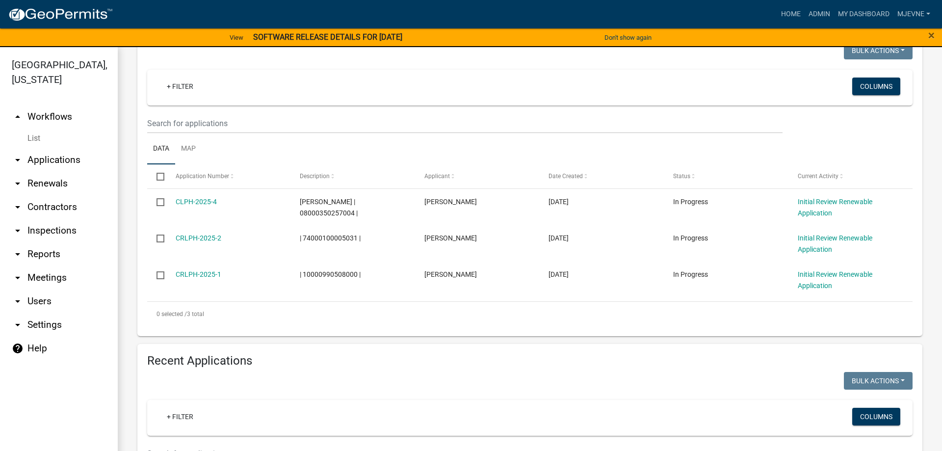
scroll to position [168, 0]
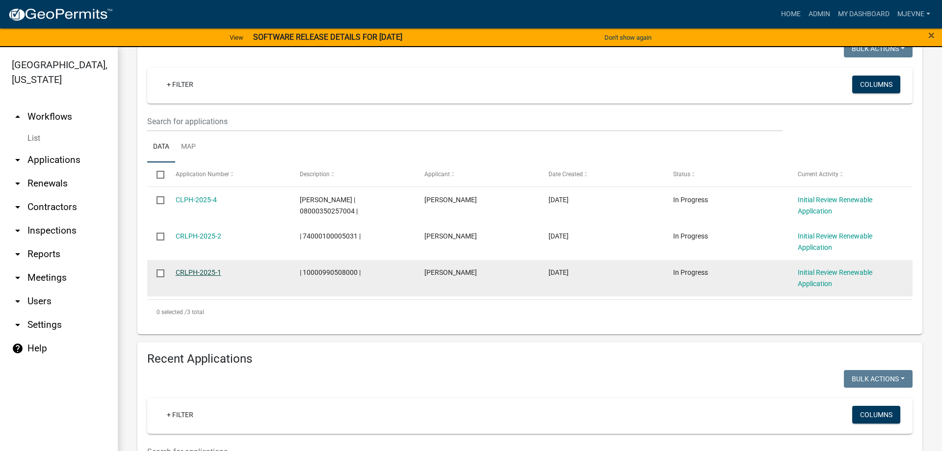
click at [189, 272] on link "CRLPH-2025-1" at bounding box center [199, 272] width 46 height 8
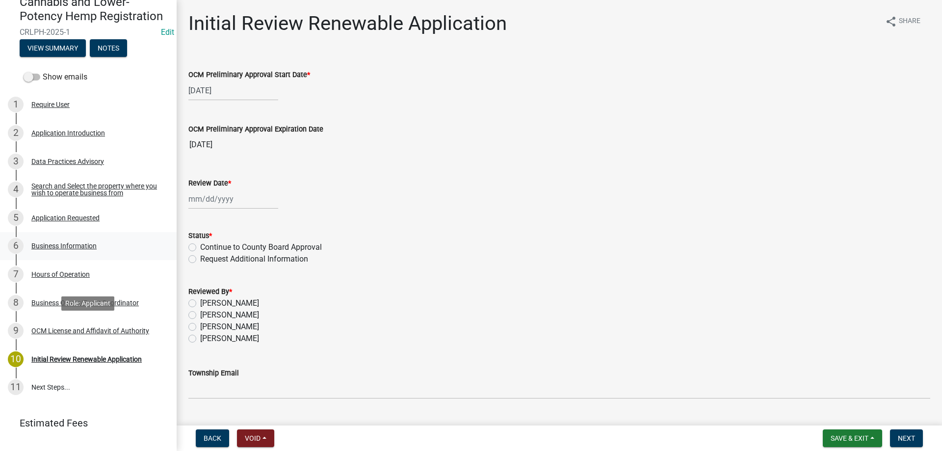
scroll to position [100, 0]
click at [54, 244] on div "Business Information" at bounding box center [63, 244] width 65 height 7
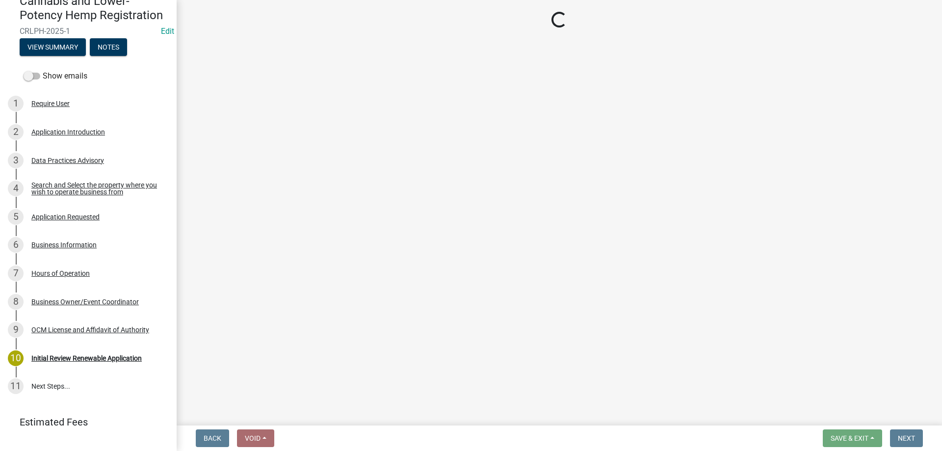
select select "abcd97b8-7c6c-4e5e-aff4-405aefa30ec1"
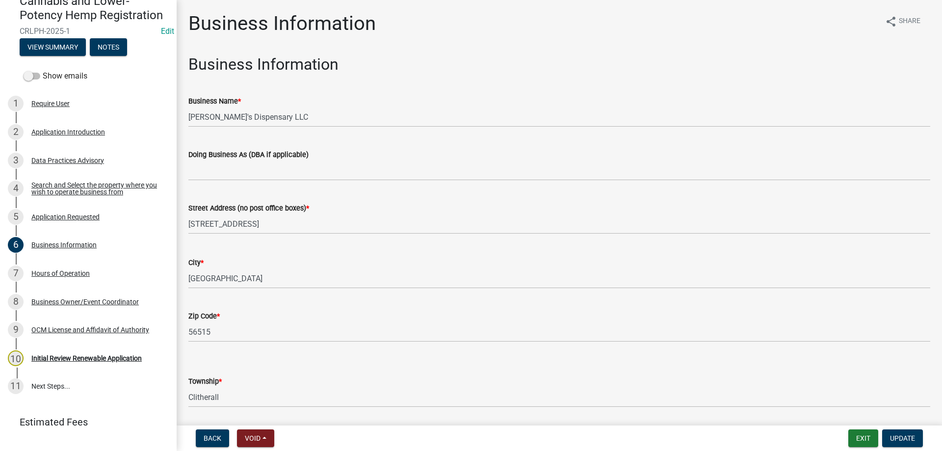
scroll to position [140, 0]
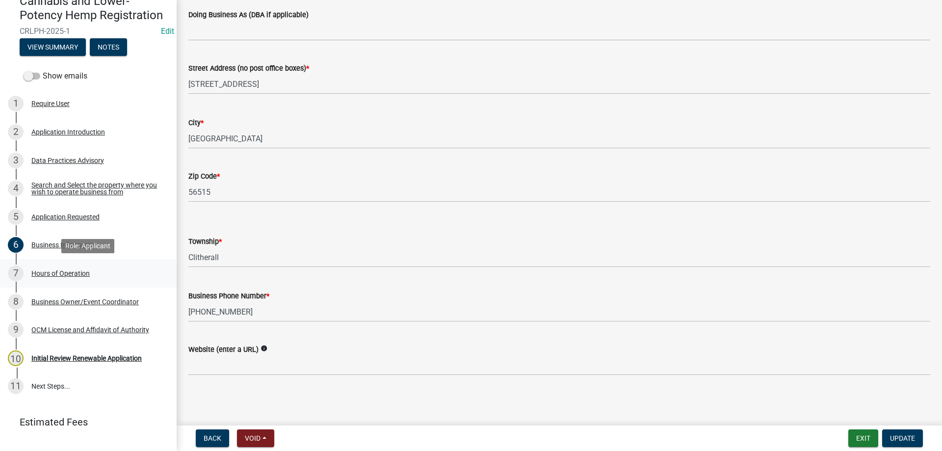
click at [52, 276] on div "Hours of Operation" at bounding box center [60, 273] width 58 height 7
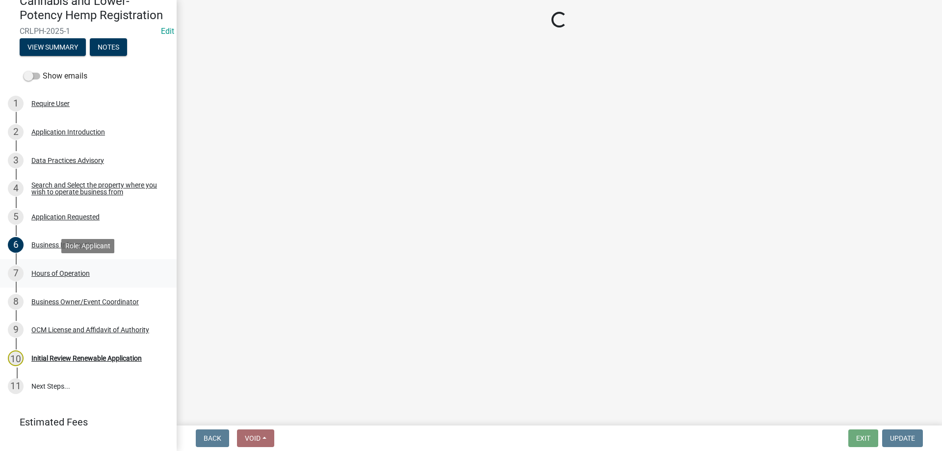
scroll to position [0, 0]
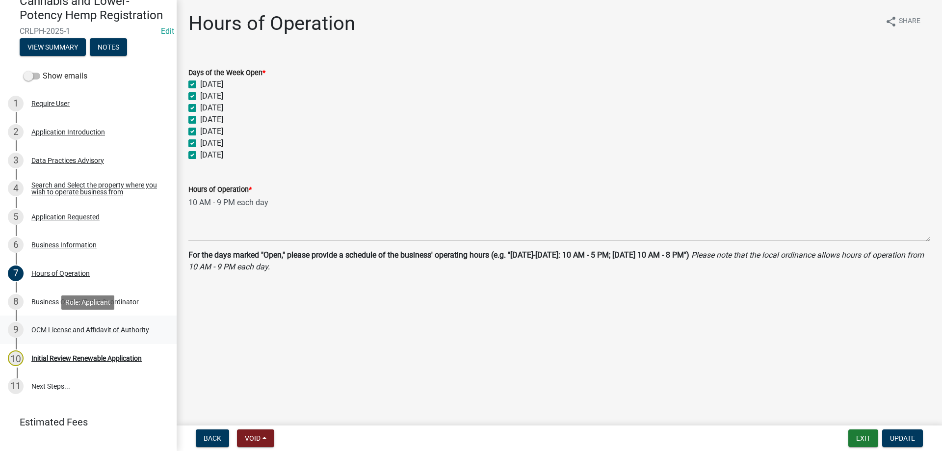
click at [59, 330] on div "OCM License and Affidavit of Authority" at bounding box center [90, 329] width 118 height 7
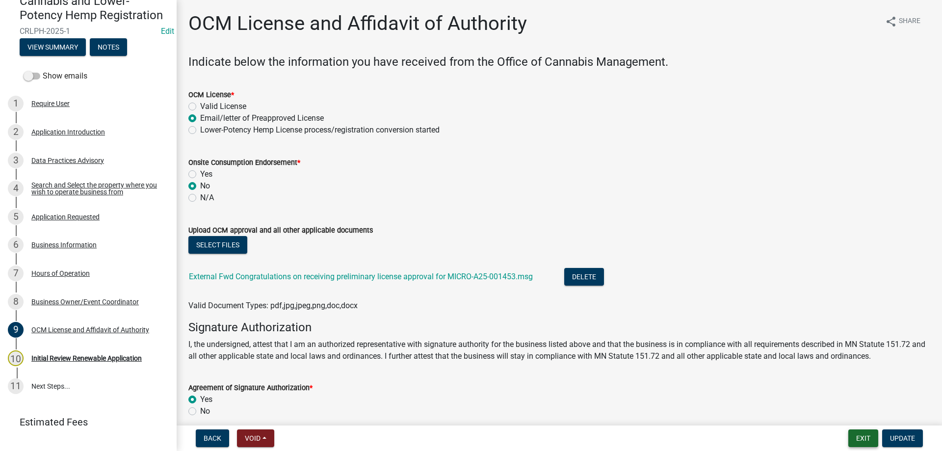
click at [867, 439] on button "Exit" at bounding box center [863, 438] width 30 height 18
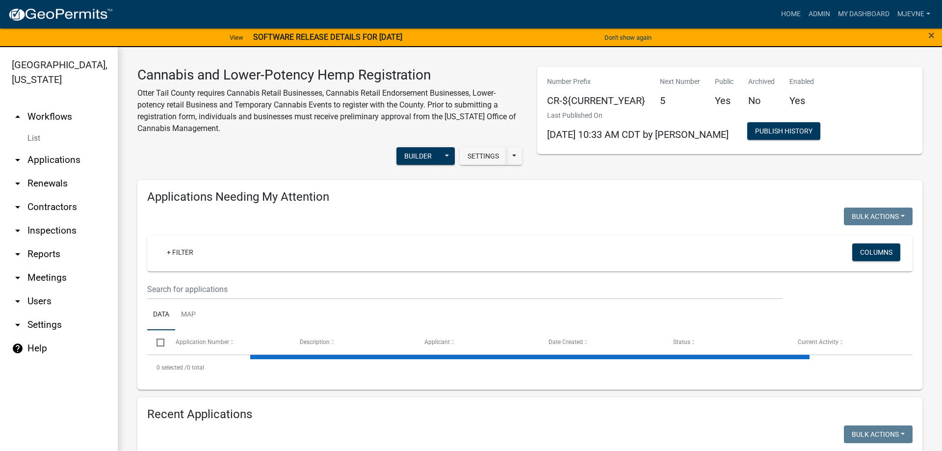
select select "1: 25"
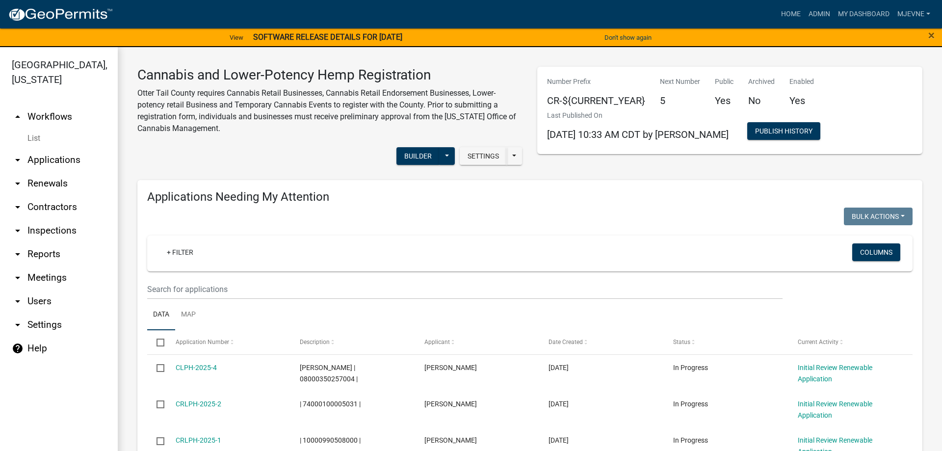
scroll to position [112, 0]
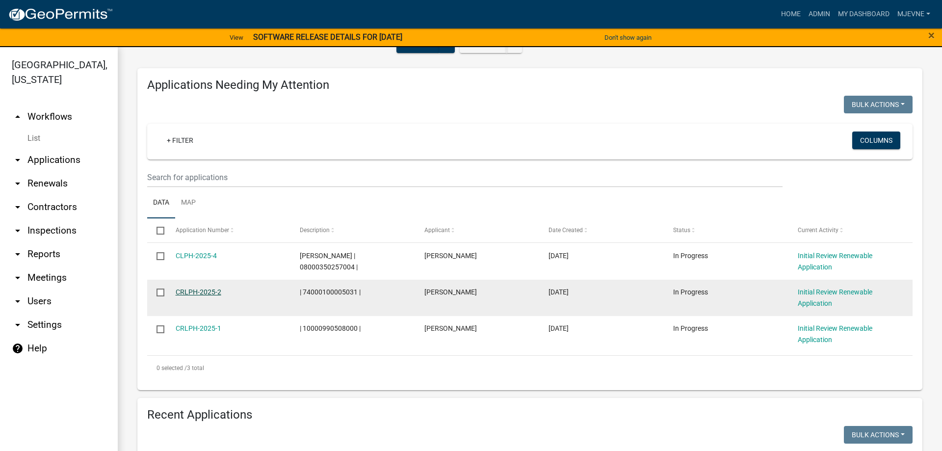
click at [195, 291] on link "CRLPH-2025-2" at bounding box center [199, 292] width 46 height 8
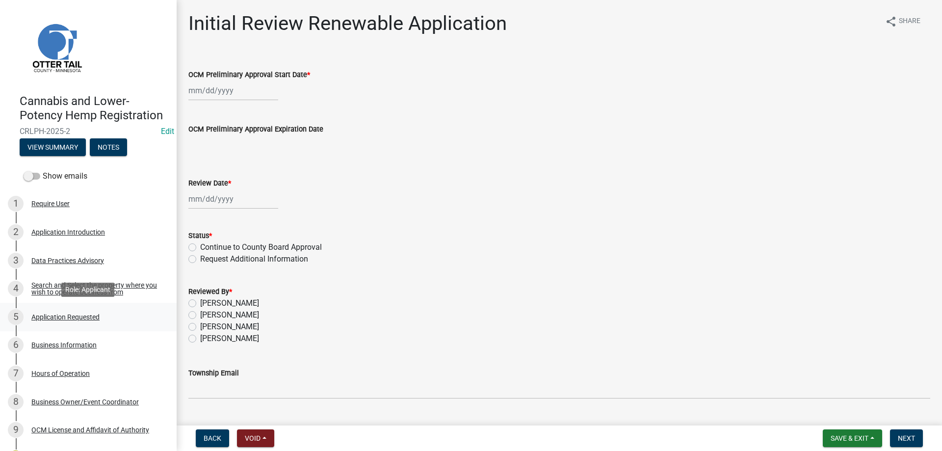
click at [77, 317] on div "Application Requested" at bounding box center [65, 316] width 68 height 7
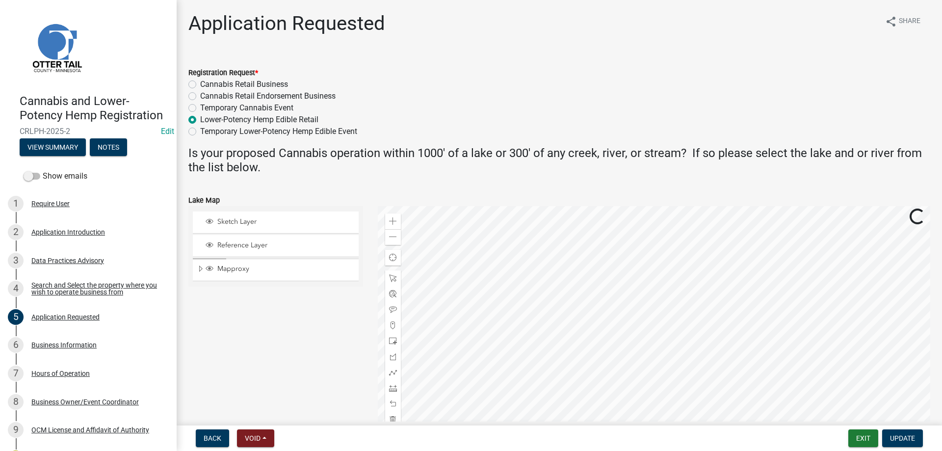
scroll to position [143, 0]
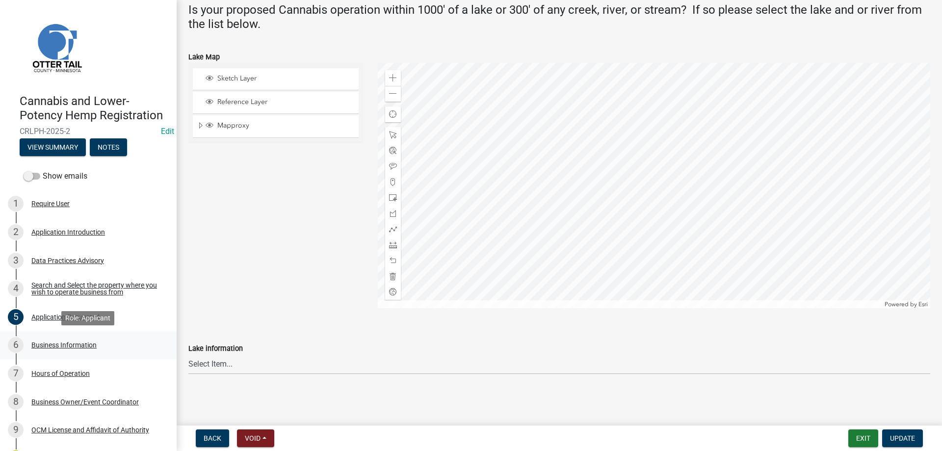
click at [59, 343] on div "Business Information" at bounding box center [63, 344] width 65 height 7
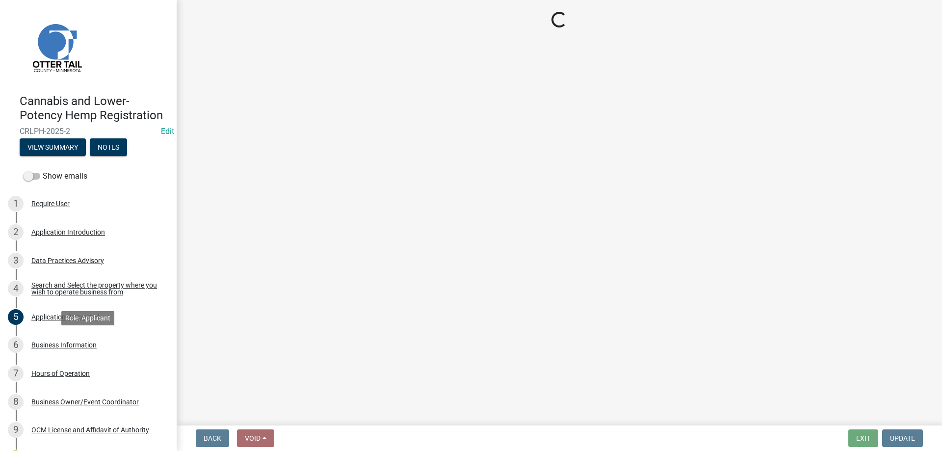
select select "ded5d9be-48a1-404b-8f76-4f06390963e5"
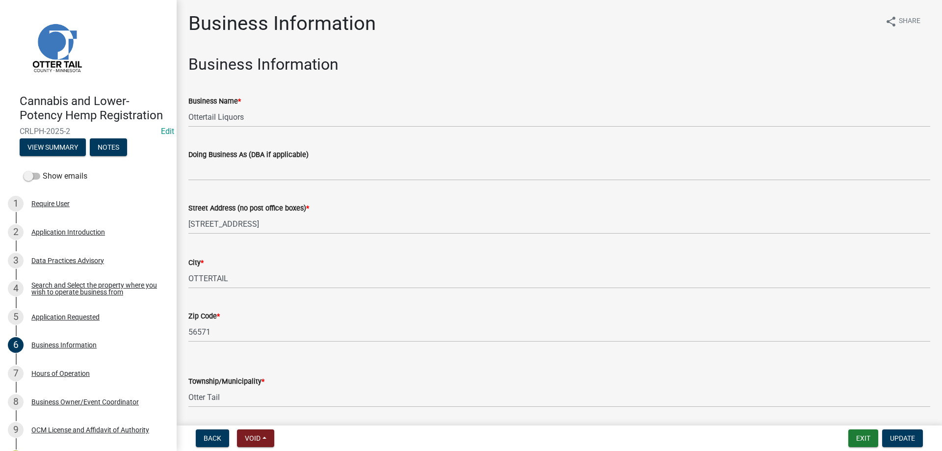
scroll to position [140, 0]
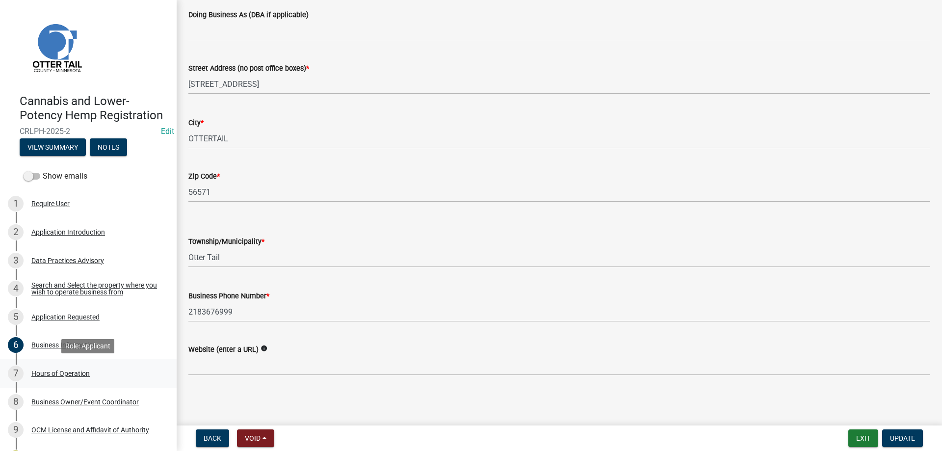
click at [49, 378] on div "7 Hours of Operation" at bounding box center [84, 373] width 153 height 16
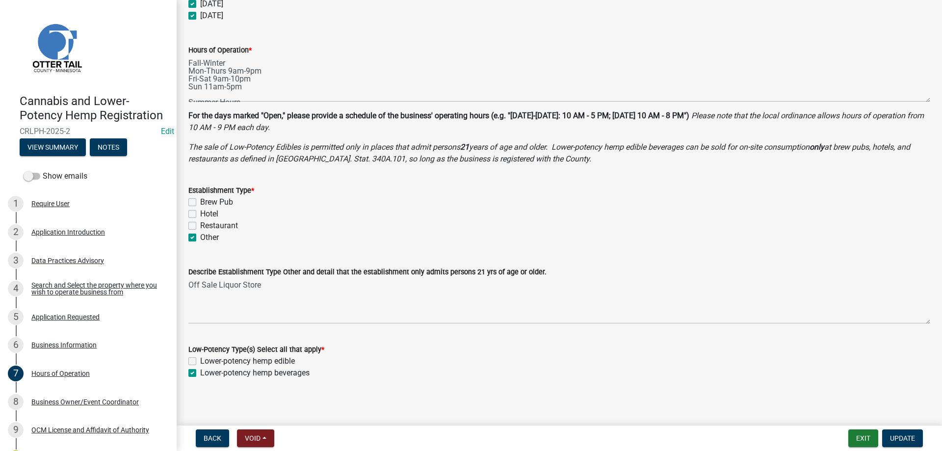
scroll to position [144, 0]
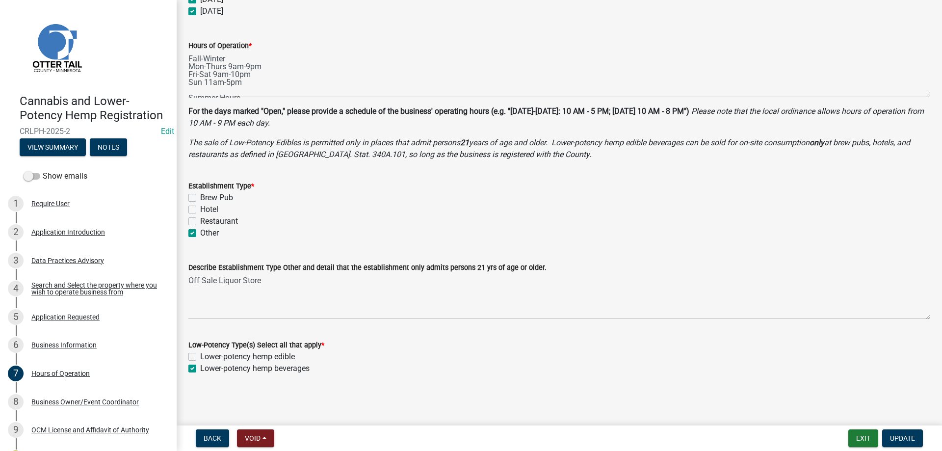
click at [200, 356] on label "Lower-potency hemp edible" at bounding box center [247, 357] width 95 height 12
click at [200, 356] on input "Lower-potency hemp edible" at bounding box center [203, 354] width 6 height 6
checkbox input "true"
click at [910, 440] on span "Update" at bounding box center [902, 438] width 25 height 8
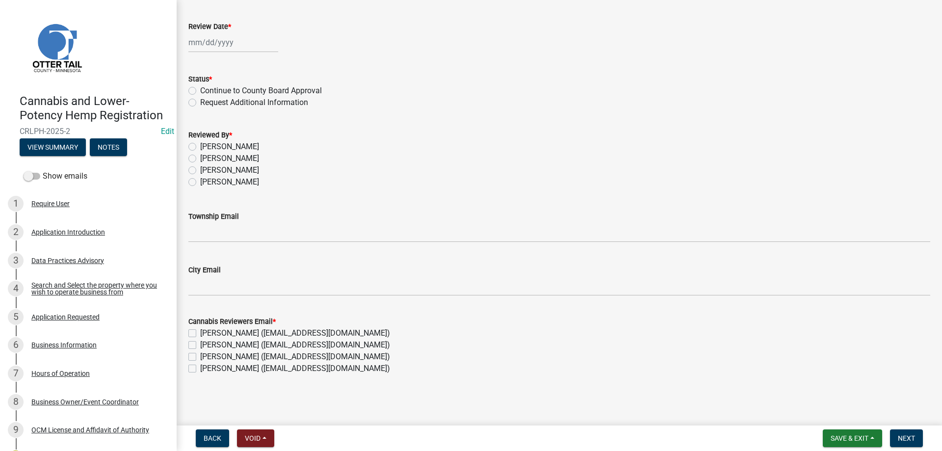
scroll to position [0, 0]
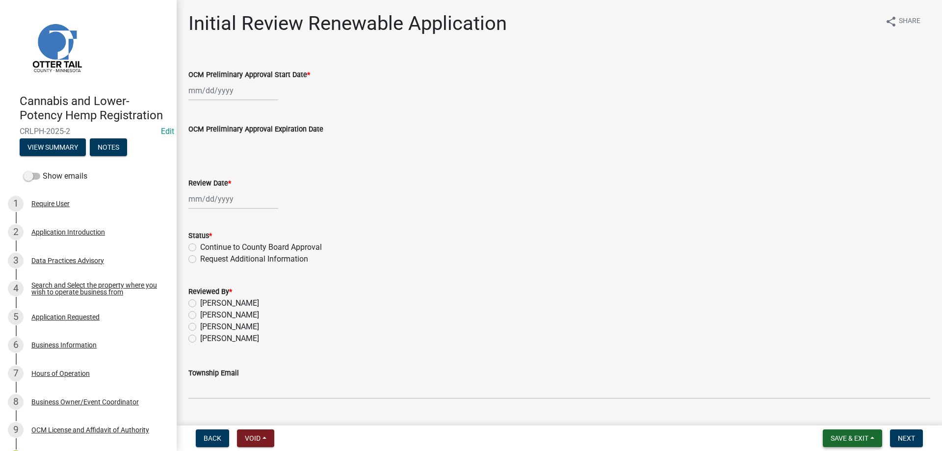
click at [846, 436] on span "Save & Exit" at bounding box center [849, 438] width 38 height 8
click at [825, 412] on button "Save & Exit" at bounding box center [842, 413] width 78 height 24
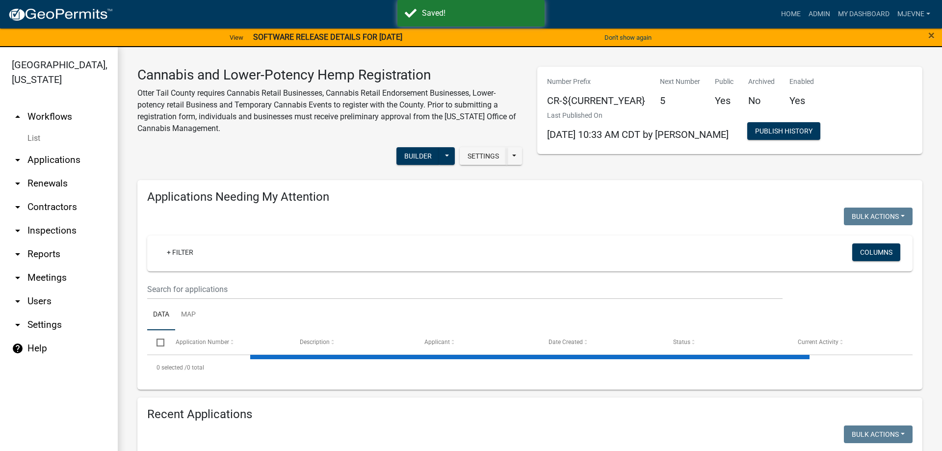
select select "1: 25"
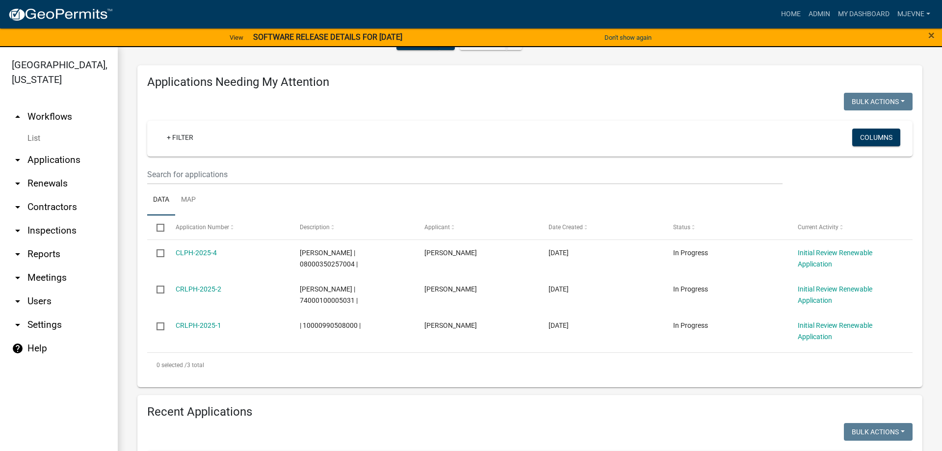
scroll to position [112, 0]
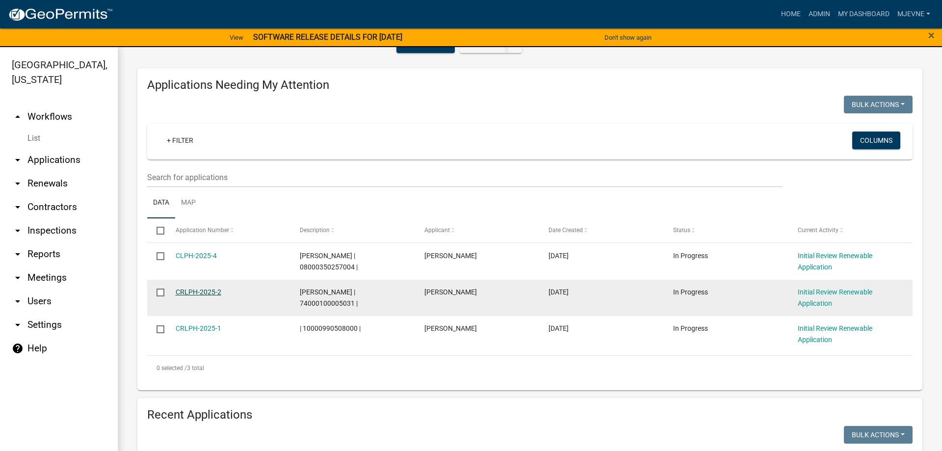
click at [202, 291] on link "CRLPH-2025-2" at bounding box center [199, 292] width 46 height 8
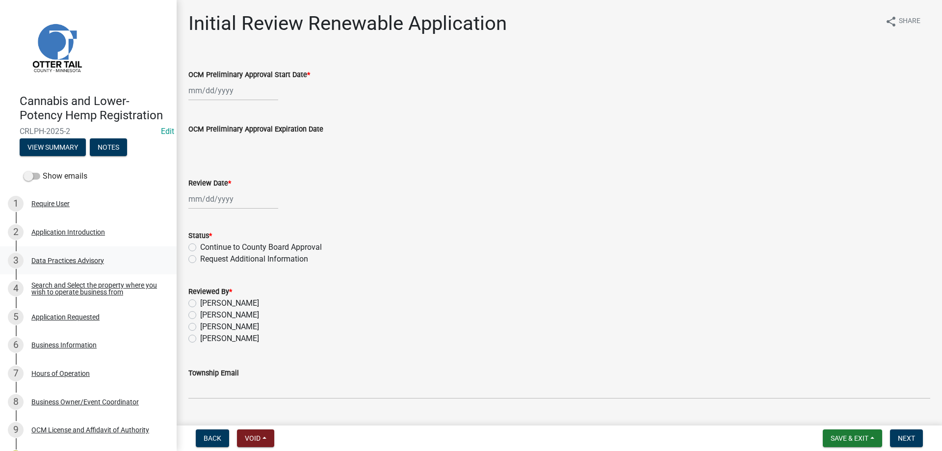
click at [57, 258] on div "Data Practices Advisory" at bounding box center [67, 260] width 73 height 7
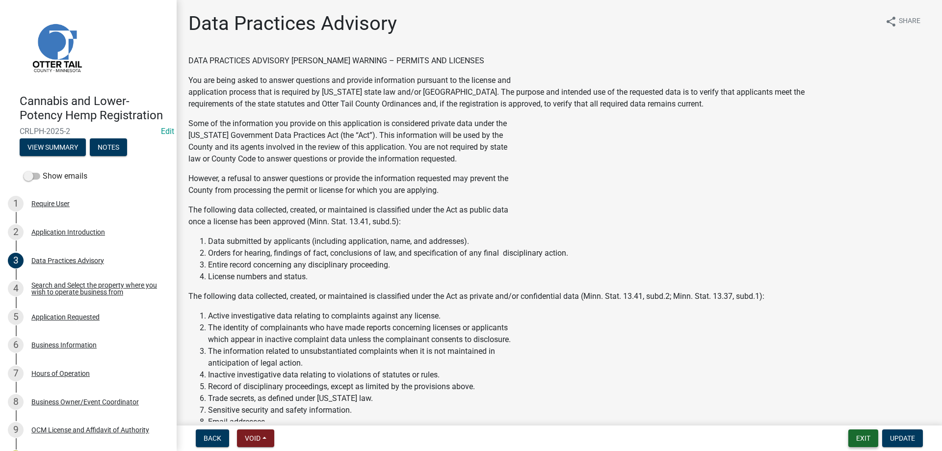
click at [857, 436] on button "Exit" at bounding box center [863, 438] width 30 height 18
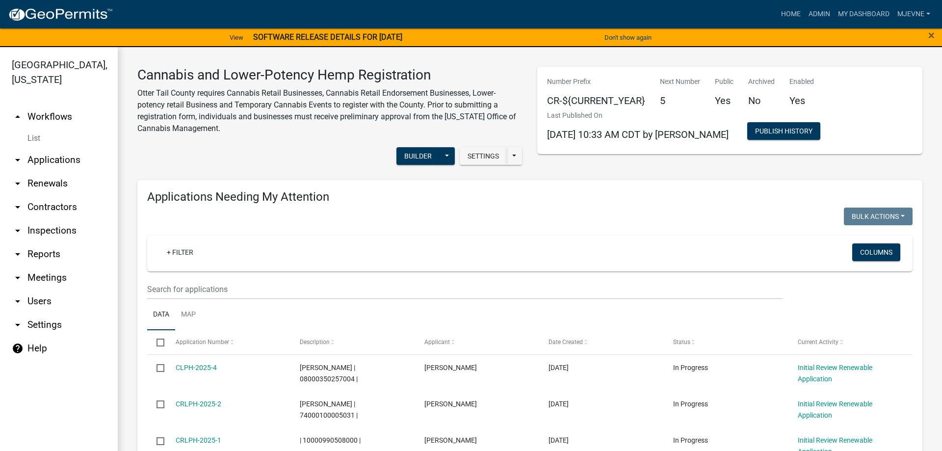
select select "1: 25"
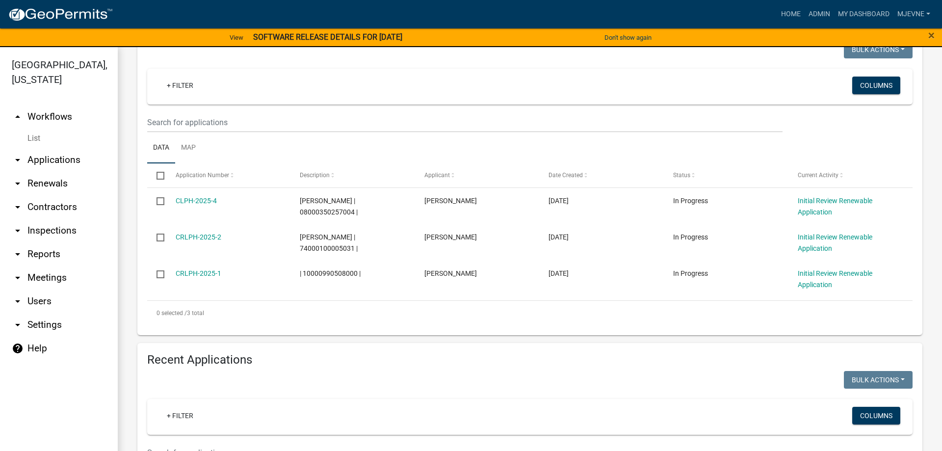
scroll to position [168, 0]
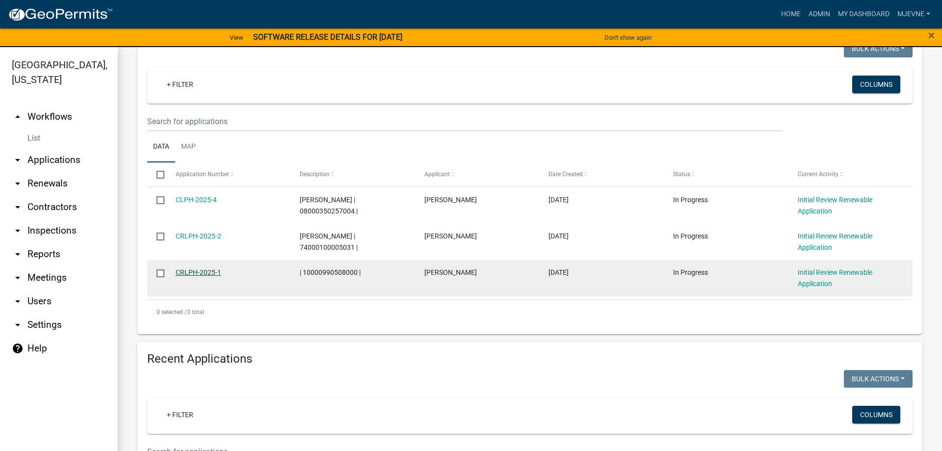
click at [183, 272] on link "CRLPH-2025-1" at bounding box center [199, 272] width 46 height 8
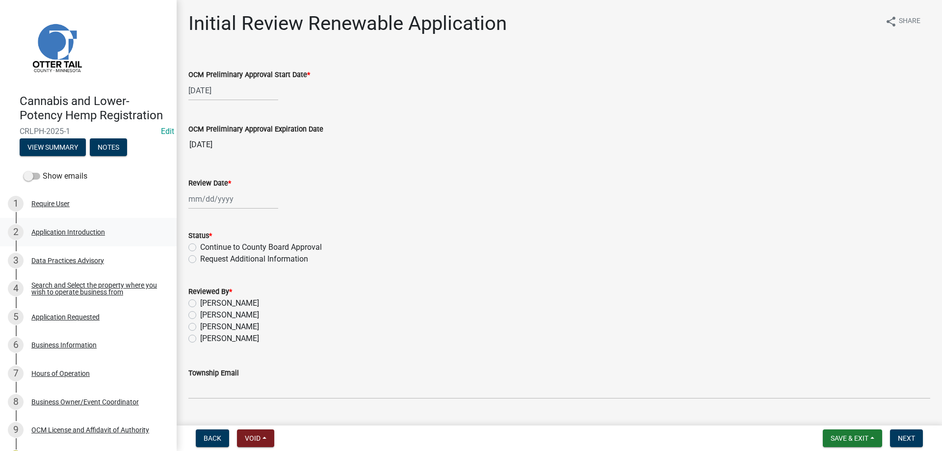
click at [50, 231] on div "Application Introduction" at bounding box center [68, 232] width 74 height 7
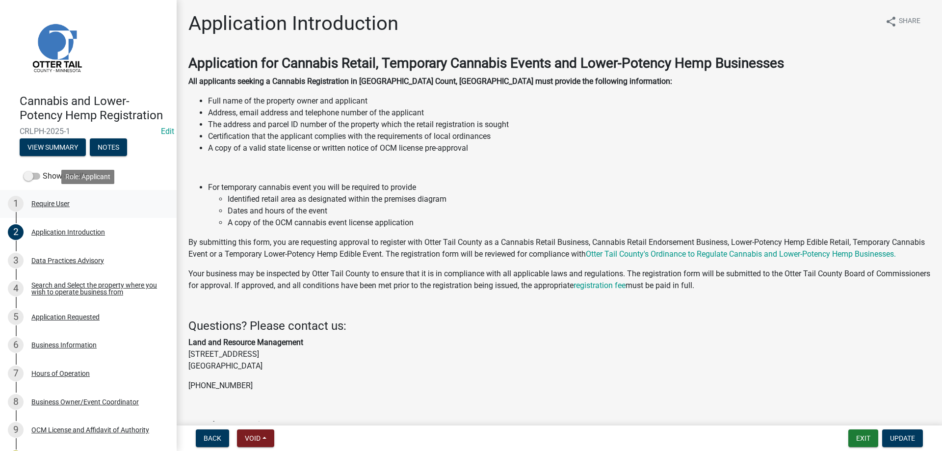
click at [40, 203] on div "Require User" at bounding box center [50, 203] width 38 height 7
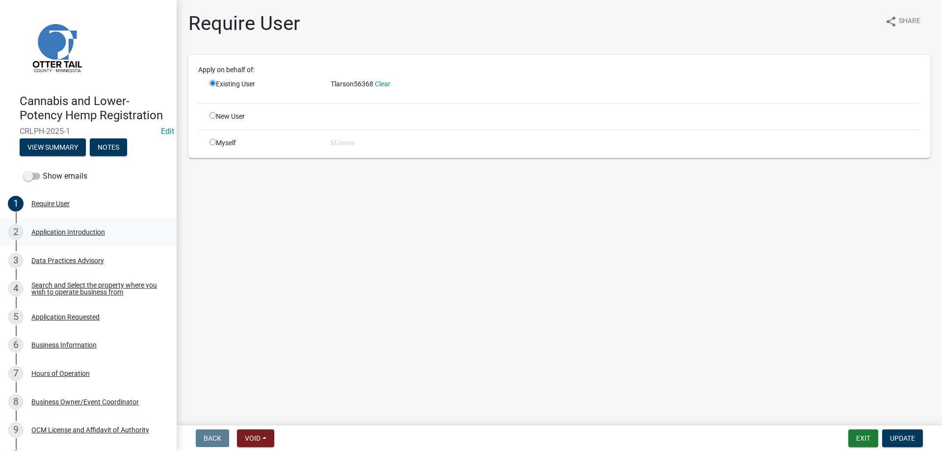
click at [41, 231] on div "Application Introduction" at bounding box center [68, 232] width 74 height 7
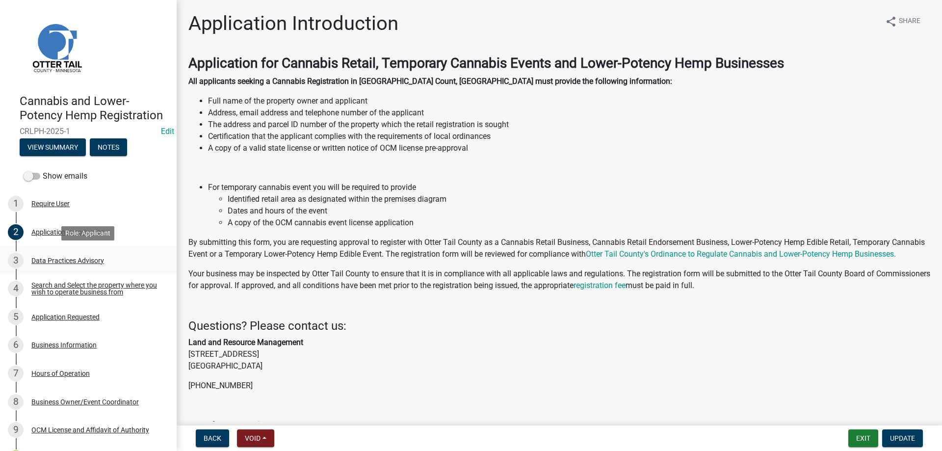
click at [42, 262] on div "Data Practices Advisory" at bounding box center [67, 260] width 73 height 7
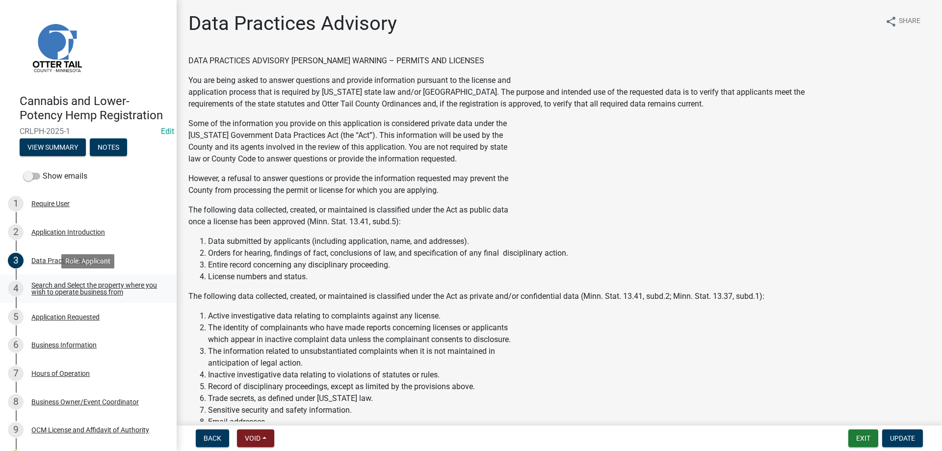
click at [47, 287] on div "Search and Select the property where you wish to operate business from" at bounding box center [95, 289] width 129 height 14
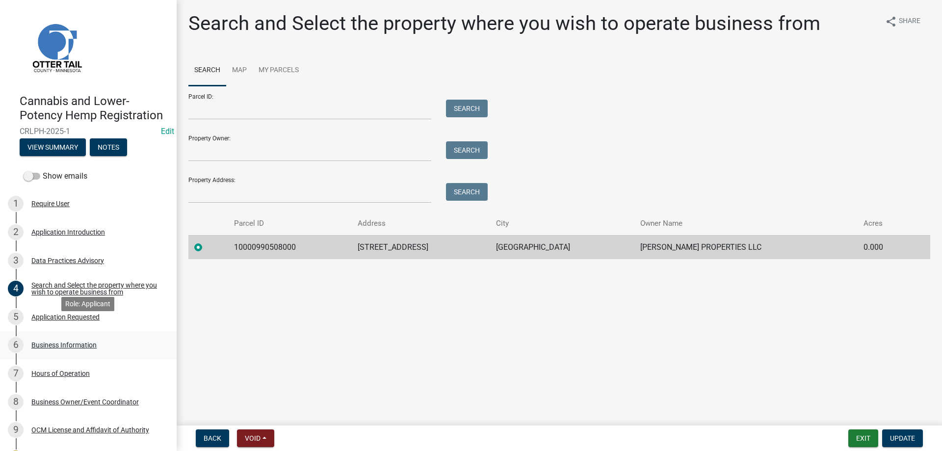
scroll to position [119, 0]
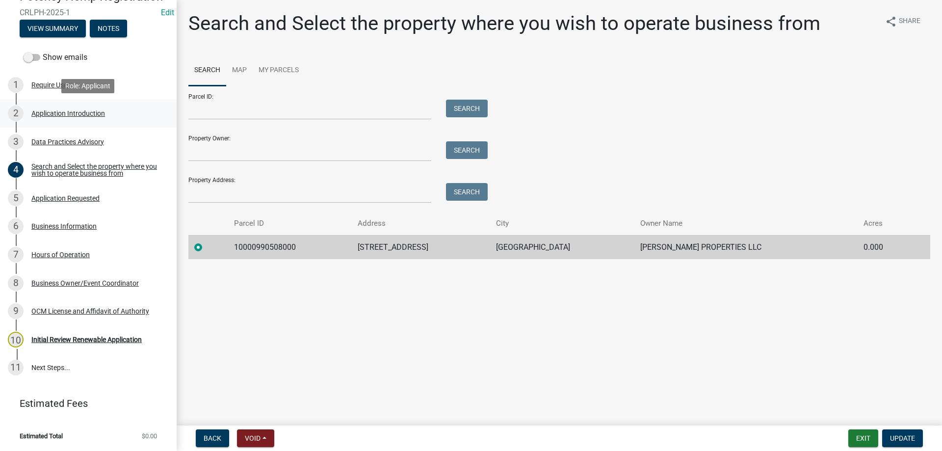
click at [64, 111] on div "Application Introduction" at bounding box center [68, 113] width 74 height 7
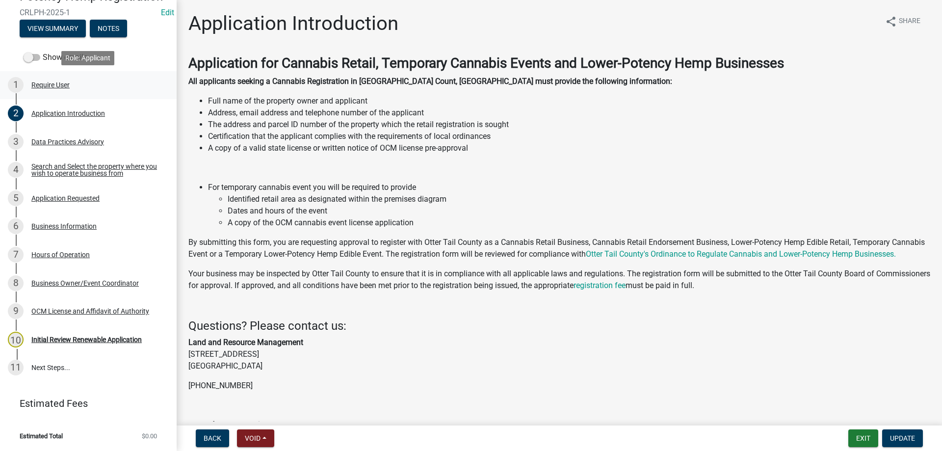
click at [47, 84] on div "Require User" at bounding box center [50, 84] width 38 height 7
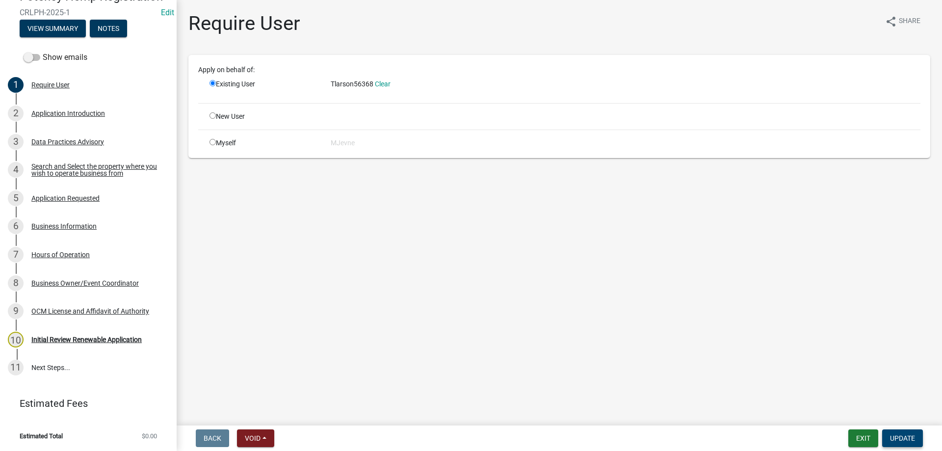
click at [890, 434] on span "Update" at bounding box center [902, 438] width 25 height 8
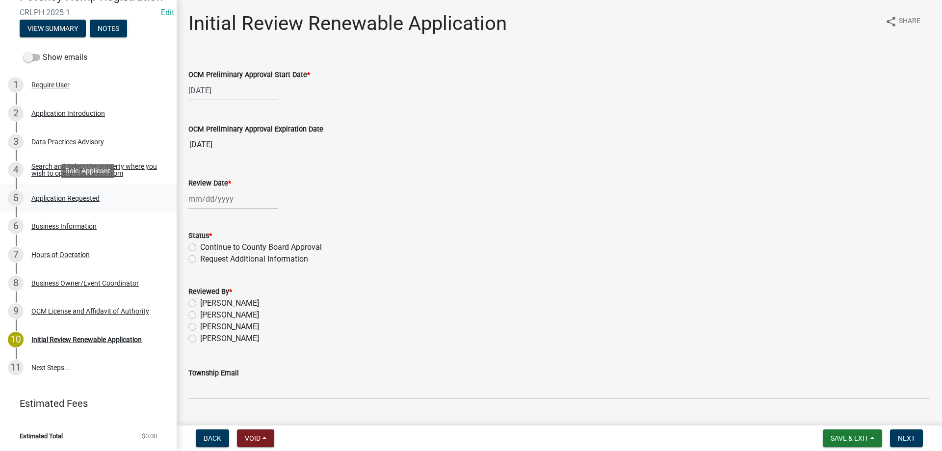
click at [58, 197] on div "Application Requested" at bounding box center [65, 198] width 68 height 7
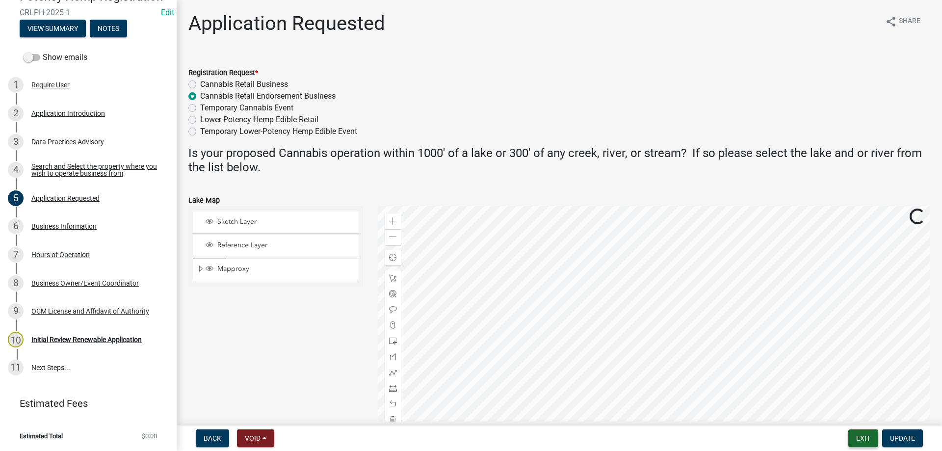
click at [860, 438] on button "Exit" at bounding box center [863, 438] width 30 height 18
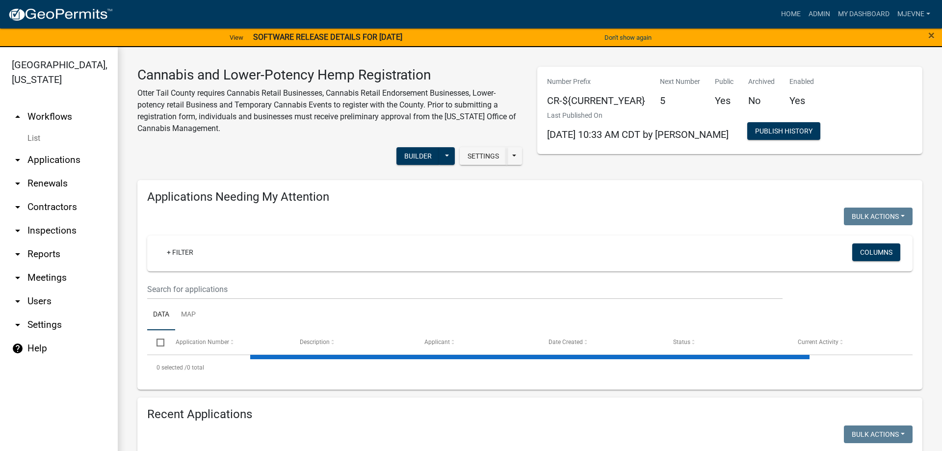
select select "1: 25"
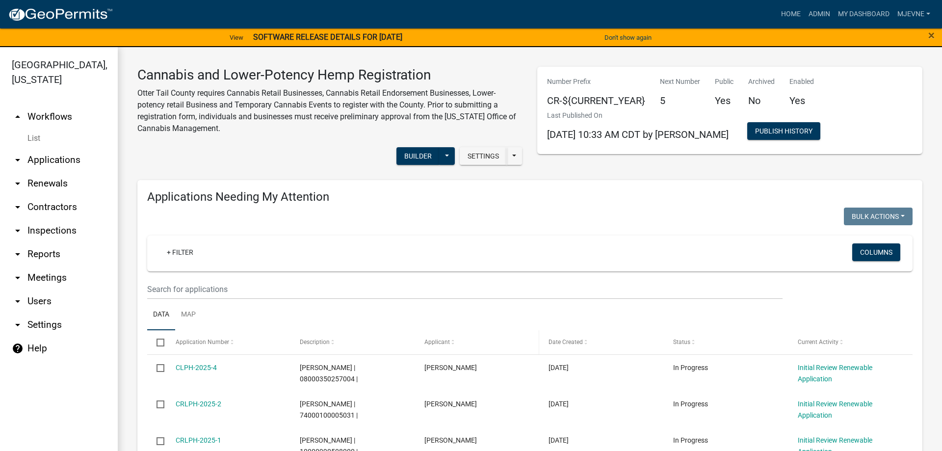
scroll to position [112, 0]
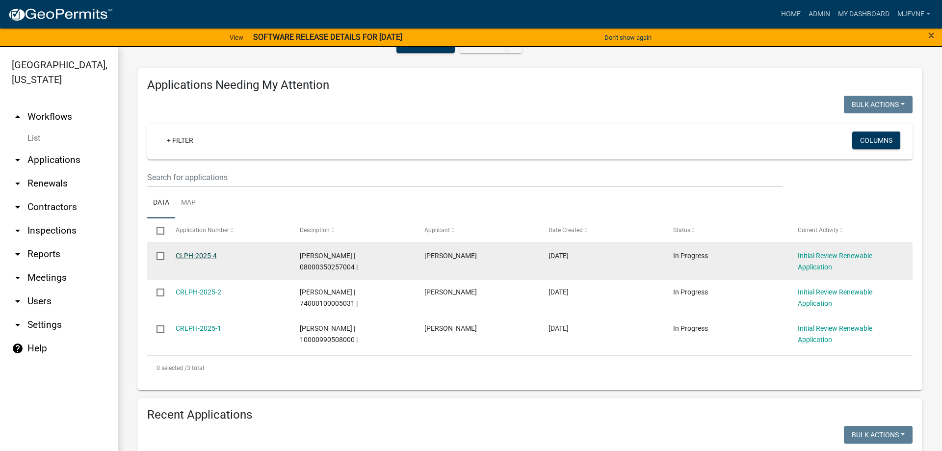
click at [203, 255] on link "CLPH-2025-4" at bounding box center [196, 256] width 41 height 8
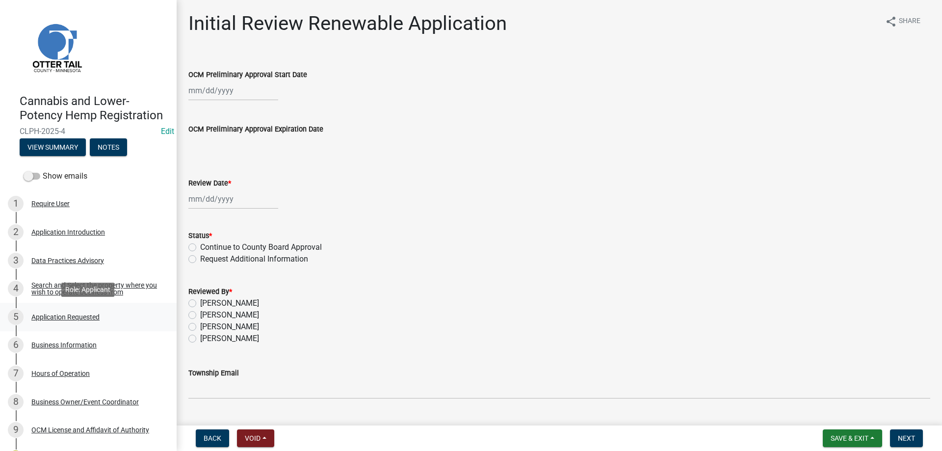
click at [53, 315] on div "Application Requested" at bounding box center [65, 316] width 68 height 7
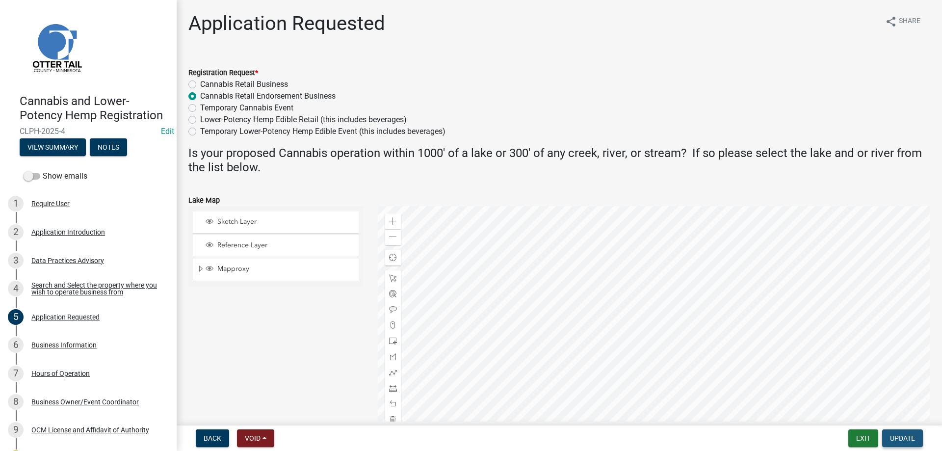
click at [900, 441] on span "Update" at bounding box center [902, 438] width 25 height 8
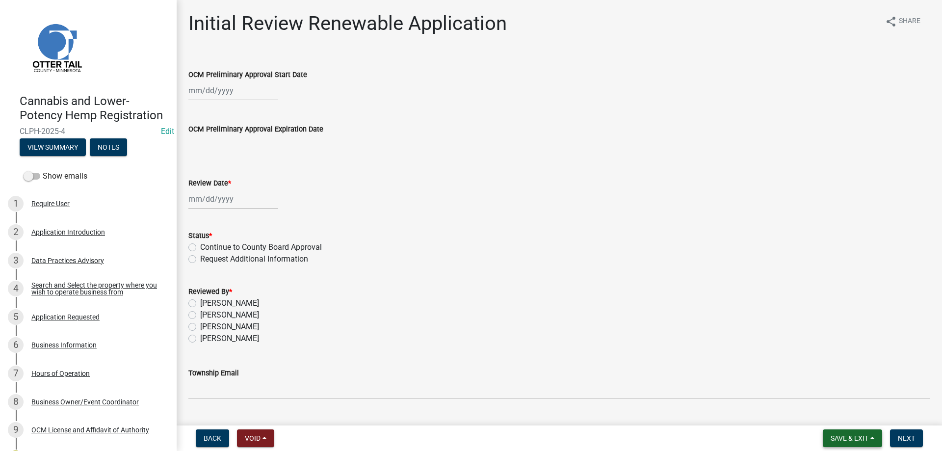
click at [838, 437] on span "Save & Exit" at bounding box center [849, 438] width 38 height 8
click at [827, 411] on button "Save & Exit" at bounding box center [842, 413] width 78 height 24
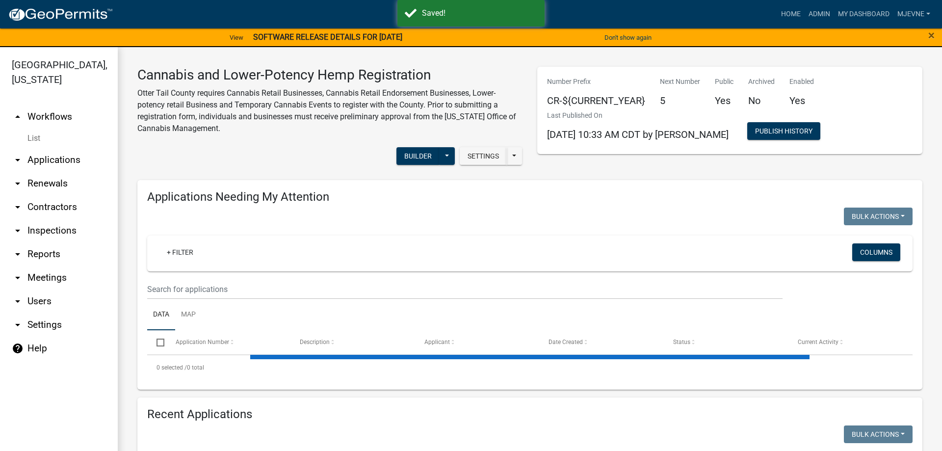
select select "1: 25"
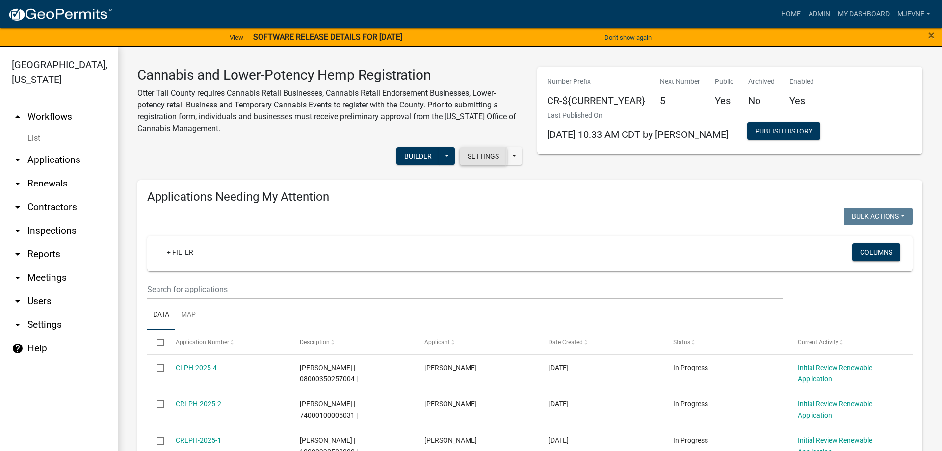
click at [483, 158] on button "Settings" at bounding box center [483, 156] width 47 height 18
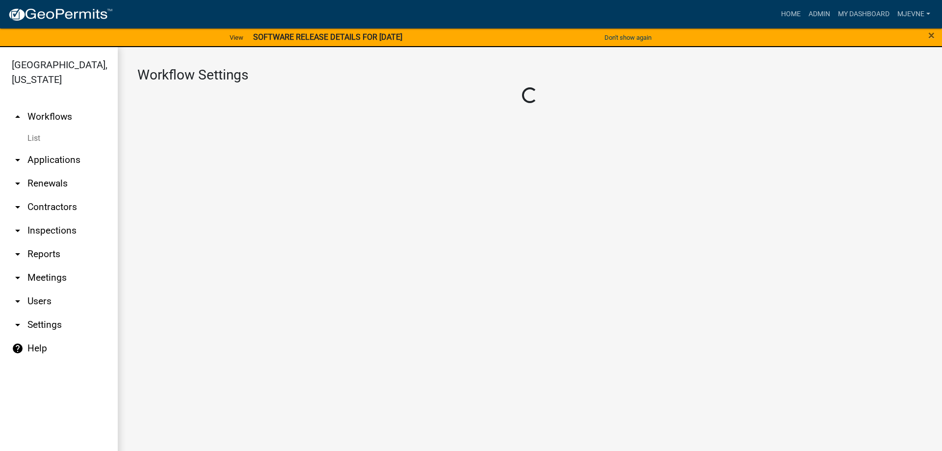
select select "4"
select select "2: Object"
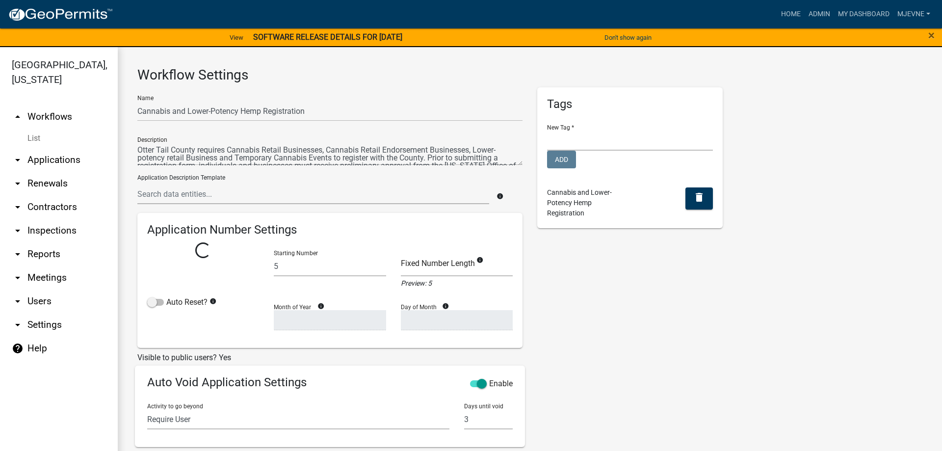
select select "0: c1bfc6c7-788a-4864-9461-c65c13de6891"
select select
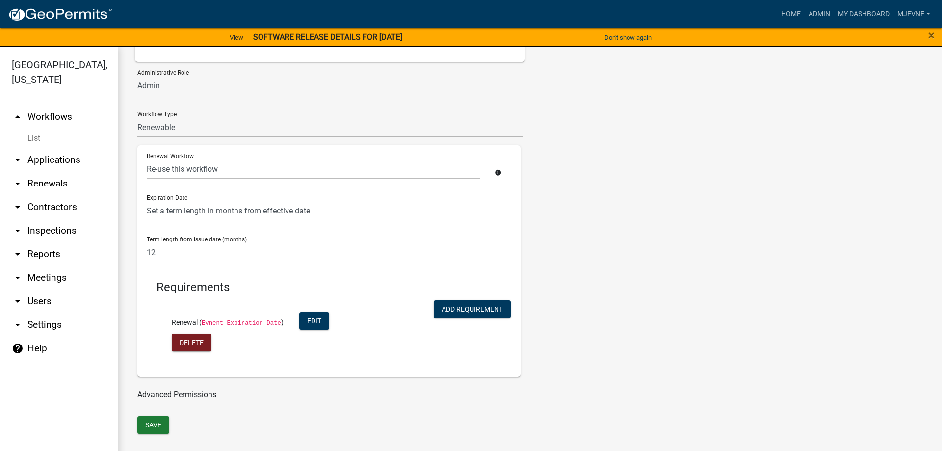
scroll to position [107, 0]
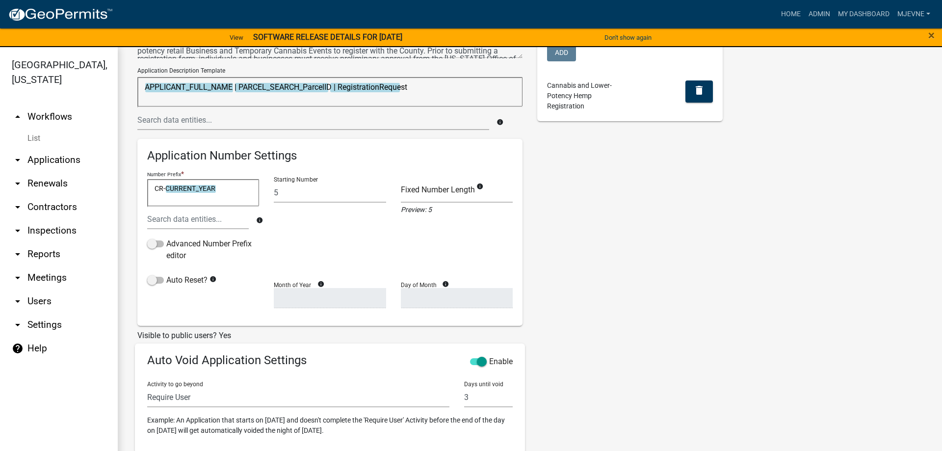
click at [65, 119] on link "arrow_drop_up Workflows" at bounding box center [59, 117] width 118 height 24
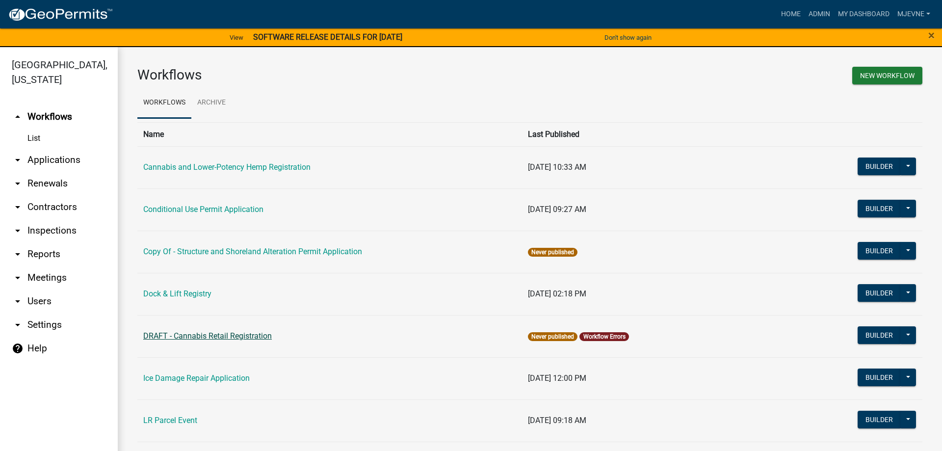
click at [216, 337] on link "DRAFT - Cannabis Retail Registration" at bounding box center [207, 335] width 128 height 9
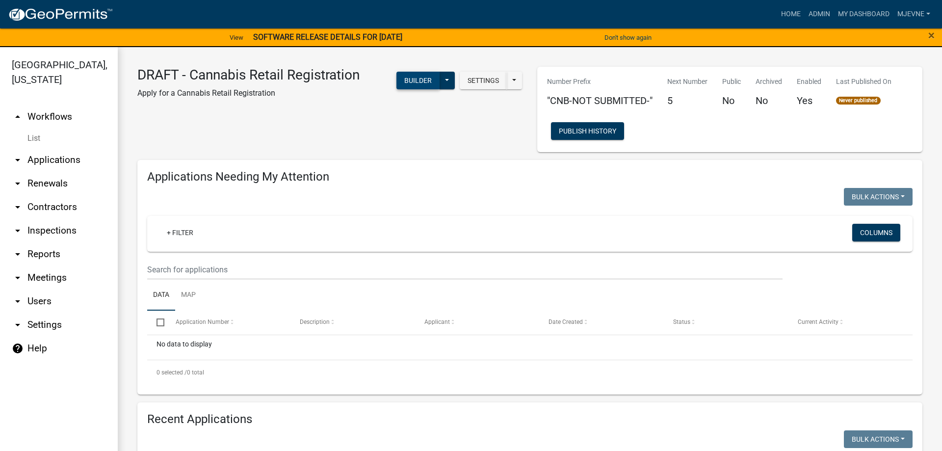
click at [416, 77] on button "Builder" at bounding box center [417, 81] width 43 height 18
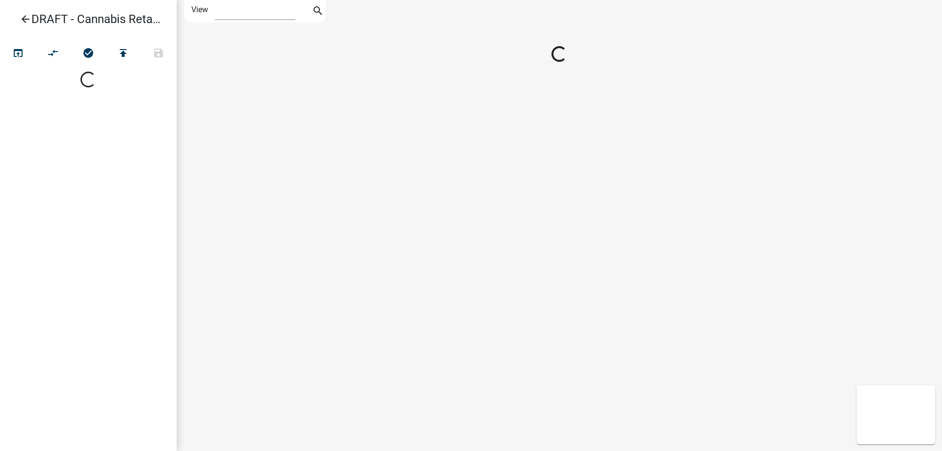
select select "1"
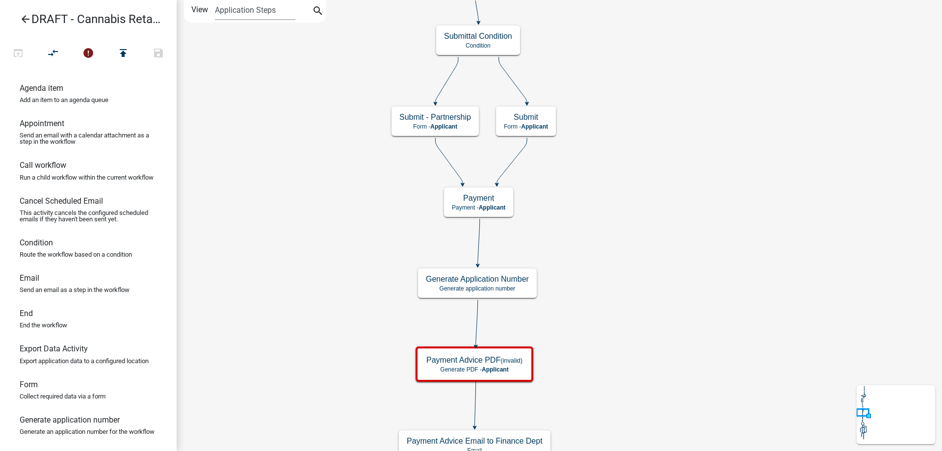
click at [667, 282] on div "Start Start - Applicant Applicant and Business Information Form - Applicant Req…" at bounding box center [559, 225] width 765 height 451
click at [509, 289] on g "Generate Application Number Generate application number" at bounding box center [477, 283] width 119 height 28
click at [509, 289] on p "Generate application number" at bounding box center [477, 289] width 103 height 7
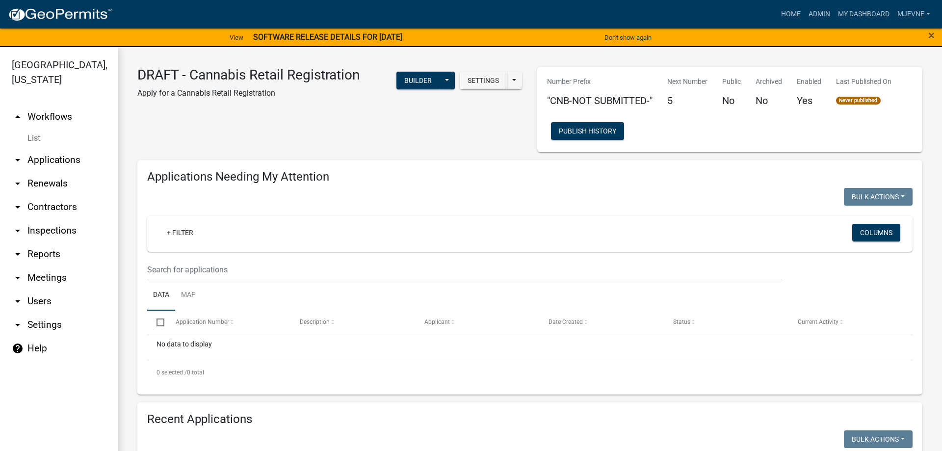
click at [43, 115] on link "arrow_drop_up Workflows" at bounding box center [59, 117] width 118 height 24
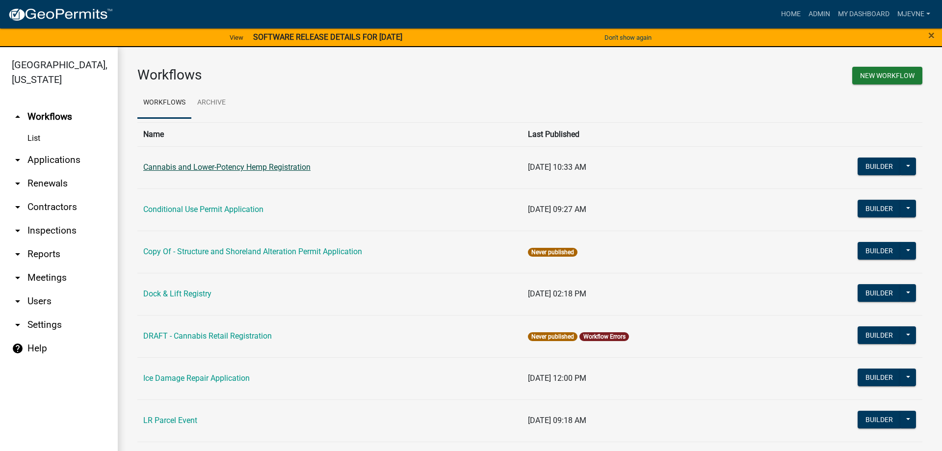
click at [225, 168] on link "Cannabis and Lower-Potency Hemp Registration" at bounding box center [226, 166] width 167 height 9
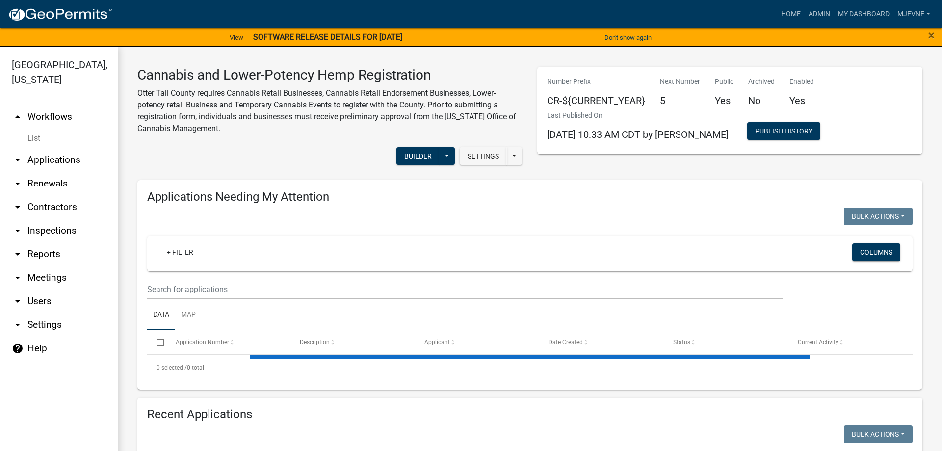
select select "1: 25"
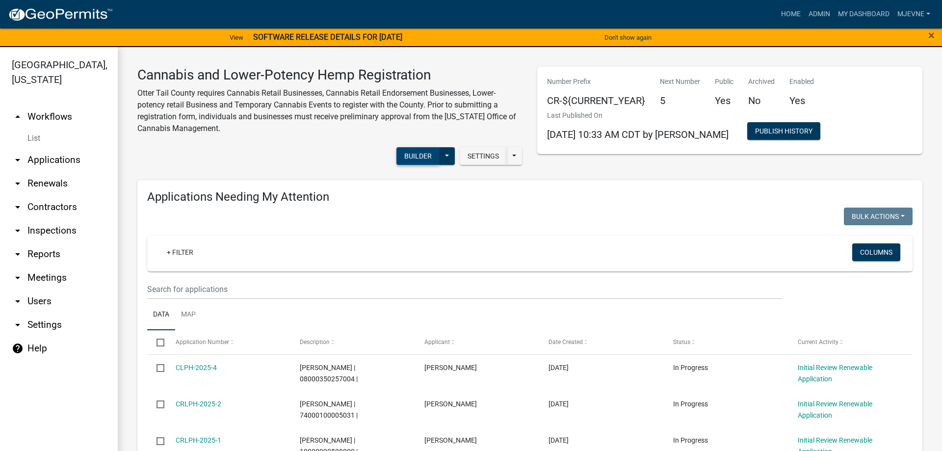
click at [421, 156] on button "Builder" at bounding box center [417, 156] width 43 height 18
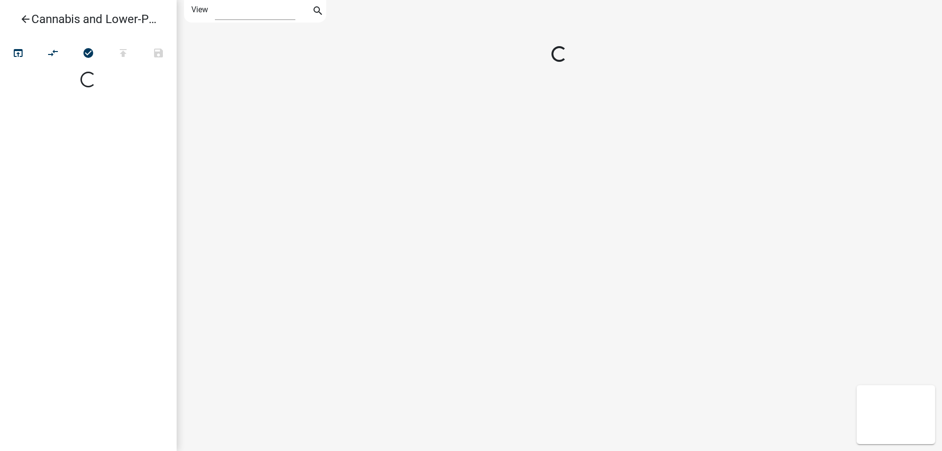
select select "1"
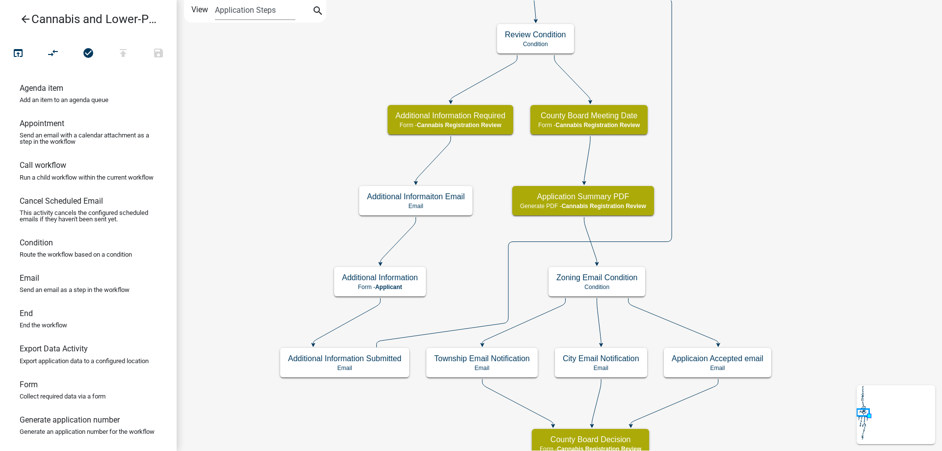
click at [773, 308] on div "start Start - Applicant Application Introduction Form - Applicant Parcel search…" at bounding box center [559, 225] width 765 height 451
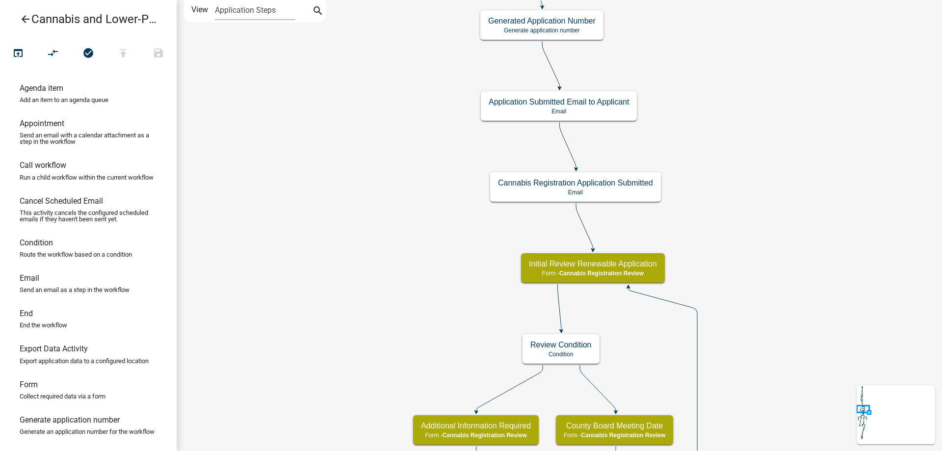
click at [795, 344] on div "start Start - Applicant Application Introduction Form - Applicant Parcel search…" at bounding box center [559, 225] width 765 height 451
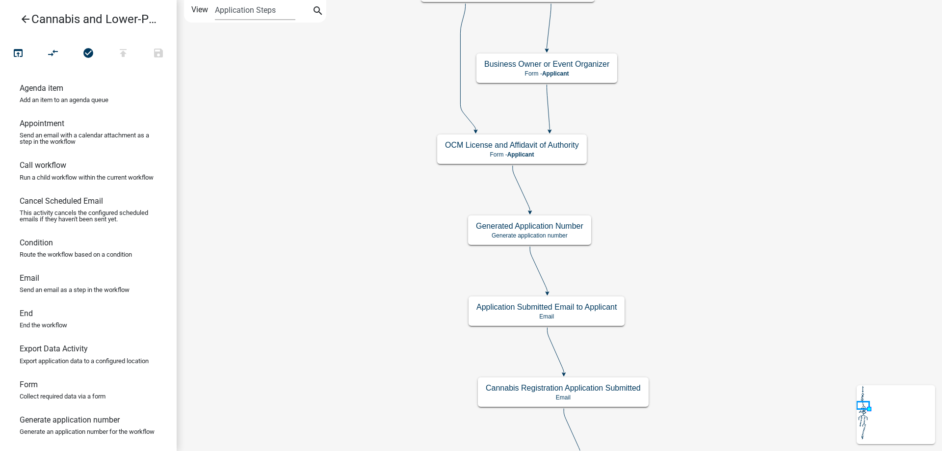
click at [746, 349] on div "start Start - Applicant Application Introduction Form - Applicant Parcel search…" at bounding box center [559, 225] width 765 height 451
click at [552, 235] on g "Generated Application Number Generate application number" at bounding box center [522, 229] width 124 height 28
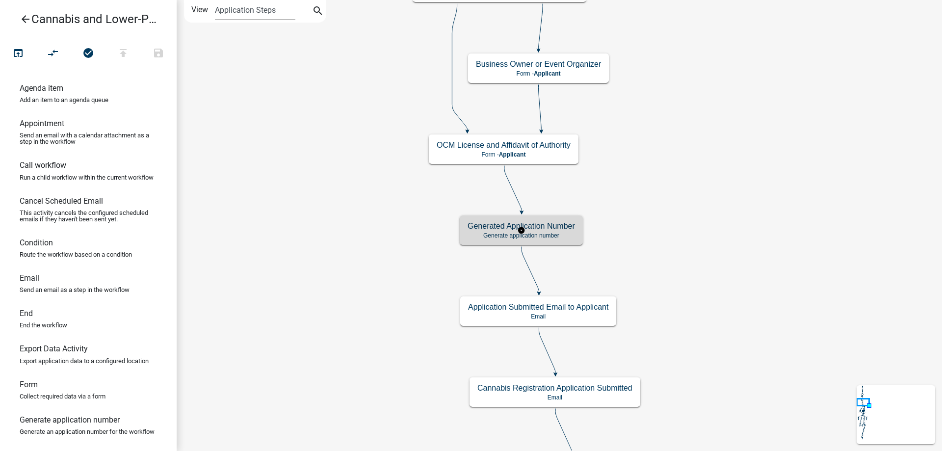
click at [552, 235] on p "Generate application number" at bounding box center [520, 235] width 107 height 7
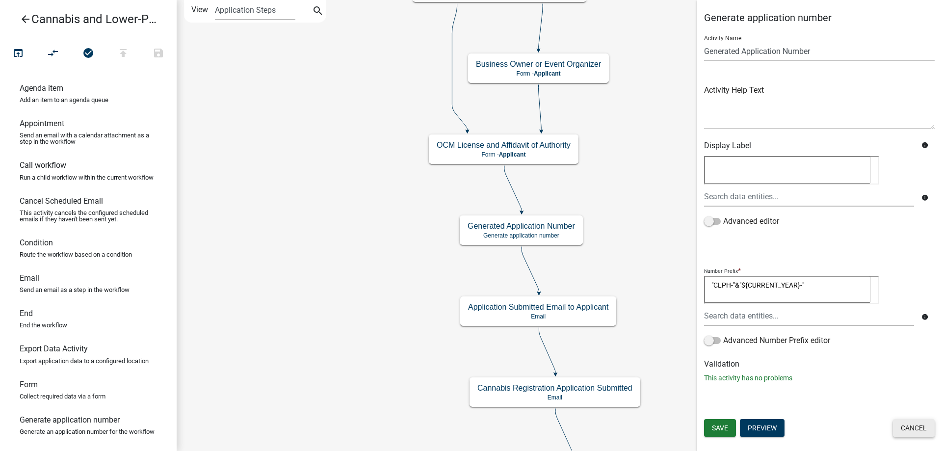
click at [912, 429] on button "Cancel" at bounding box center [914, 428] width 42 height 18
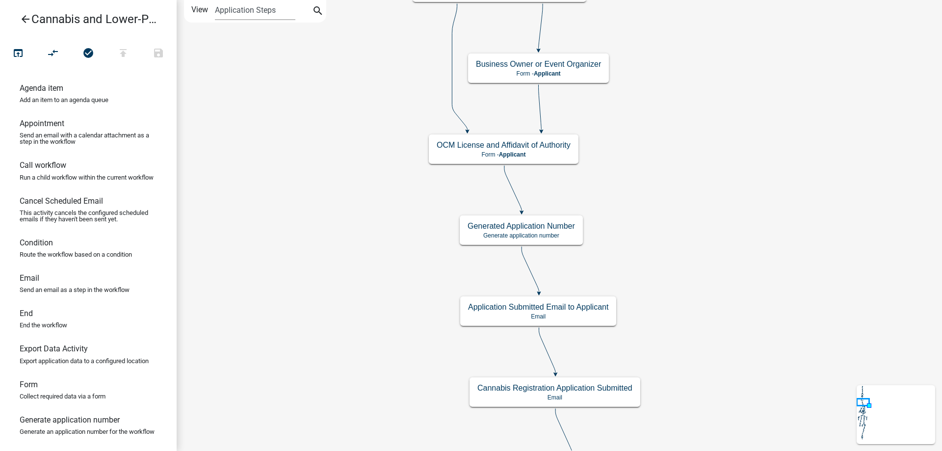
click at [25, 19] on icon "arrow_back" at bounding box center [26, 20] width 12 height 14
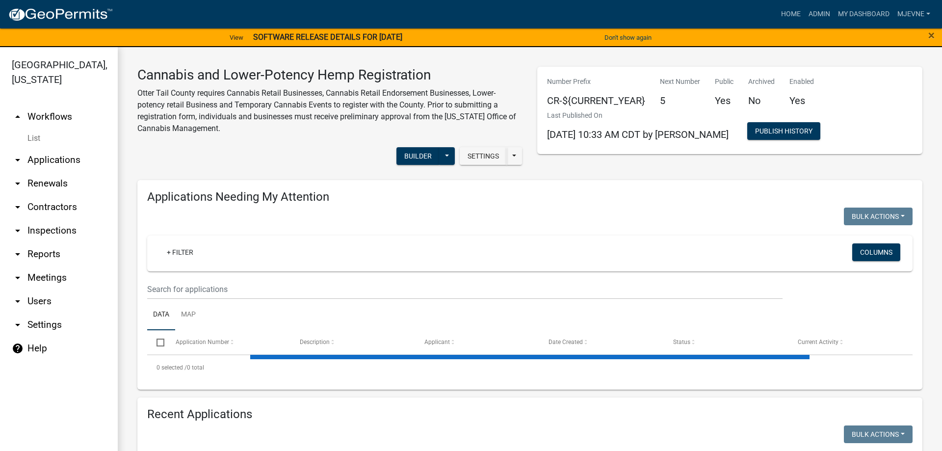
select select "1: 25"
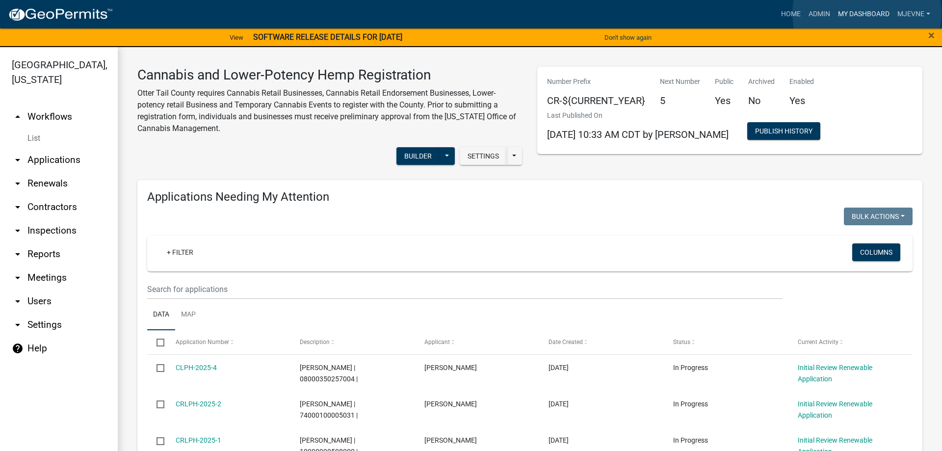
click at [867, 14] on link "My Dashboard" at bounding box center [863, 14] width 59 height 19
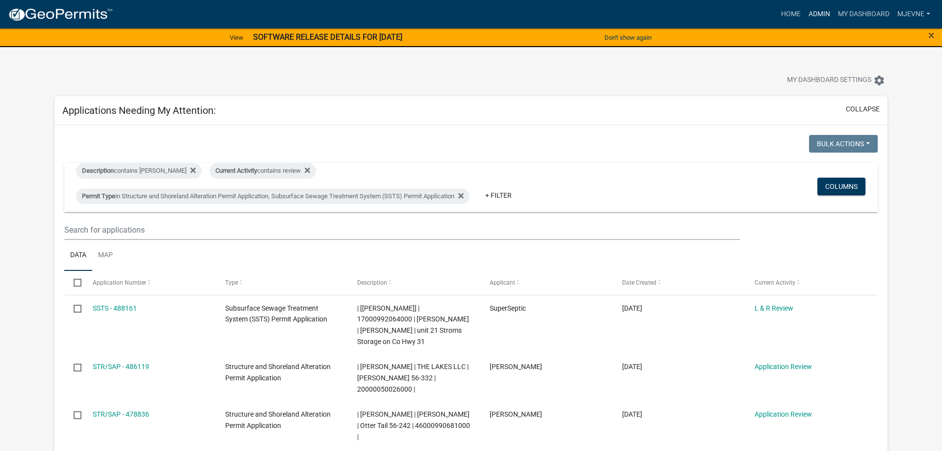
click at [817, 15] on link "Admin" at bounding box center [818, 14] width 29 height 19
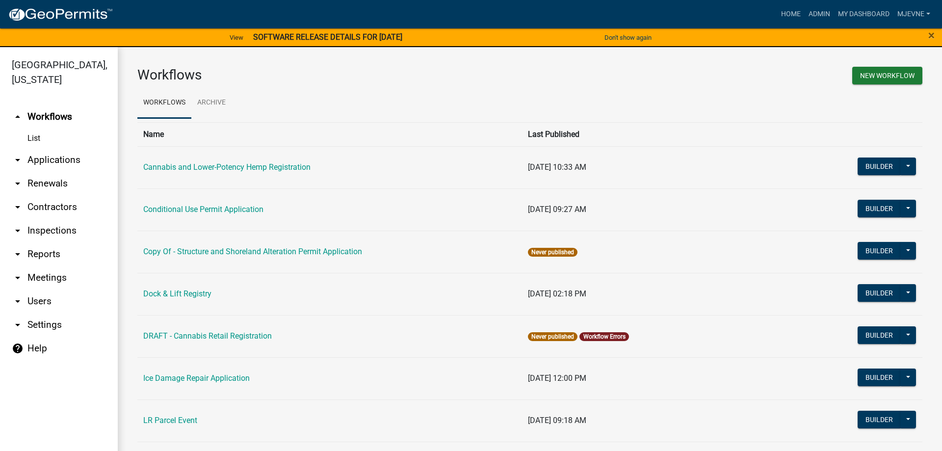
click at [47, 162] on link "arrow_drop_down Applications" at bounding box center [59, 160] width 118 height 24
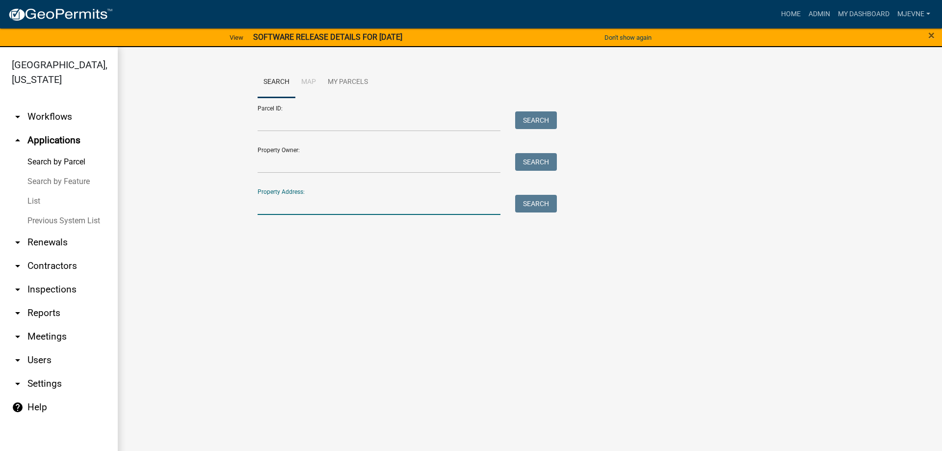
click at [294, 200] on input "Property Address:" at bounding box center [378, 205] width 243 height 20
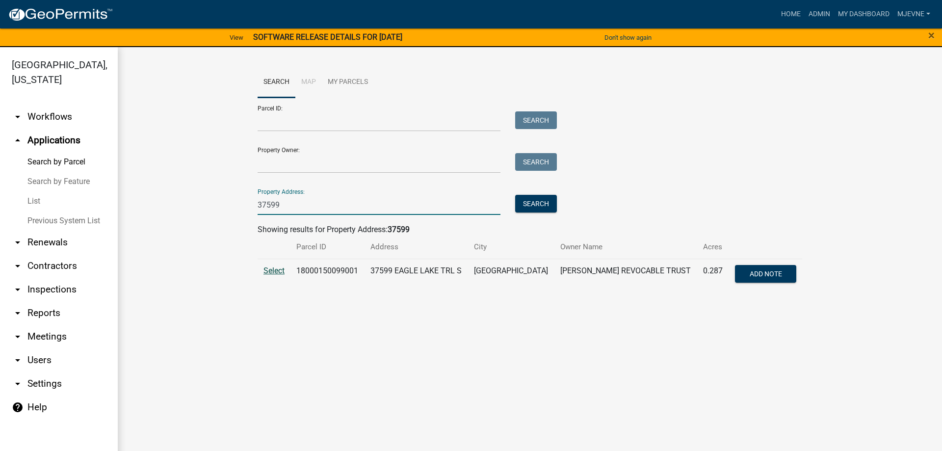
type input "37599"
click at [273, 271] on span "Select" at bounding box center [273, 270] width 21 height 9
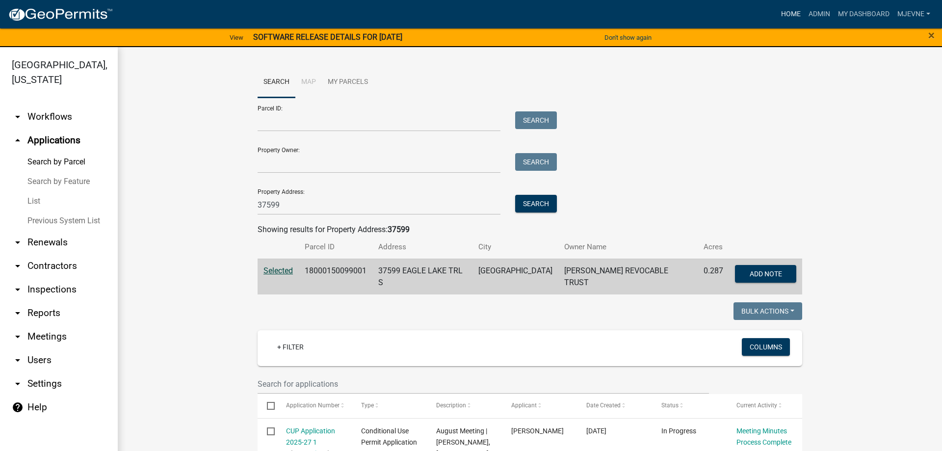
click at [787, 16] on link "Home" at bounding box center [790, 14] width 27 height 19
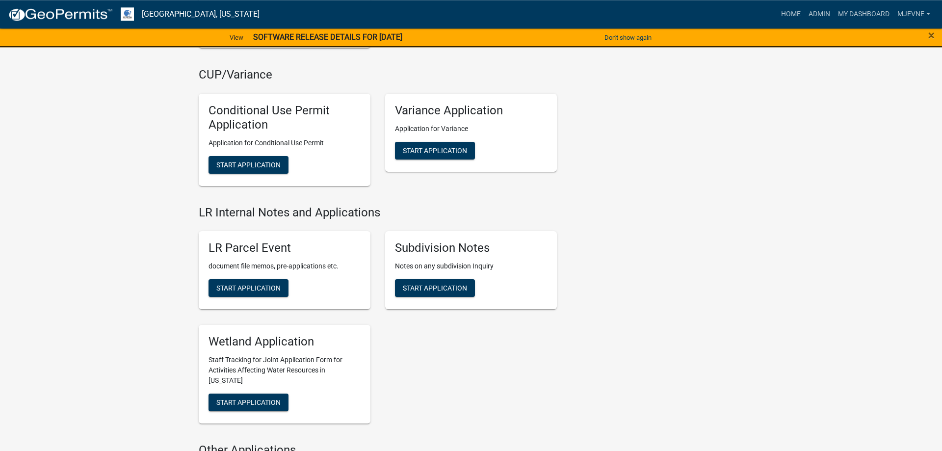
scroll to position [1551, 0]
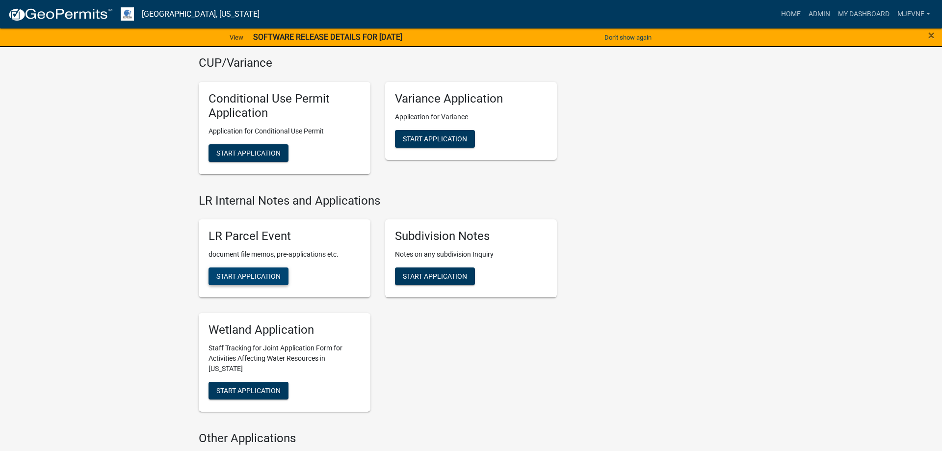
click at [246, 279] on span "Start Application" at bounding box center [248, 276] width 64 height 8
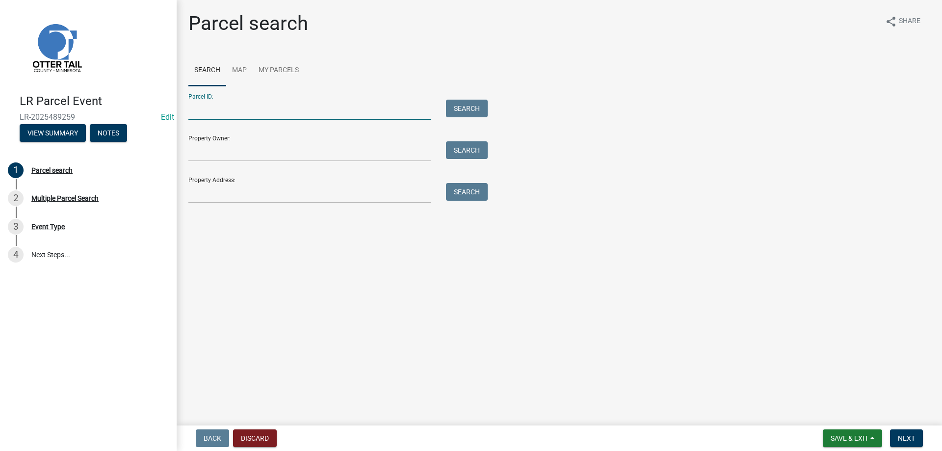
click at [223, 113] on input "Parcel ID:" at bounding box center [309, 110] width 243 height 20
click at [217, 190] on input "Property Address:" at bounding box center [309, 193] width 243 height 20
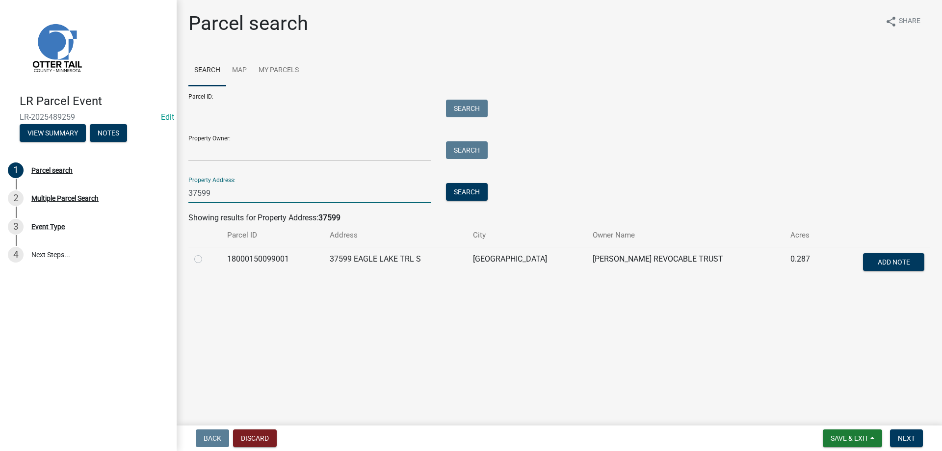
type input "37599"
click at [206, 253] on label at bounding box center [206, 253] width 0 height 0
click at [206, 259] on input "radio" at bounding box center [209, 256] width 6 height 6
radio input "true"
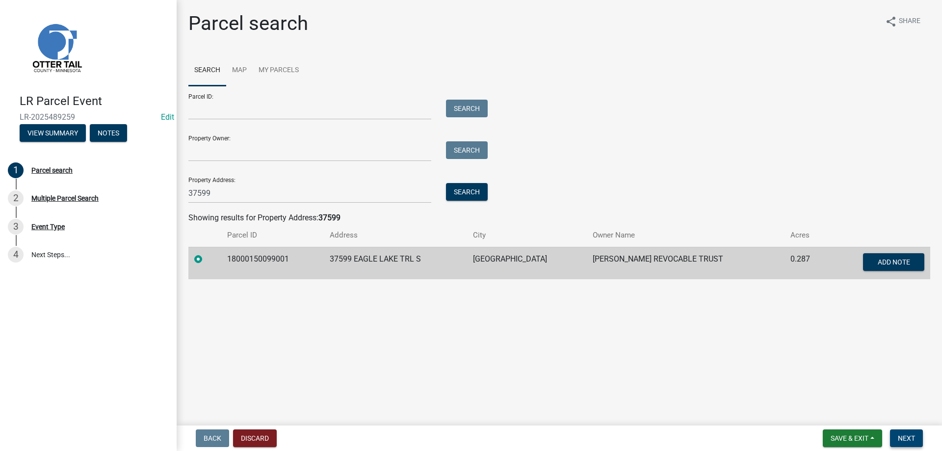
click at [908, 442] on button "Next" at bounding box center [906, 438] width 33 height 18
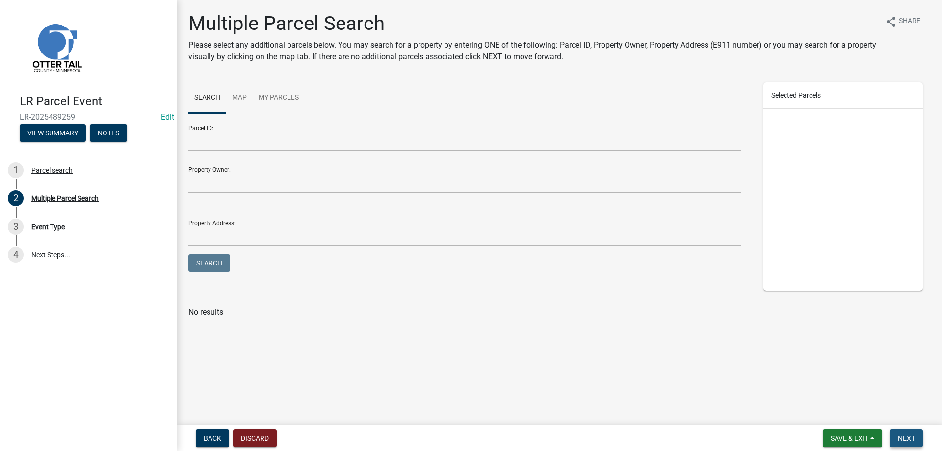
click at [908, 434] on button "Next" at bounding box center [906, 438] width 33 height 18
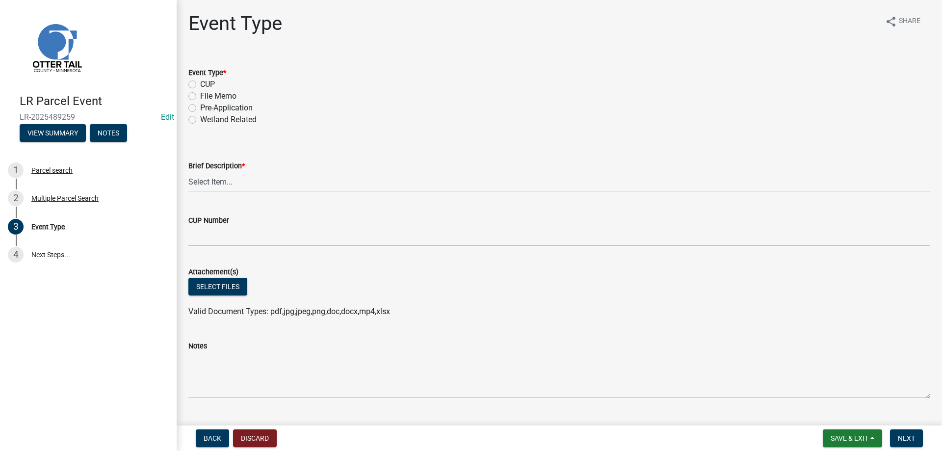
click at [200, 96] on label "File Memo" at bounding box center [218, 96] width 36 height 12
click at [200, 96] on input "File Memo" at bounding box center [203, 93] width 6 height 6
radio input "true"
click at [188, 172] on select "Select Item... Bluff Determination Building or Site line Complaint Corresponden…" at bounding box center [559, 182] width 742 height 20
click option "Misc" at bounding box center [0, 0] width 0 height 0
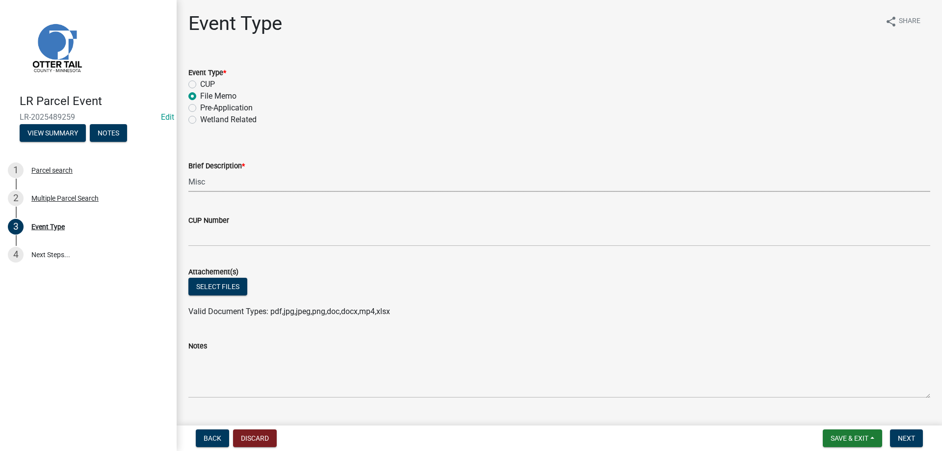
select select "a21ce619-e1f1-4cf9-93fc-07f65513f895"
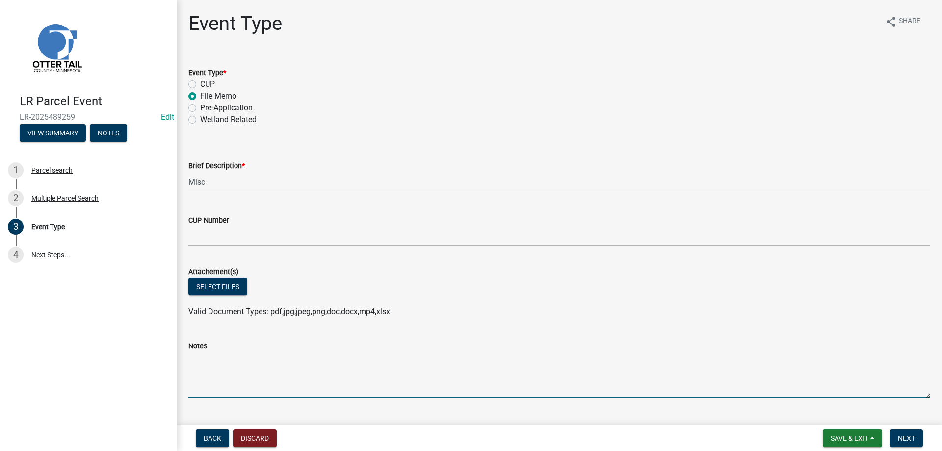
click at [222, 370] on textarea "Notes" at bounding box center [559, 375] width 742 height 46
click at [436, 358] on textarea "Helical Piers to be placed lake side of dwelling to help support structure. NOT…" at bounding box center [559, 375] width 742 height 46
click at [556, 358] on textarea "Helical Piers to be placed lake side of dwelling to help support structure no p…" at bounding box center [559, 375] width 742 height 46
click at [644, 357] on textarea "Helical Piers to be placed lake side of dwelling to help support structure no p…" at bounding box center [559, 375] width 742 height 46
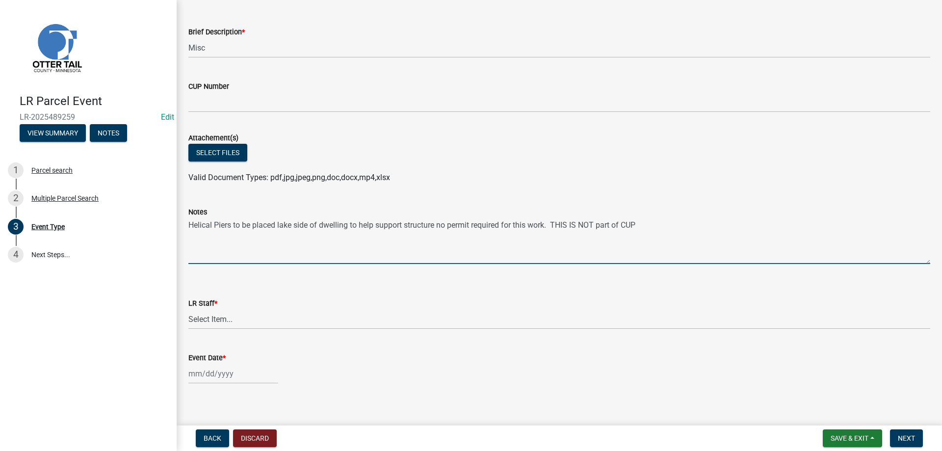
scroll to position [143, 0]
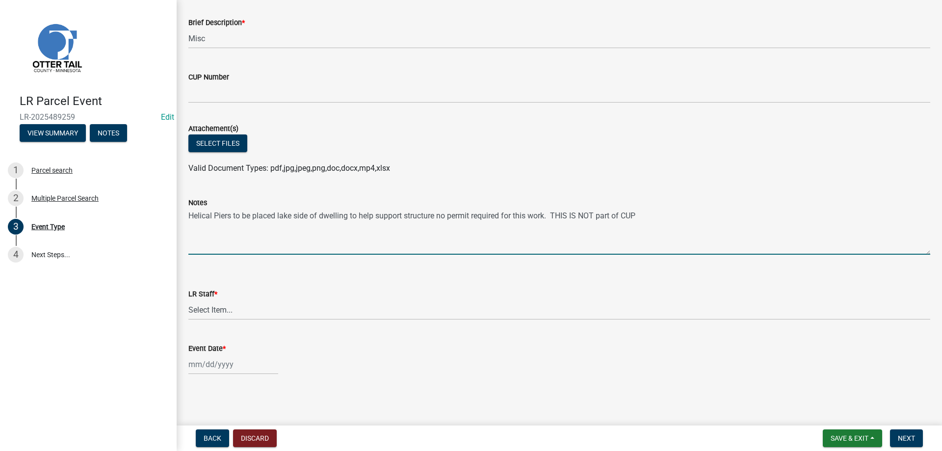
type textarea "Helical Piers to be placed lake side of dwelling to help support structure no p…"
click at [188, 300] on select "Select Item... [PERSON_NAME] [PERSON_NAME] [PERSON_NAME] [PERSON_NAME] [PERSON_…" at bounding box center [559, 310] width 742 height 20
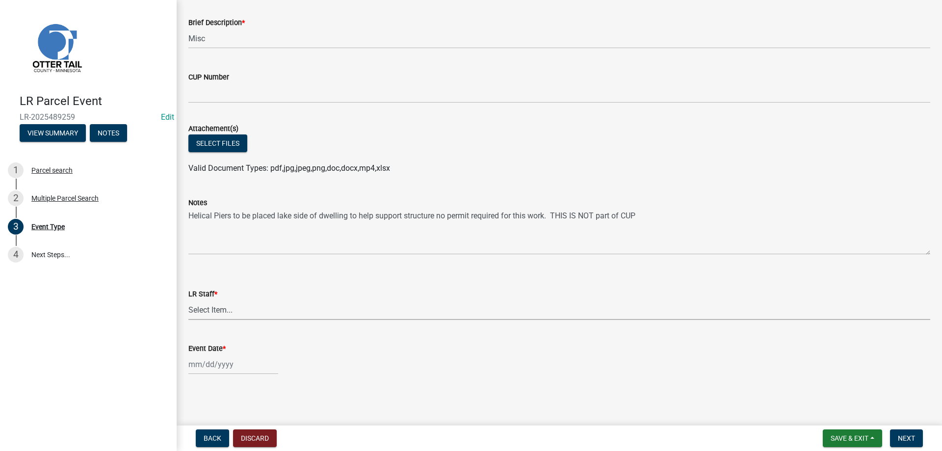
click option "[PERSON_NAME]" at bounding box center [0, 0] width 0 height 0
select select "b4c12476-3918-4c31-b34d-126d47b866fd"
select select "10"
select select "2025"
click at [205, 367] on input "Event Date *" at bounding box center [233, 364] width 90 height 20
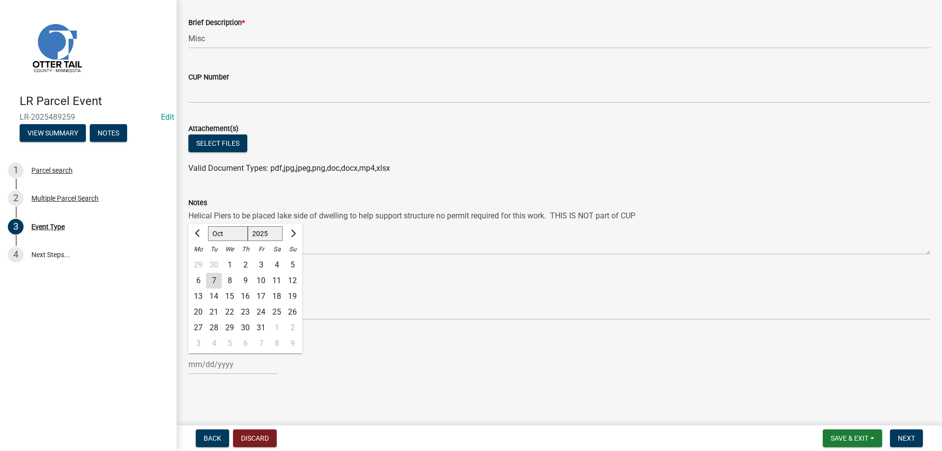
click at [214, 279] on div "7" at bounding box center [214, 281] width 16 height 16
type input "[DATE]"
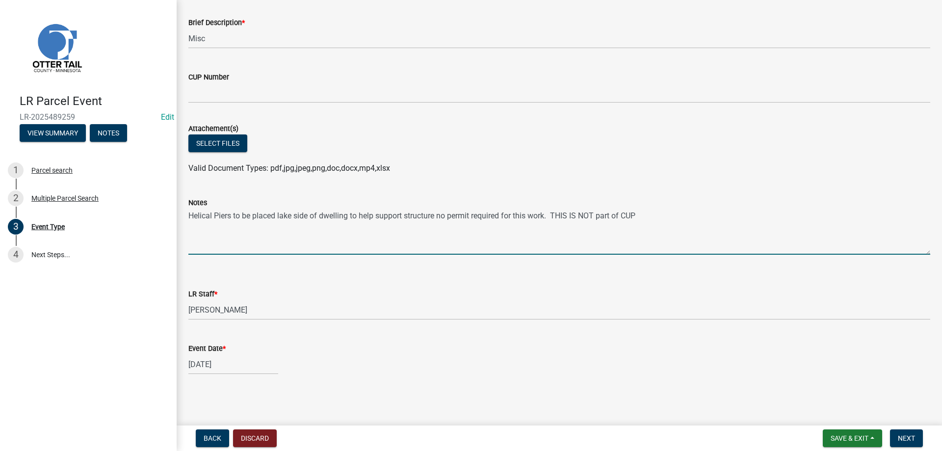
click at [550, 216] on textarea "Helical Piers to be placed lake side of dwelling to help support structure no p…" at bounding box center [559, 231] width 742 height 46
type textarea "Helical Piers to be placed lake side of dwelling to help support structure no p…"
click at [910, 436] on span "Next" at bounding box center [906, 438] width 17 height 8
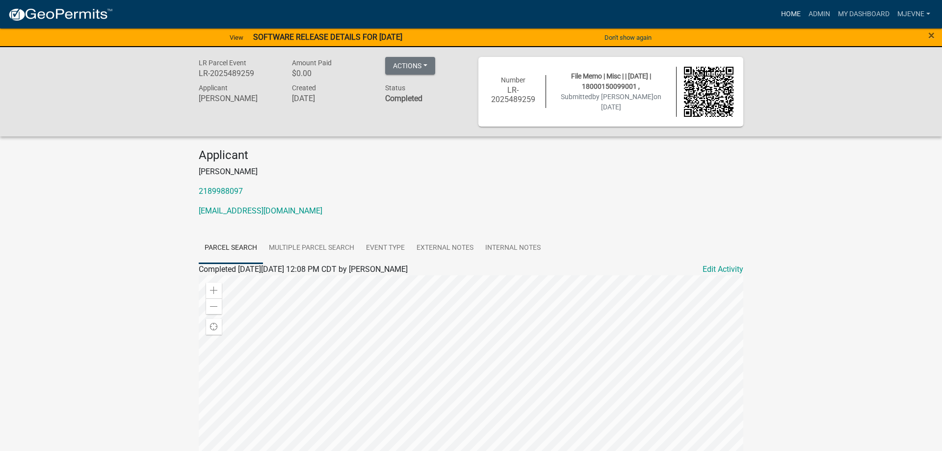
click at [784, 11] on link "Home" at bounding box center [790, 14] width 27 height 19
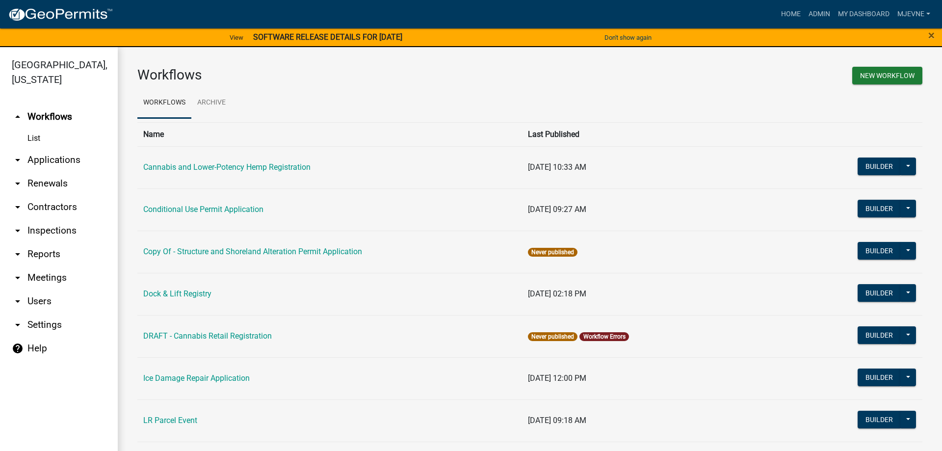
click at [15, 323] on icon "arrow_drop_down" at bounding box center [18, 325] width 12 height 12
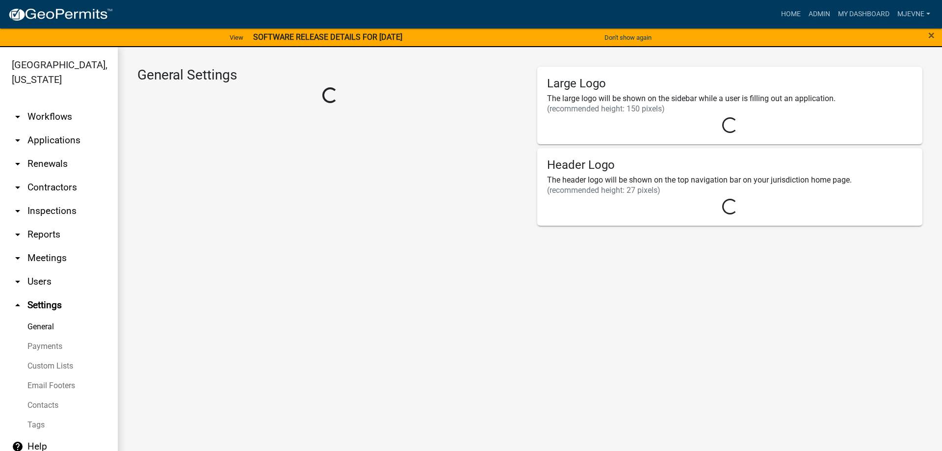
select select "3a0e02b3-6a9b-40ba-a09e-3159e1e606a9"
select select "MN"
select select "Central Standard Time"
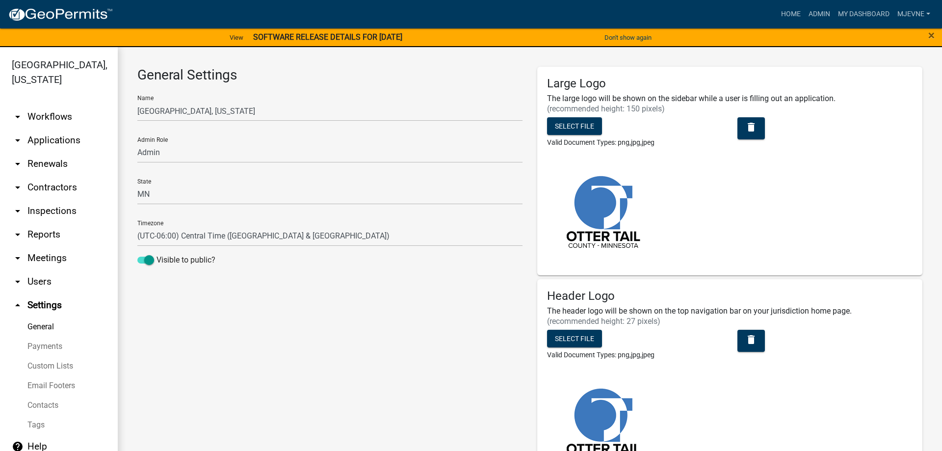
click at [53, 189] on link "arrow_drop_down Contractors" at bounding box center [59, 188] width 118 height 24
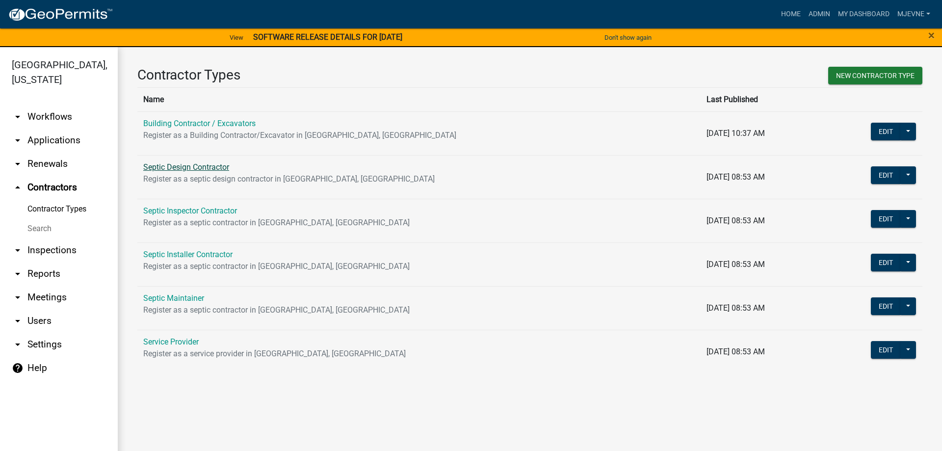
click at [189, 169] on link "Septic Design Contractor" at bounding box center [186, 166] width 86 height 9
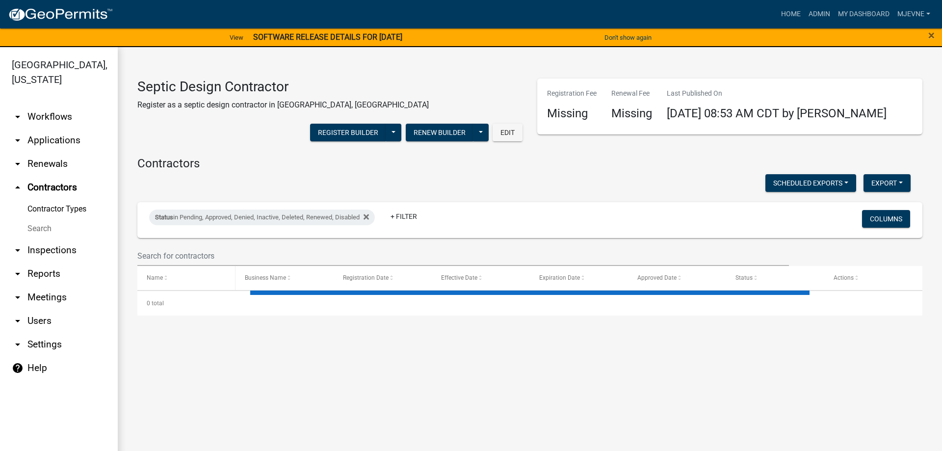
select select "3: 100"
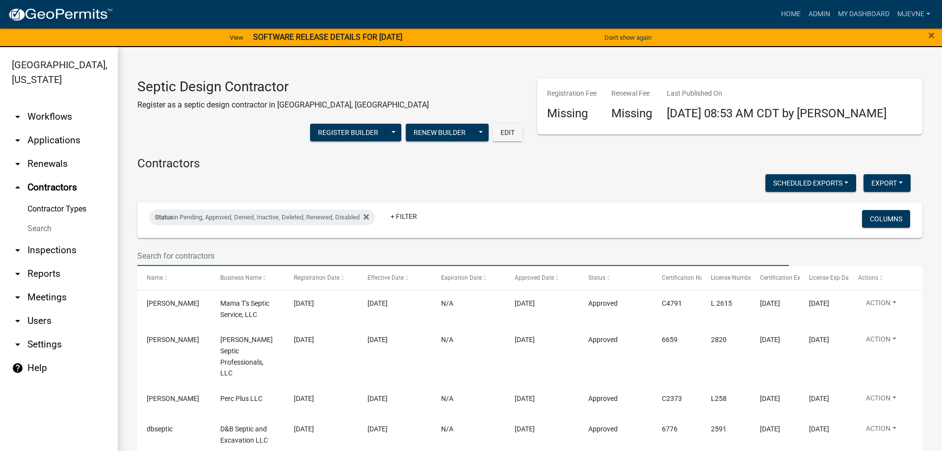
click at [164, 256] on input "text" at bounding box center [462, 256] width 651 height 20
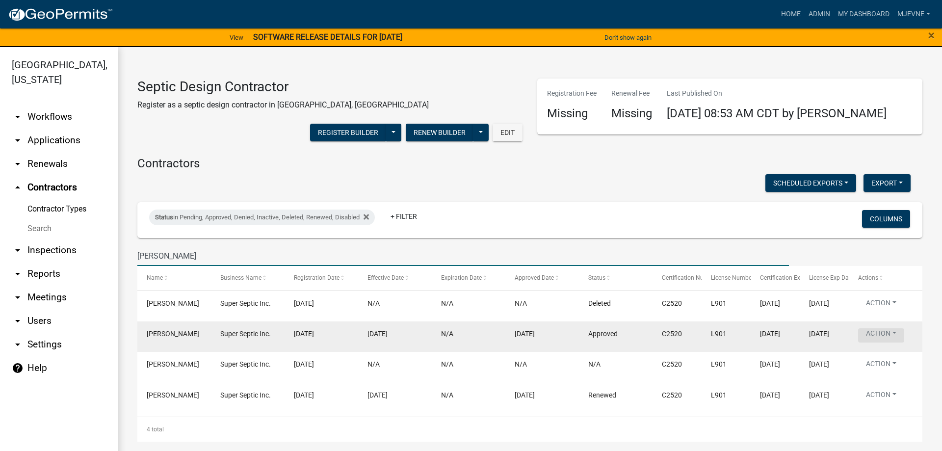
type input "[PERSON_NAME]"
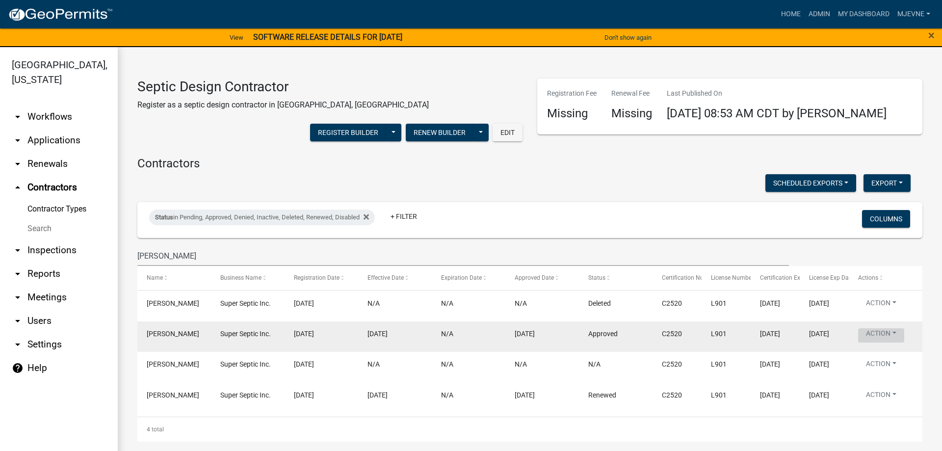
click at [897, 333] on button "Action" at bounding box center [881, 335] width 46 height 14
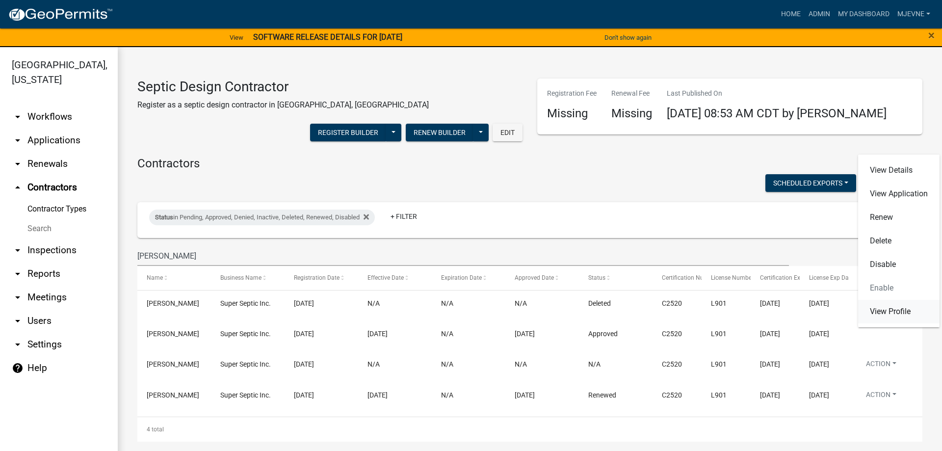
click at [883, 311] on link "View Profile" at bounding box center [898, 312] width 81 height 24
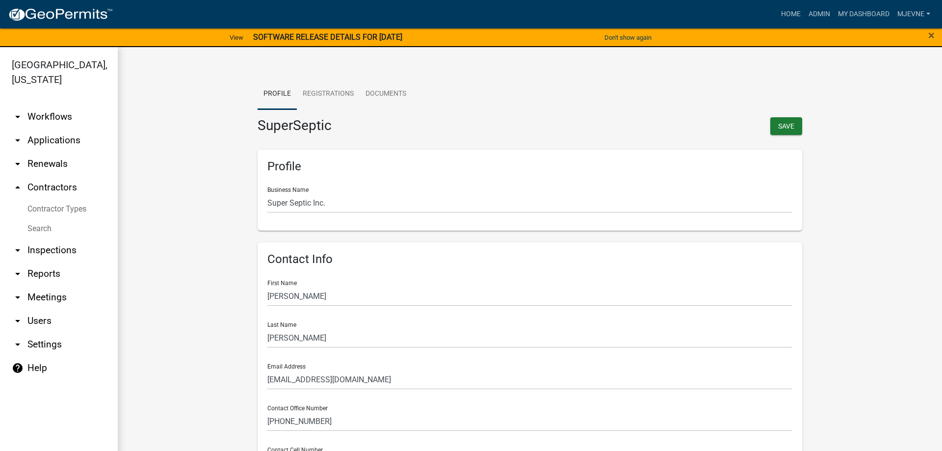
scroll to position [112, 0]
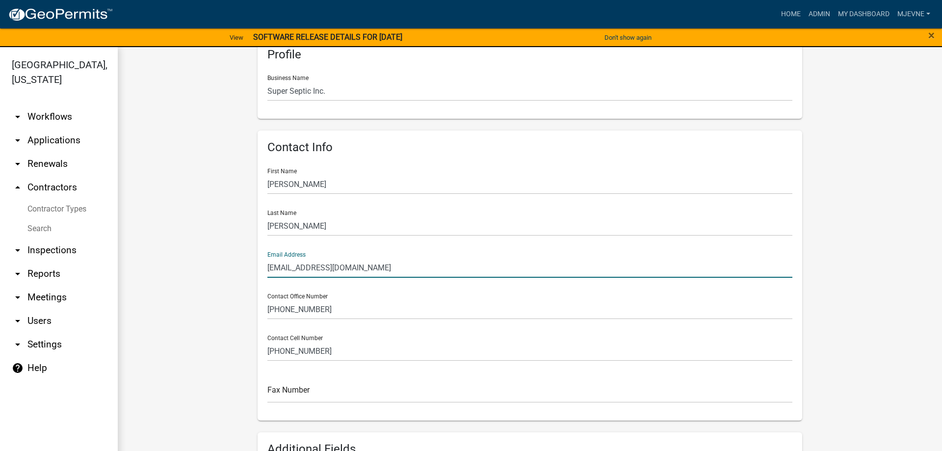
drag, startPoint x: 388, startPoint y: 269, endPoint x: 257, endPoint y: 263, distance: 131.1
click at [257, 263] on div "Contact Info First Name [PERSON_NAME] Last Name [PERSON_NAME] Email Address [EM…" at bounding box center [529, 275] width 544 height 290
drag, startPoint x: 386, startPoint y: 269, endPoint x: 254, endPoint y: 259, distance: 132.3
click at [267, 259] on input "[EMAIL_ADDRESS][DOMAIN_NAME]" at bounding box center [529, 267] width 525 height 20
paste input "[PERSON_NAME]"
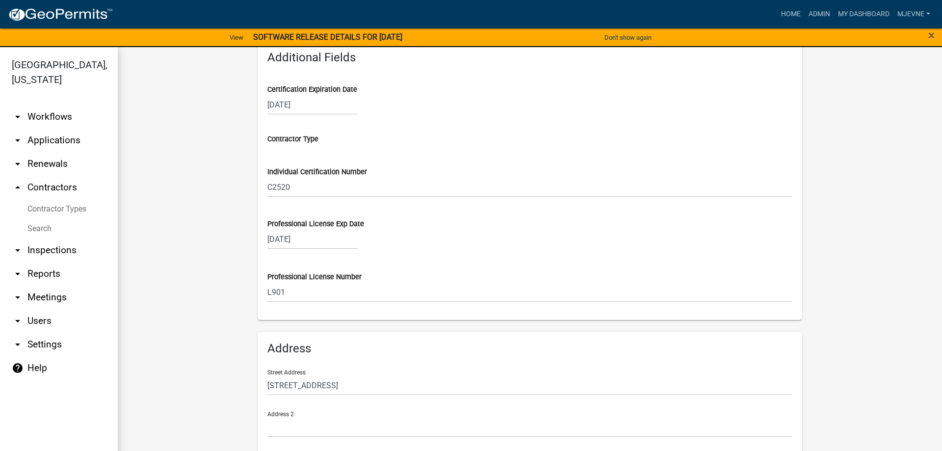
scroll to position [609, 0]
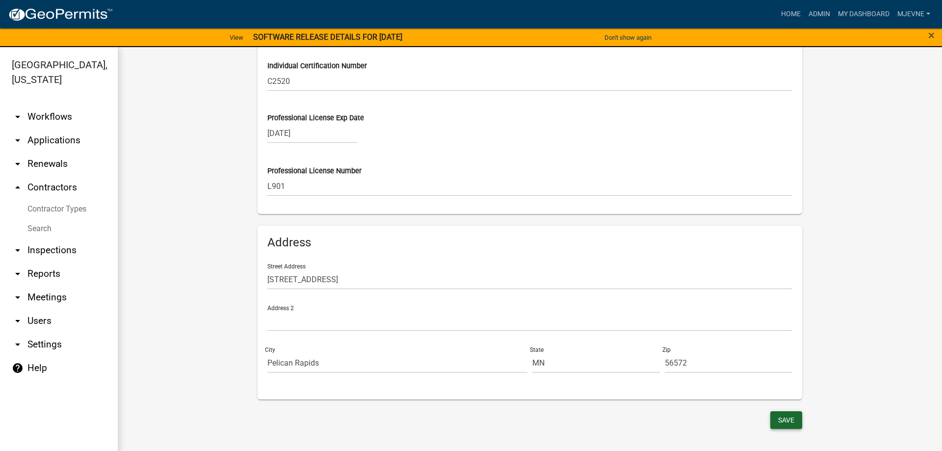
type input "[PERSON_NAME][EMAIL_ADDRESS][DOMAIN_NAME]"
click at [783, 420] on button "Save" at bounding box center [786, 420] width 32 height 18
click at [785, 420] on button "Save" at bounding box center [786, 420] width 32 height 18
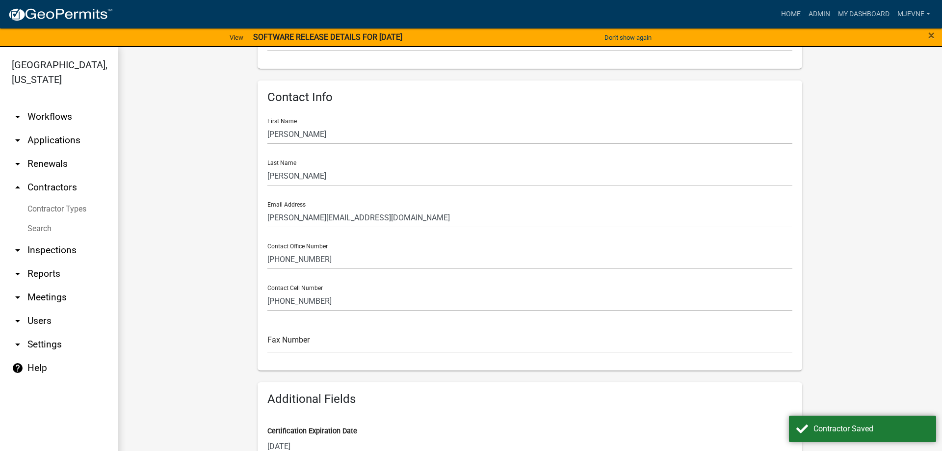
scroll to position [0, 0]
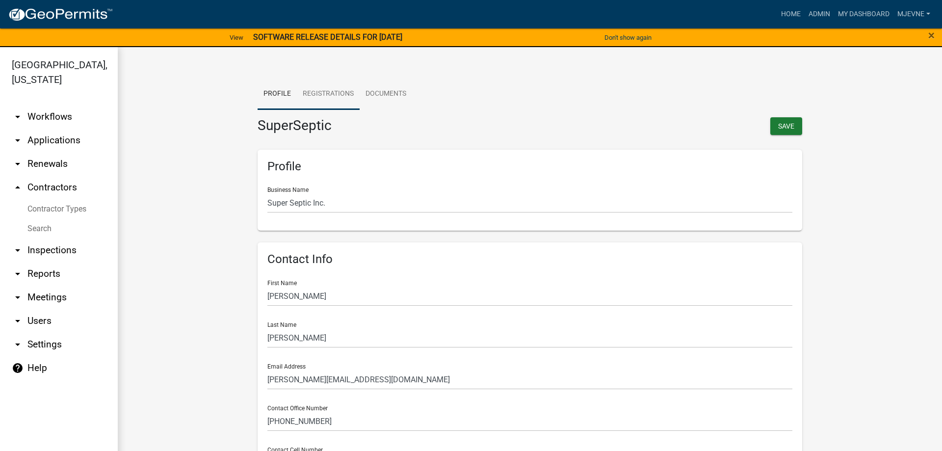
click at [325, 98] on link "Registrations" at bounding box center [328, 93] width 63 height 31
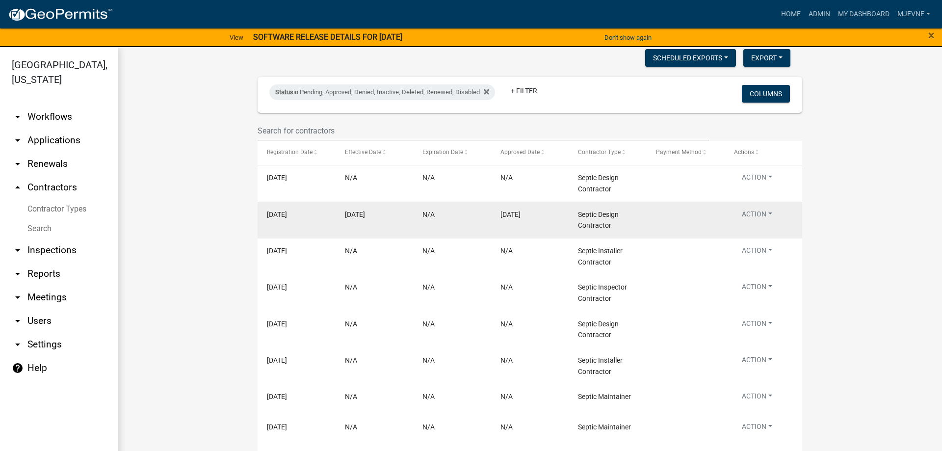
scroll to position [112, 0]
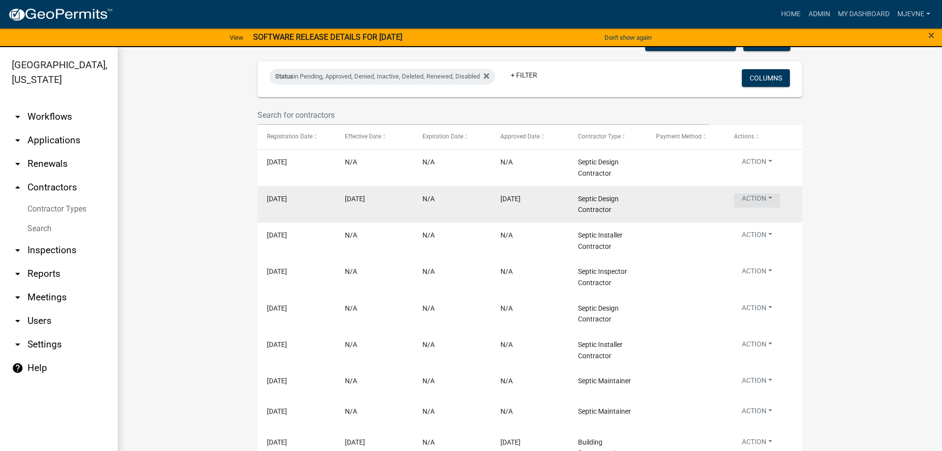
click at [771, 197] on button "Action" at bounding box center [757, 200] width 46 height 14
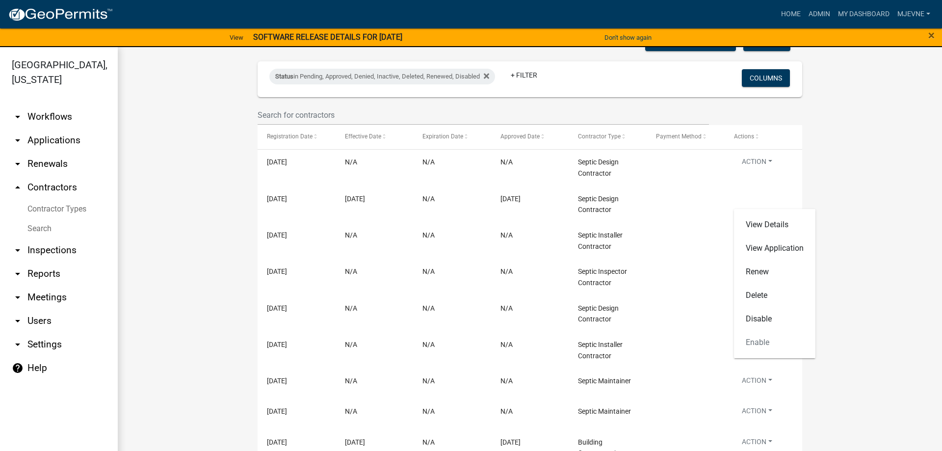
click at [887, 241] on form "Profile Registrations Documents New Registration Scheduled Exports + Create New…" at bounding box center [529, 275] width 785 height 617
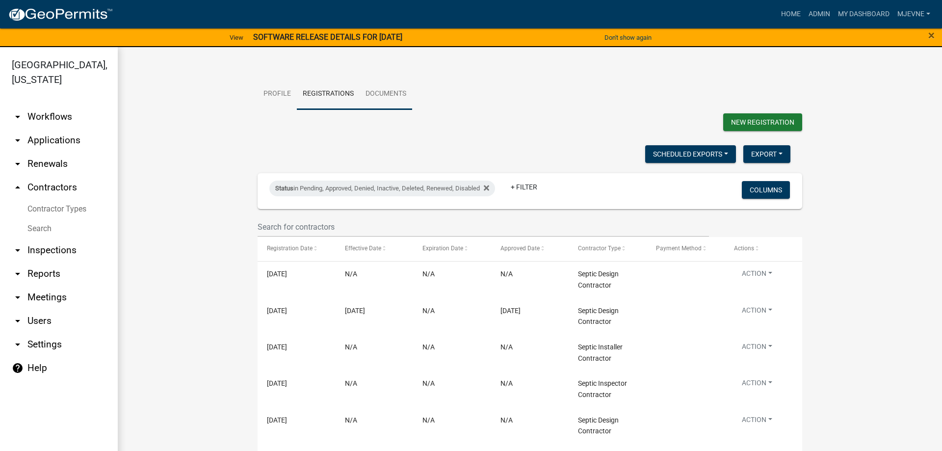
click at [394, 94] on link "Documents" at bounding box center [385, 93] width 52 height 31
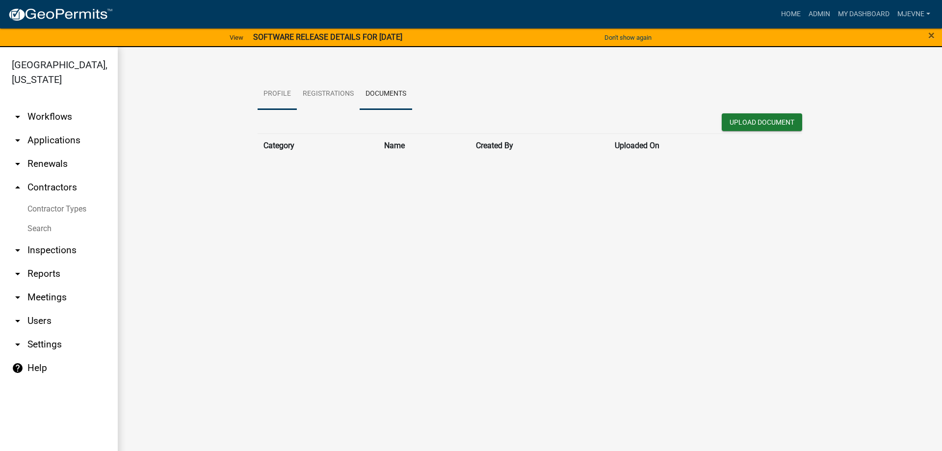
click at [271, 94] on link "Profile" at bounding box center [276, 93] width 39 height 31
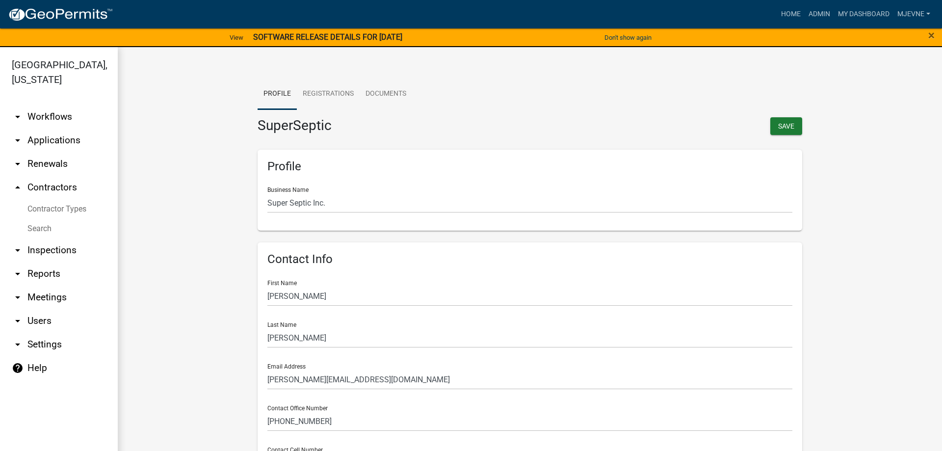
click at [45, 116] on link "arrow_drop_down Workflows" at bounding box center [59, 117] width 118 height 24
